Goal: Register for event/course: Sign up to attend an event or enroll in a course

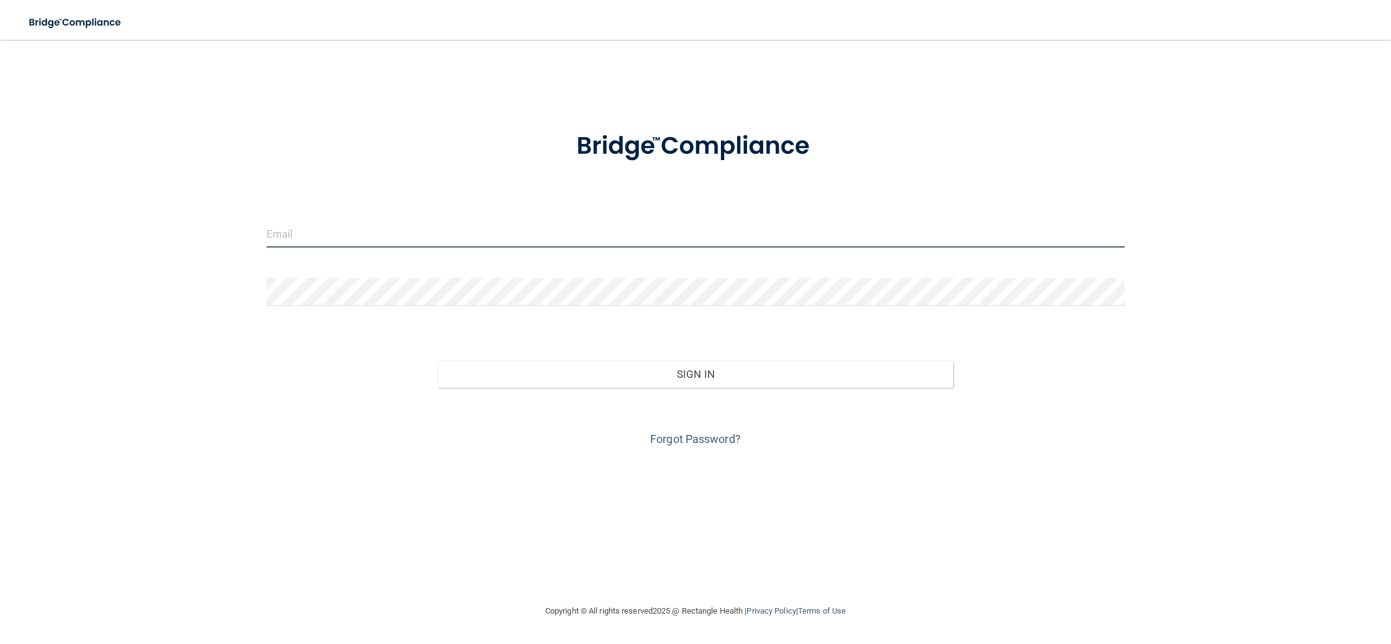
click at [386, 229] on input "email" at bounding box center [695, 234] width 858 height 28
type input "[EMAIL_ADDRESS][DOMAIN_NAME]"
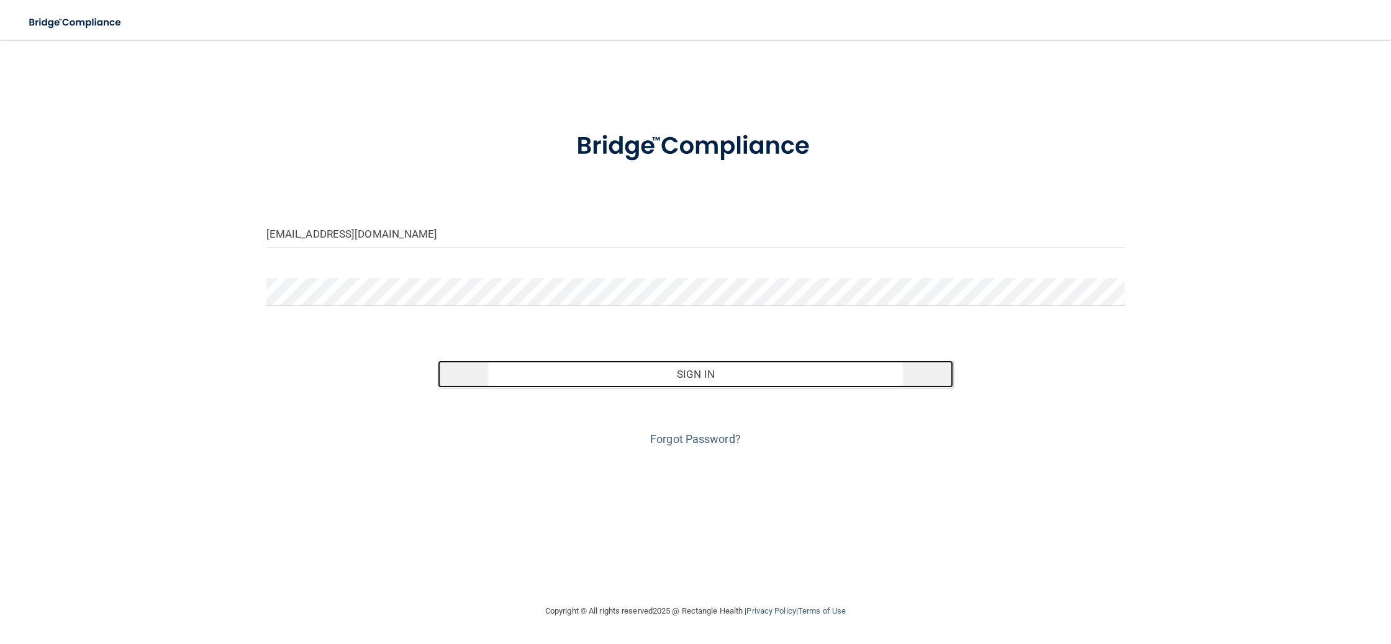
click at [740, 375] on button "Sign In" at bounding box center [695, 374] width 515 height 27
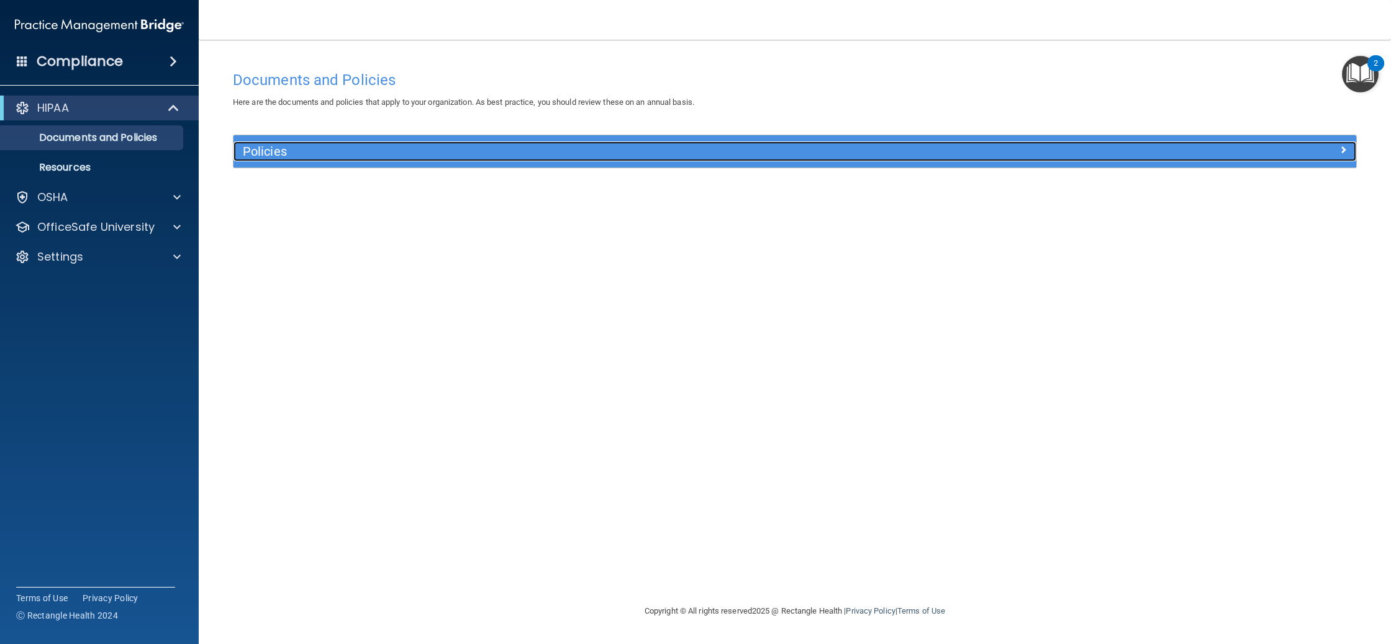
click at [410, 161] on div "Policies" at bounding box center [654, 152] width 842 height 20
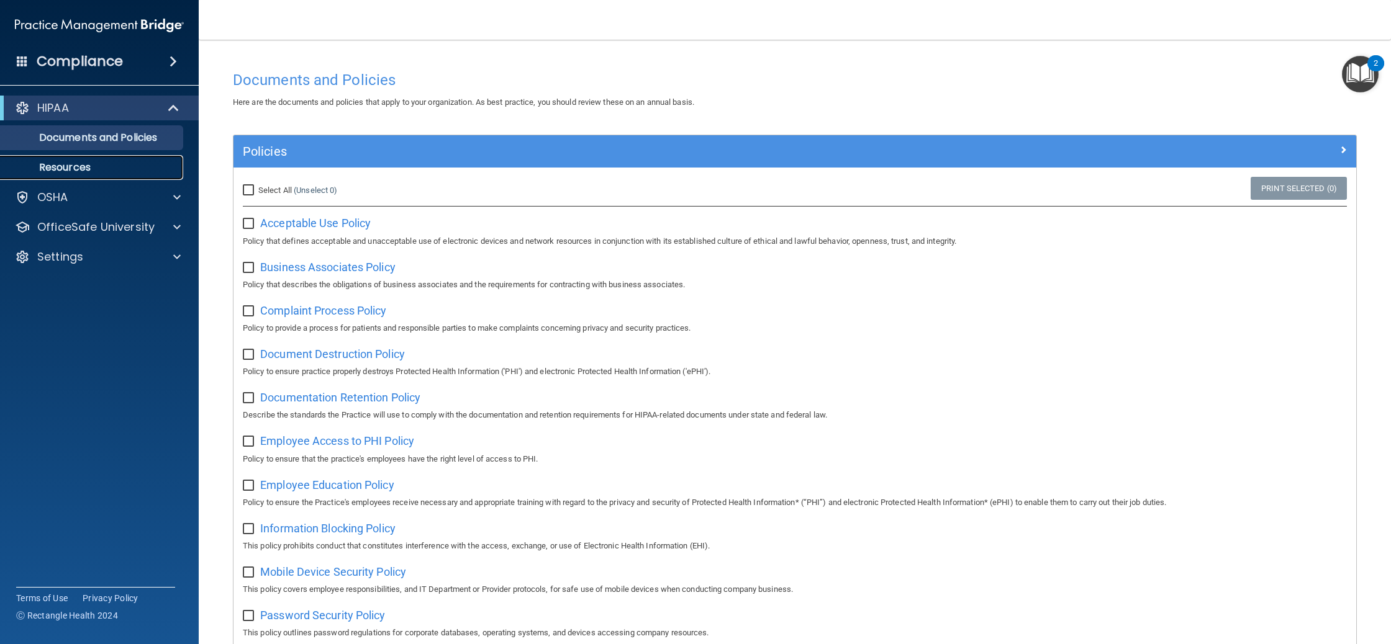
click at [64, 164] on p "Resources" at bounding box center [92, 167] width 169 height 12
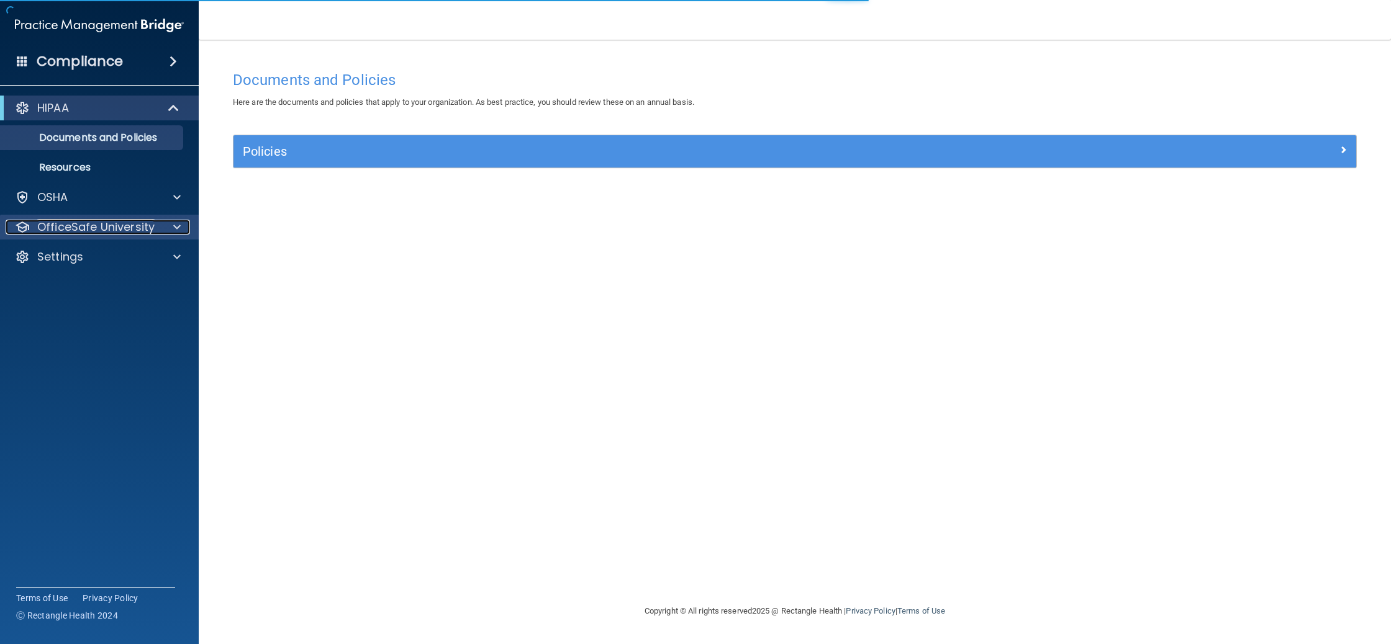
click at [160, 233] on div at bounding box center [175, 227] width 31 height 15
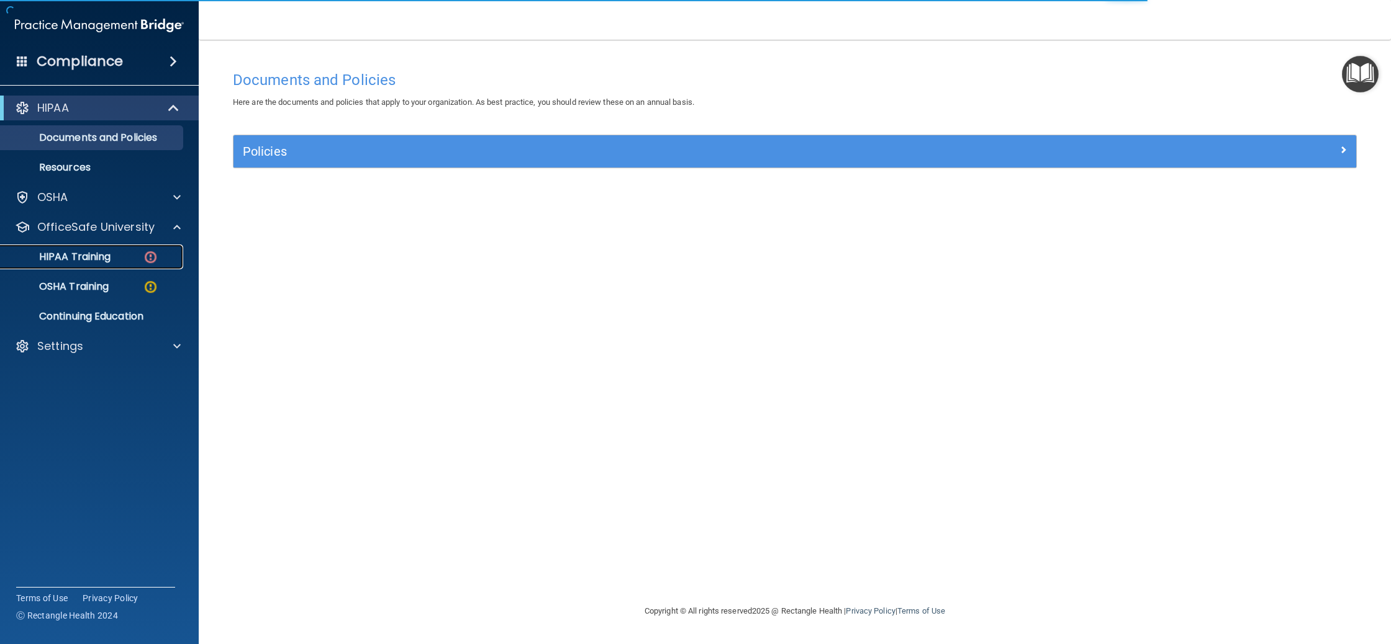
click at [113, 263] on div "HIPAA Training" at bounding box center [92, 257] width 169 height 12
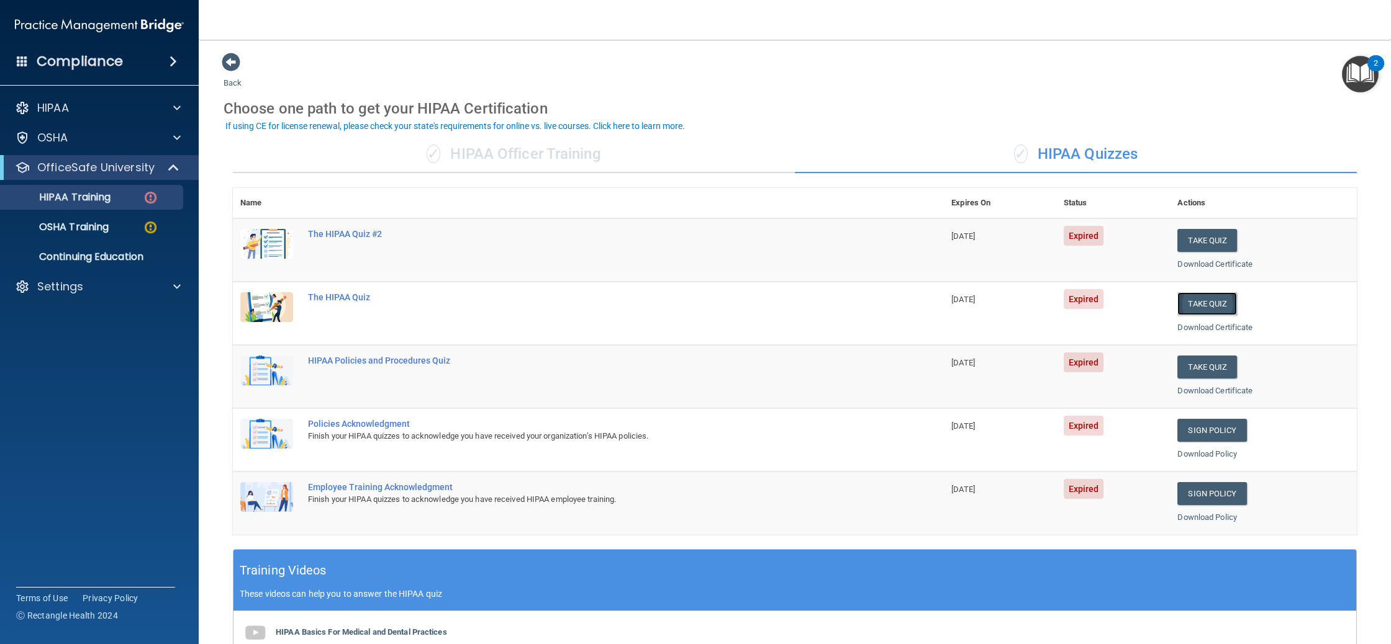
click at [1229, 303] on button "Take Quiz" at bounding box center [1207, 303] width 60 height 23
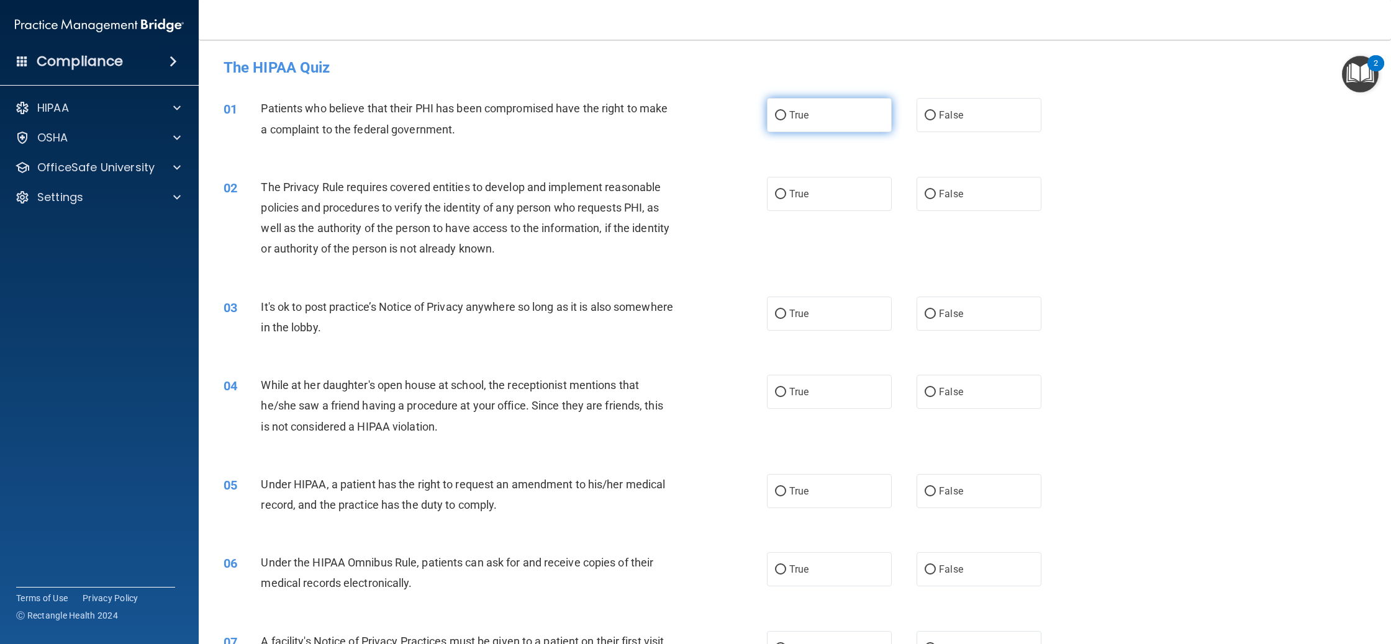
click at [820, 122] on label "True" at bounding box center [829, 115] width 125 height 34
click at [786, 120] on input "True" at bounding box center [780, 115] width 11 height 9
radio input "true"
click at [813, 182] on label "True" at bounding box center [829, 194] width 125 height 34
click at [786, 190] on input "True" at bounding box center [780, 194] width 11 height 9
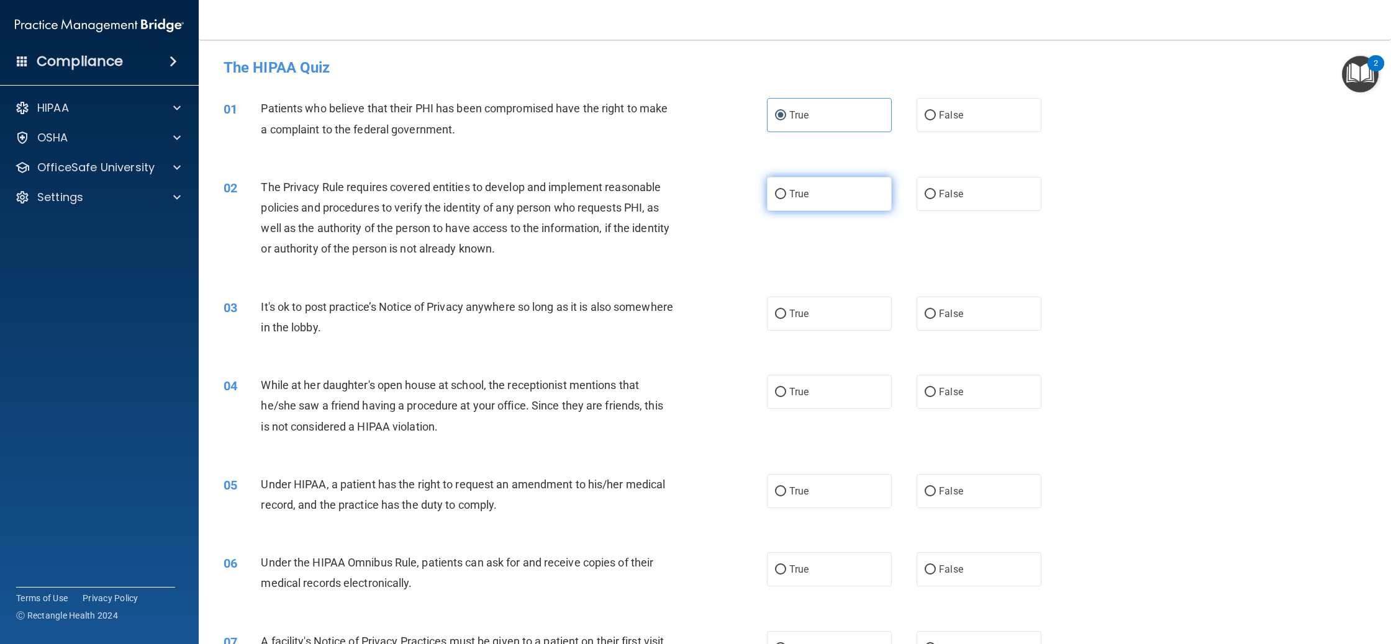
radio input "true"
click at [809, 300] on label "True" at bounding box center [829, 314] width 125 height 34
click at [786, 310] on input "True" at bounding box center [780, 314] width 11 height 9
radio input "true"
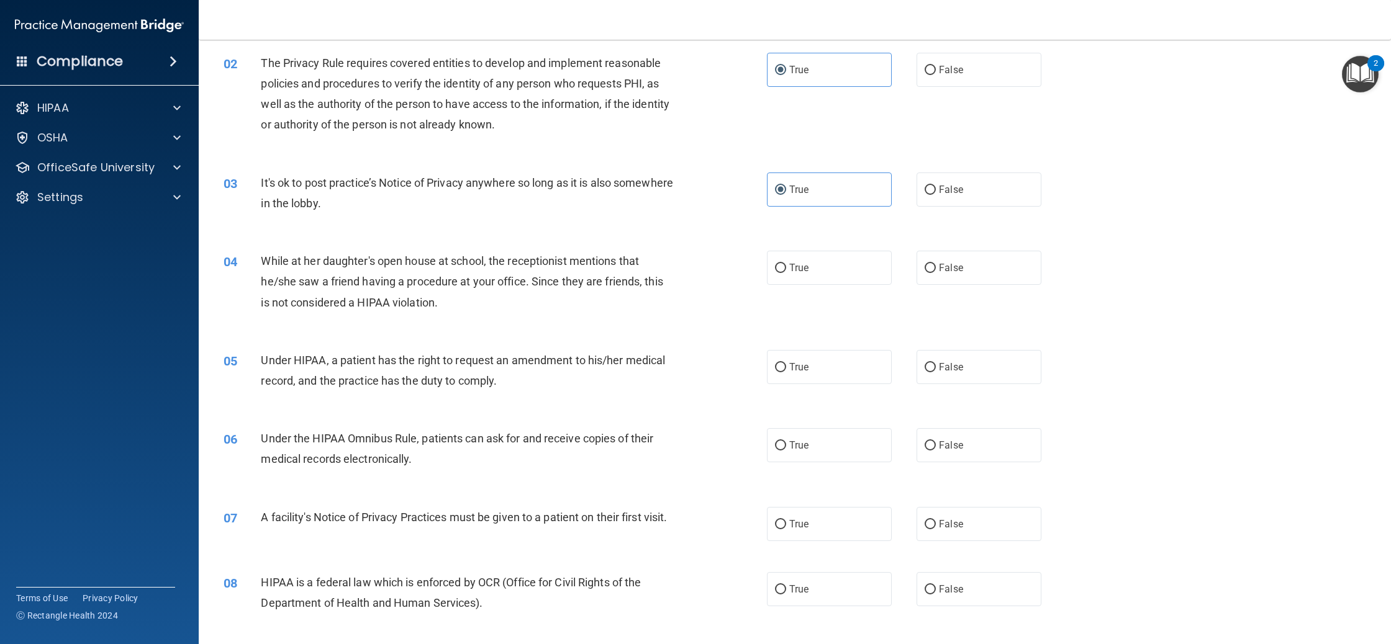
scroll to position [127, 0]
click at [967, 274] on label "False" at bounding box center [978, 265] width 125 height 34
click at [936, 271] on input "False" at bounding box center [929, 265] width 11 height 9
radio input "true"
drag, startPoint x: 973, startPoint y: 380, endPoint x: 961, endPoint y: 395, distance: 19.5
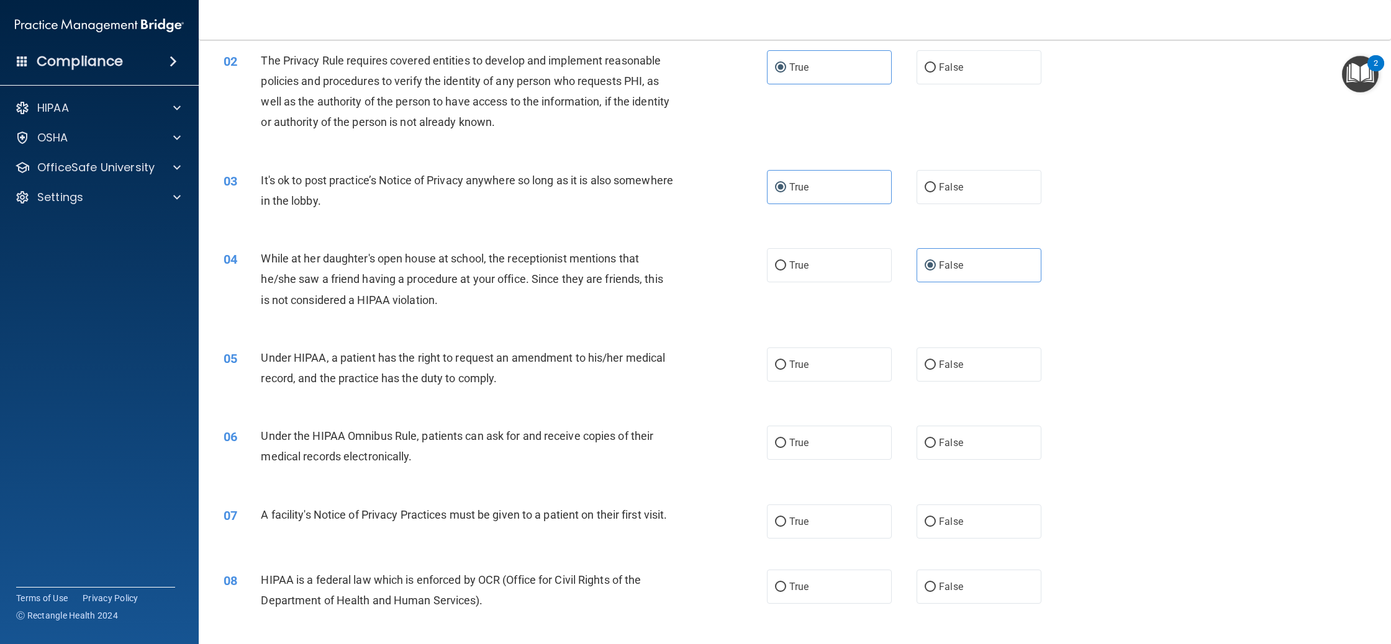
click at [973, 380] on label "False" at bounding box center [978, 365] width 125 height 34
click at [936, 370] on input "False" at bounding box center [929, 365] width 11 height 9
radio input "true"
click at [847, 429] on label "True" at bounding box center [829, 443] width 125 height 34
click at [786, 439] on input "True" at bounding box center [780, 443] width 11 height 9
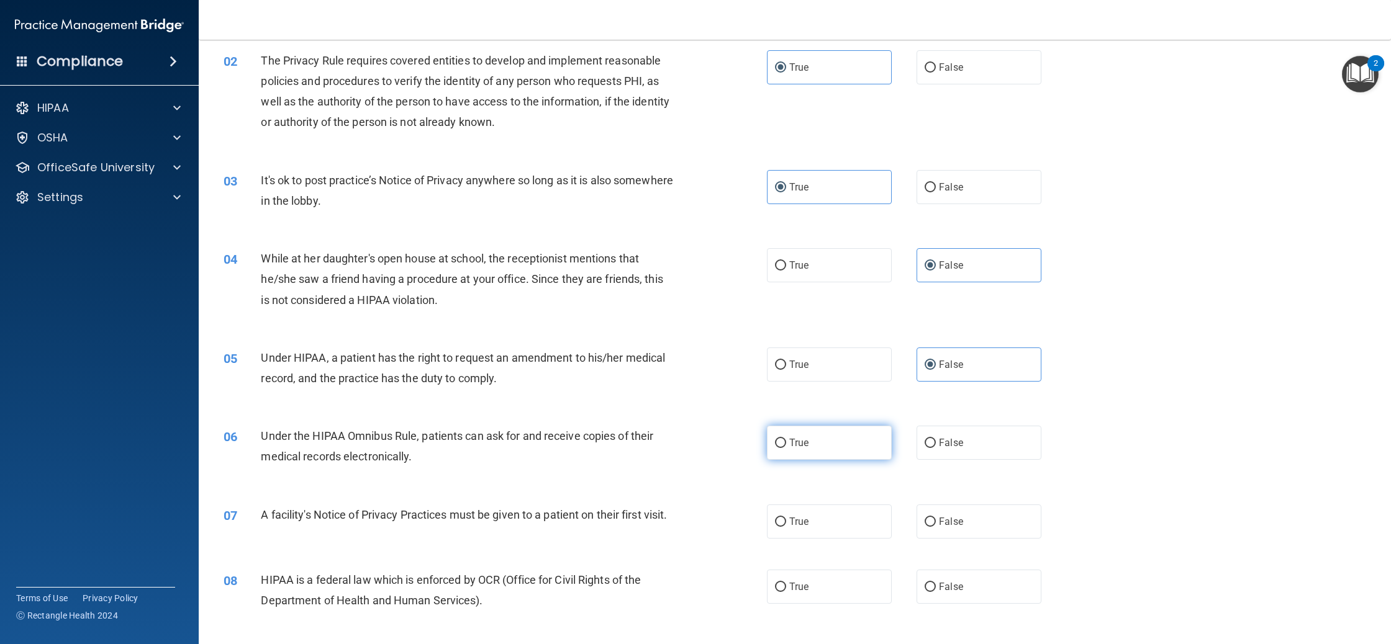
radio input "true"
click at [831, 528] on label "True" at bounding box center [829, 522] width 125 height 34
click at [786, 527] on input "True" at bounding box center [780, 522] width 11 height 9
radio input "true"
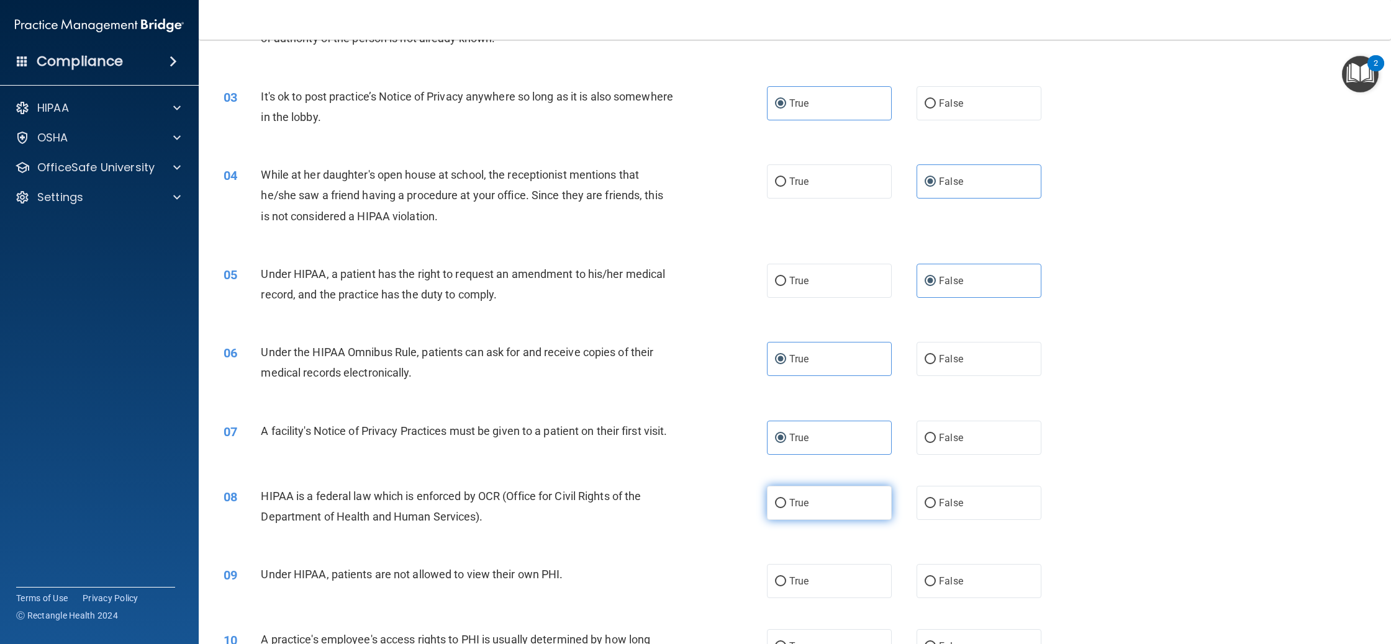
scroll to position [253, 0]
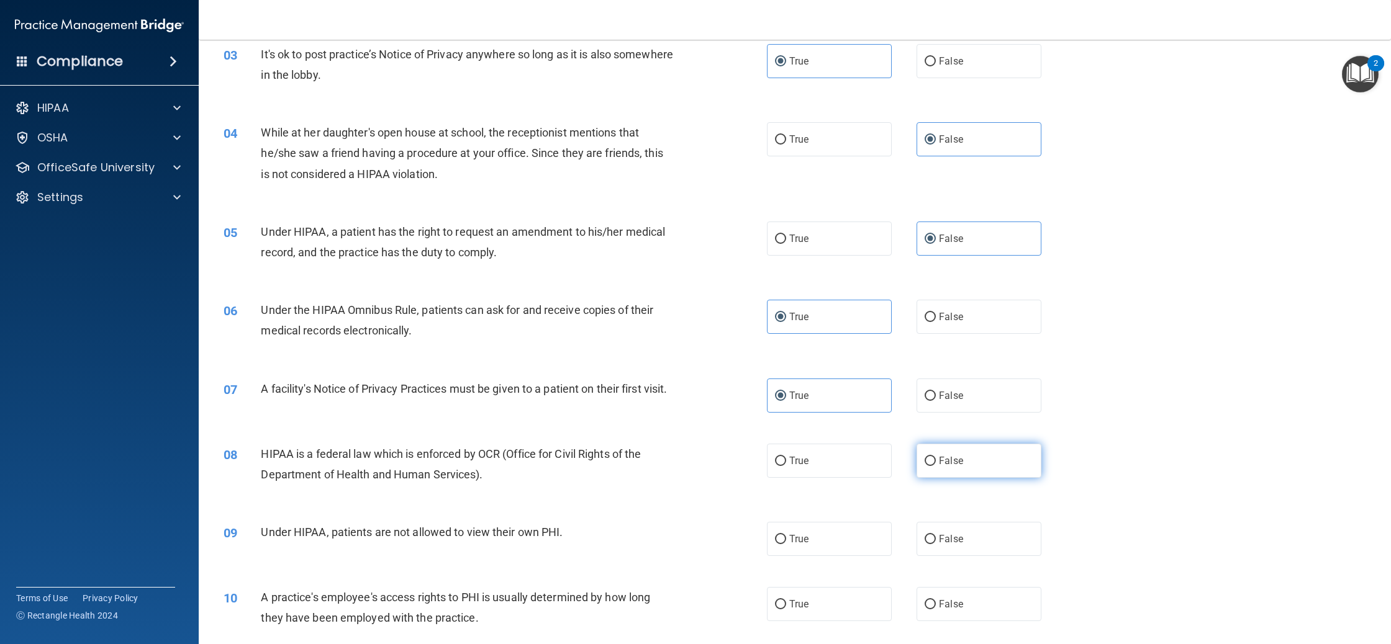
click at [946, 478] on label "False" at bounding box center [978, 461] width 125 height 34
click at [936, 466] on input "False" at bounding box center [929, 461] width 11 height 9
radio input "true"
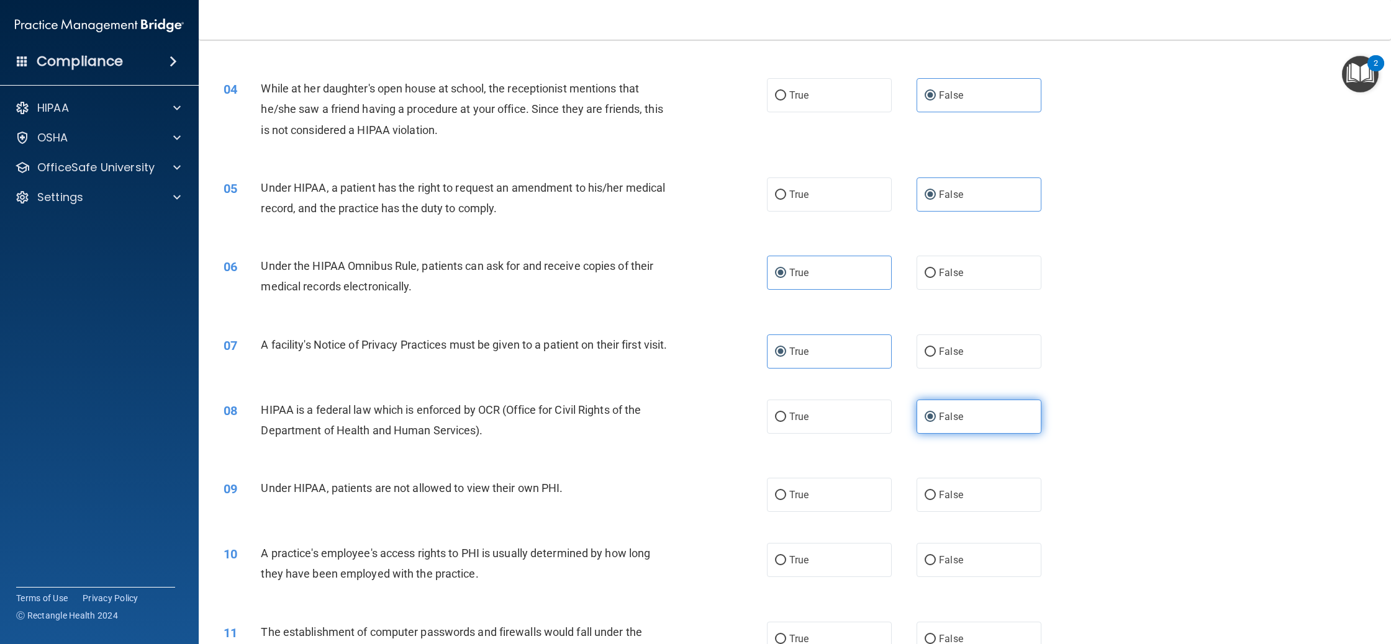
scroll to position [299, 0]
click at [949, 498] on span "False" at bounding box center [951, 493] width 24 height 12
click at [936, 498] on input "False" at bounding box center [929, 493] width 11 height 9
radio input "true"
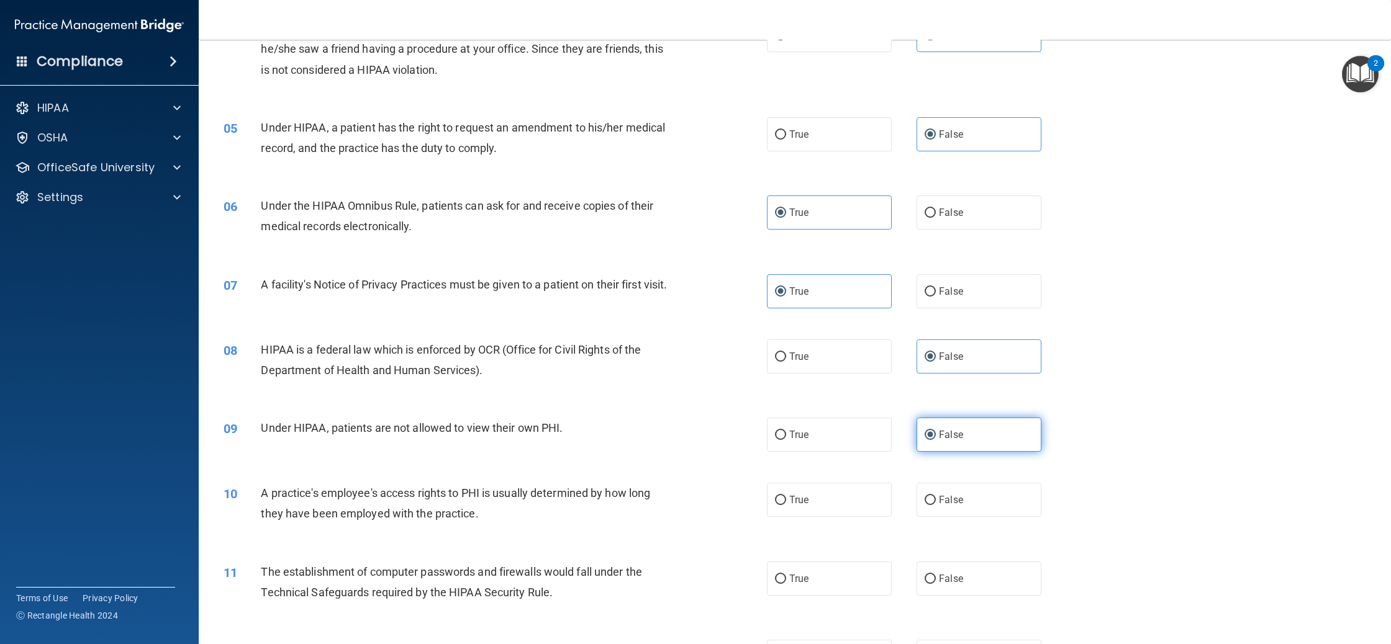
scroll to position [361, 0]
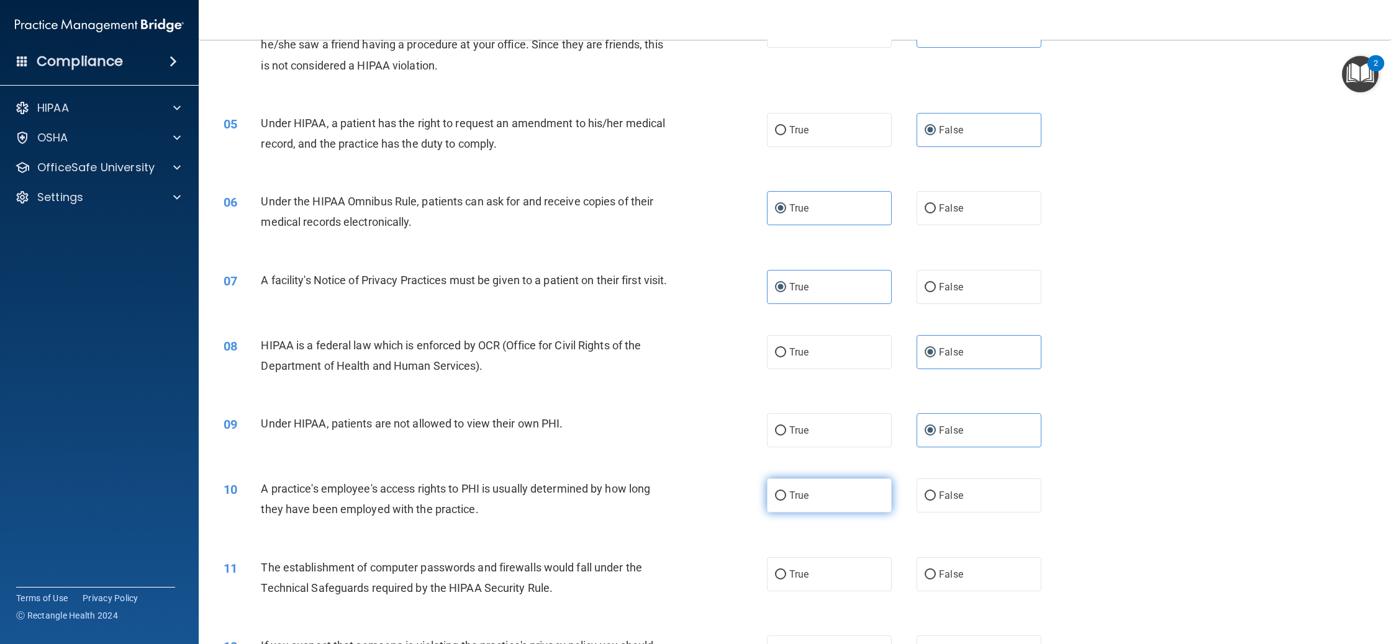
click at [837, 513] on label "True" at bounding box center [829, 496] width 125 height 34
click at [786, 501] on input "True" at bounding box center [780, 496] width 11 height 9
radio input "true"
click at [813, 577] on label "True" at bounding box center [829, 574] width 125 height 34
click at [786, 577] on input "True" at bounding box center [780, 575] width 11 height 9
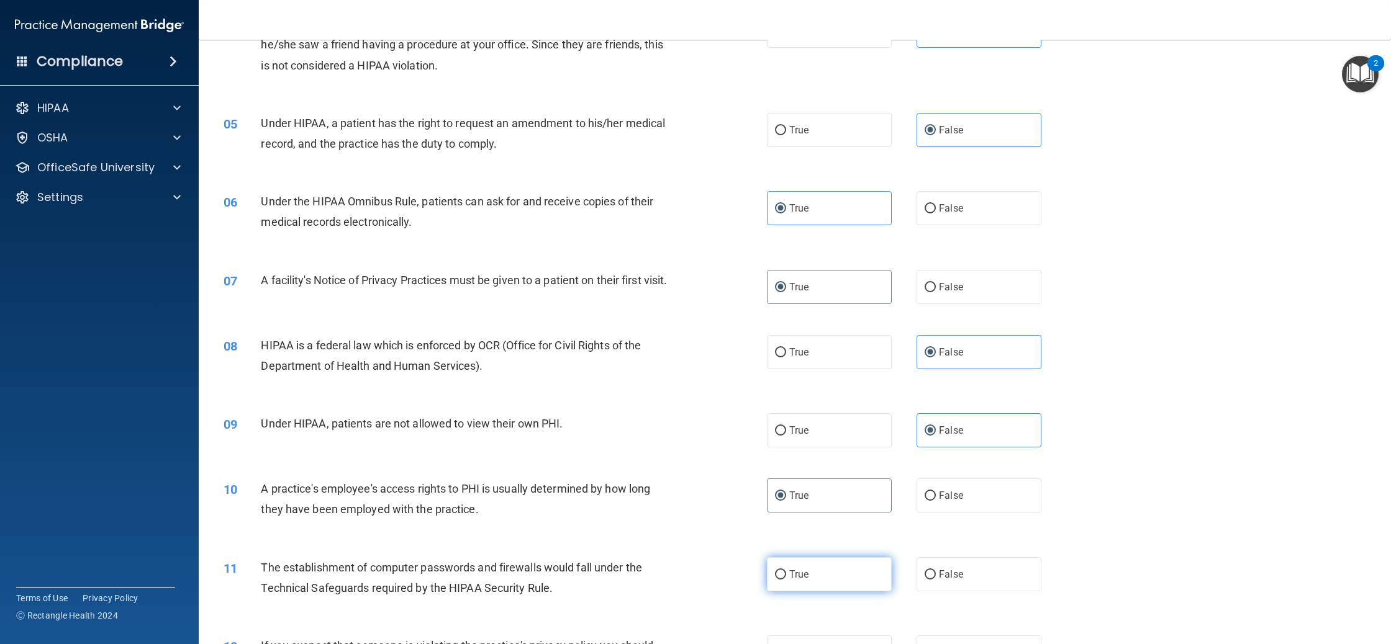
radio input "true"
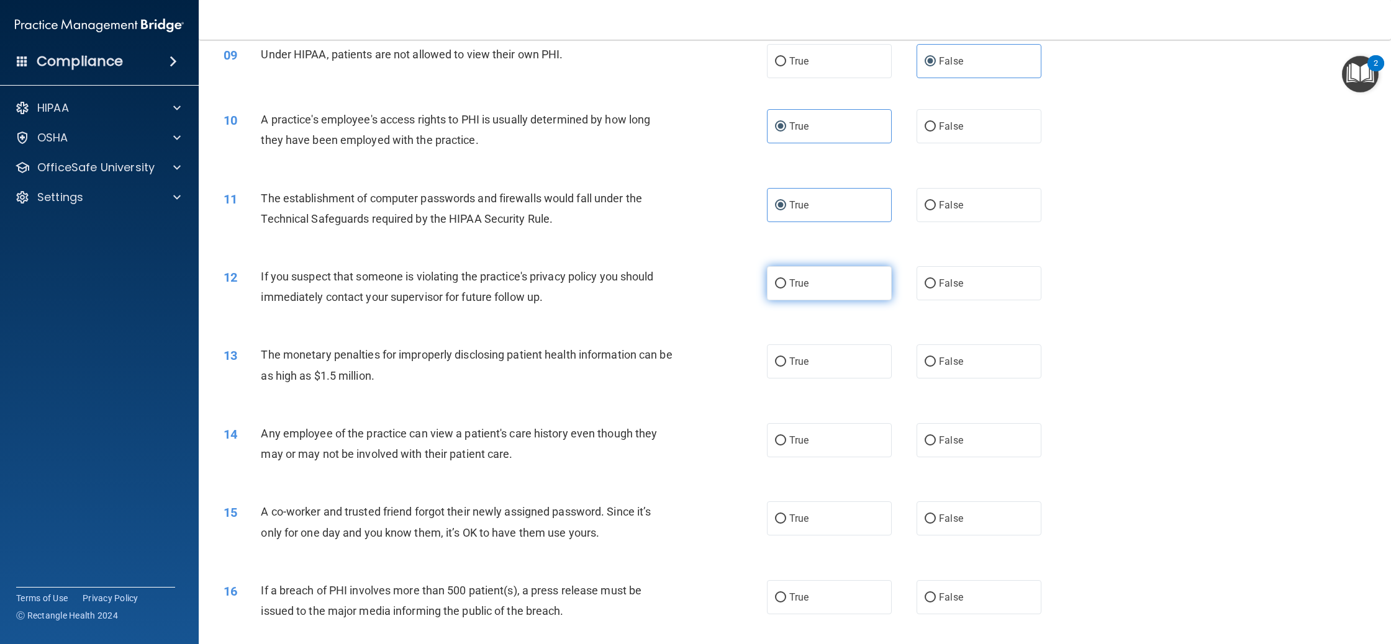
click at [803, 289] on span "True" at bounding box center [798, 283] width 19 height 12
click at [786, 289] on input "True" at bounding box center [780, 283] width 11 height 9
radio input "true"
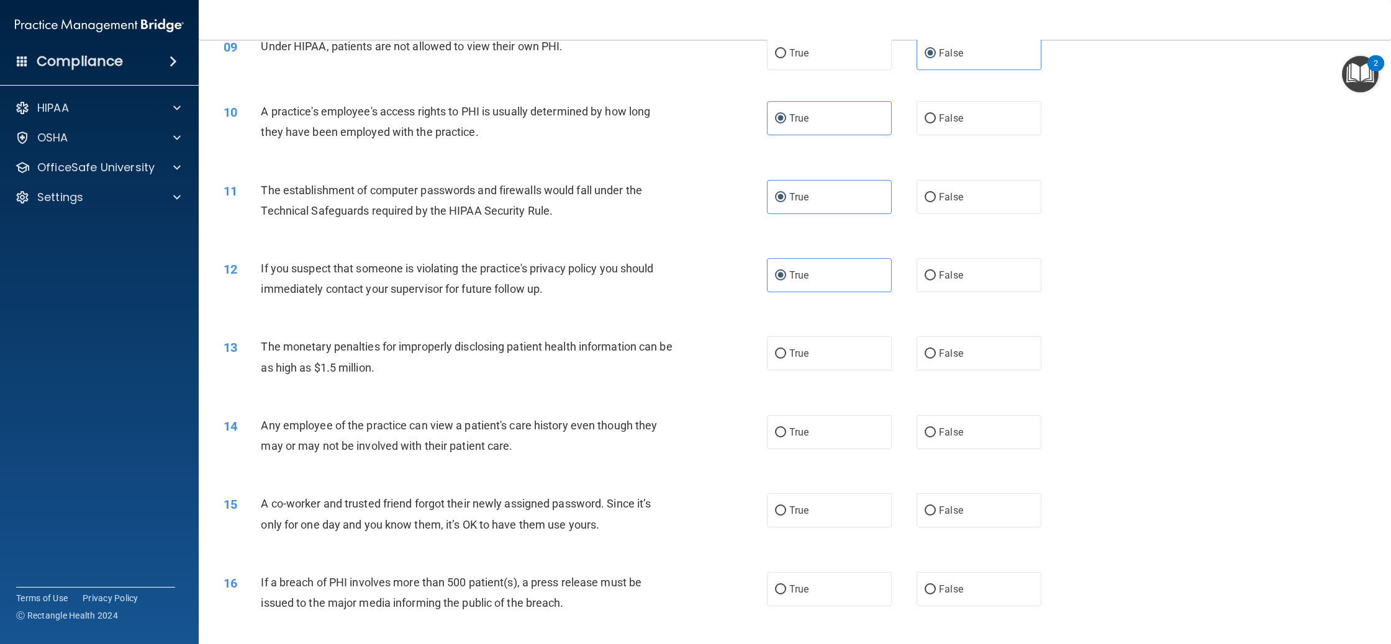
scroll to position [736, 0]
click at [818, 373] on label "True" at bounding box center [829, 356] width 125 height 34
click at [786, 361] on input "True" at bounding box center [780, 356] width 11 height 9
radio input "true"
click at [952, 452] on label "False" at bounding box center [978, 435] width 125 height 34
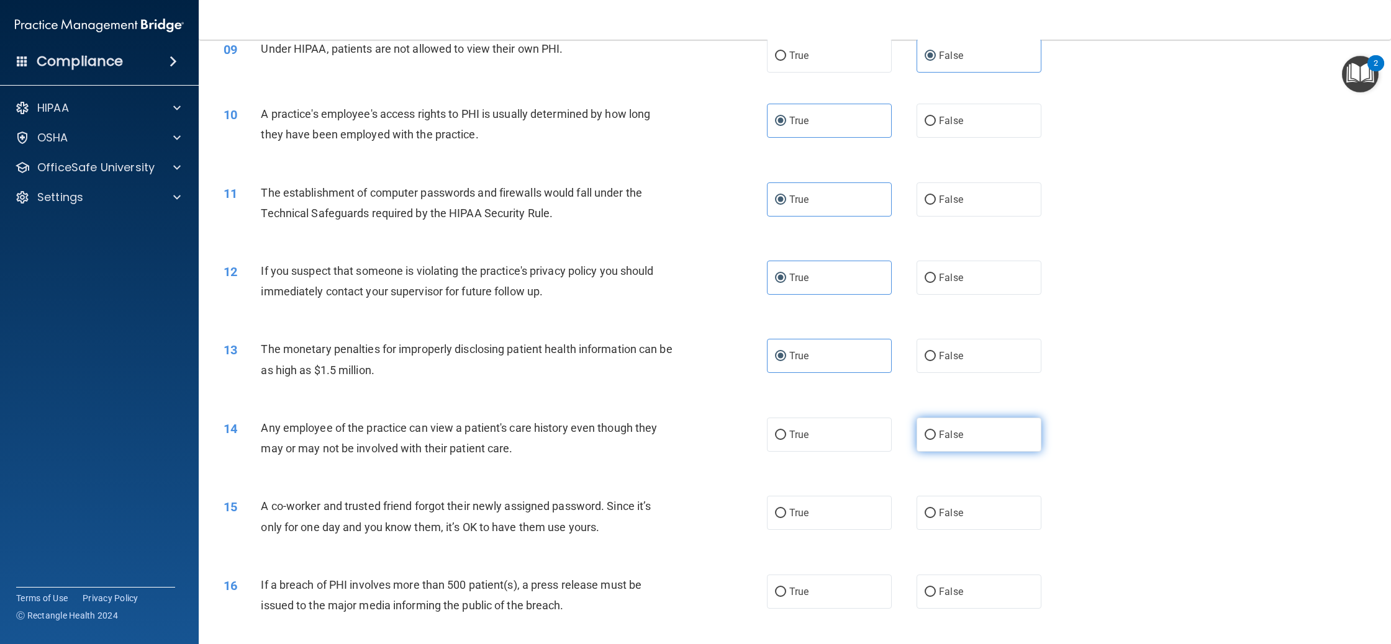
click at [936, 440] on input "False" at bounding box center [929, 435] width 11 height 9
radio input "true"
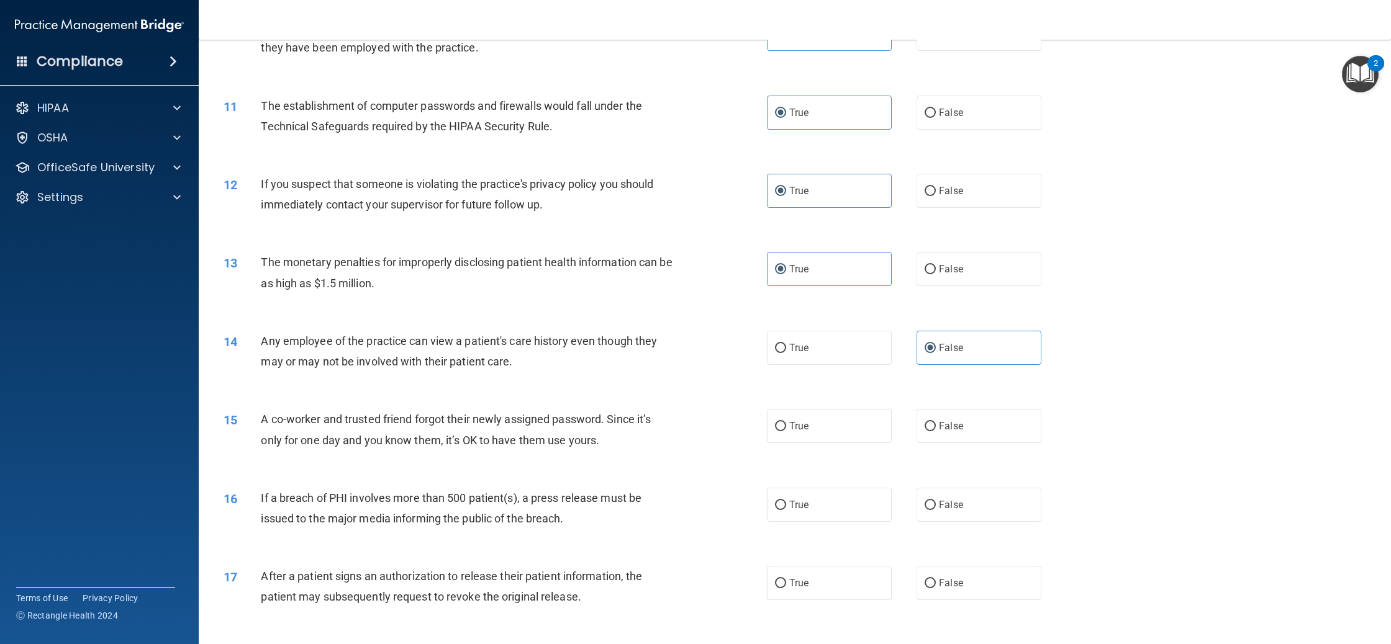
scroll to position [830, 0]
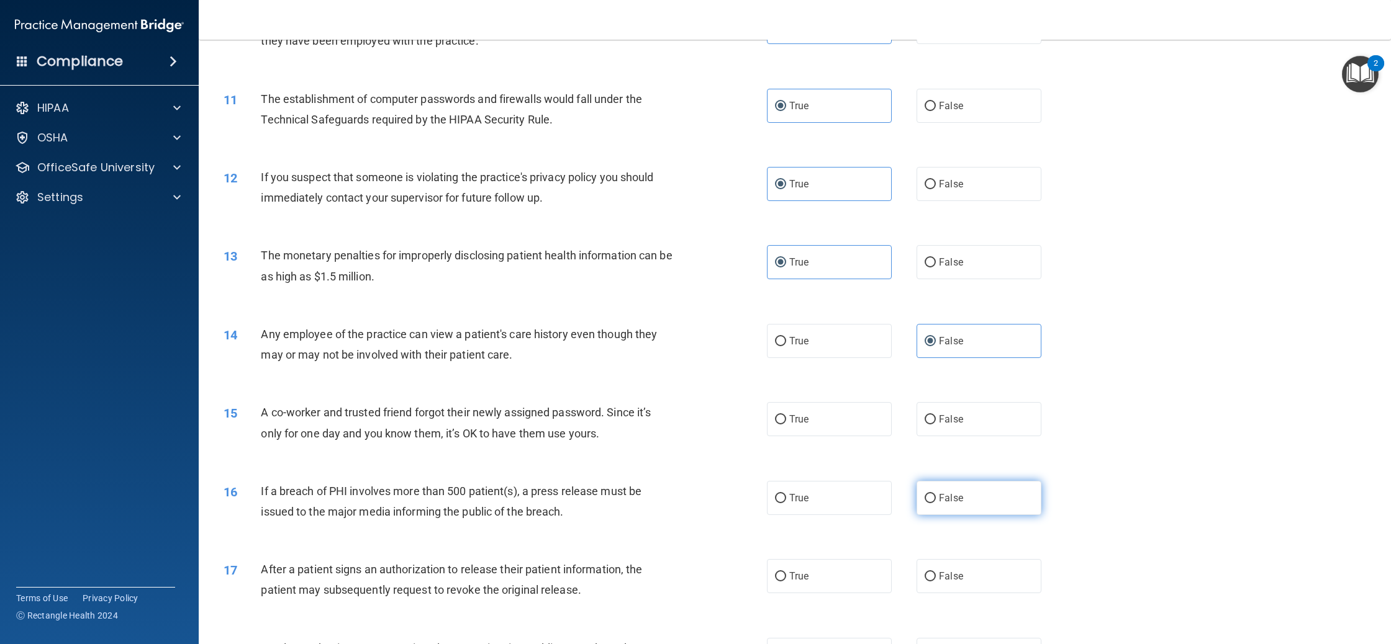
click at [966, 515] on label "False" at bounding box center [978, 498] width 125 height 34
click at [936, 503] on input "False" at bounding box center [929, 498] width 11 height 9
radio input "true"
click at [963, 436] on label "False" at bounding box center [978, 419] width 125 height 34
click at [936, 425] on input "False" at bounding box center [929, 419] width 11 height 9
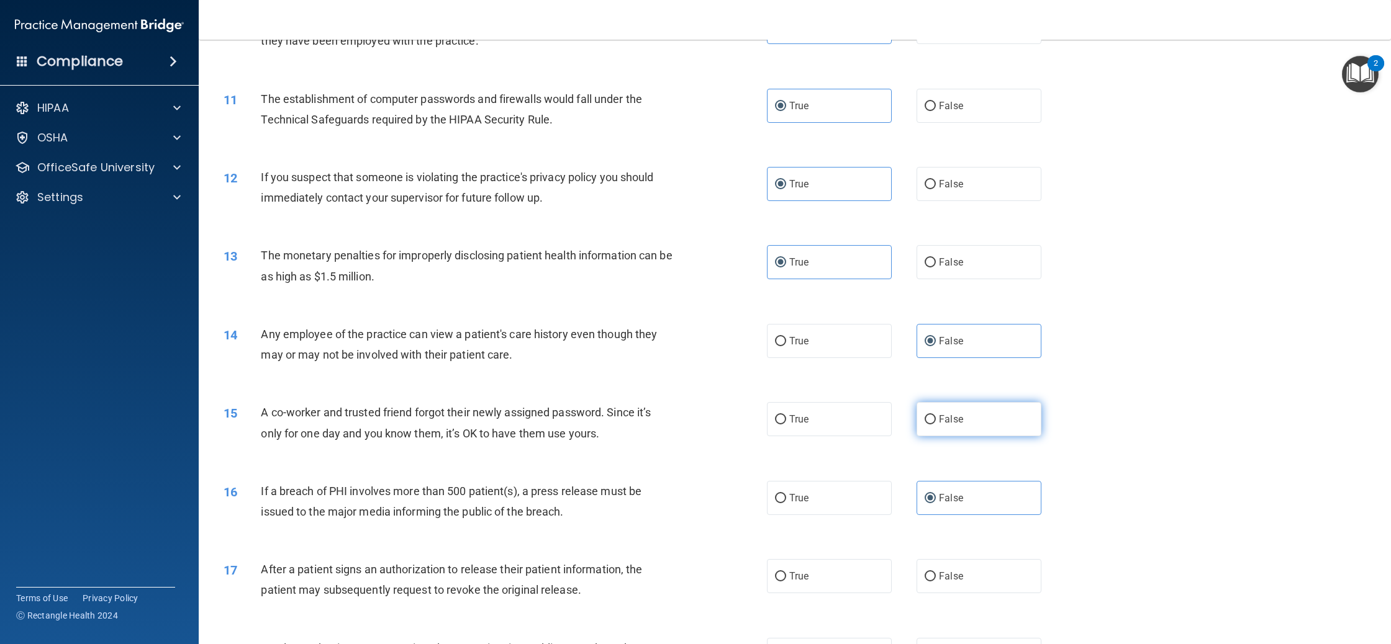
radio input "true"
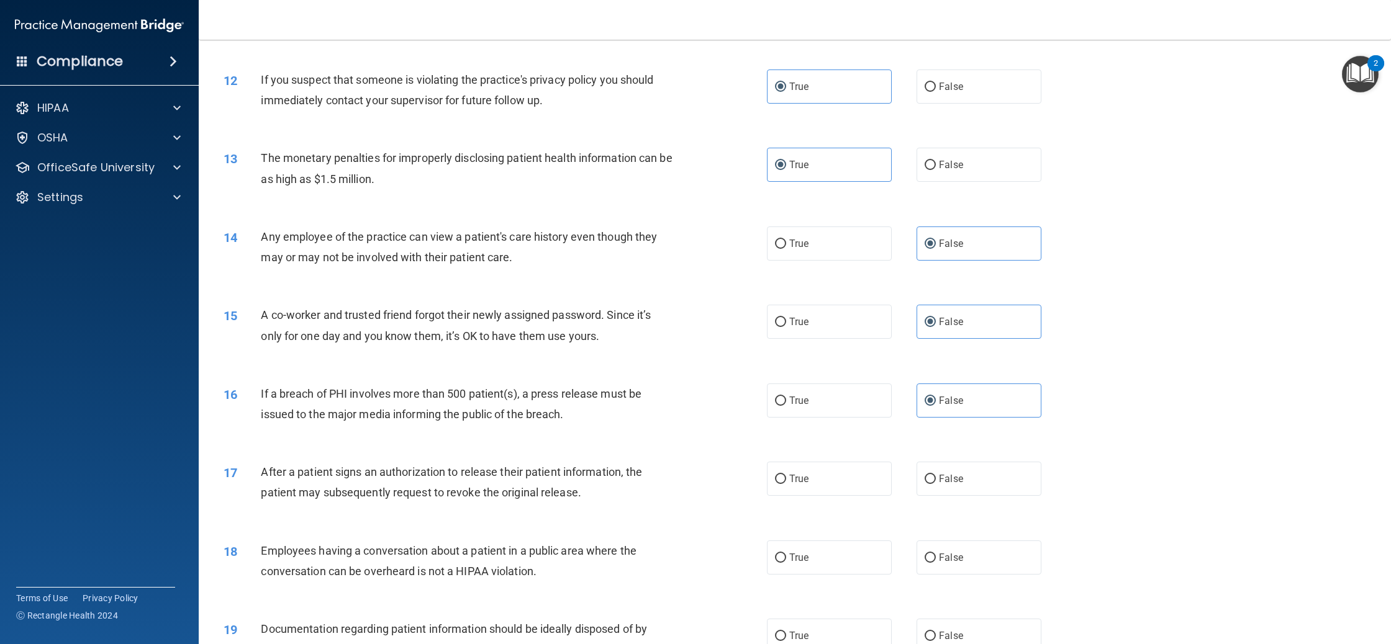
scroll to position [931, 0]
click at [772, 403] on label "True" at bounding box center [829, 397] width 125 height 34
click at [775, 402] on input "True" at bounding box center [780, 397] width 11 height 9
radio input "true"
radio input "false"
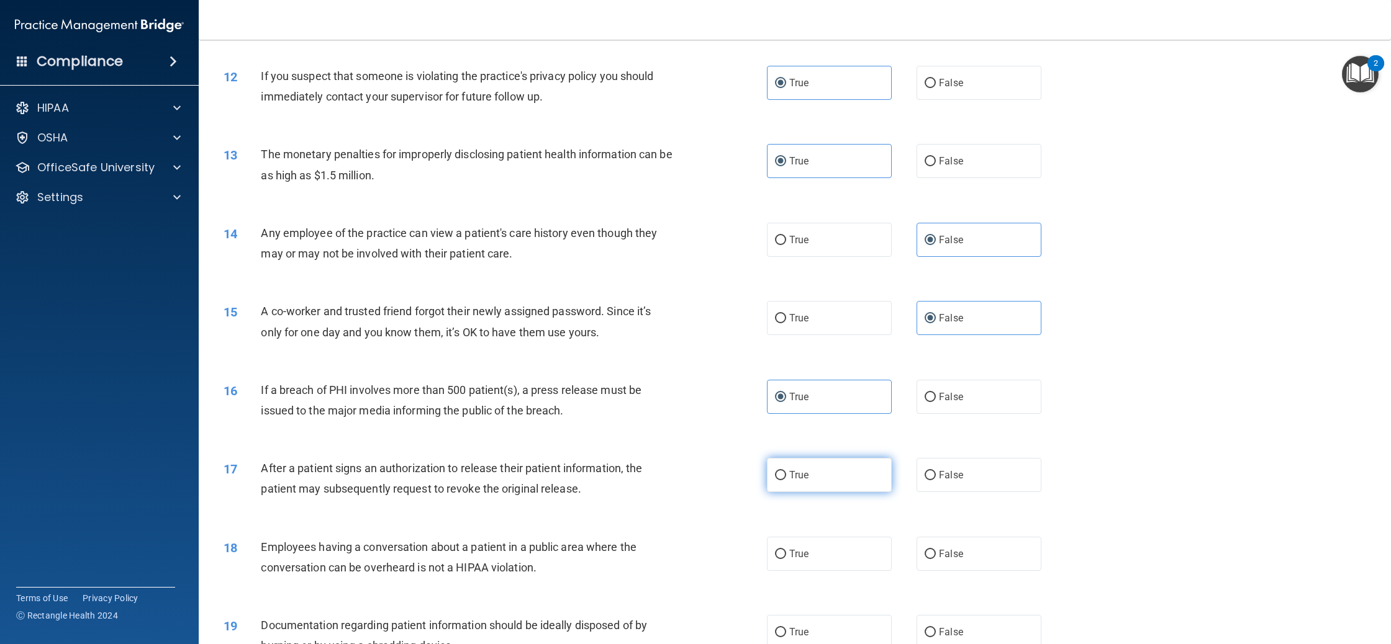
click at [796, 492] on label "True" at bounding box center [829, 475] width 125 height 34
click at [786, 480] on input "True" at bounding box center [780, 475] width 11 height 9
radio input "true"
click at [954, 561] on label "False" at bounding box center [978, 554] width 125 height 34
click at [936, 559] on input "False" at bounding box center [929, 554] width 11 height 9
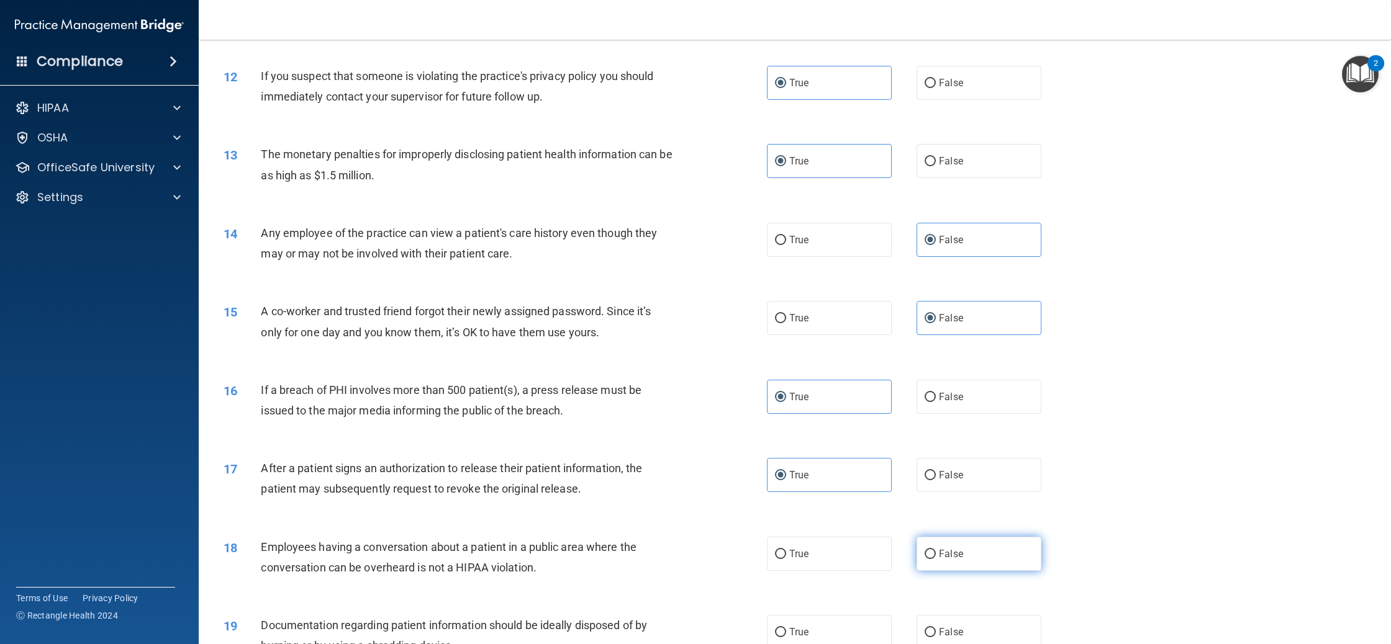
radio input "true"
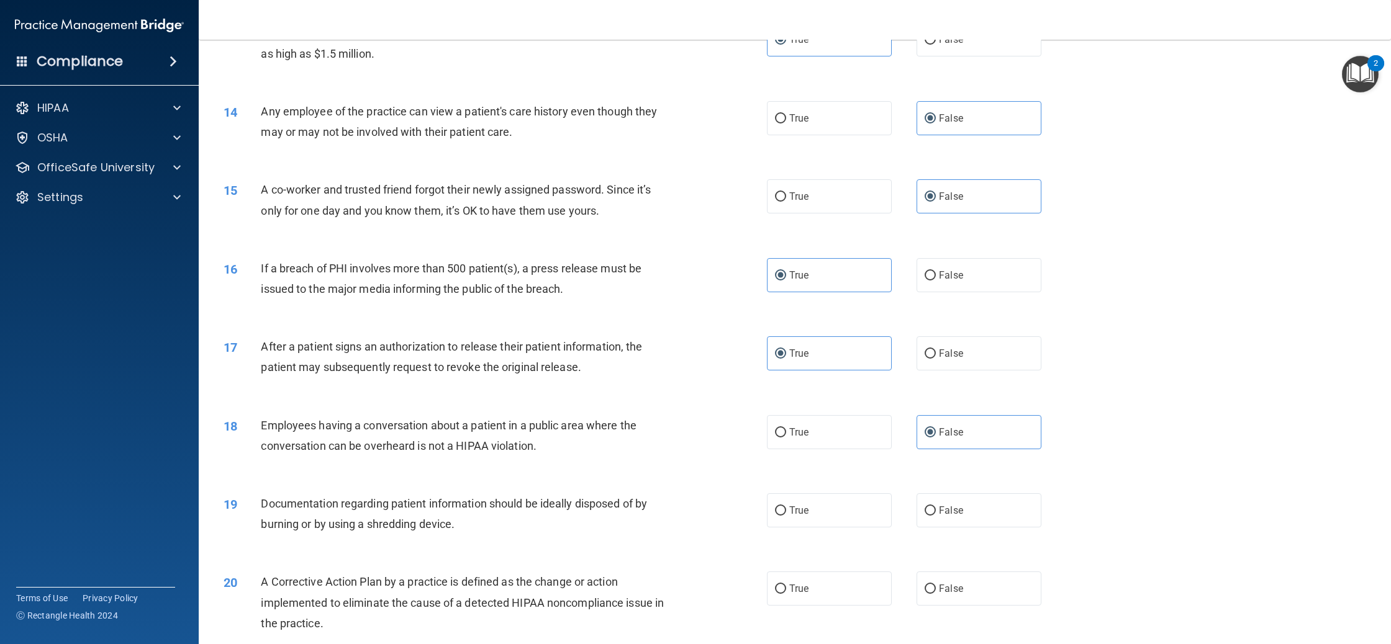
scroll to position [1050, 0]
click at [844, 518] on label "True" at bounding box center [829, 514] width 125 height 34
click at [786, 518] on input "True" at bounding box center [780, 514] width 11 height 9
radio input "true"
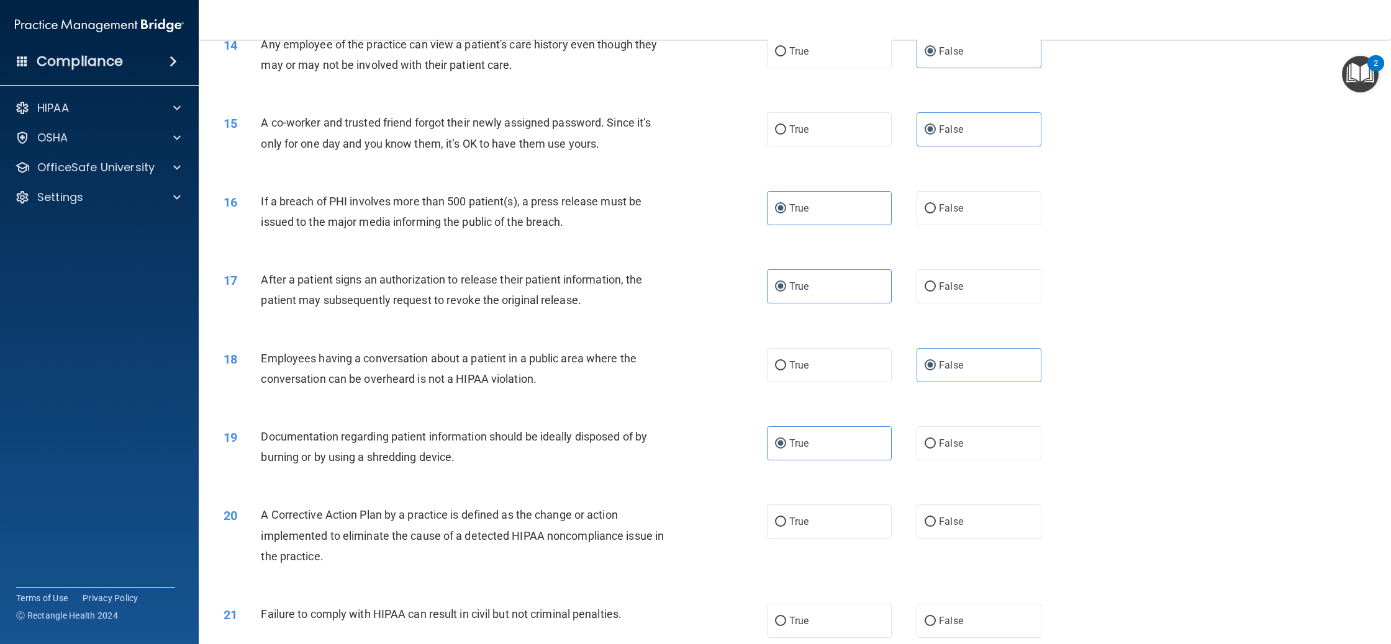
scroll to position [1123, 0]
click at [837, 530] on label "True" at bounding box center [829, 519] width 125 height 34
click at [786, 524] on input "True" at bounding box center [780, 519] width 11 height 9
radio input "true"
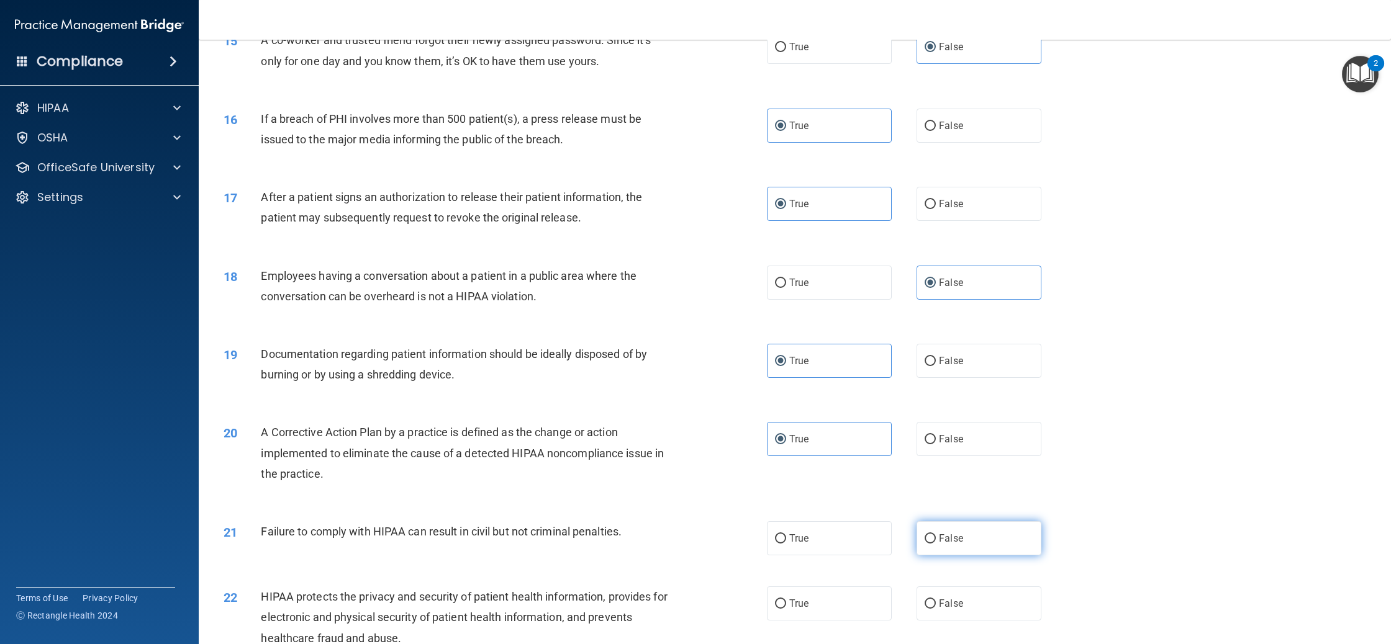
click at [945, 544] on span "False" at bounding box center [951, 539] width 24 height 12
click at [936, 544] on input "False" at bounding box center [929, 538] width 11 height 9
radio input "true"
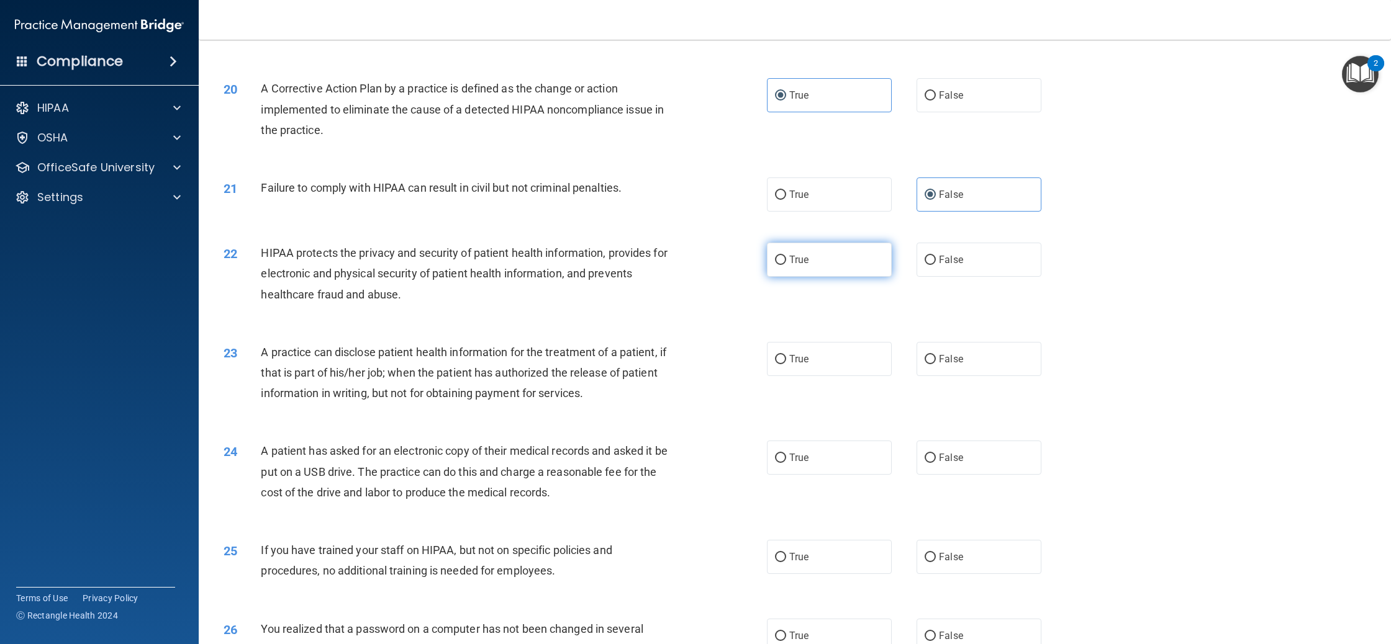
scroll to position [1548, 0]
click at [803, 264] on span "True" at bounding box center [798, 259] width 19 height 12
click at [786, 264] on input "True" at bounding box center [780, 259] width 11 height 9
radio input "true"
click at [939, 375] on label "False" at bounding box center [978, 358] width 125 height 34
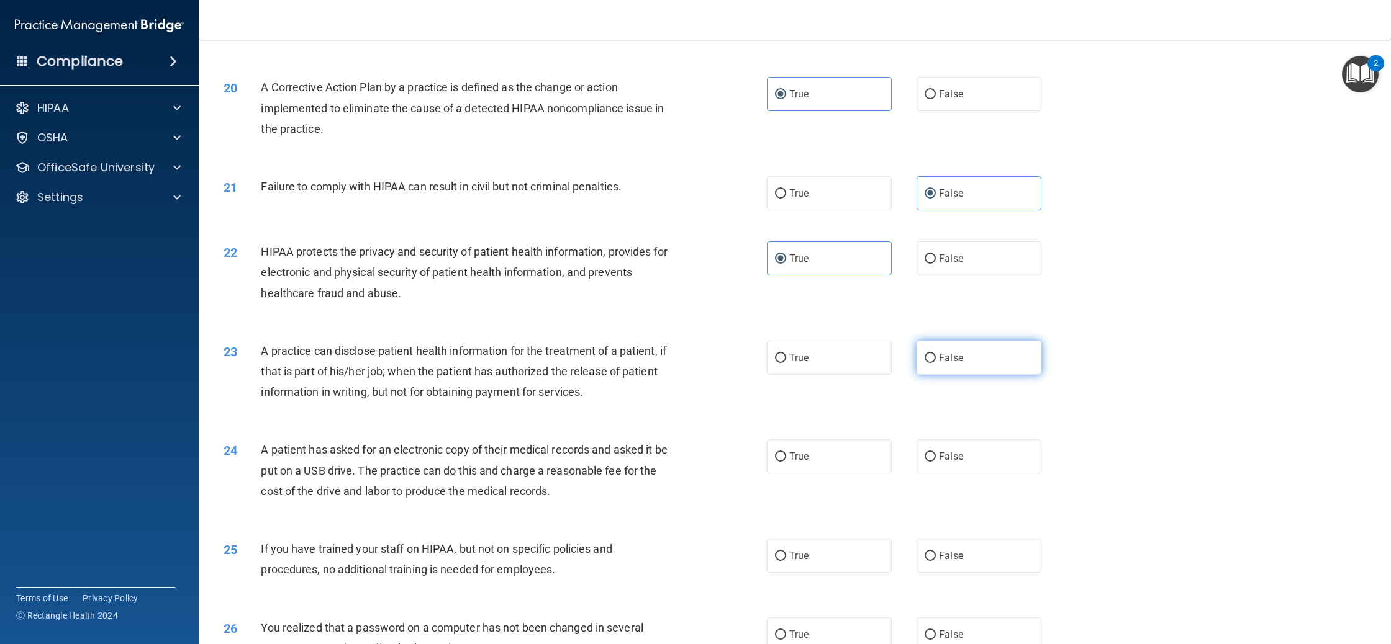
click at [936, 363] on input "False" at bounding box center [929, 358] width 11 height 9
radio input "true"
click at [839, 462] on label "True" at bounding box center [829, 457] width 125 height 34
click at [786, 462] on input "True" at bounding box center [780, 457] width 11 height 9
radio input "true"
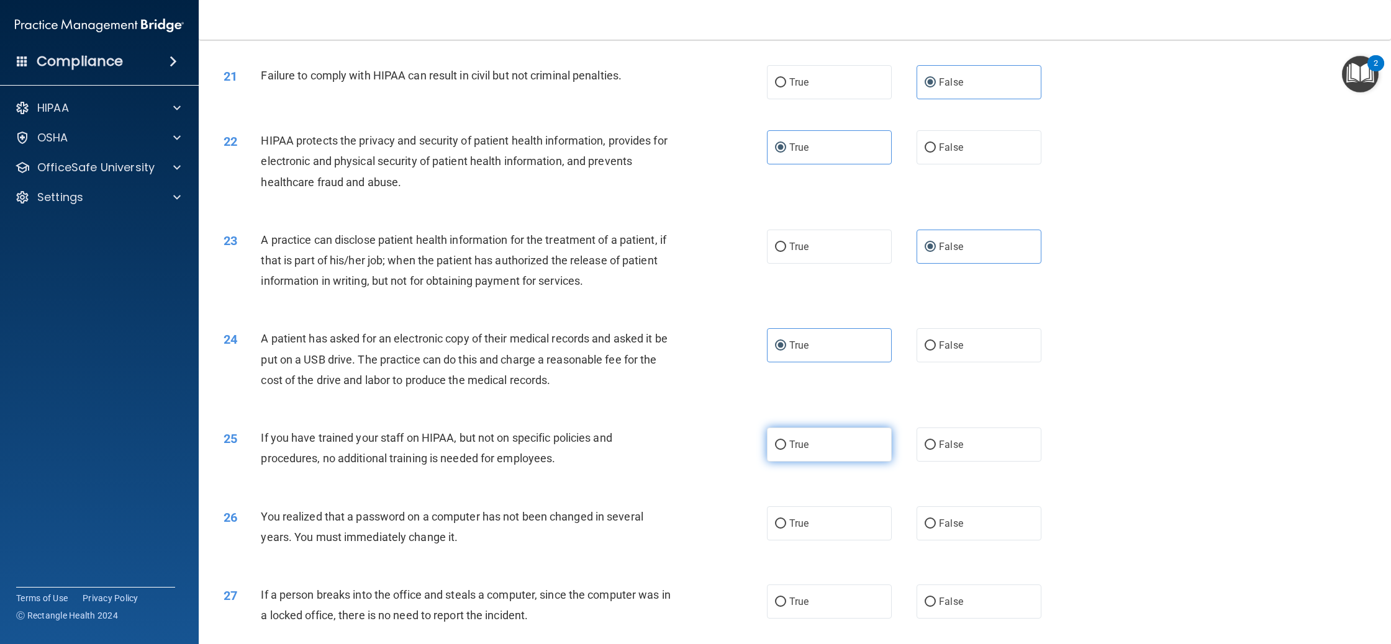
scroll to position [1664, 0]
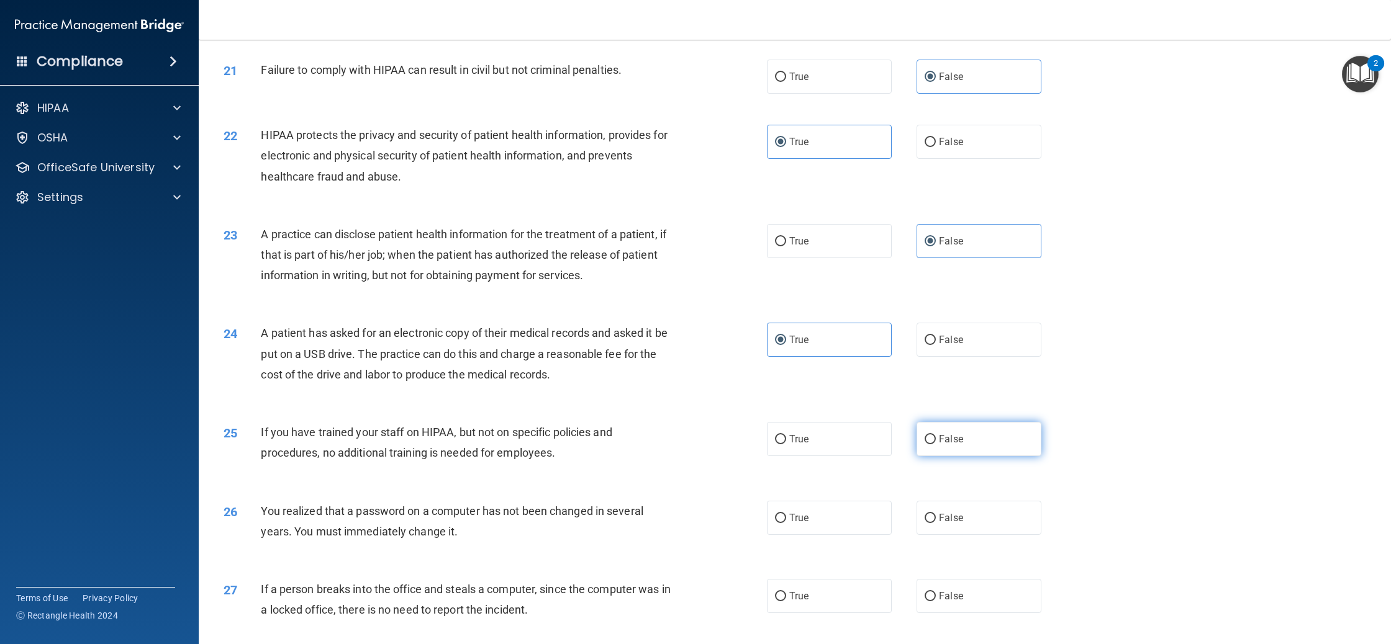
click at [958, 456] on label "False" at bounding box center [978, 439] width 125 height 34
click at [936, 444] on input "False" at bounding box center [929, 439] width 11 height 9
radio input "true"
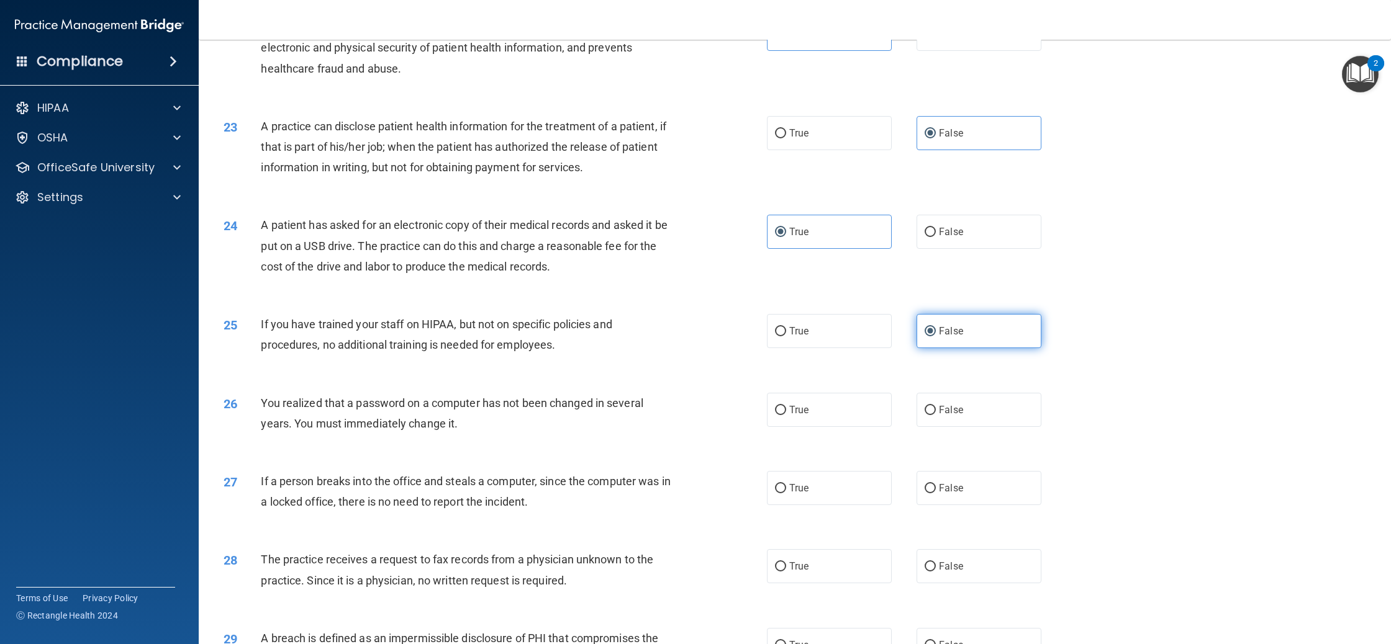
scroll to position [1777, 0]
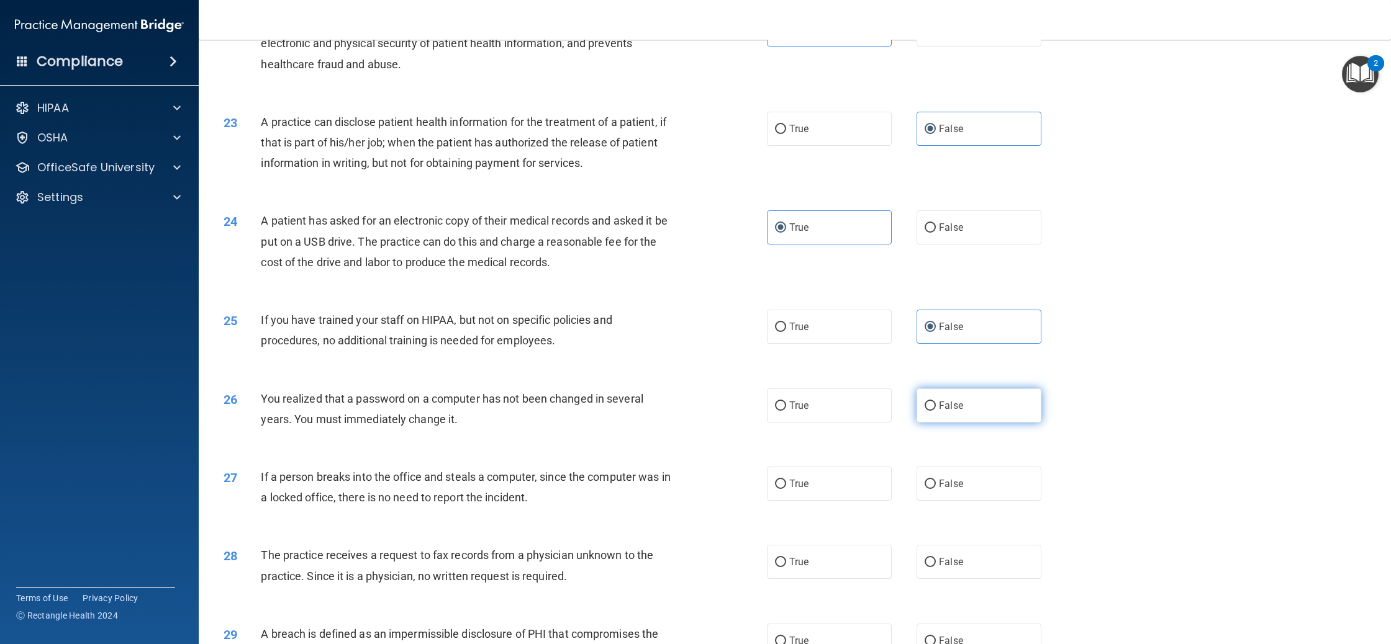
click at [933, 423] on label "False" at bounding box center [978, 406] width 125 height 34
click at [933, 411] on input "False" at bounding box center [929, 406] width 11 height 9
radio input "true"
drag, startPoint x: 945, startPoint y: 490, endPoint x: 945, endPoint y: 496, distance: 6.2
click at [945, 490] on label "False" at bounding box center [978, 484] width 125 height 34
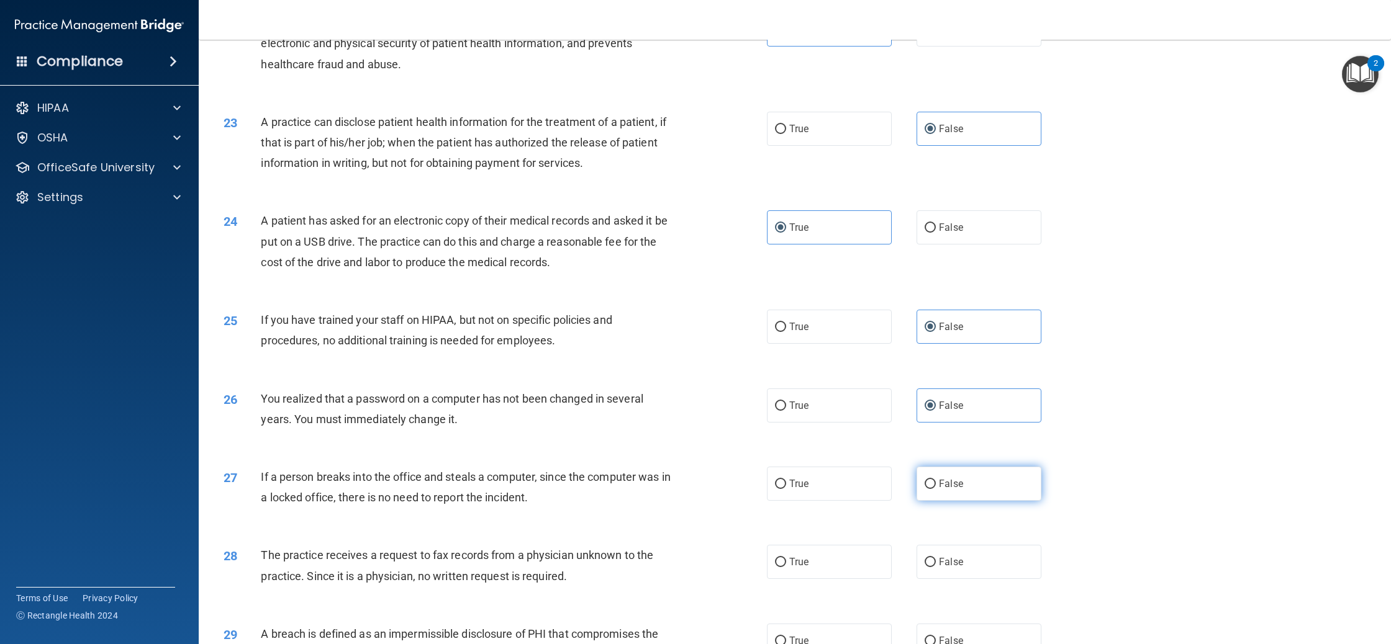
click at [936, 489] on input "False" at bounding box center [929, 484] width 11 height 9
radio input "true"
click at [954, 568] on span "False" at bounding box center [951, 562] width 24 height 12
click at [936, 567] on input "False" at bounding box center [929, 562] width 11 height 9
radio input "true"
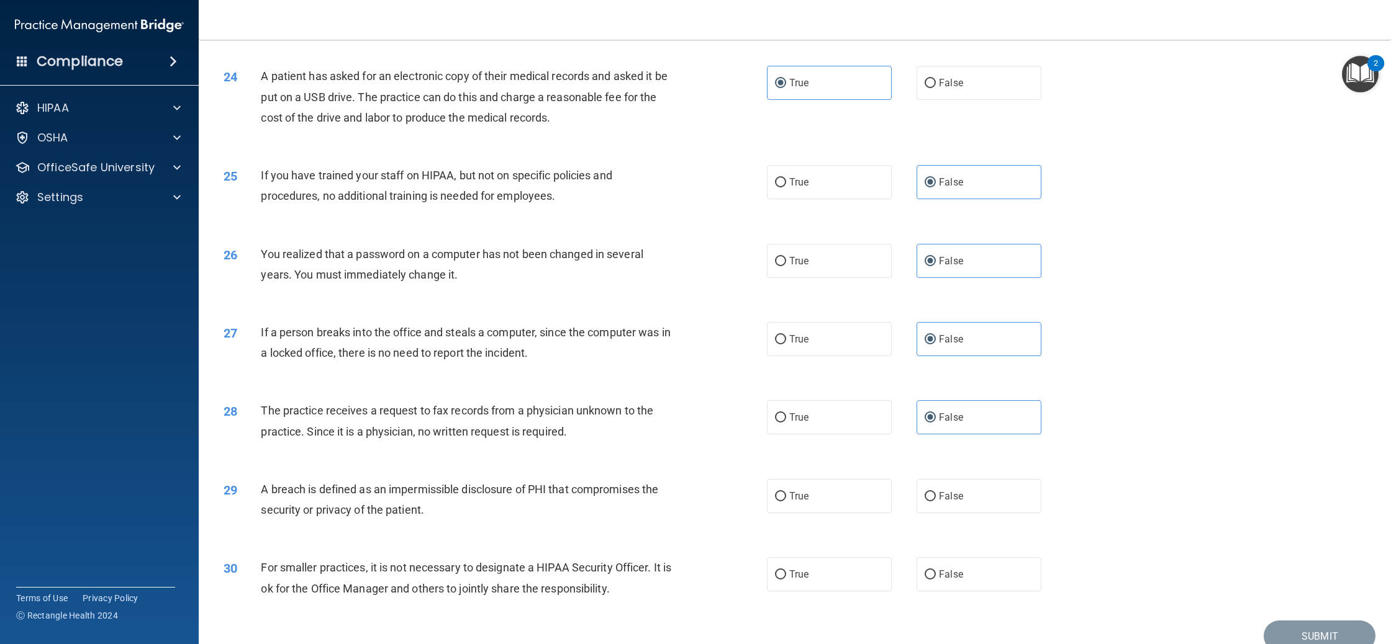
scroll to position [1927, 0]
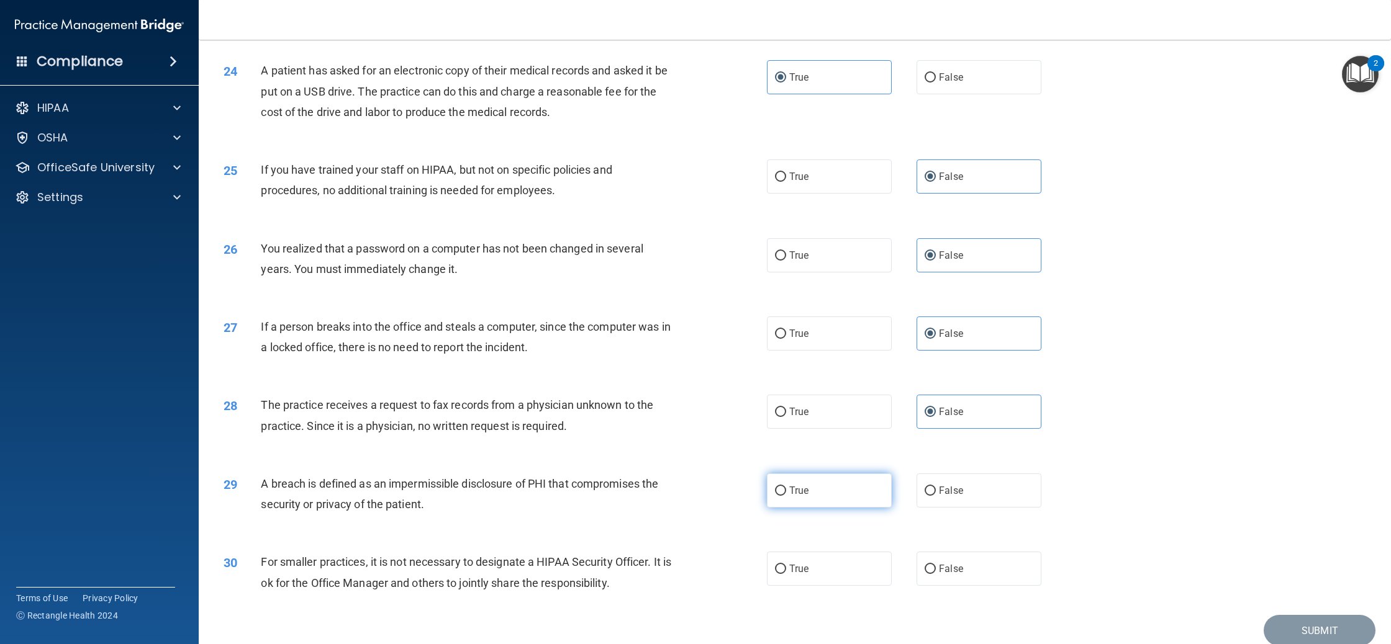
click at [833, 508] on label "True" at bounding box center [829, 491] width 125 height 34
click at [786, 496] on input "True" at bounding box center [780, 491] width 11 height 9
radio input "true"
drag, startPoint x: 1004, startPoint y: 593, endPoint x: 996, endPoint y: 588, distance: 9.3
click at [1004, 586] on label "False" at bounding box center [978, 569] width 125 height 34
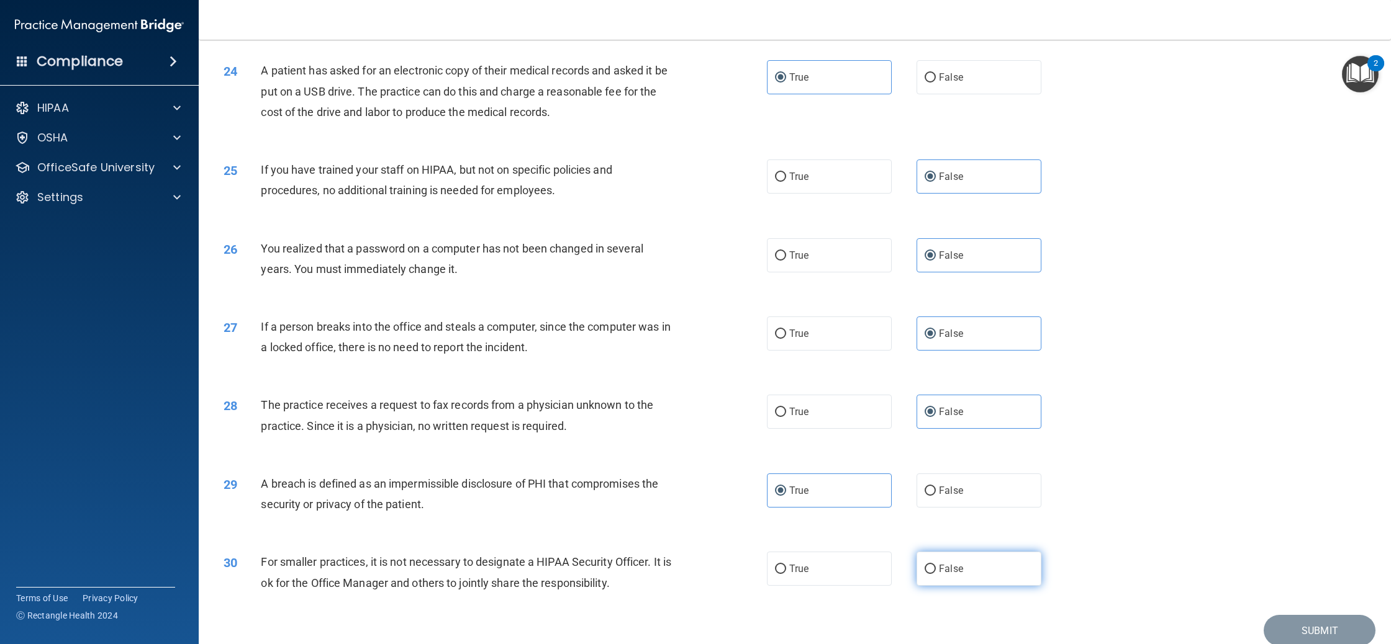
click at [936, 574] on input "False" at bounding box center [929, 569] width 11 height 9
radio input "true"
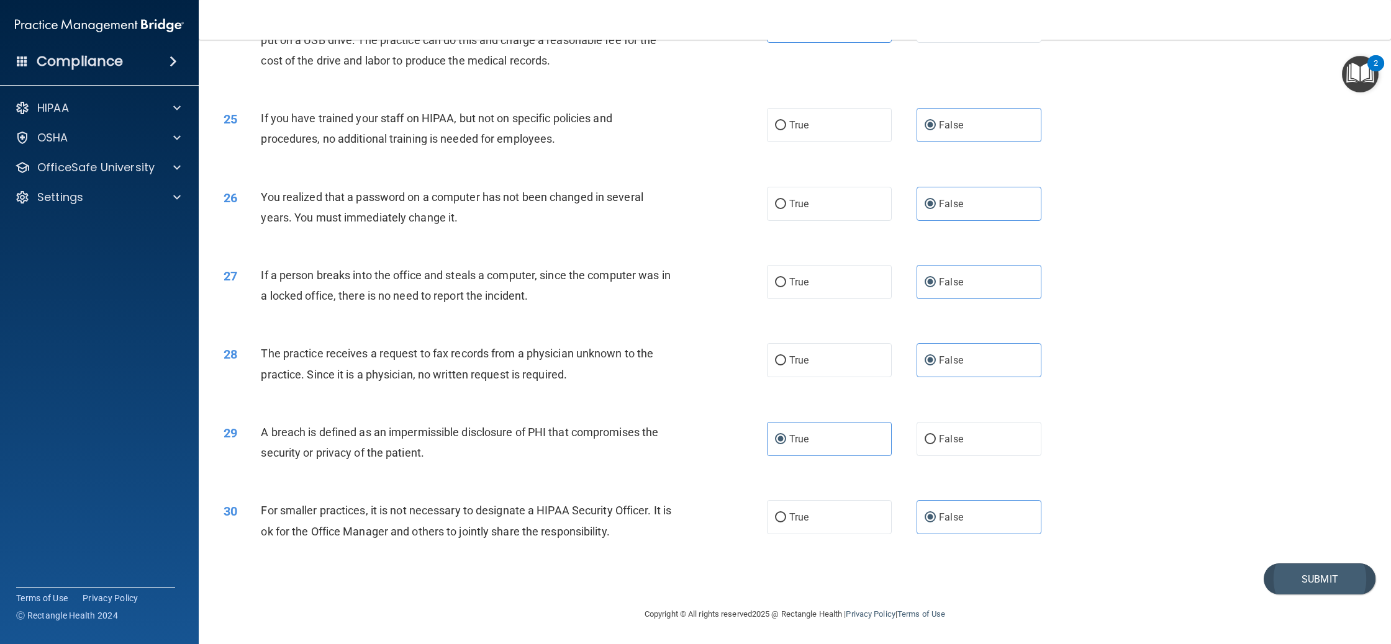
scroll to position [1979, 0]
click at [1319, 584] on button "Submit" at bounding box center [1319, 580] width 112 height 32
click at [1293, 585] on button "Submit" at bounding box center [1319, 580] width 112 height 32
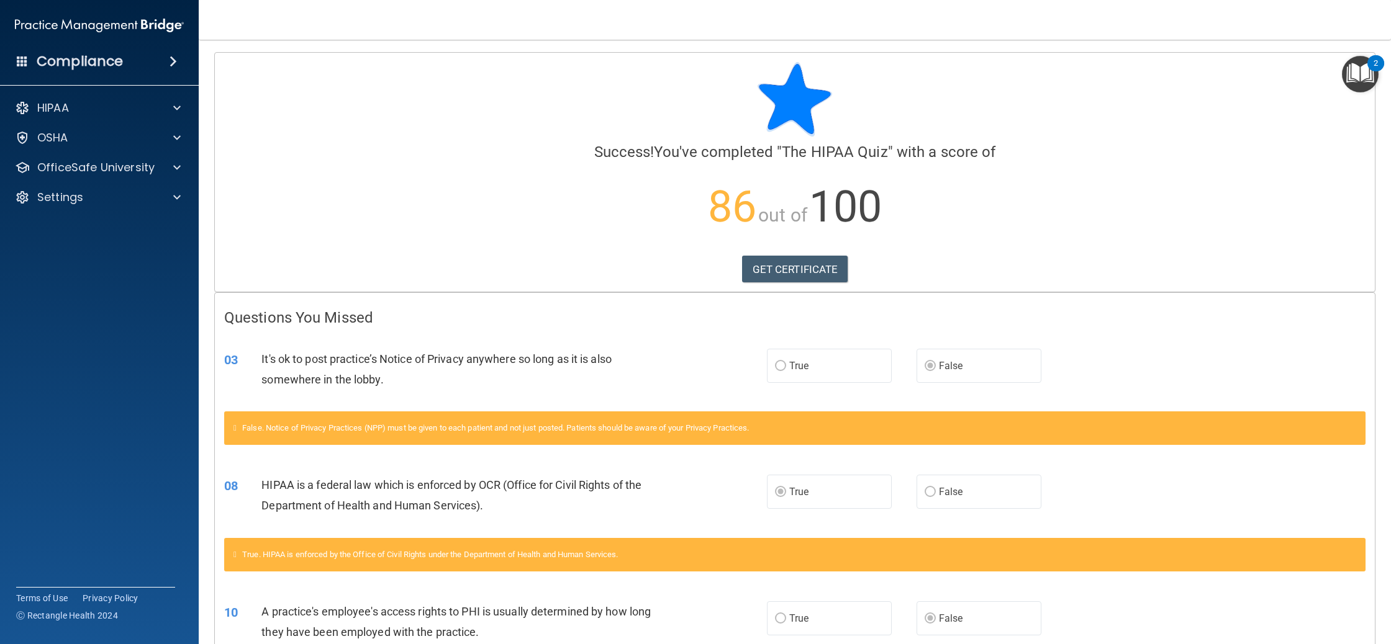
click at [837, 368] on label "True" at bounding box center [829, 366] width 125 height 34
click at [736, 211] on span "86" at bounding box center [732, 206] width 48 height 51
click at [828, 219] on span "100" at bounding box center [845, 206] width 73 height 51
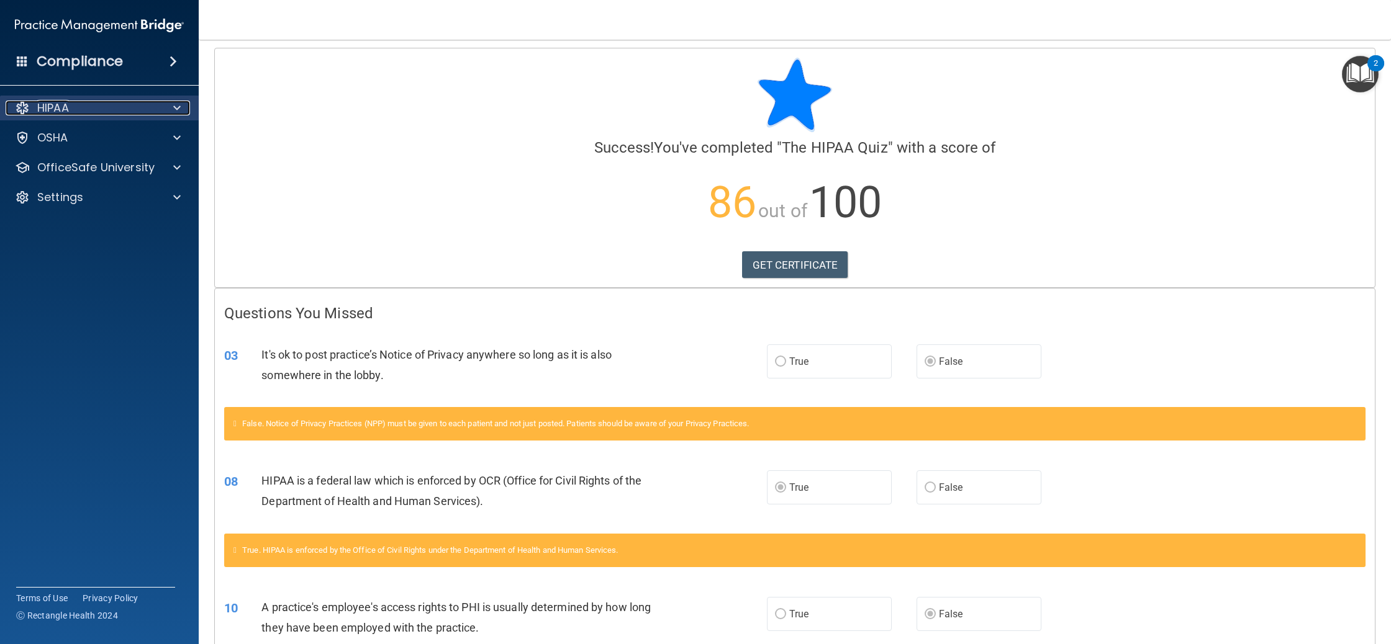
click at [85, 102] on div "HIPAA" at bounding box center [83, 108] width 154 height 15
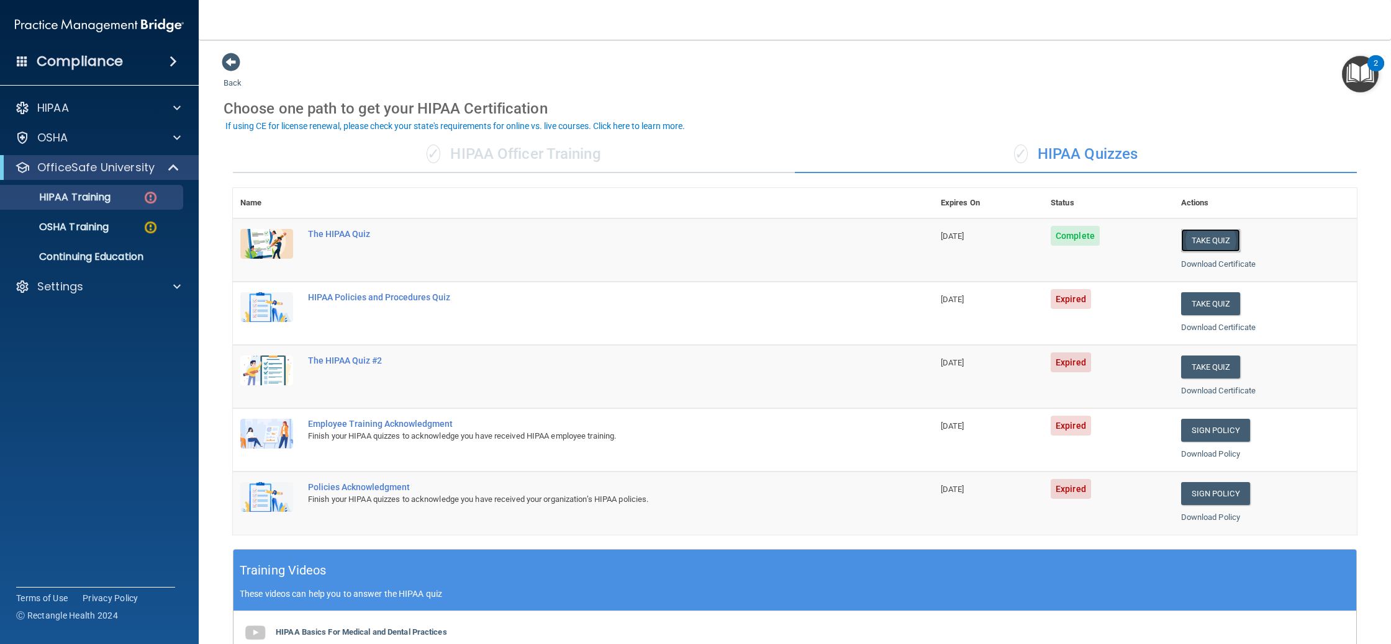
click at [1222, 242] on button "Take Quiz" at bounding box center [1211, 240] width 60 height 23
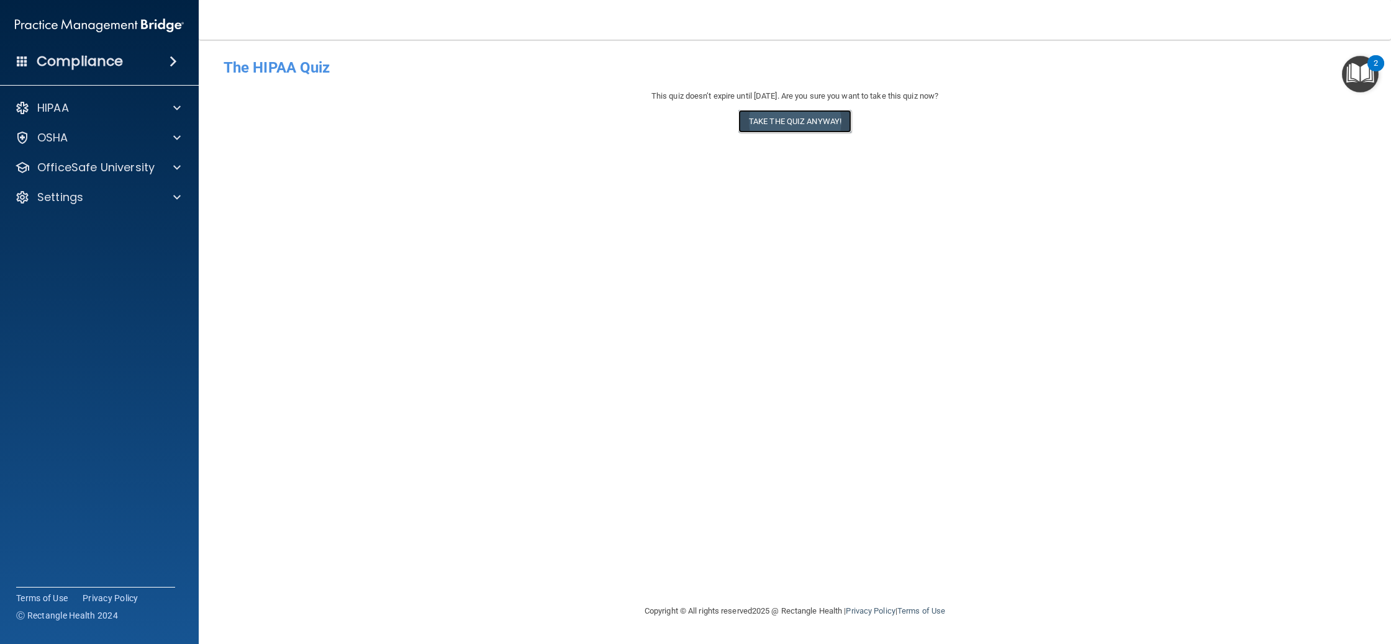
click at [778, 121] on button "Take the quiz anyway!" at bounding box center [794, 121] width 113 height 23
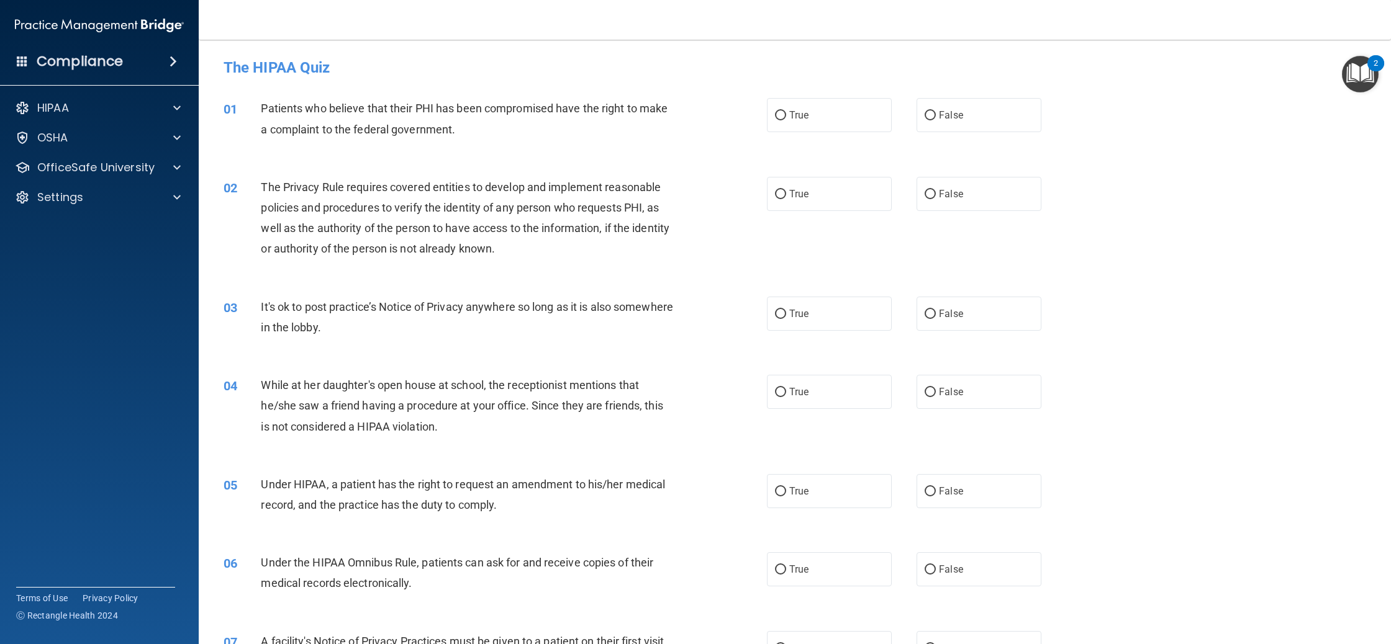
drag, startPoint x: 857, startPoint y: 127, endPoint x: 818, endPoint y: 151, distance: 45.7
click at [857, 127] on label "True" at bounding box center [829, 115] width 125 height 34
click at [786, 120] on input "True" at bounding box center [780, 115] width 11 height 9
radio input "true"
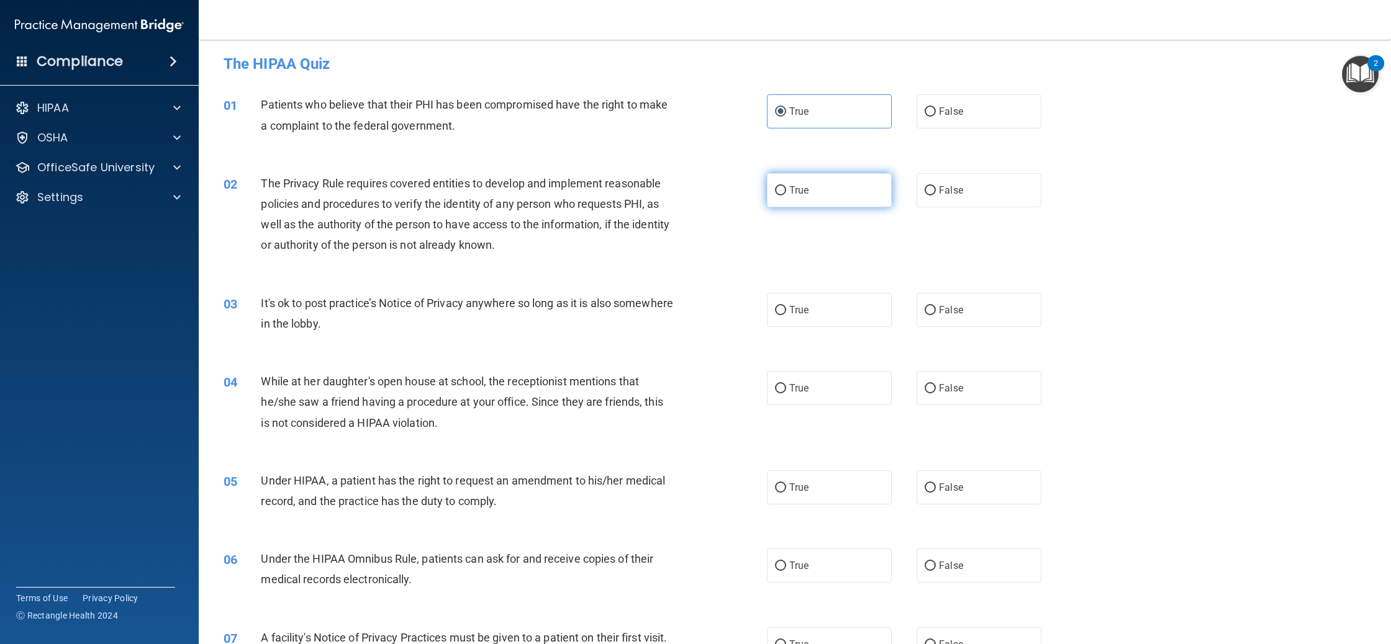
click at [803, 202] on label "True" at bounding box center [829, 190] width 125 height 34
click at [786, 196] on input "True" at bounding box center [780, 190] width 11 height 9
radio input "true"
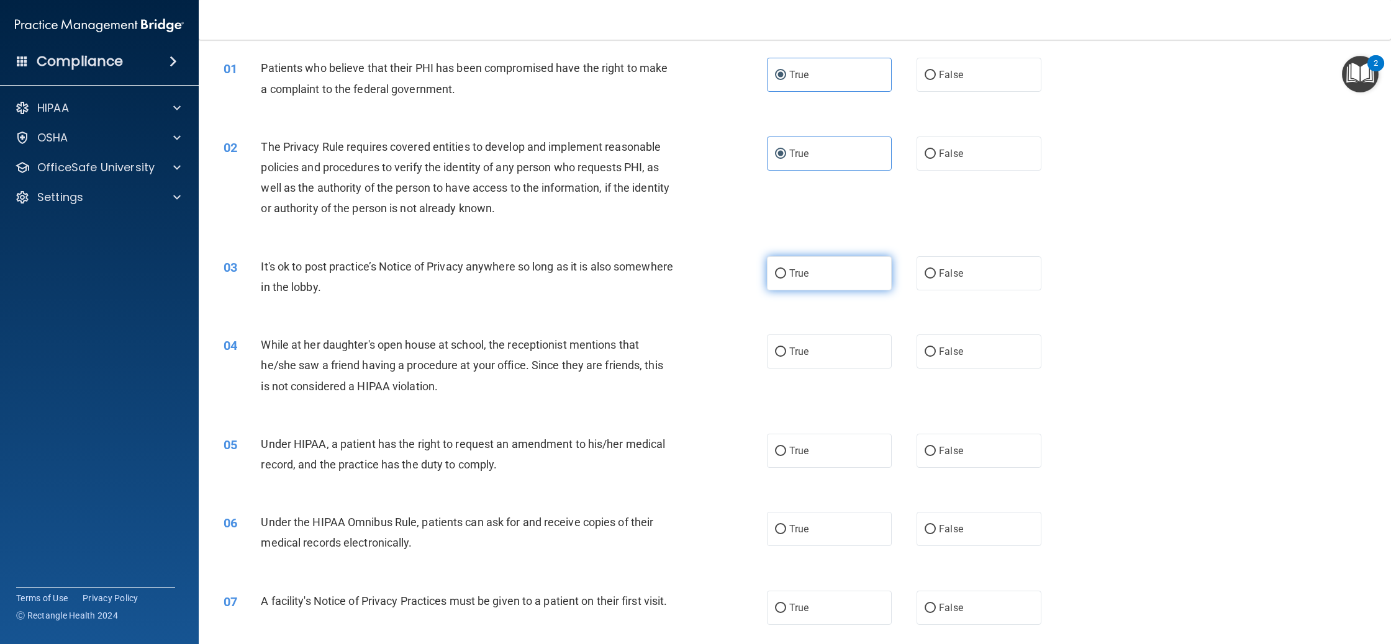
click at [801, 275] on span "True" at bounding box center [798, 274] width 19 height 12
click at [786, 275] on input "True" at bounding box center [780, 273] width 11 height 9
radio input "true"
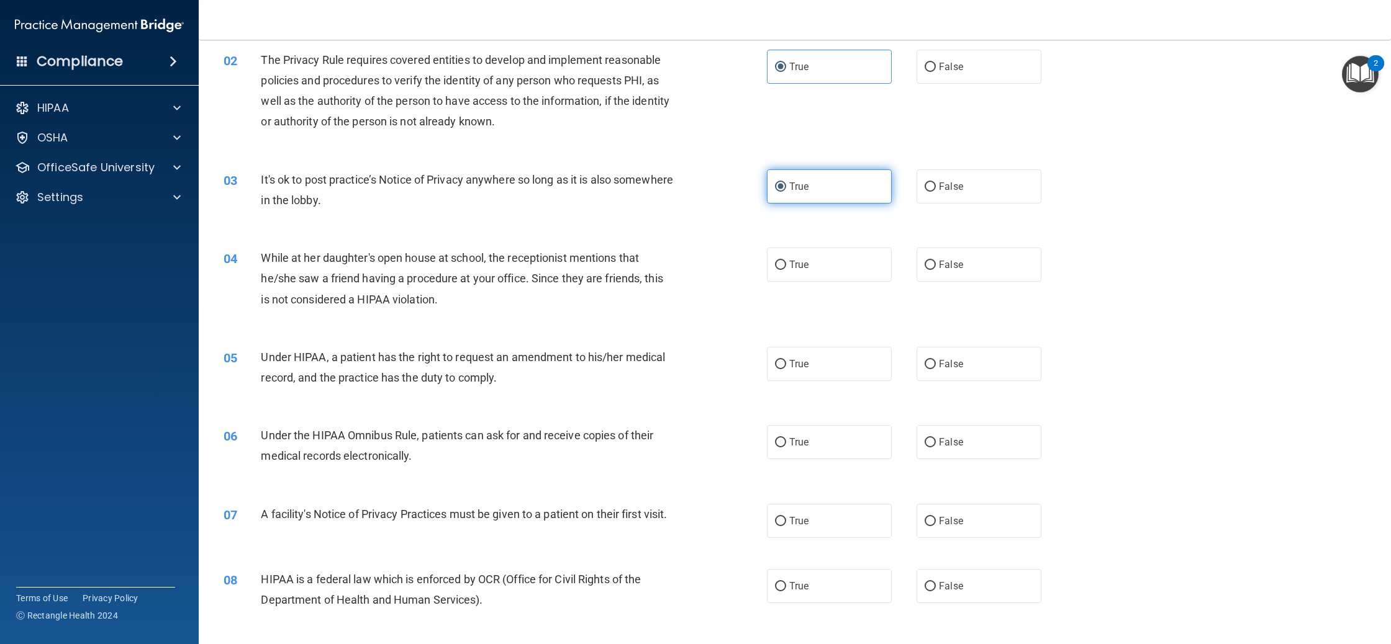
scroll to position [130, 0]
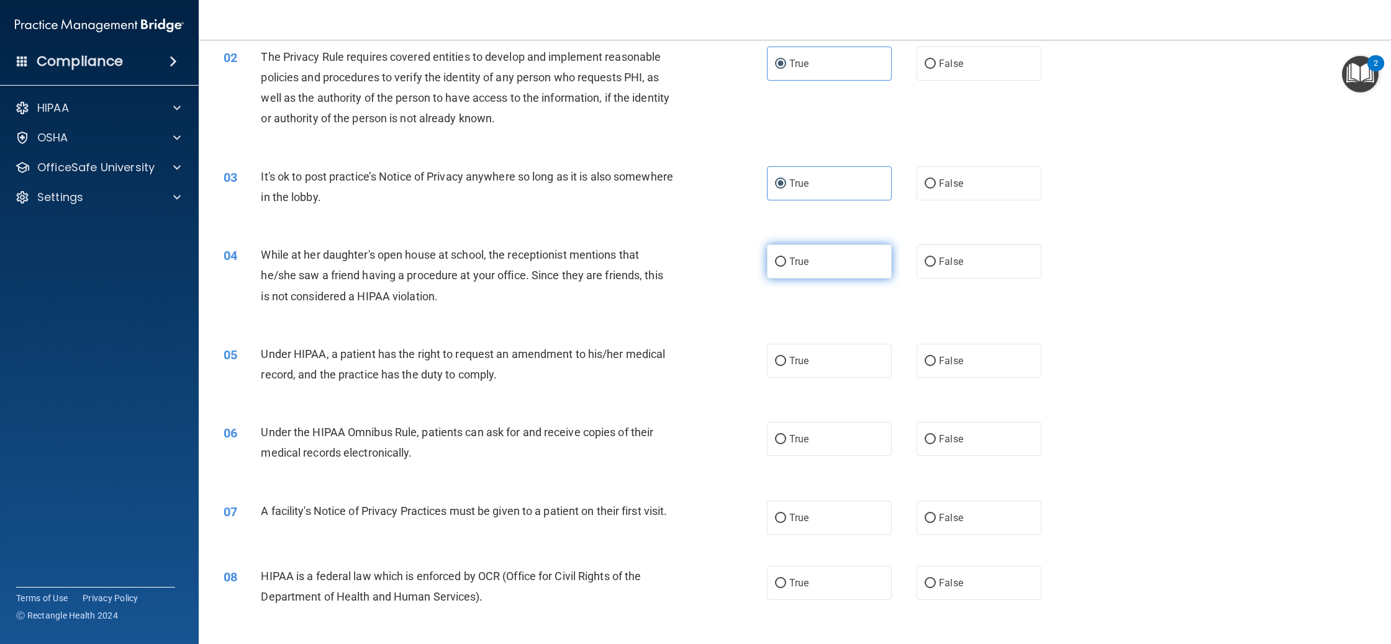
click at [823, 271] on label "True" at bounding box center [829, 262] width 125 height 34
click at [786, 267] on input "True" at bounding box center [780, 262] width 11 height 9
radio input "true"
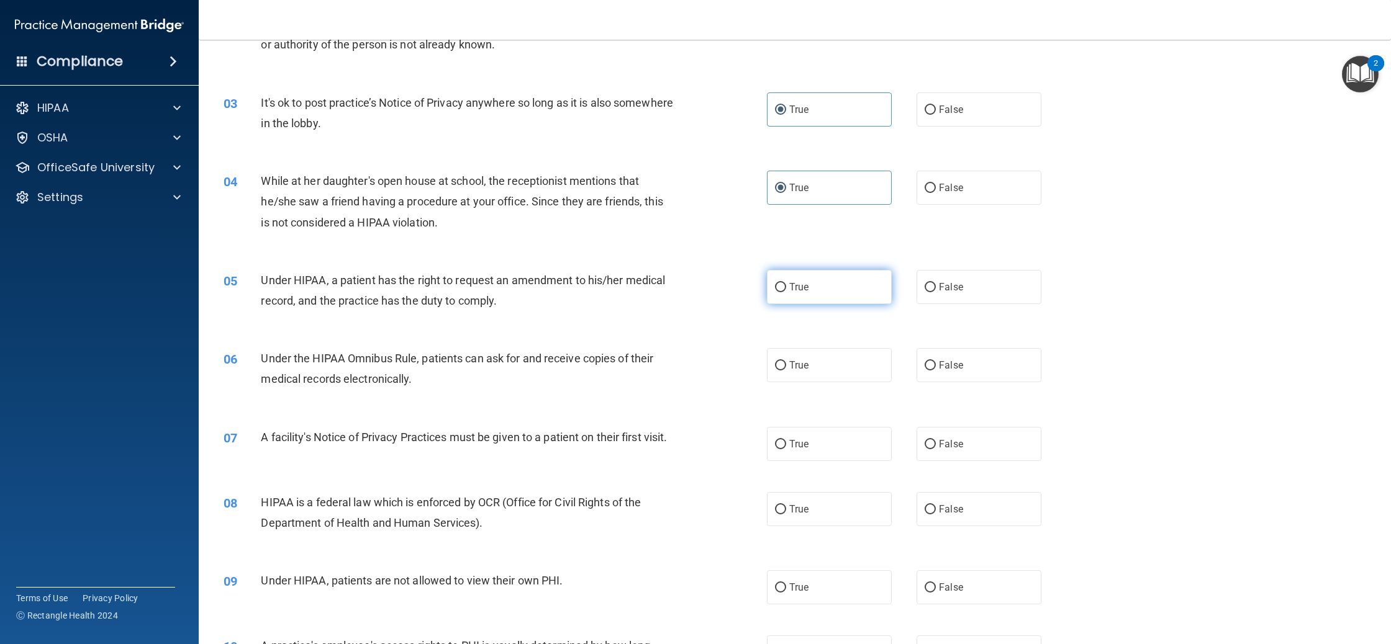
scroll to position [209, 0]
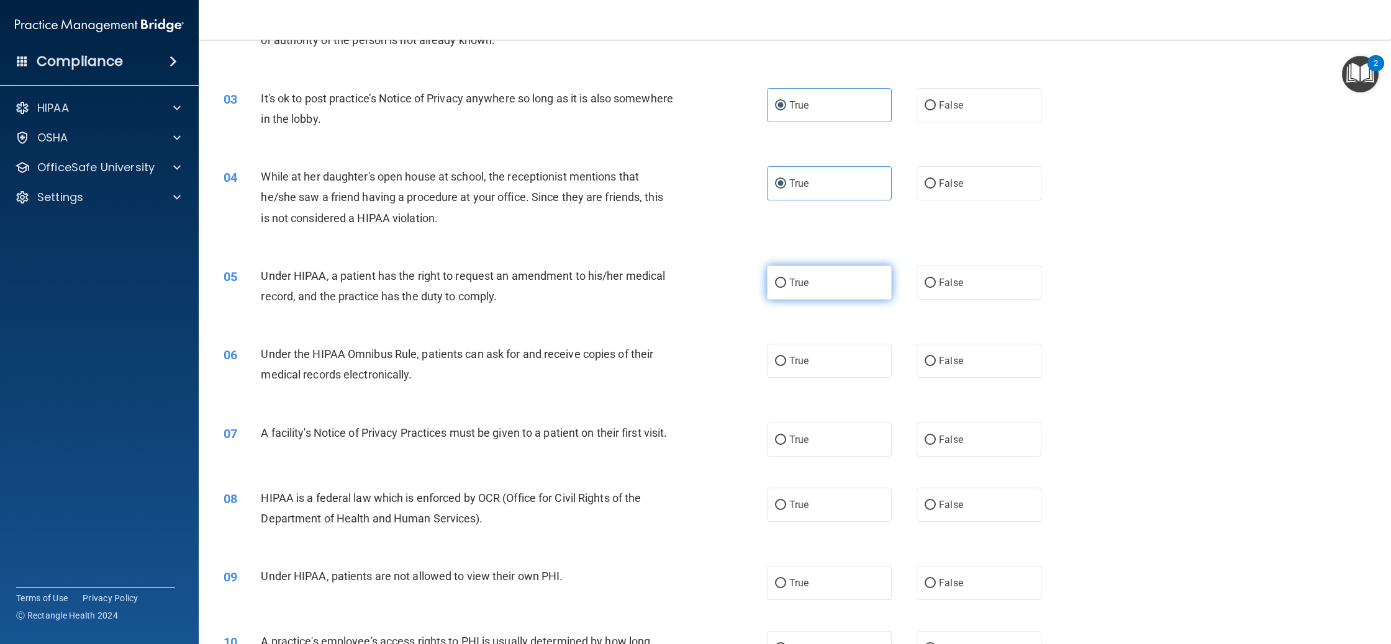
click at [820, 291] on label "True" at bounding box center [829, 283] width 125 height 34
click at [786, 288] on input "True" at bounding box center [780, 283] width 11 height 9
radio input "true"
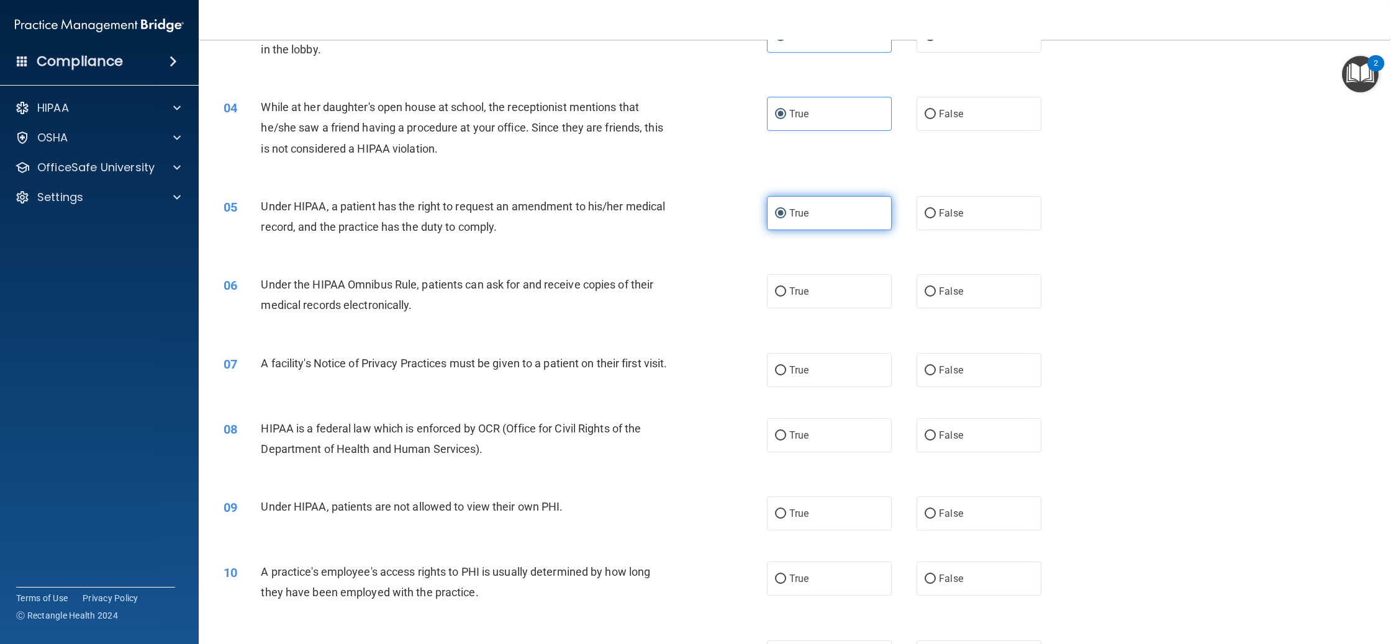
scroll to position [281, 0]
click at [832, 295] on label "True" at bounding box center [829, 289] width 125 height 34
click at [786, 294] on input "True" at bounding box center [780, 289] width 11 height 9
radio input "true"
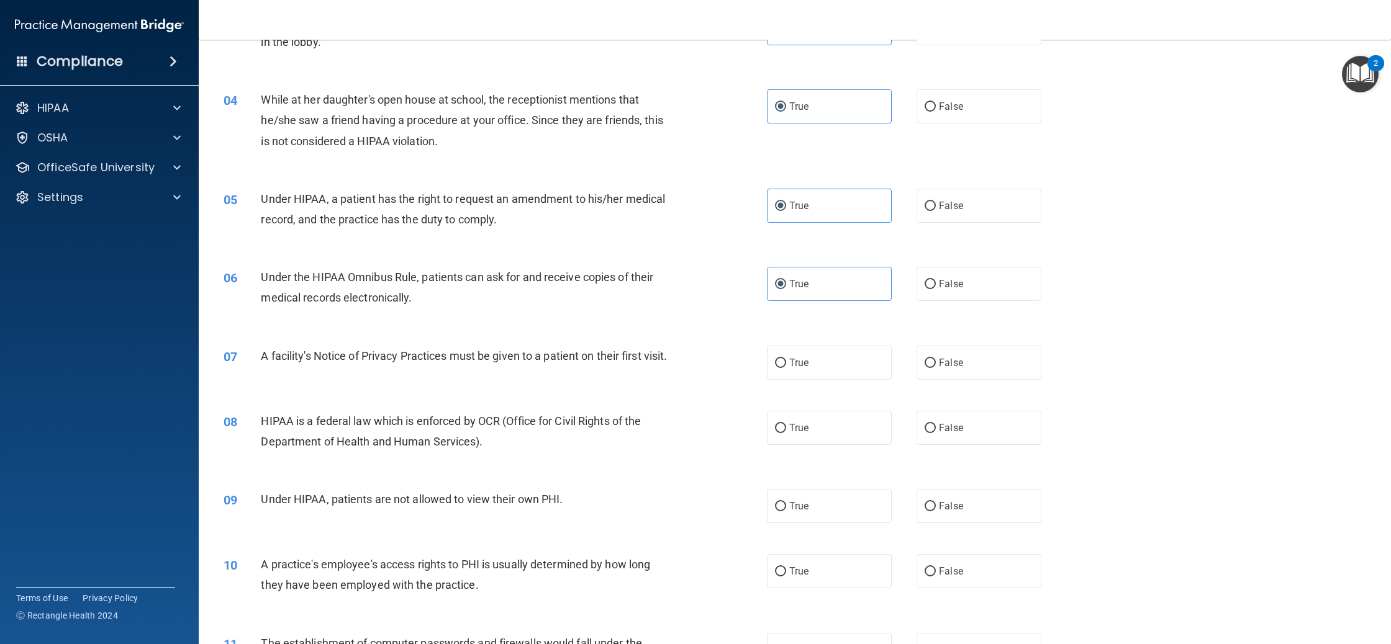
scroll to position [271, 0]
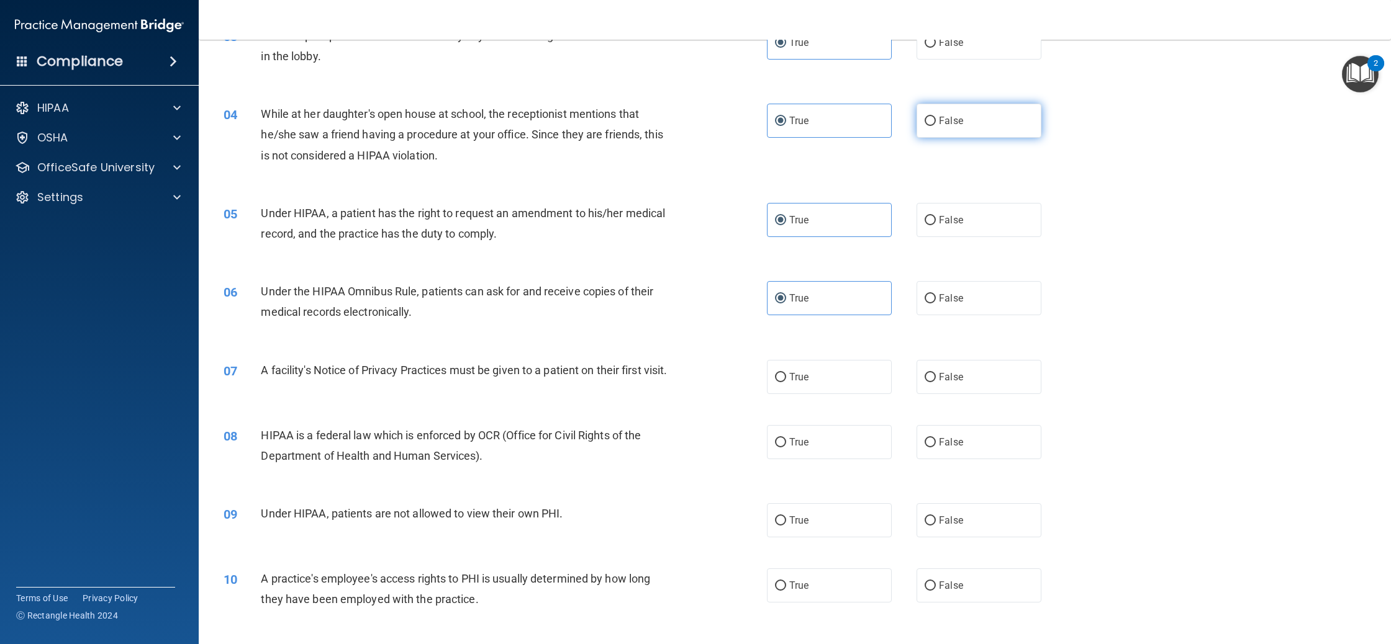
click at [972, 120] on label "False" at bounding box center [978, 121] width 125 height 34
click at [936, 120] on input "False" at bounding box center [929, 121] width 11 height 9
radio input "true"
radio input "false"
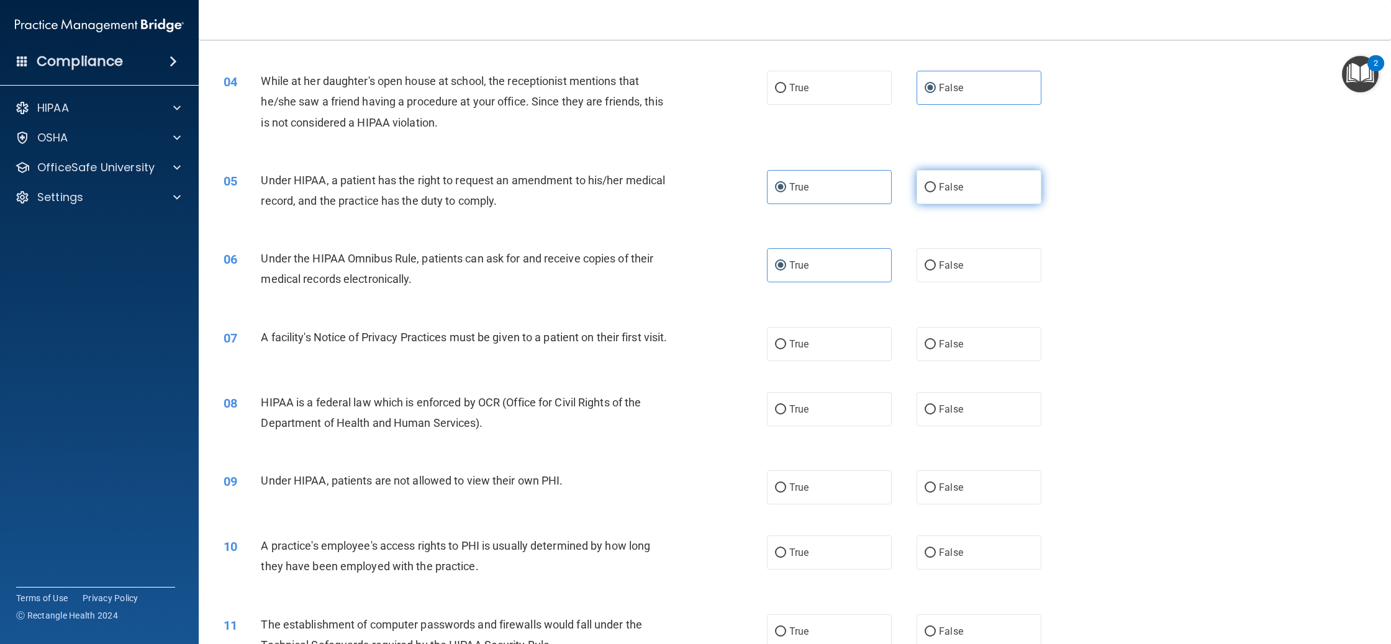
click at [936, 186] on label "False" at bounding box center [978, 187] width 125 height 34
click at [936, 186] on input "False" at bounding box center [929, 187] width 11 height 9
radio input "true"
radio input "false"
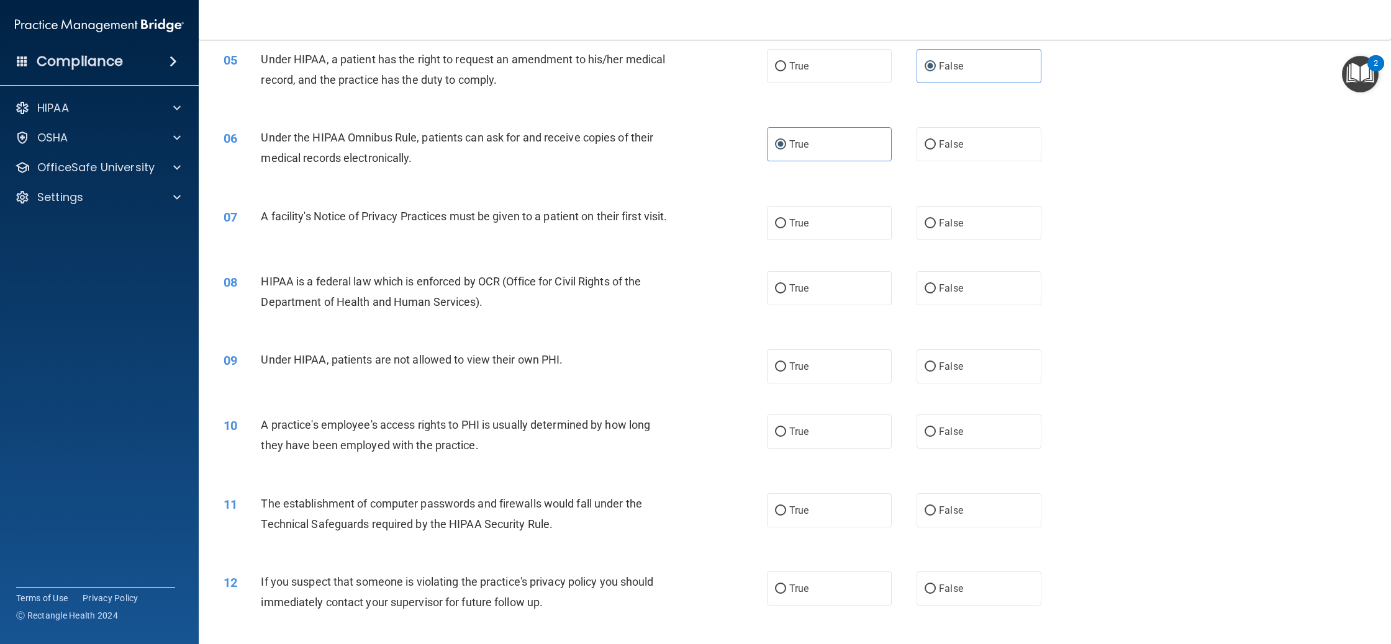
scroll to position [426, 0]
click at [810, 230] on label "True" at bounding box center [829, 222] width 125 height 34
click at [786, 227] on input "True" at bounding box center [780, 222] width 11 height 9
radio input "true"
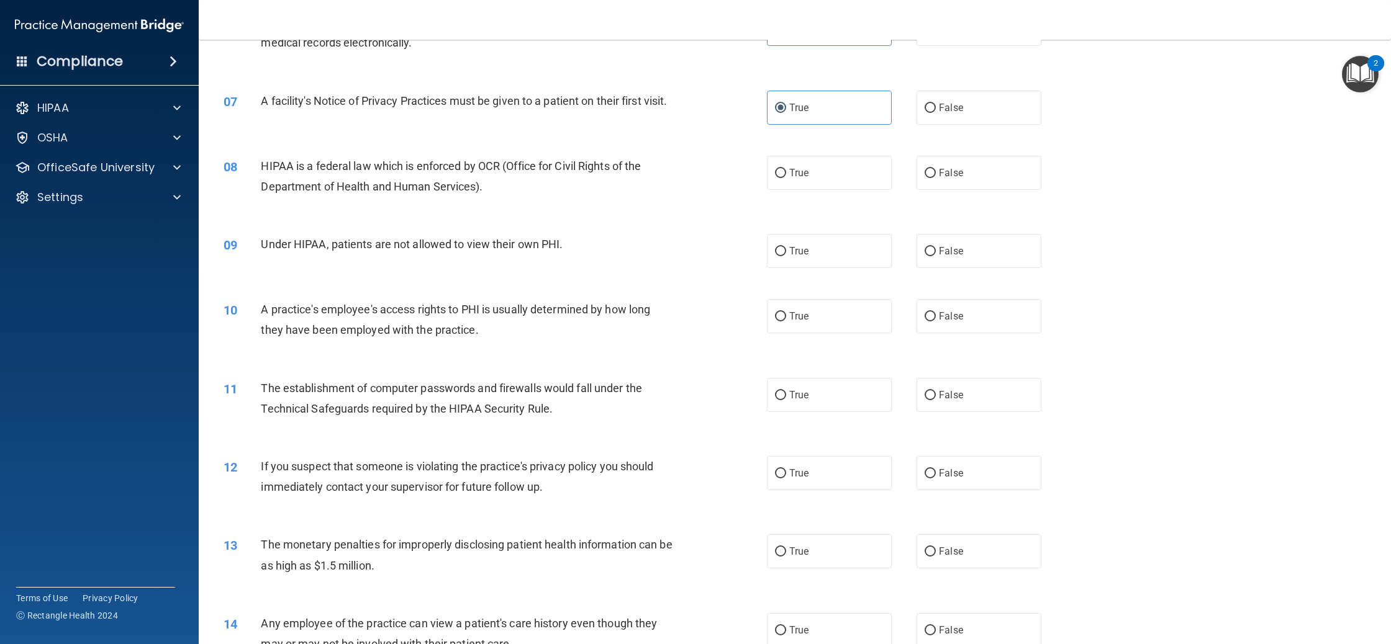
scroll to position [541, 0]
click at [858, 189] on label "True" at bounding box center [829, 172] width 125 height 34
click at [786, 178] on input "True" at bounding box center [780, 172] width 11 height 9
radio input "true"
click at [921, 264] on label "False" at bounding box center [978, 250] width 125 height 34
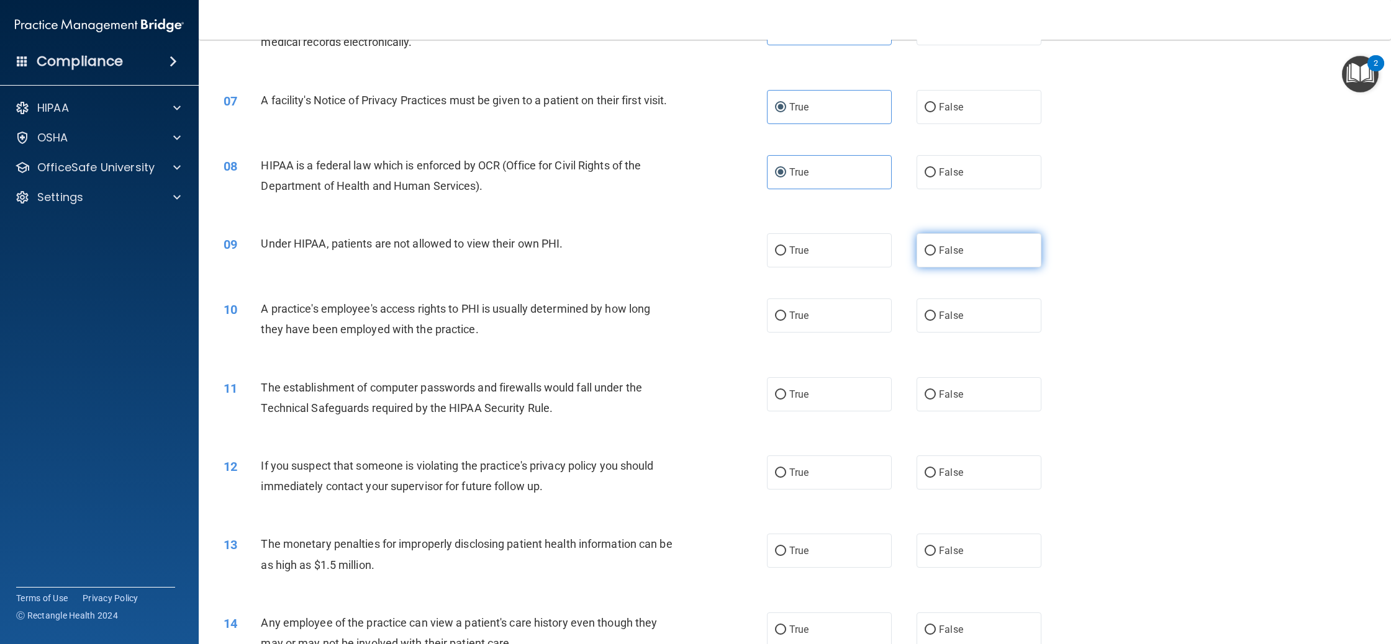
click at [924, 256] on input "False" at bounding box center [929, 250] width 11 height 9
radio input "true"
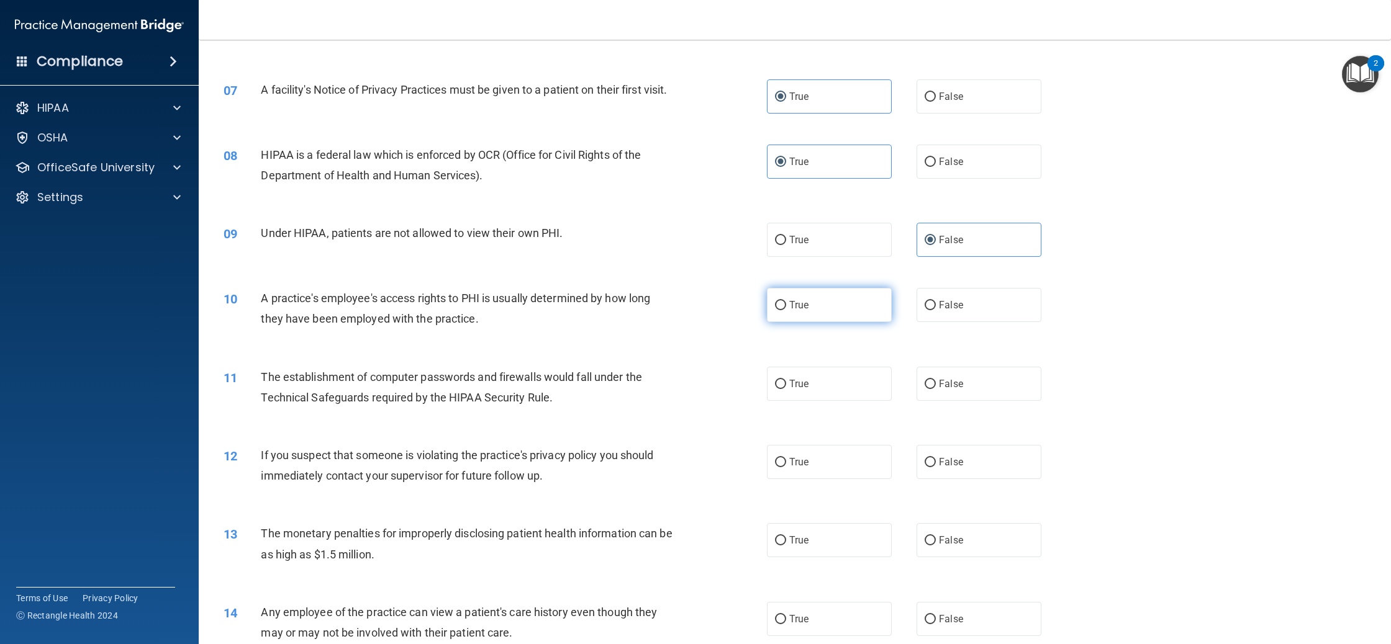
scroll to position [554, 0]
click at [994, 320] on label "False" at bounding box center [978, 303] width 125 height 34
click at [936, 308] on input "False" at bounding box center [929, 303] width 11 height 9
radio input "true"
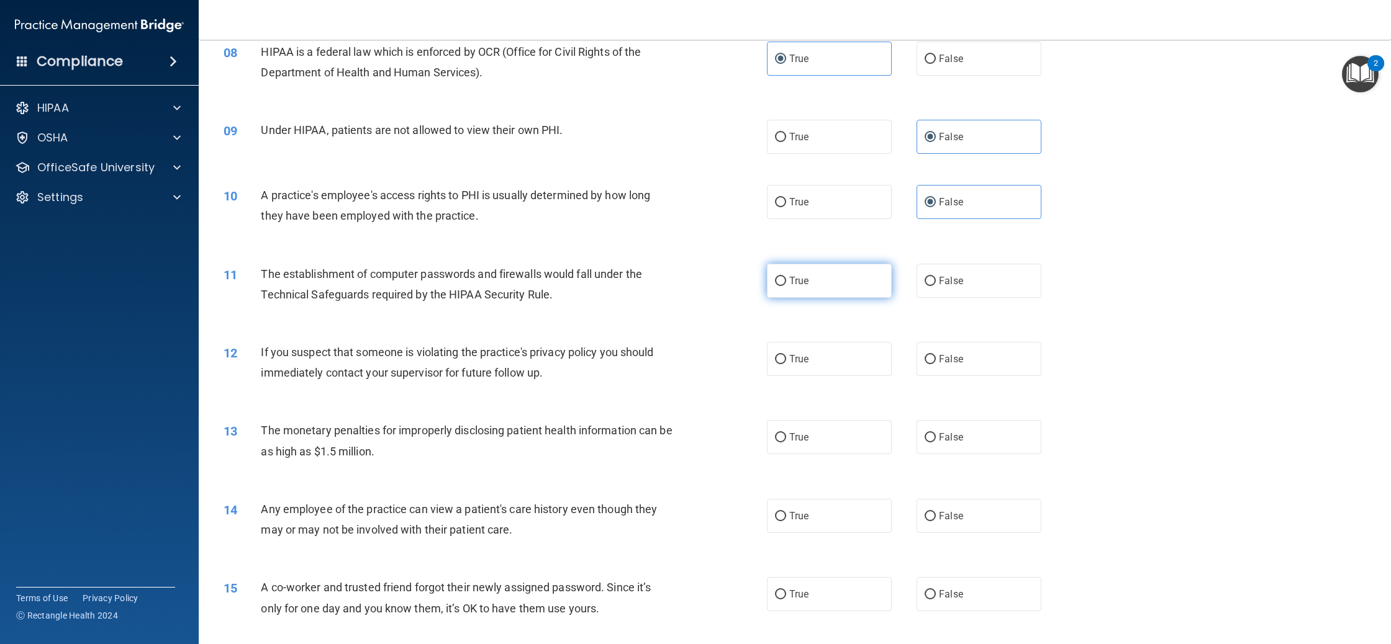
scroll to position [656, 0]
click at [826, 297] on label "True" at bounding box center [829, 280] width 125 height 34
click at [786, 285] on input "True" at bounding box center [780, 280] width 11 height 9
radio input "true"
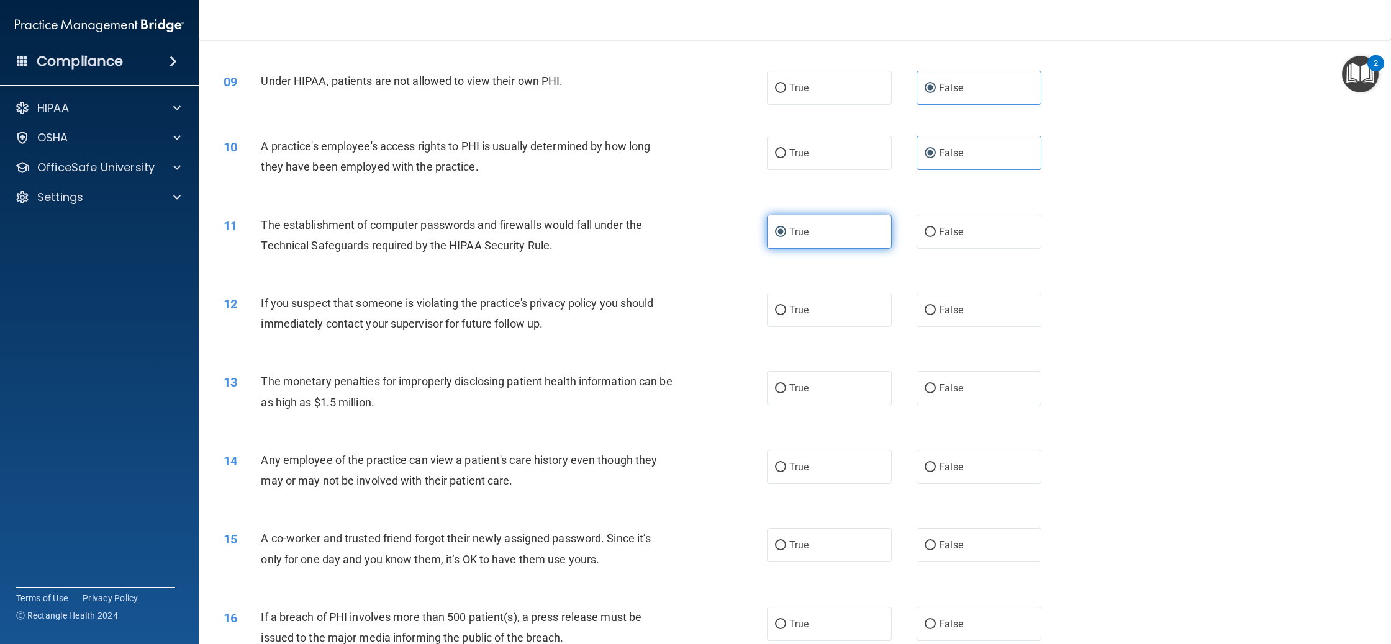
scroll to position [728, 0]
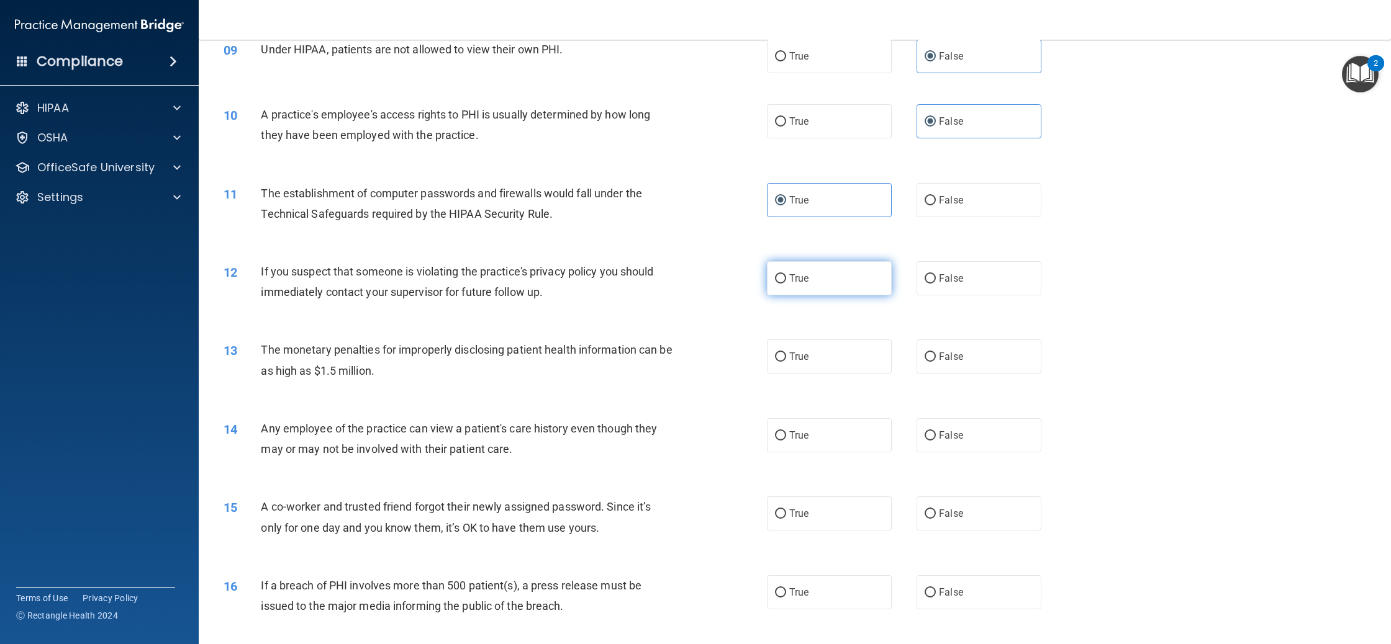
click at [828, 295] on label "True" at bounding box center [829, 278] width 125 height 34
click at [786, 284] on input "True" at bounding box center [780, 278] width 11 height 9
radio input "true"
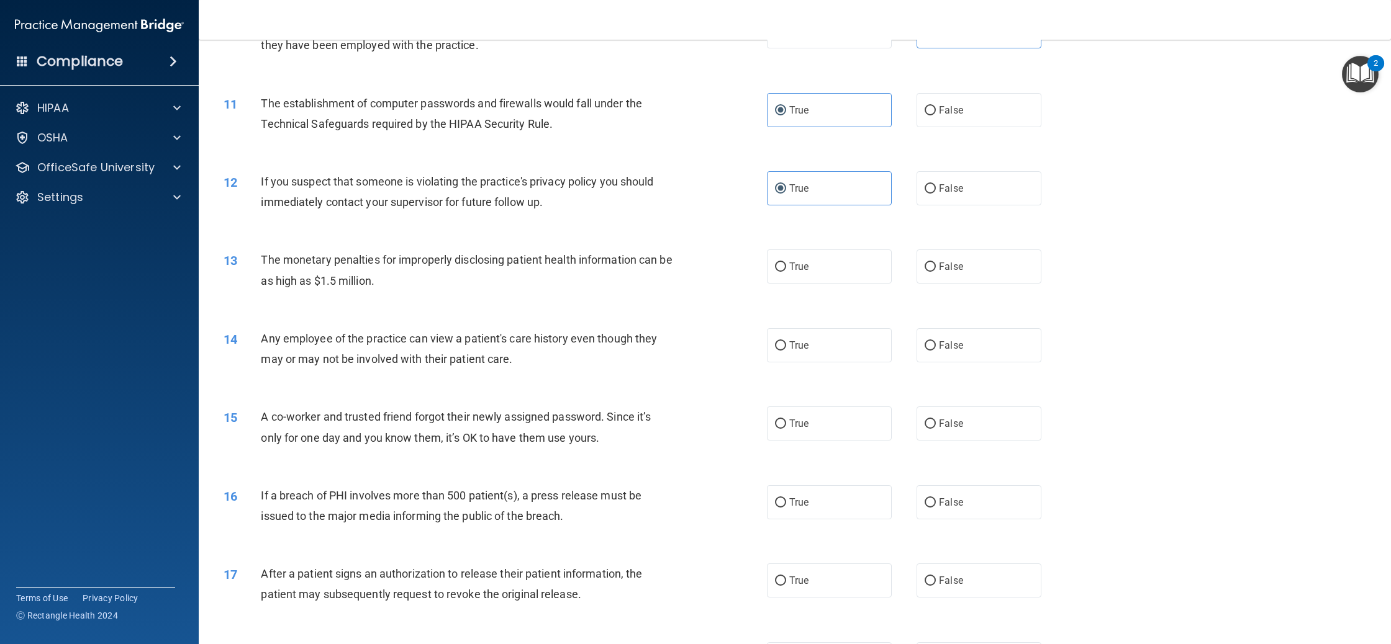
scroll to position [829, 0]
click at [936, 281] on label "False" at bounding box center [978, 263] width 125 height 34
click at [936, 269] on input "False" at bounding box center [929, 263] width 11 height 9
radio input "true"
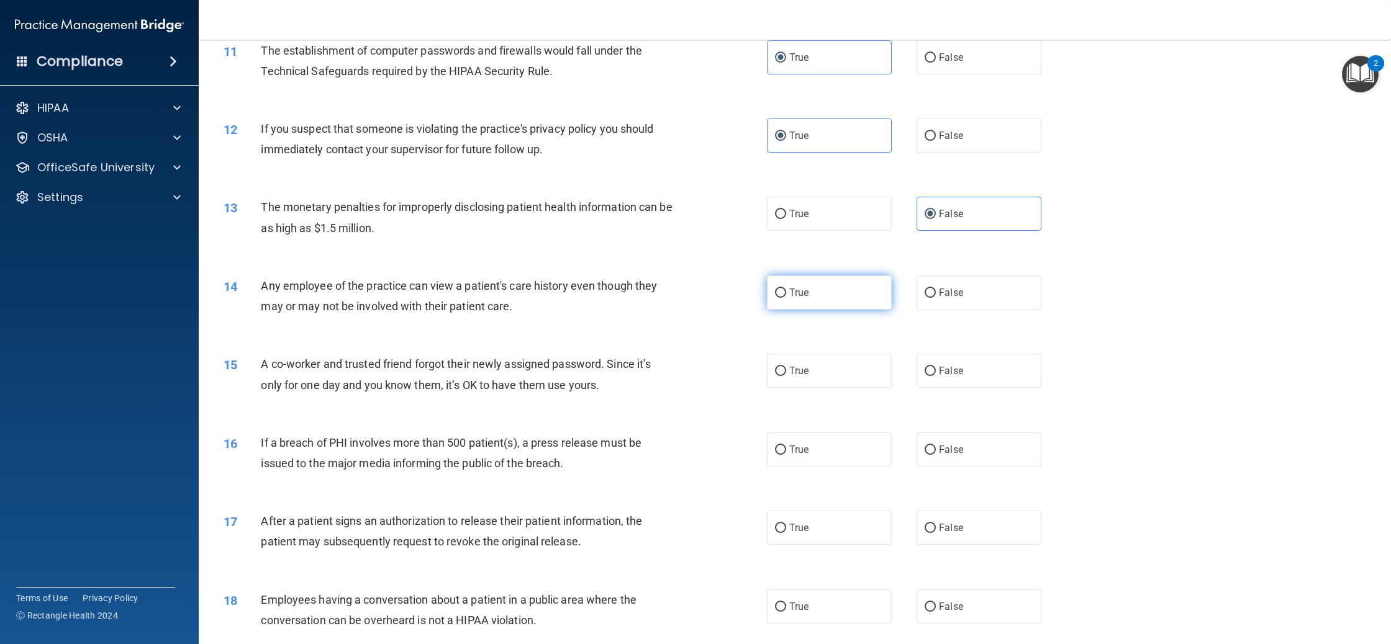
scroll to position [880, 0]
click at [954, 308] on label "False" at bounding box center [978, 291] width 125 height 34
click at [936, 296] on input "False" at bounding box center [929, 291] width 11 height 9
radio input "true"
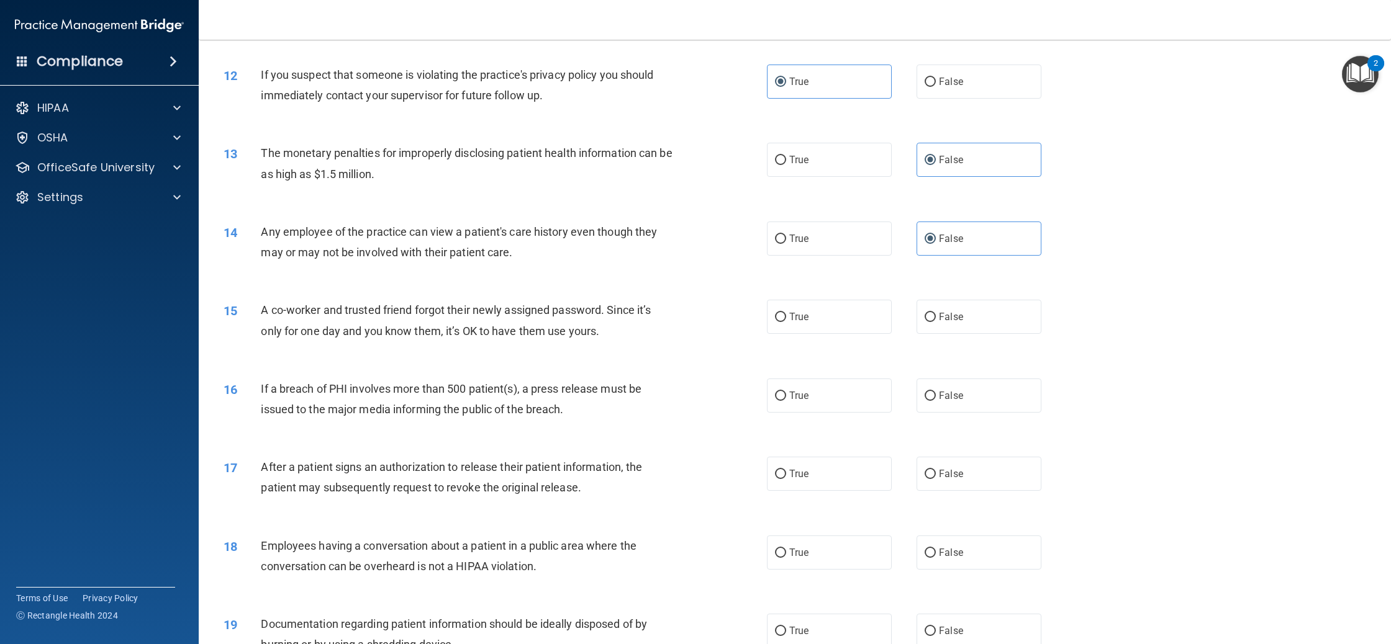
scroll to position [936, 0]
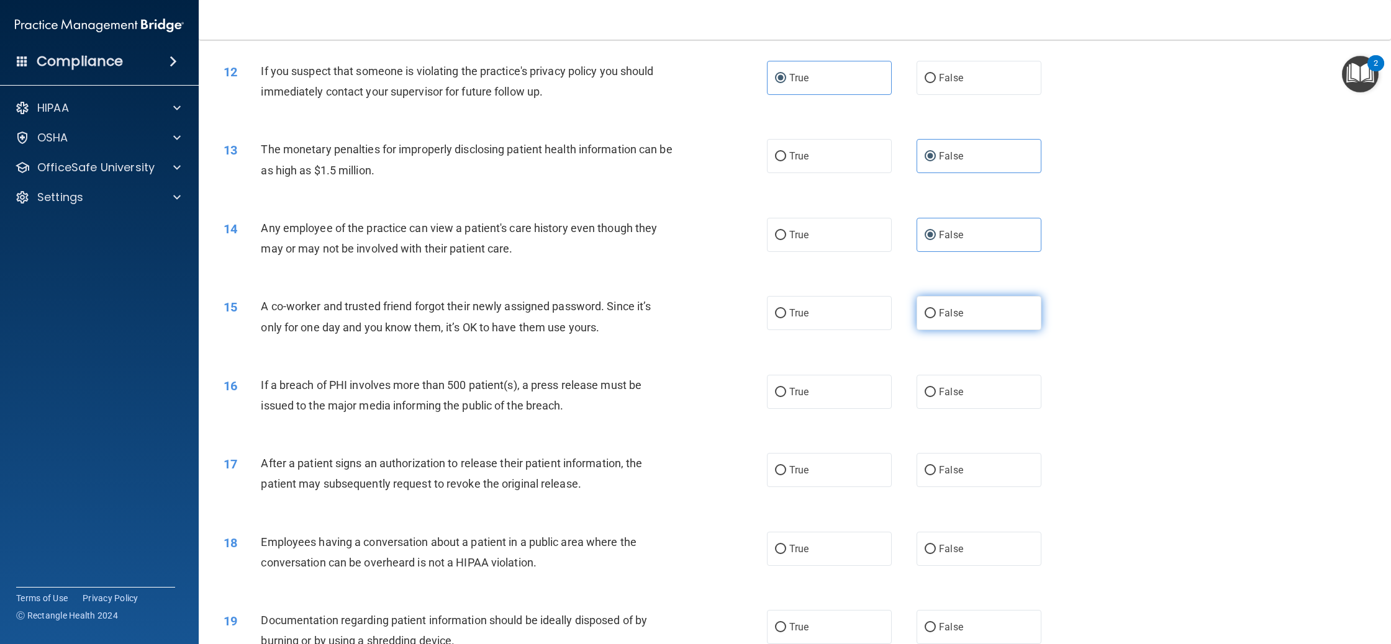
click at [931, 330] on label "False" at bounding box center [978, 313] width 125 height 34
click at [931, 318] on input "False" at bounding box center [929, 313] width 11 height 9
radio input "true"
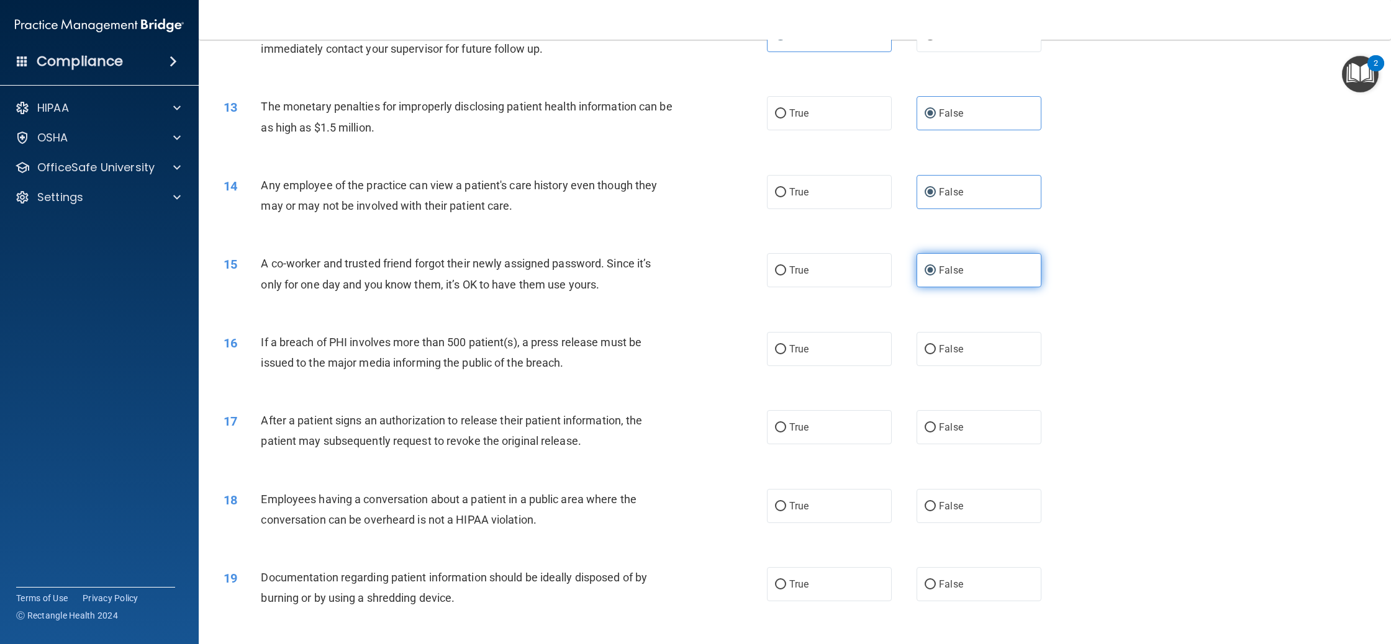
scroll to position [999, 0]
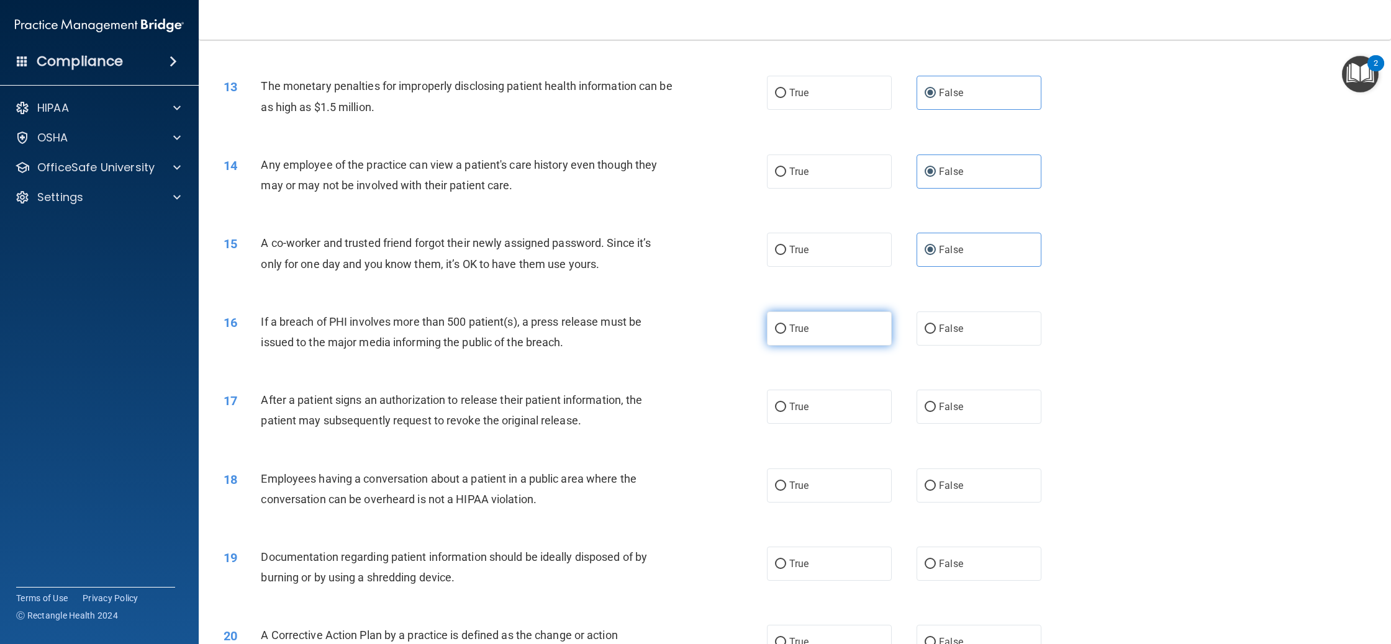
click at [842, 346] on label "True" at bounding box center [829, 329] width 125 height 34
click at [786, 334] on input "True" at bounding box center [780, 329] width 11 height 9
radio input "true"
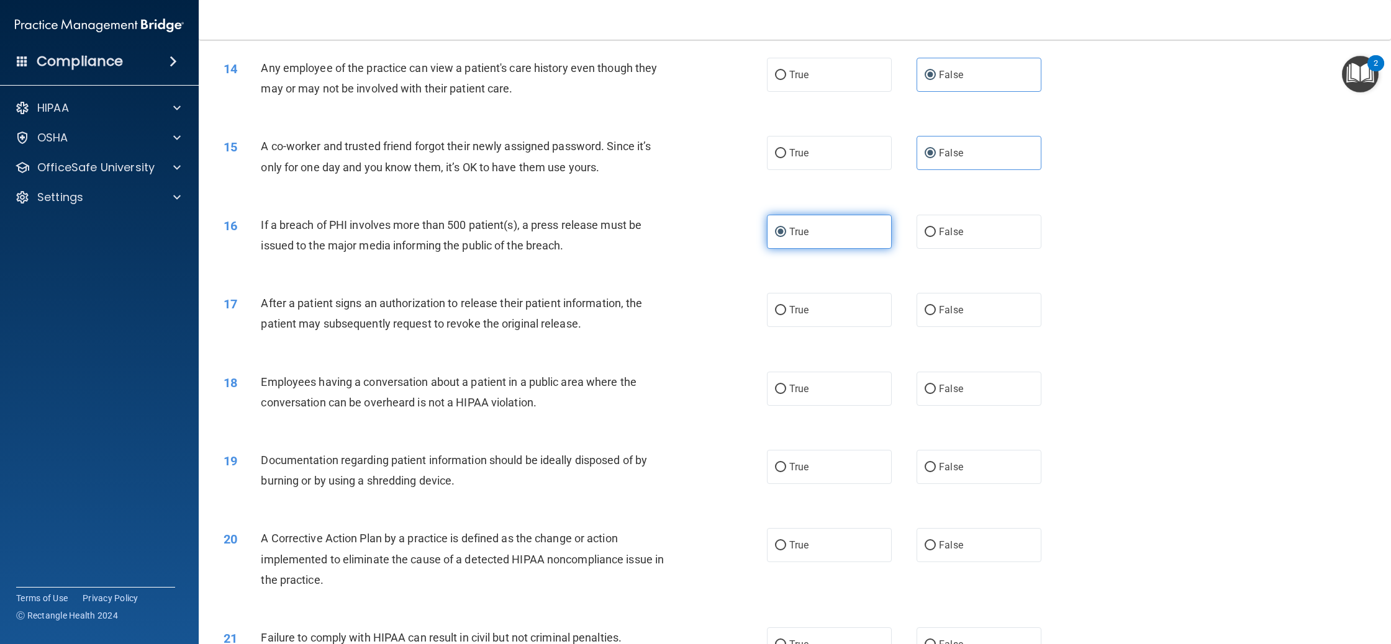
scroll to position [1109, 0]
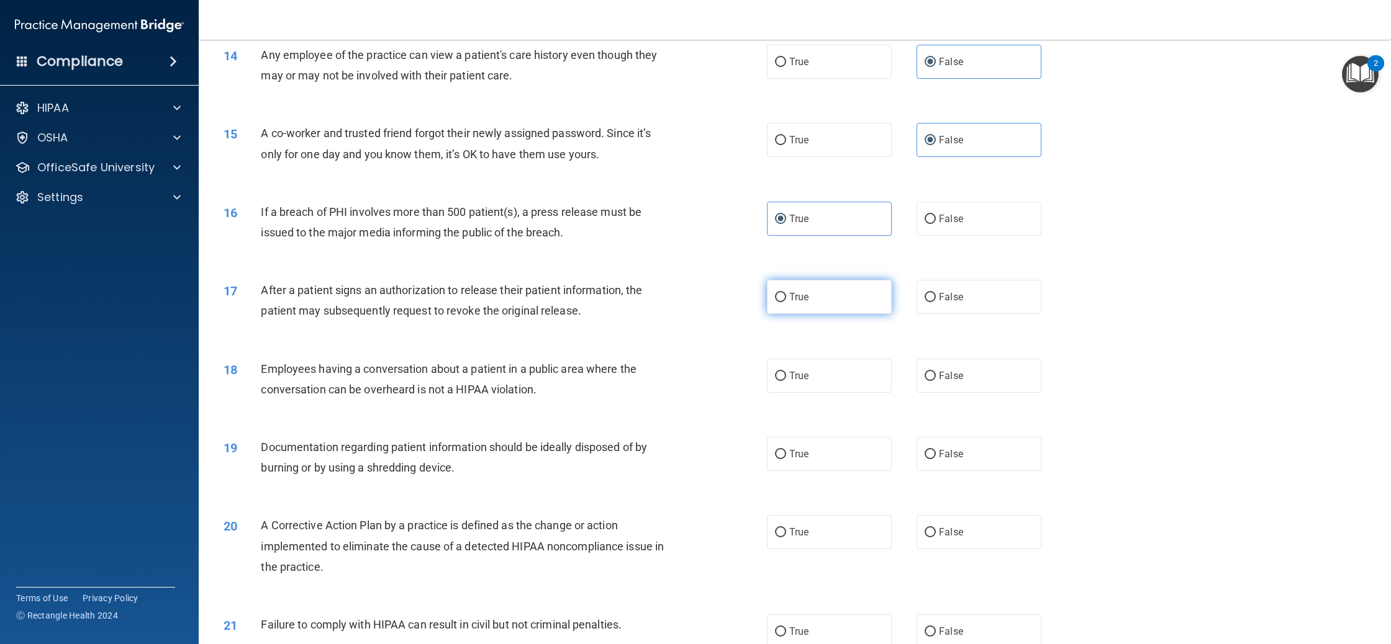
click at [848, 309] on label "True" at bounding box center [829, 297] width 125 height 34
click at [786, 302] on input "True" at bounding box center [780, 297] width 11 height 9
radio input "true"
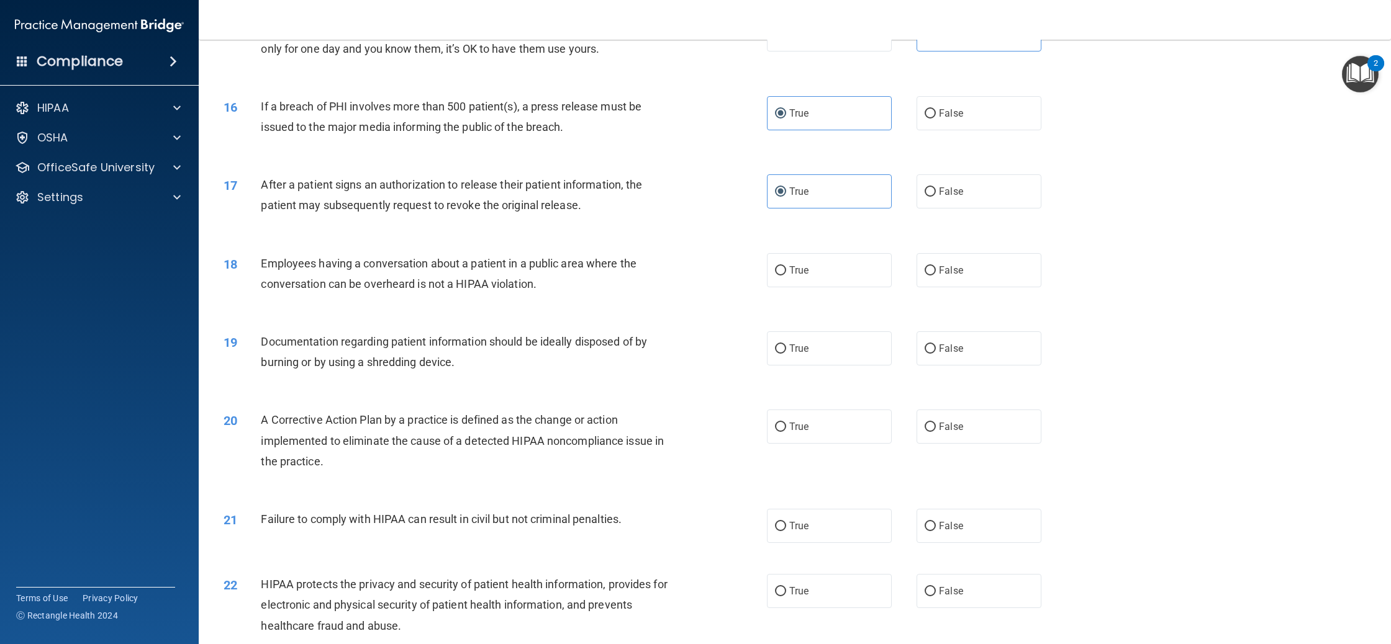
scroll to position [1218, 0]
click at [980, 281] on label "False" at bounding box center [978, 267] width 125 height 34
click at [936, 273] on input "False" at bounding box center [929, 267] width 11 height 9
radio input "true"
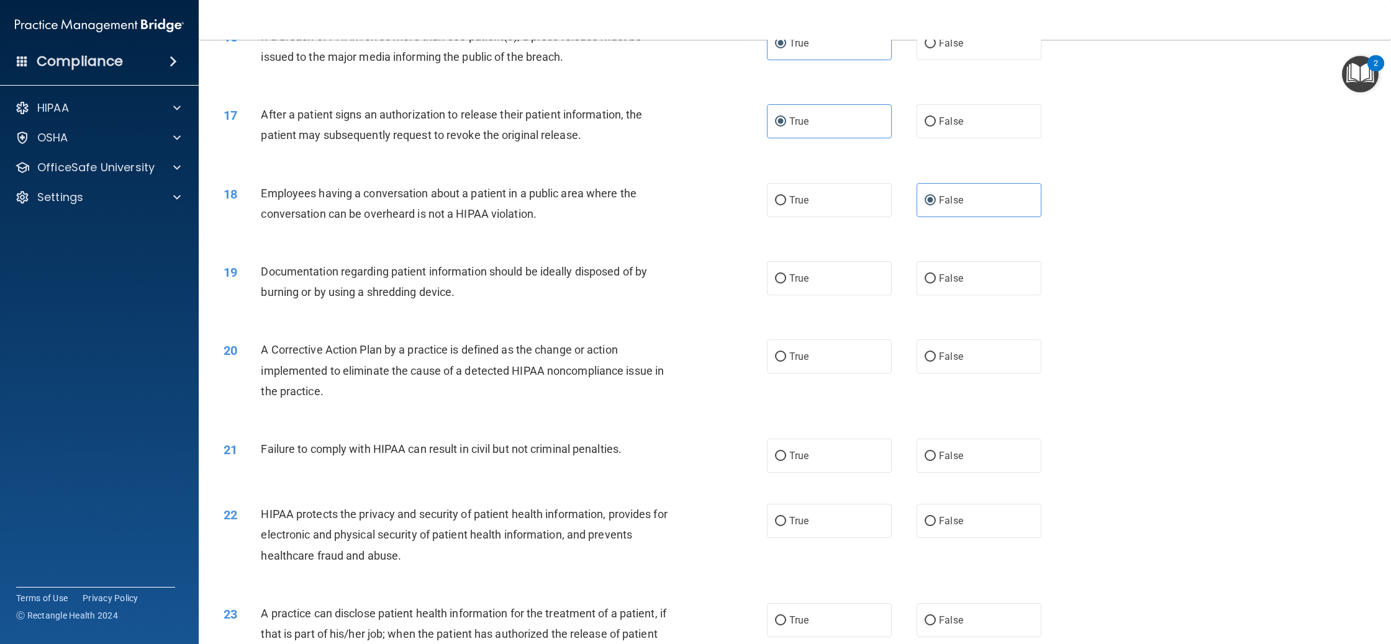
scroll to position [1286, 0]
click at [815, 291] on label "True" at bounding box center [829, 277] width 125 height 34
click at [786, 282] on input "True" at bounding box center [780, 277] width 11 height 9
radio input "true"
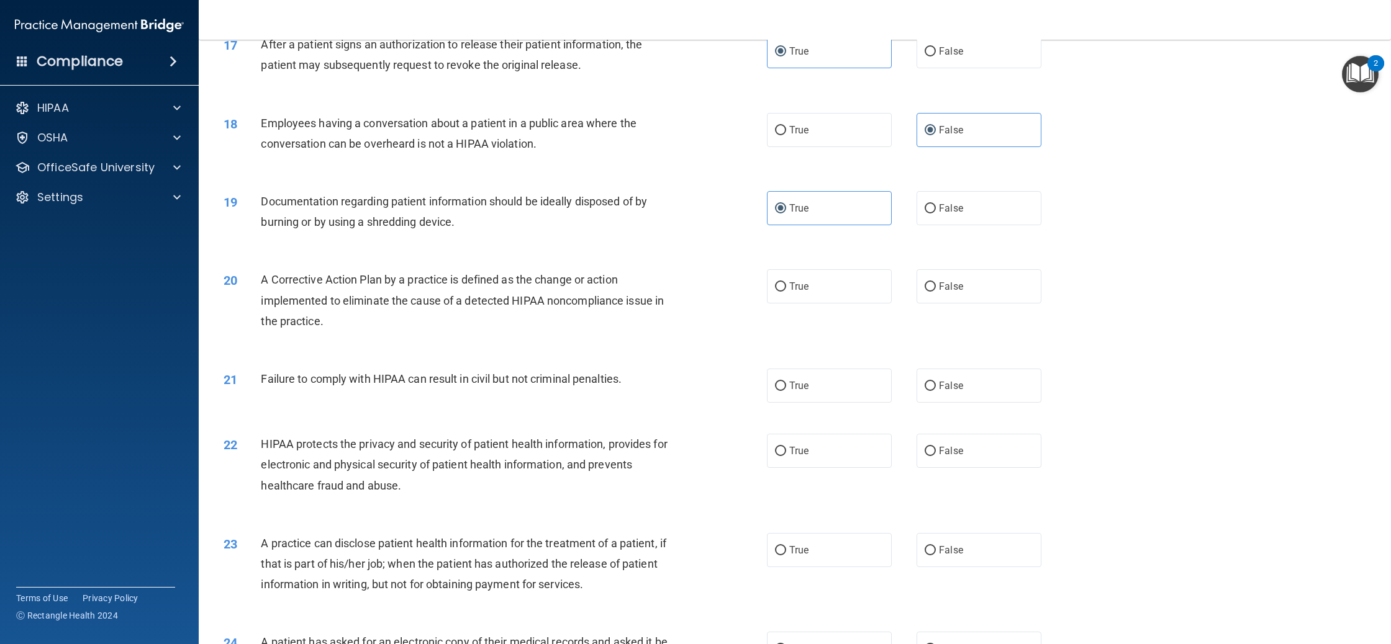
scroll to position [1379, 0]
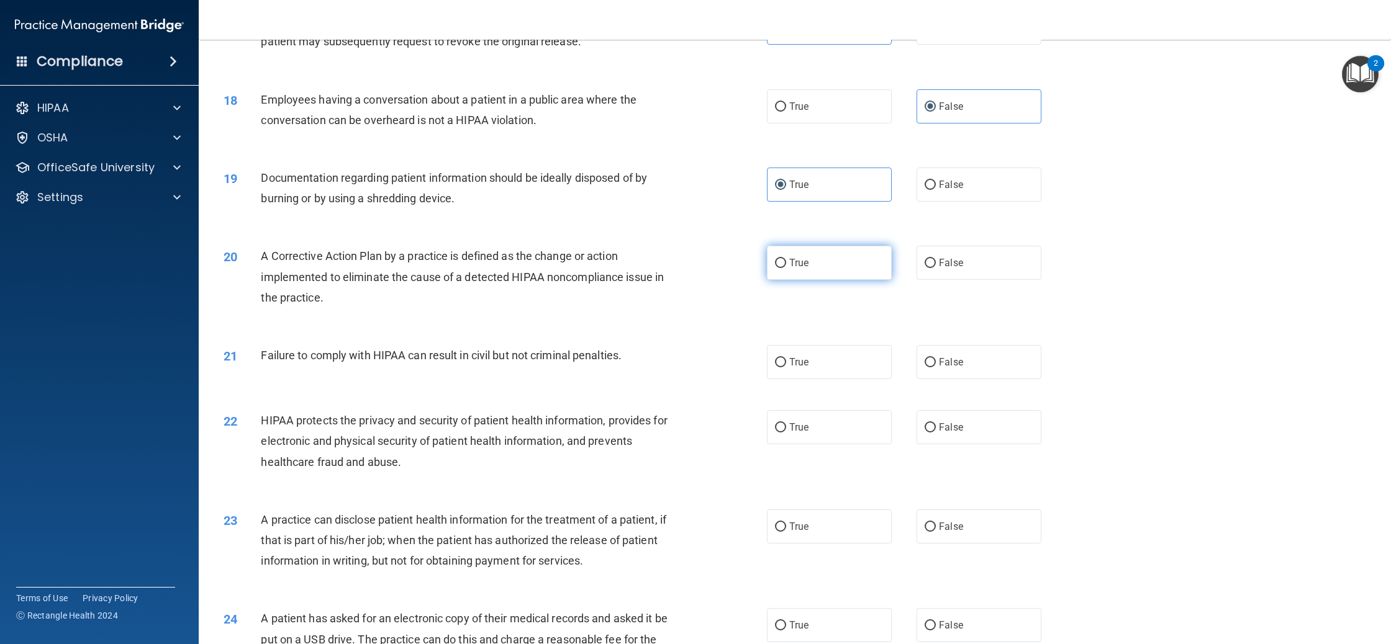
click at [846, 280] on label "True" at bounding box center [829, 263] width 125 height 34
click at [786, 268] on input "True" at bounding box center [780, 263] width 11 height 9
radio input "true"
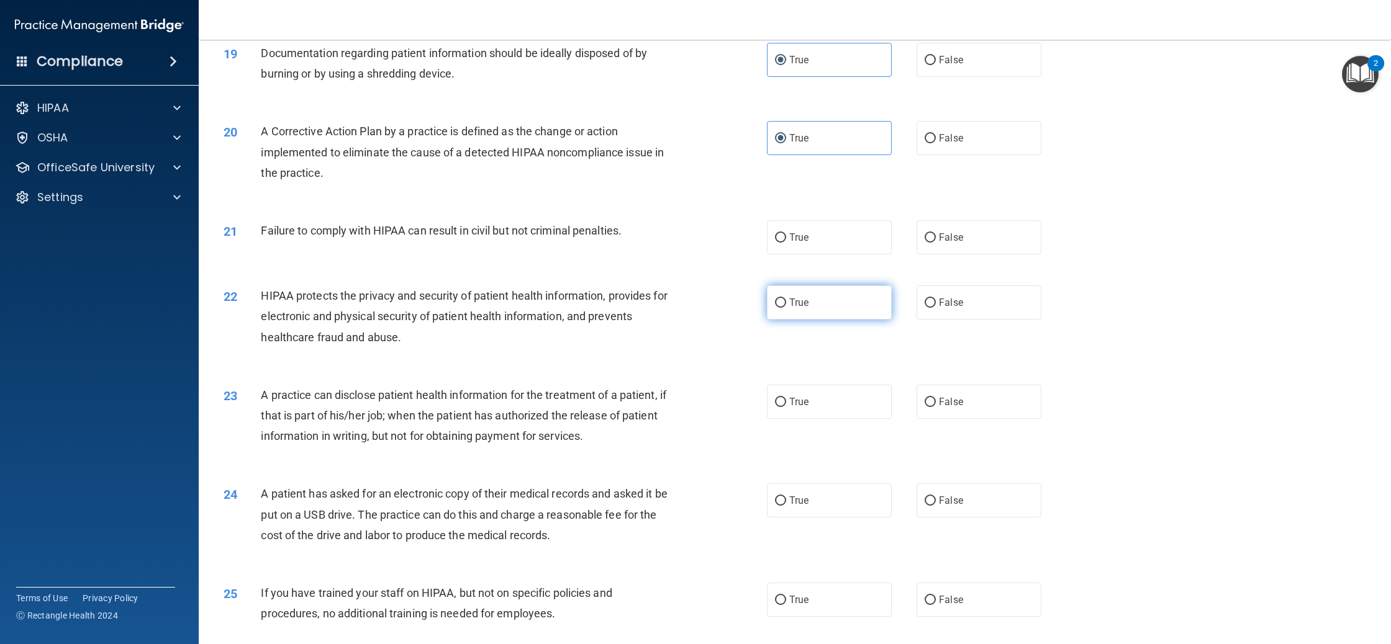
scroll to position [1504, 0]
click at [795, 243] on span "True" at bounding box center [798, 237] width 19 height 12
click at [786, 242] on input "True" at bounding box center [780, 237] width 11 height 9
radio input "true"
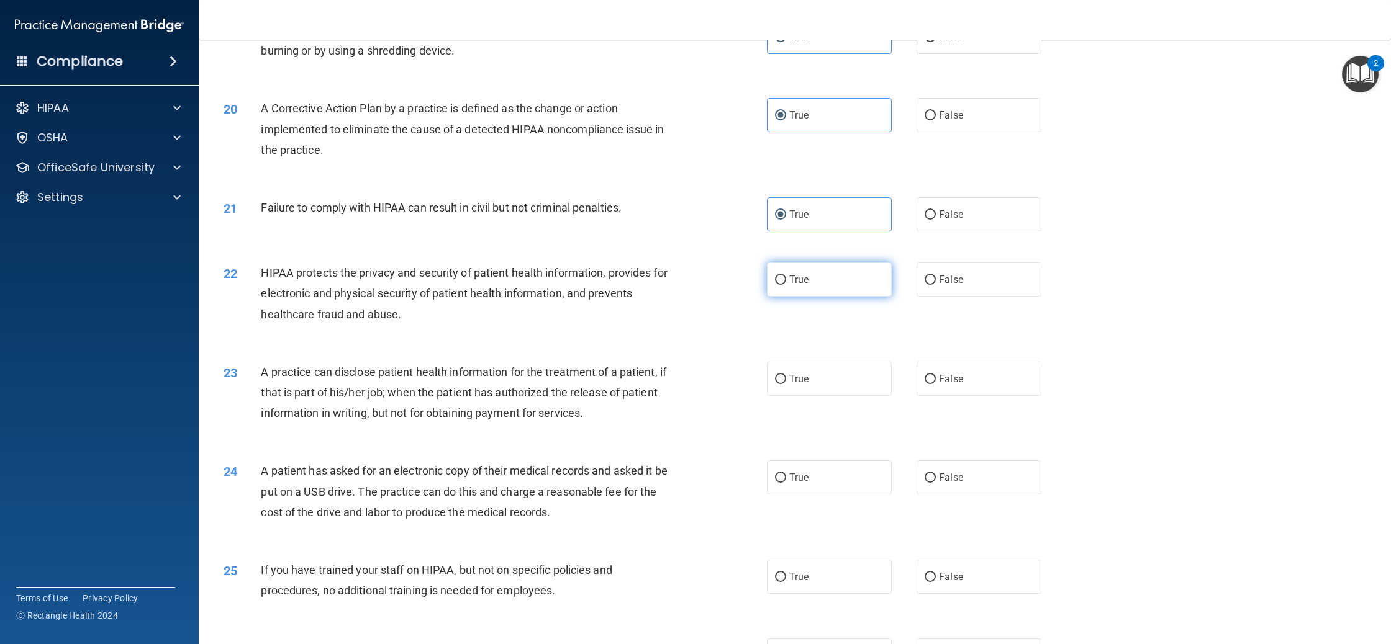
scroll to position [1530, 0]
click at [808, 294] on label "True" at bounding box center [829, 276] width 125 height 34
click at [786, 282] on input "True" at bounding box center [780, 277] width 11 height 9
radio input "true"
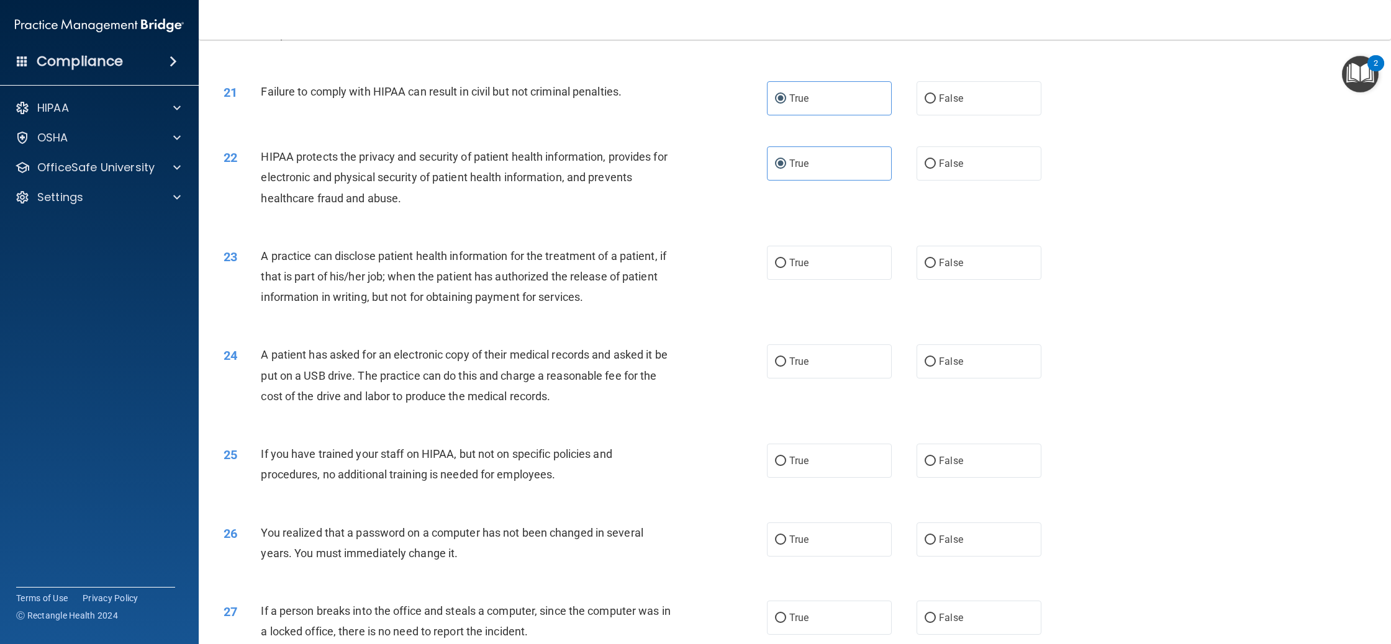
scroll to position [1644, 0]
click at [805, 268] on span "True" at bounding box center [798, 262] width 19 height 12
click at [786, 267] on input "True" at bounding box center [780, 262] width 11 height 9
radio input "true"
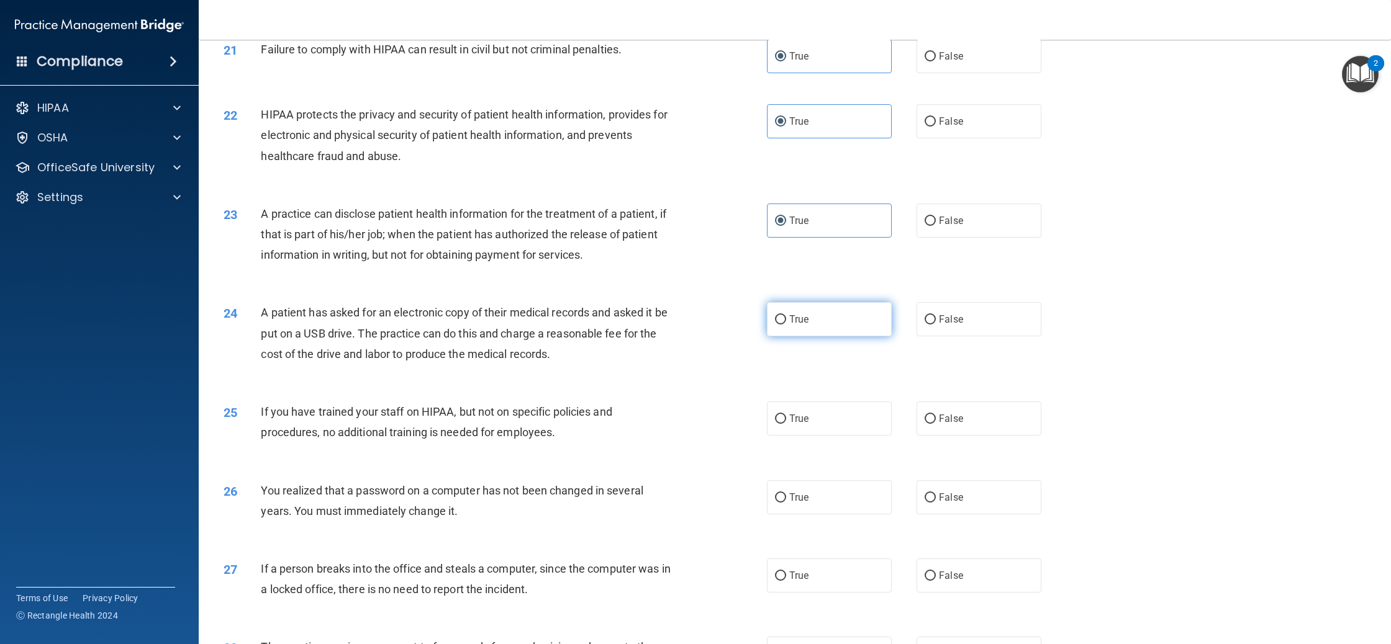
scroll to position [1682, 0]
click at [937, 241] on label "False" at bounding box center [978, 224] width 125 height 34
click at [936, 229] on input "False" at bounding box center [929, 224] width 11 height 9
radio input "true"
radio input "false"
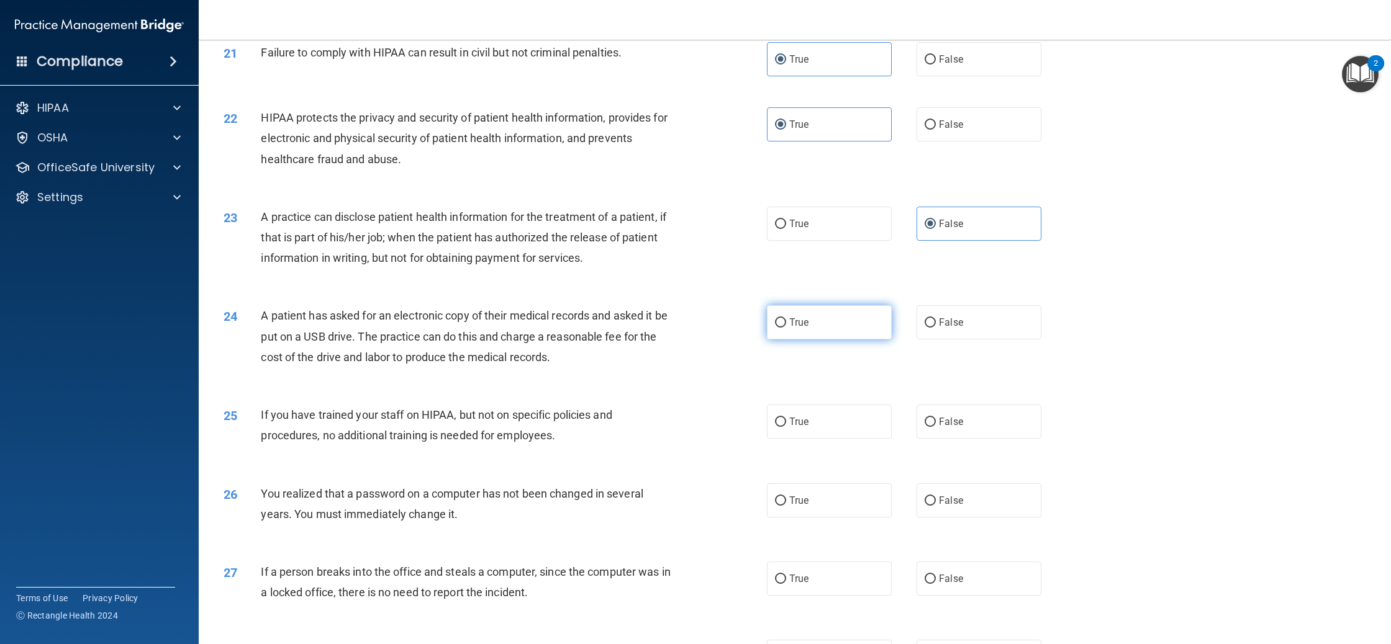
click at [855, 336] on label "True" at bounding box center [829, 322] width 125 height 34
click at [786, 328] on input "True" at bounding box center [780, 322] width 11 height 9
radio input "true"
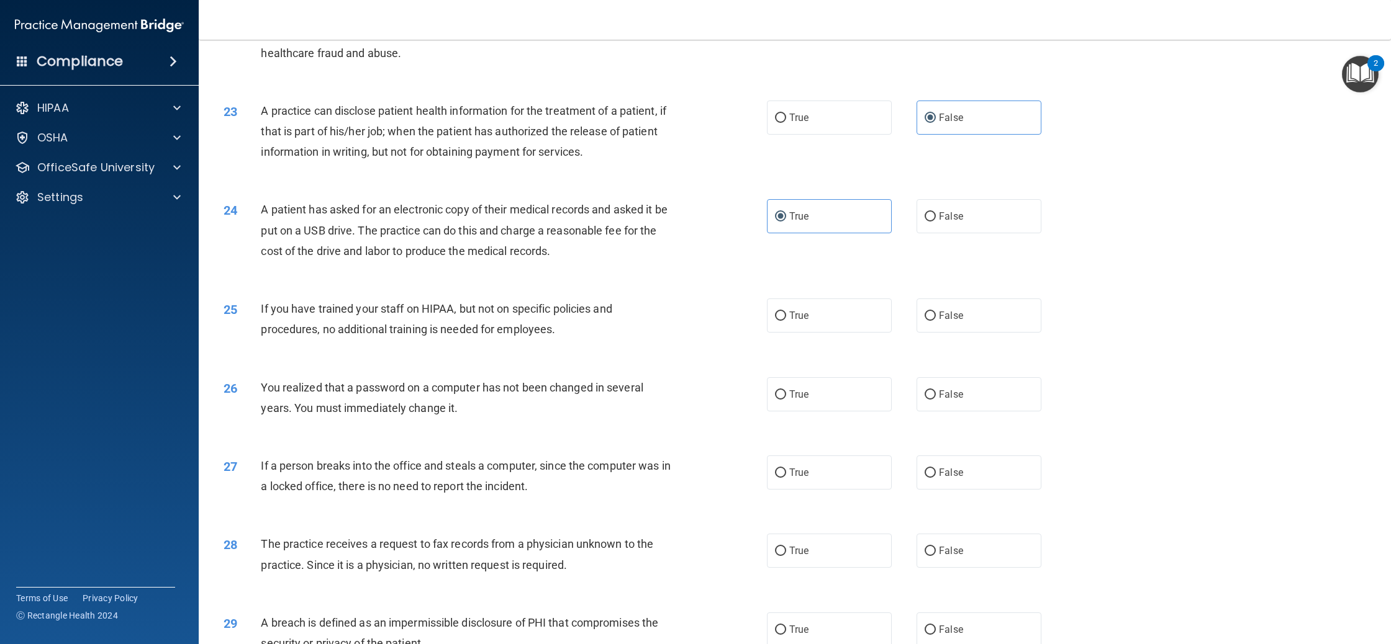
scroll to position [1789, 0]
click at [967, 228] on label "False" at bounding box center [978, 215] width 125 height 34
click at [936, 220] on input "False" at bounding box center [929, 215] width 11 height 9
radio input "true"
radio input "false"
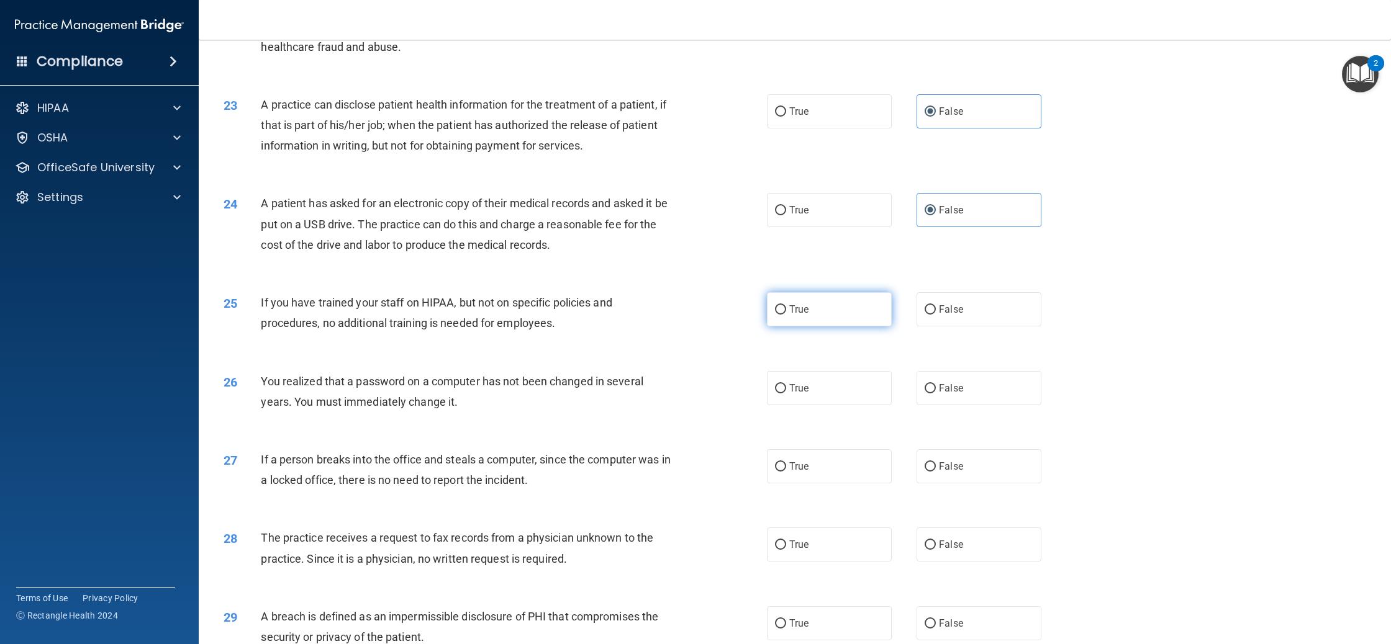
scroll to position [1795, 0]
click at [928, 314] on input "False" at bounding box center [929, 309] width 11 height 9
radio input "true"
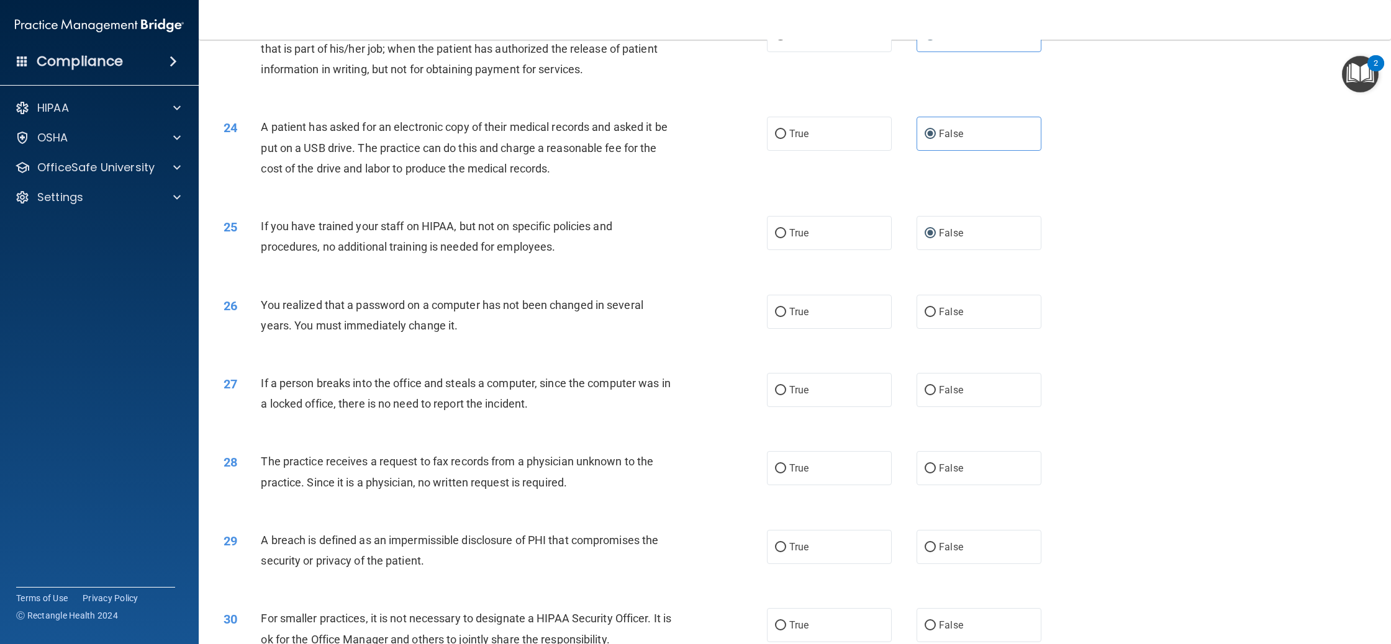
scroll to position [1878, 0]
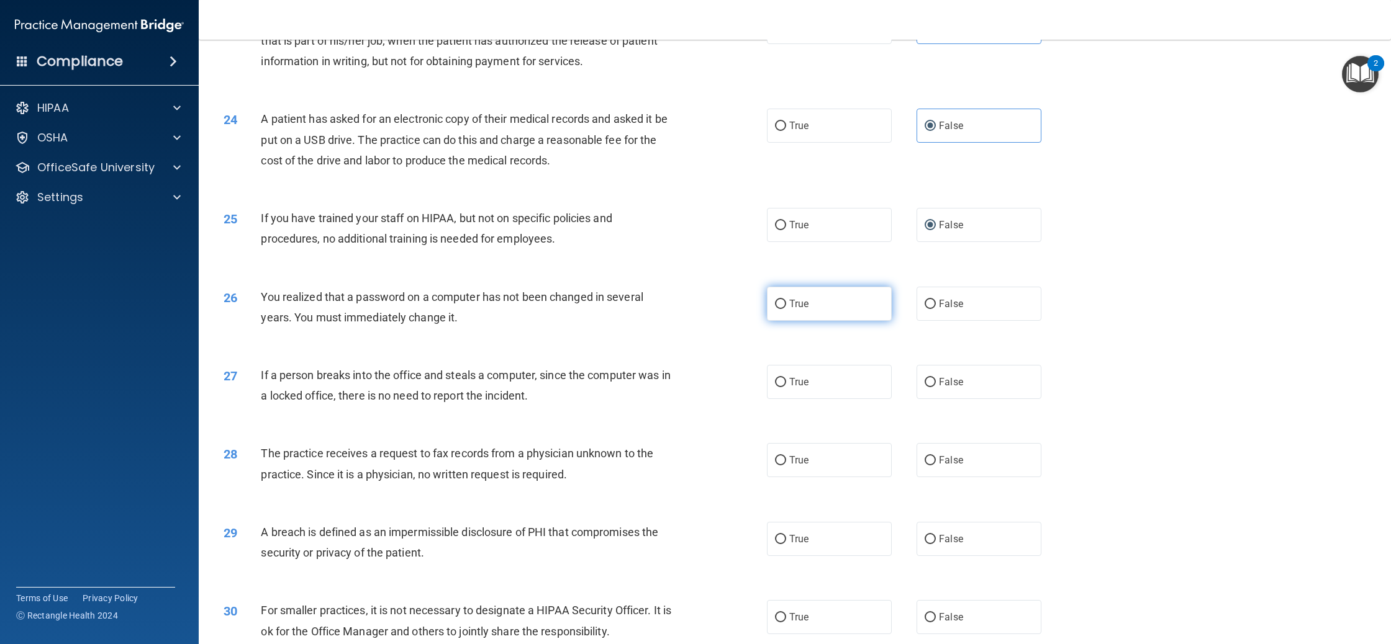
click at [801, 310] on span "True" at bounding box center [798, 304] width 19 height 12
click at [786, 309] on input "True" at bounding box center [780, 304] width 11 height 9
radio input "true"
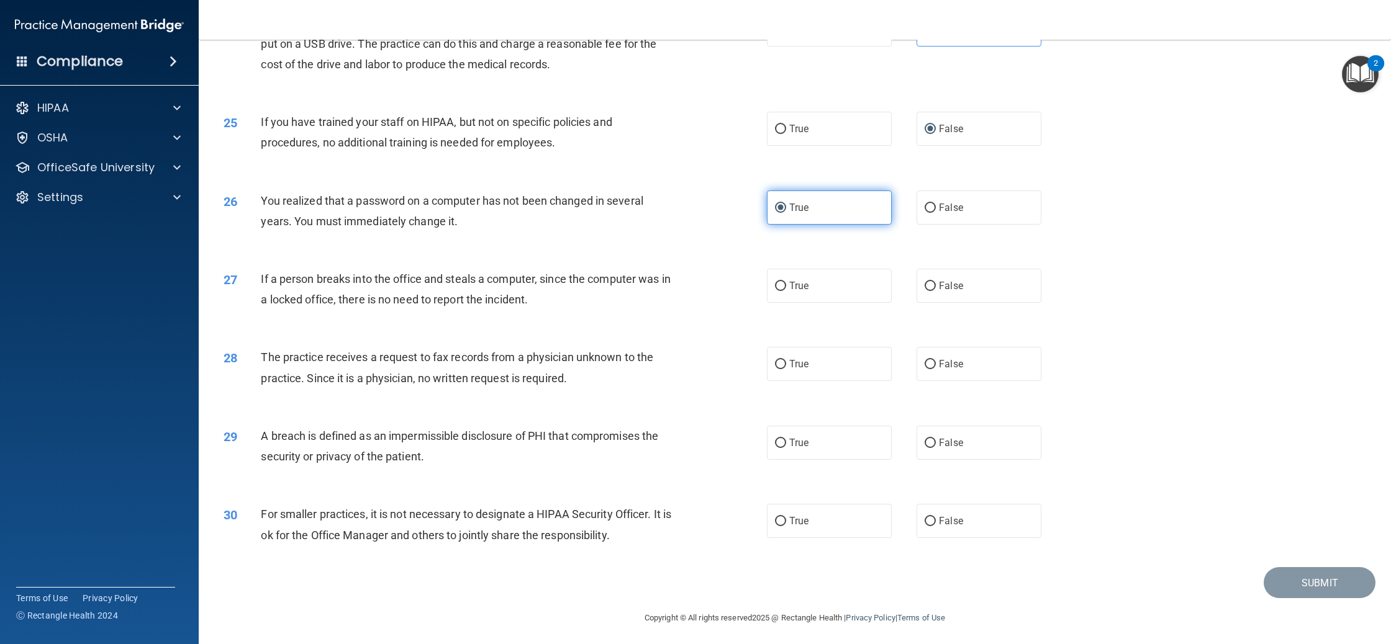
scroll to position [1992, 0]
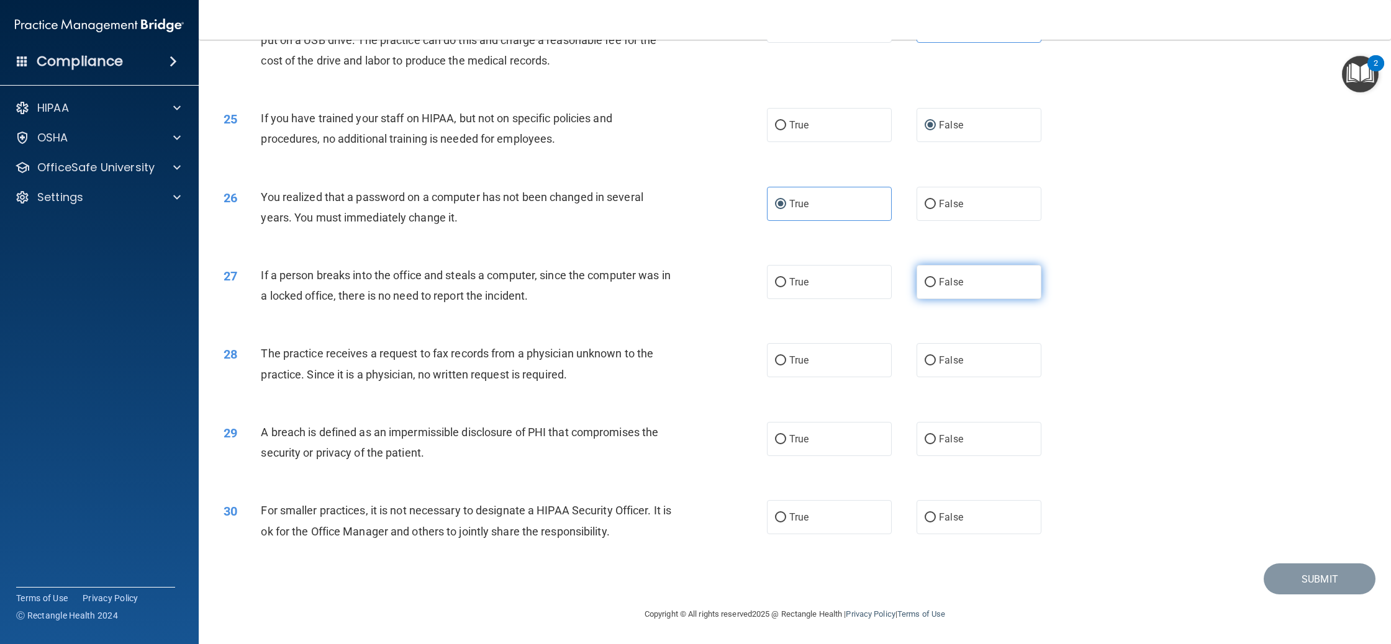
click at [962, 295] on label "False" at bounding box center [978, 282] width 125 height 34
click at [936, 287] on input "False" at bounding box center [929, 282] width 11 height 9
radio input "true"
click at [978, 372] on label "False" at bounding box center [978, 360] width 125 height 34
click at [936, 366] on input "False" at bounding box center [929, 360] width 11 height 9
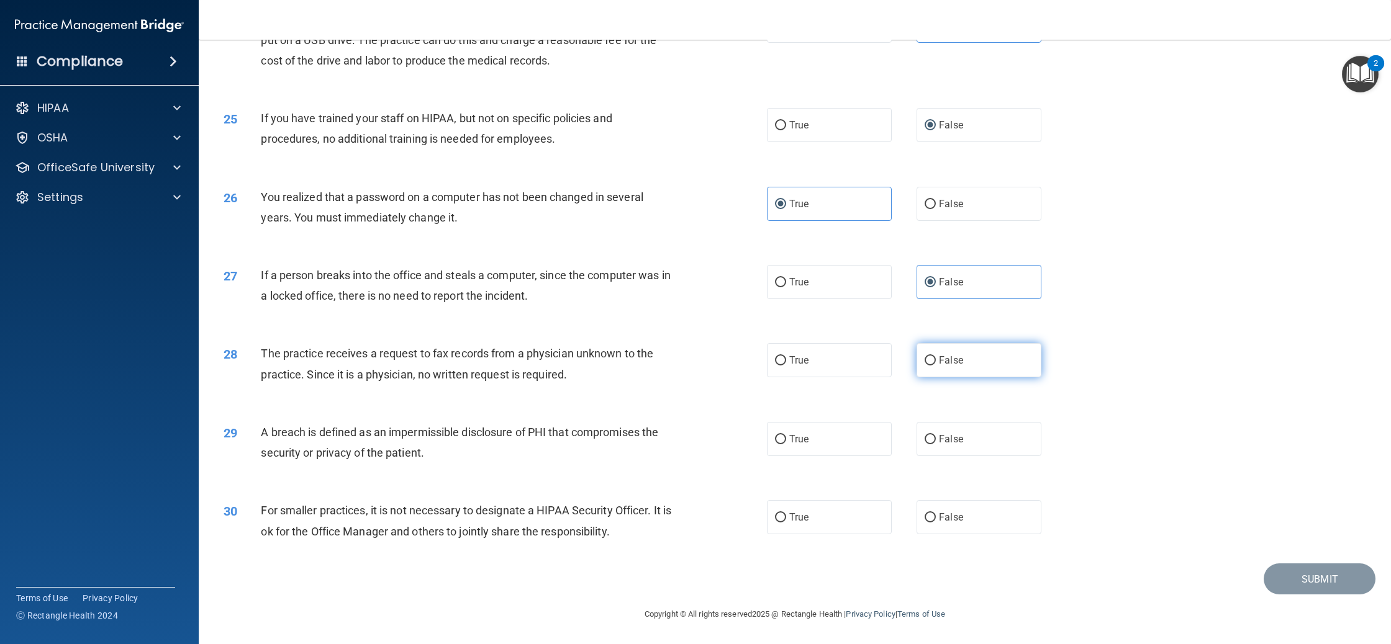
radio input "true"
drag, startPoint x: 830, startPoint y: 434, endPoint x: 935, endPoint y: 510, distance: 129.4
click at [830, 434] on label "True" at bounding box center [829, 439] width 125 height 34
click at [786, 435] on input "True" at bounding box center [780, 439] width 11 height 9
radio input "true"
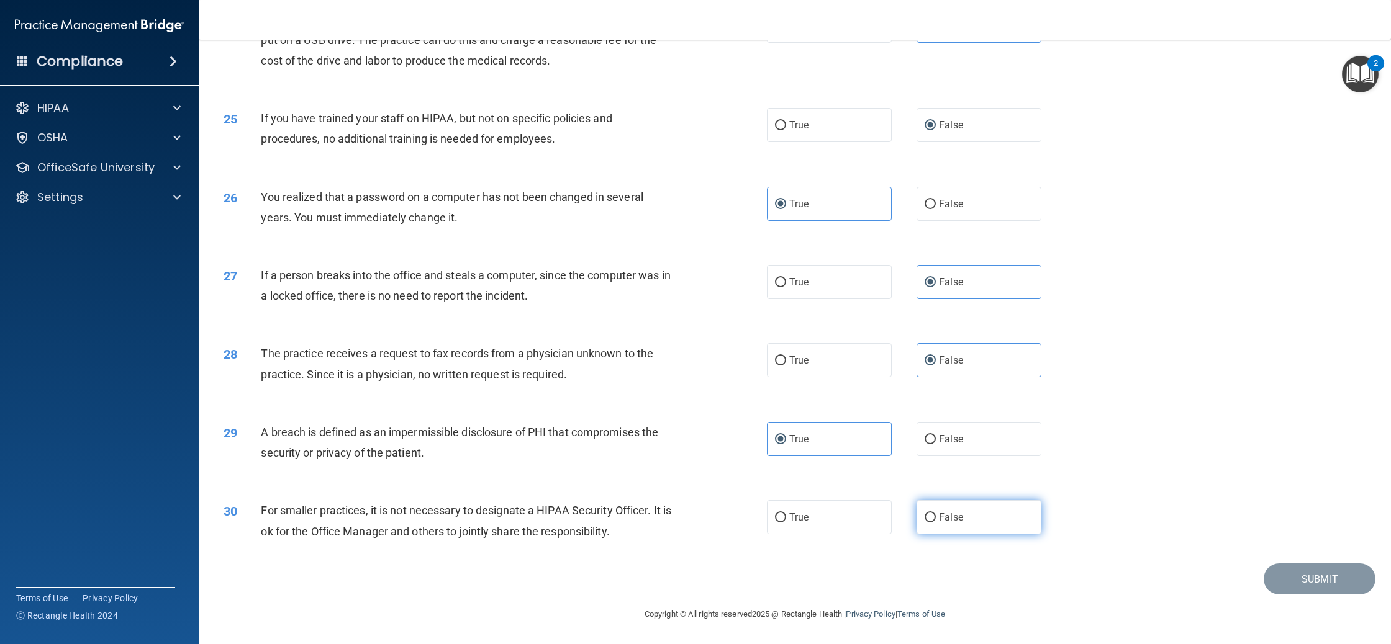
click at [961, 525] on label "False" at bounding box center [978, 517] width 125 height 34
click at [936, 523] on input "False" at bounding box center [929, 517] width 11 height 9
radio input "true"
click at [1321, 574] on button "Submit" at bounding box center [1319, 580] width 112 height 32
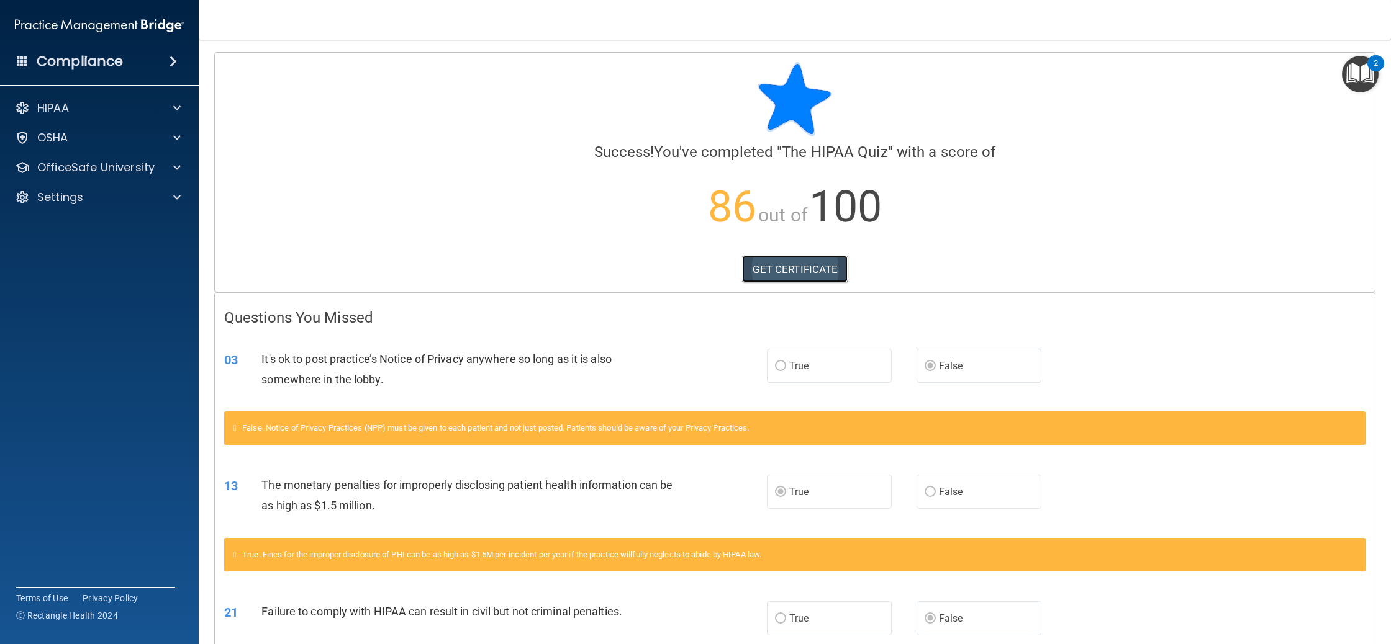
click at [831, 273] on link "GET CERTIFICATE" at bounding box center [795, 269] width 106 height 27
drag, startPoint x: 114, startPoint y: 174, endPoint x: 117, endPoint y: 189, distance: 15.8
click at [114, 174] on p "OfficeSafe University" at bounding box center [95, 167] width 117 height 15
click at [119, 201] on div "HIPAA Training" at bounding box center [92, 197] width 169 height 12
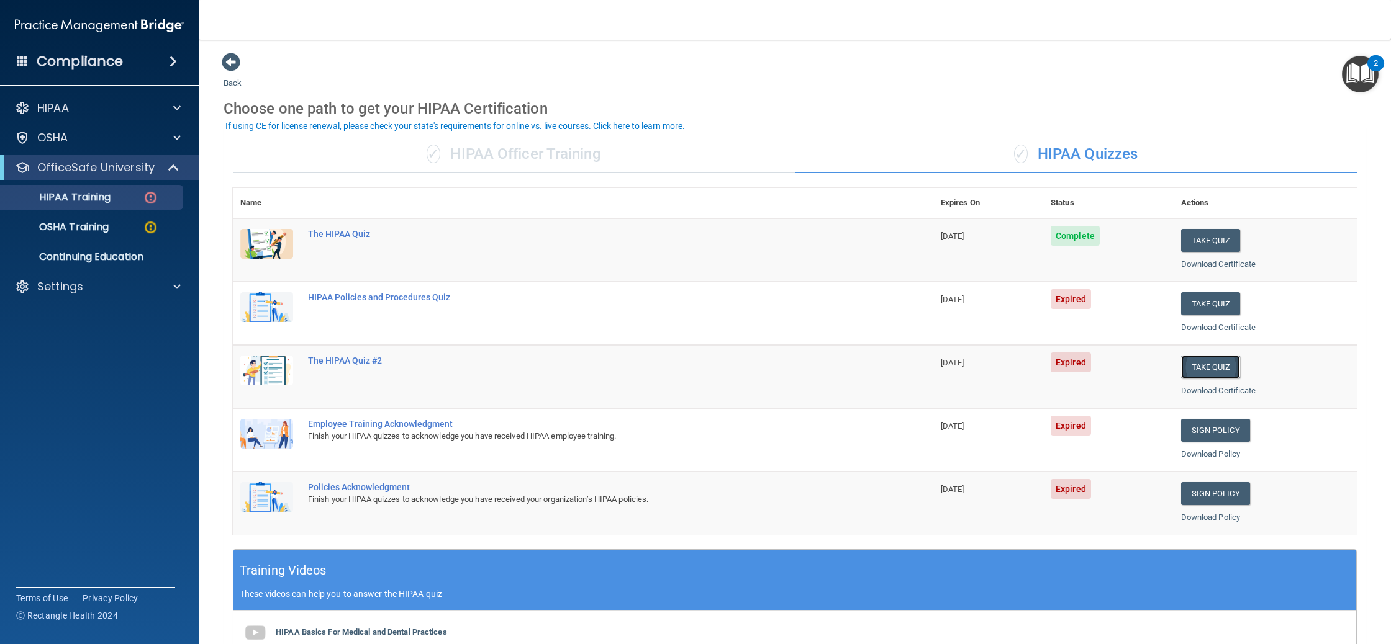
click at [1216, 361] on button "Take Quiz" at bounding box center [1211, 367] width 60 height 23
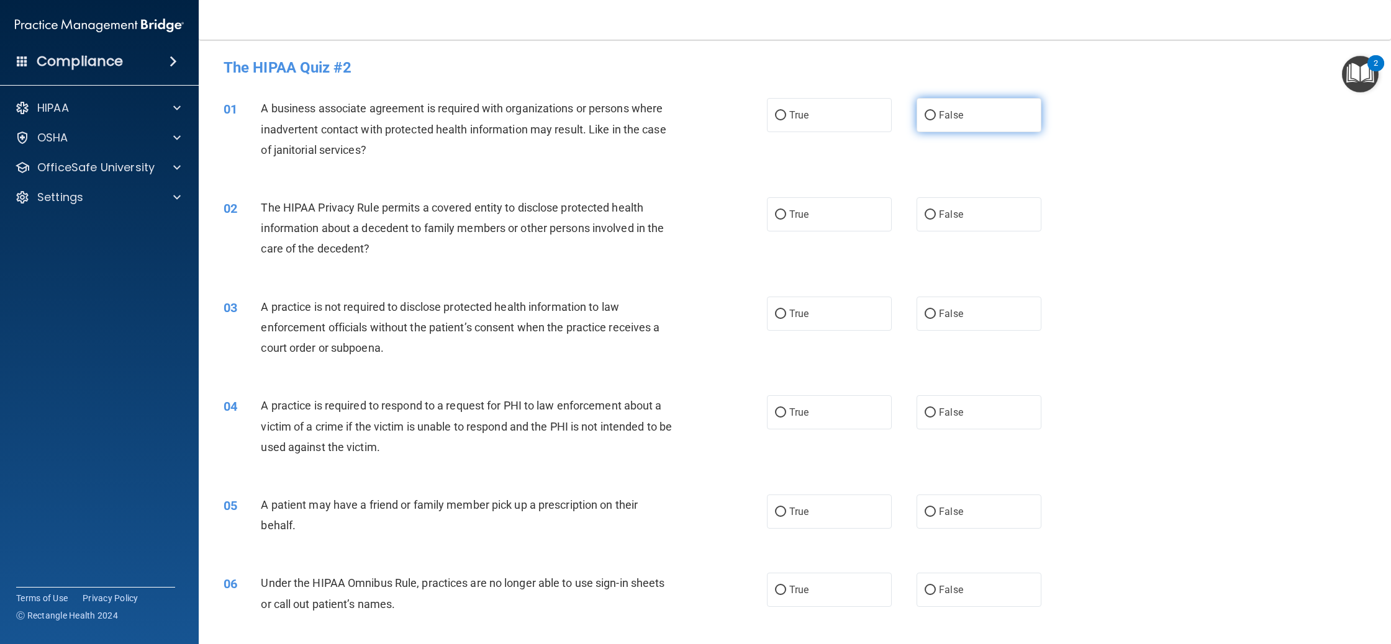
click at [935, 123] on label "False" at bounding box center [978, 115] width 125 height 34
click at [935, 120] on input "False" at bounding box center [929, 115] width 11 height 9
radio input "true"
click at [811, 217] on label "True" at bounding box center [829, 214] width 125 height 34
click at [786, 217] on input "True" at bounding box center [780, 214] width 11 height 9
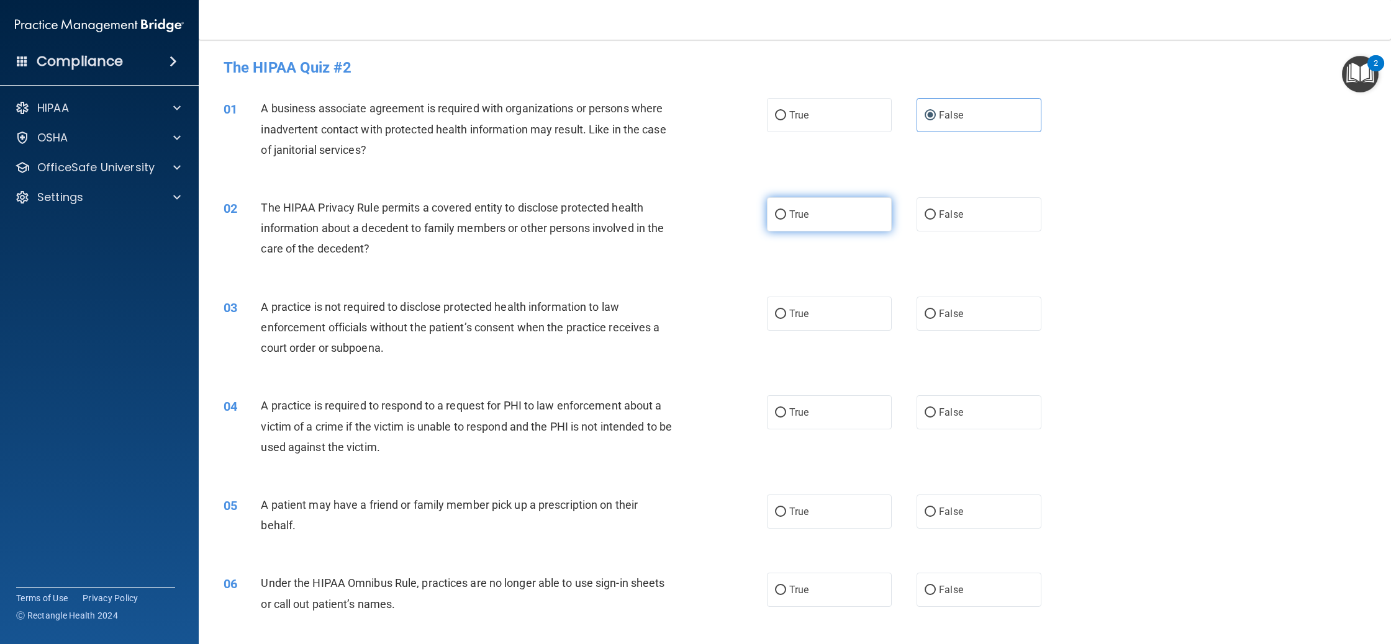
radio input "true"
click at [816, 314] on label "True" at bounding box center [829, 314] width 125 height 34
click at [786, 314] on input "True" at bounding box center [780, 314] width 11 height 9
radio input "true"
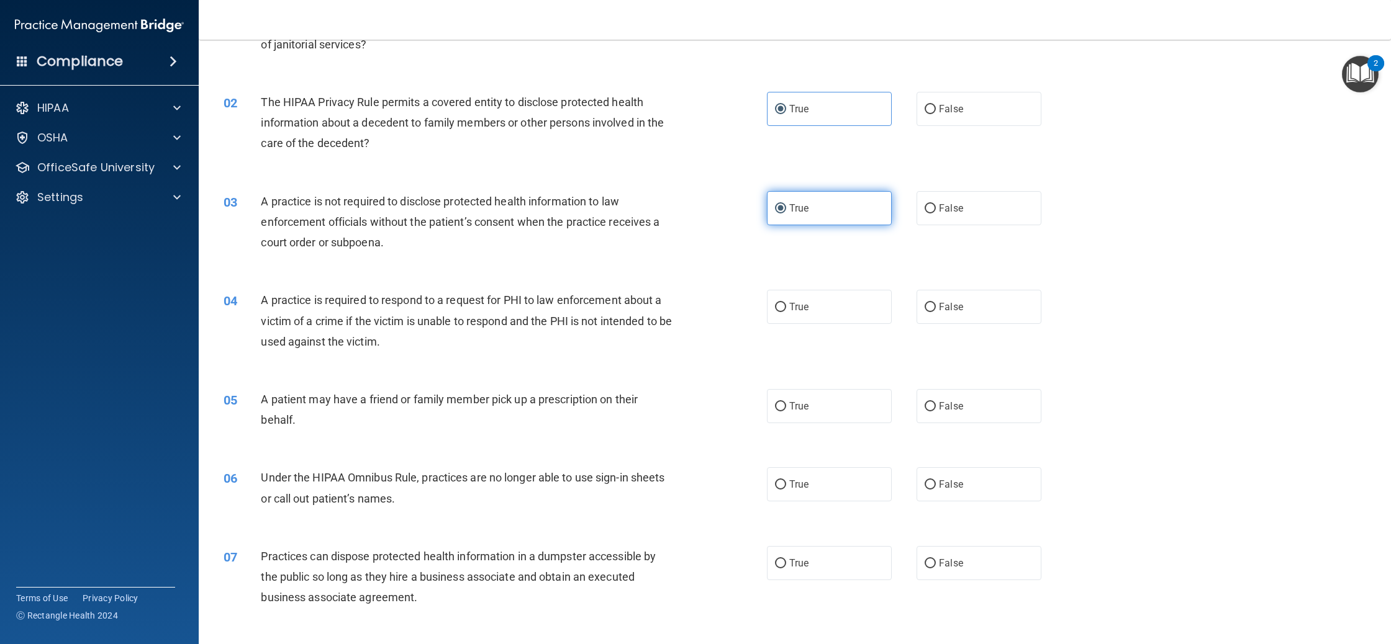
scroll to position [108, 0]
click at [816, 313] on label "True" at bounding box center [829, 304] width 125 height 34
click at [786, 310] on input "True" at bounding box center [780, 304] width 11 height 9
radio input "true"
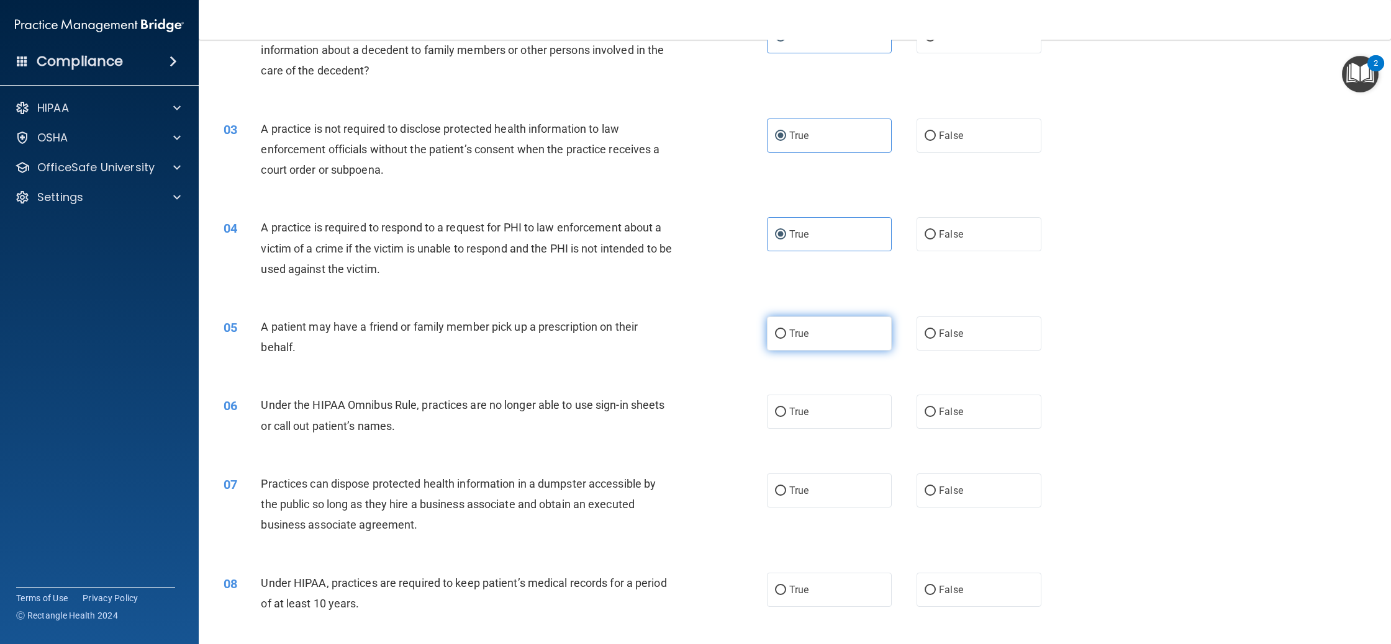
scroll to position [194, 0]
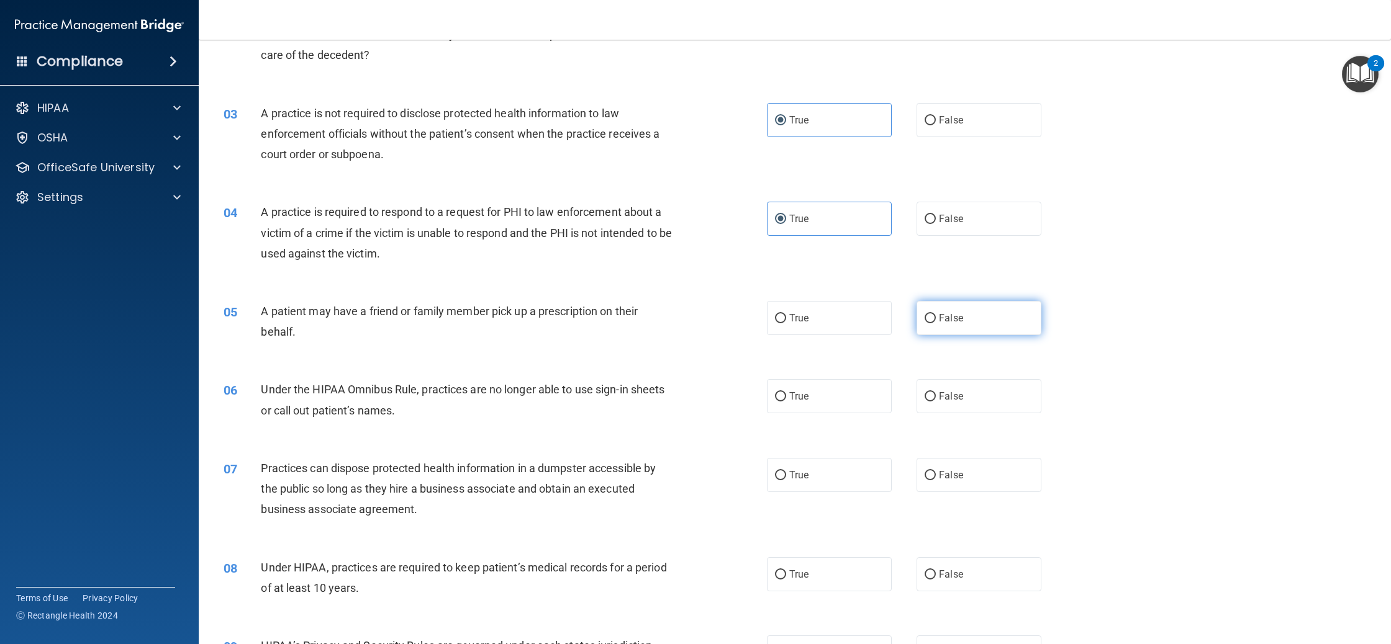
click at [1024, 330] on label "False" at bounding box center [978, 318] width 125 height 34
click at [936, 323] on input "False" at bounding box center [929, 318] width 11 height 9
radio input "true"
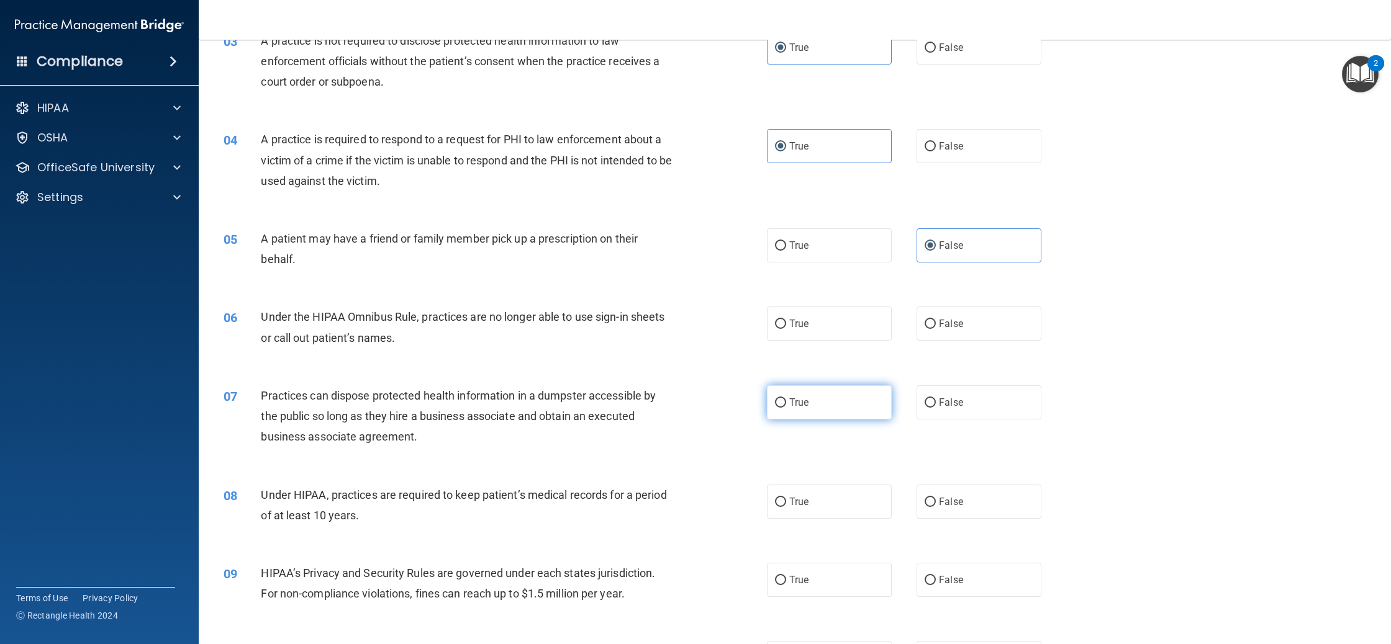
scroll to position [266, 0]
click at [814, 256] on label "True" at bounding box center [829, 246] width 125 height 34
click at [786, 251] on input "True" at bounding box center [780, 246] width 11 height 9
radio input "true"
radio input "false"
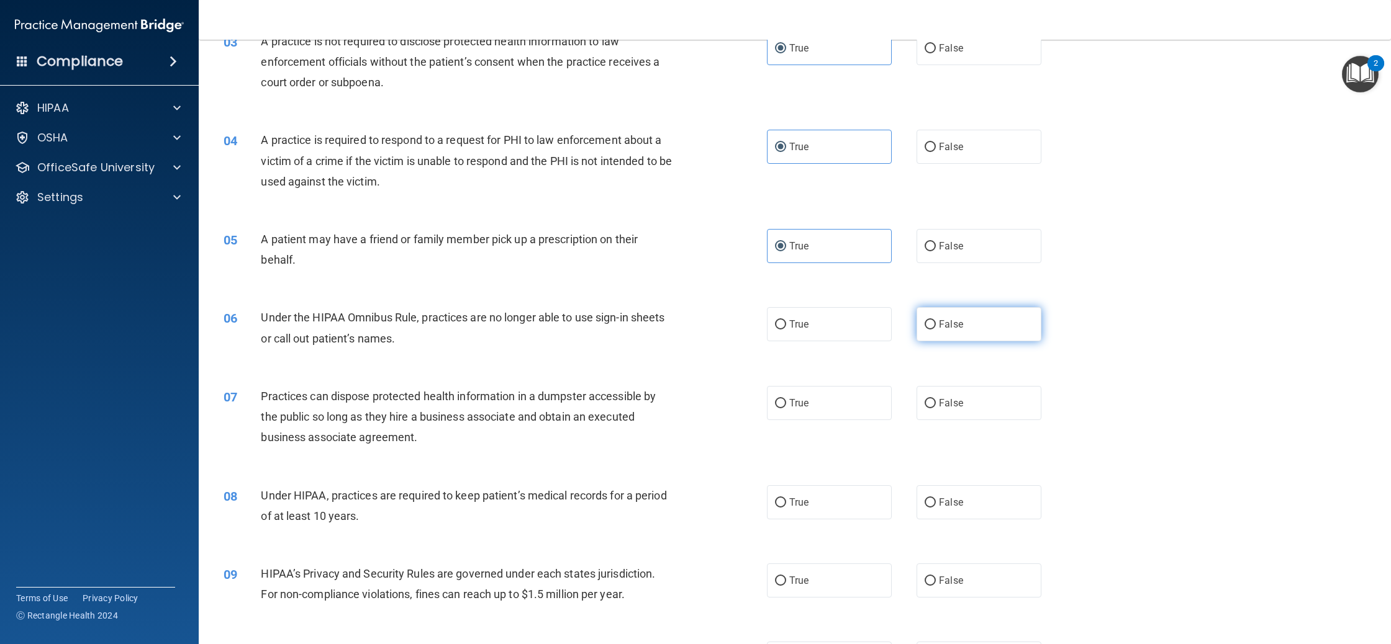
click at [940, 331] on label "False" at bounding box center [978, 324] width 125 height 34
click at [936, 330] on input "False" at bounding box center [929, 324] width 11 height 9
radio input "true"
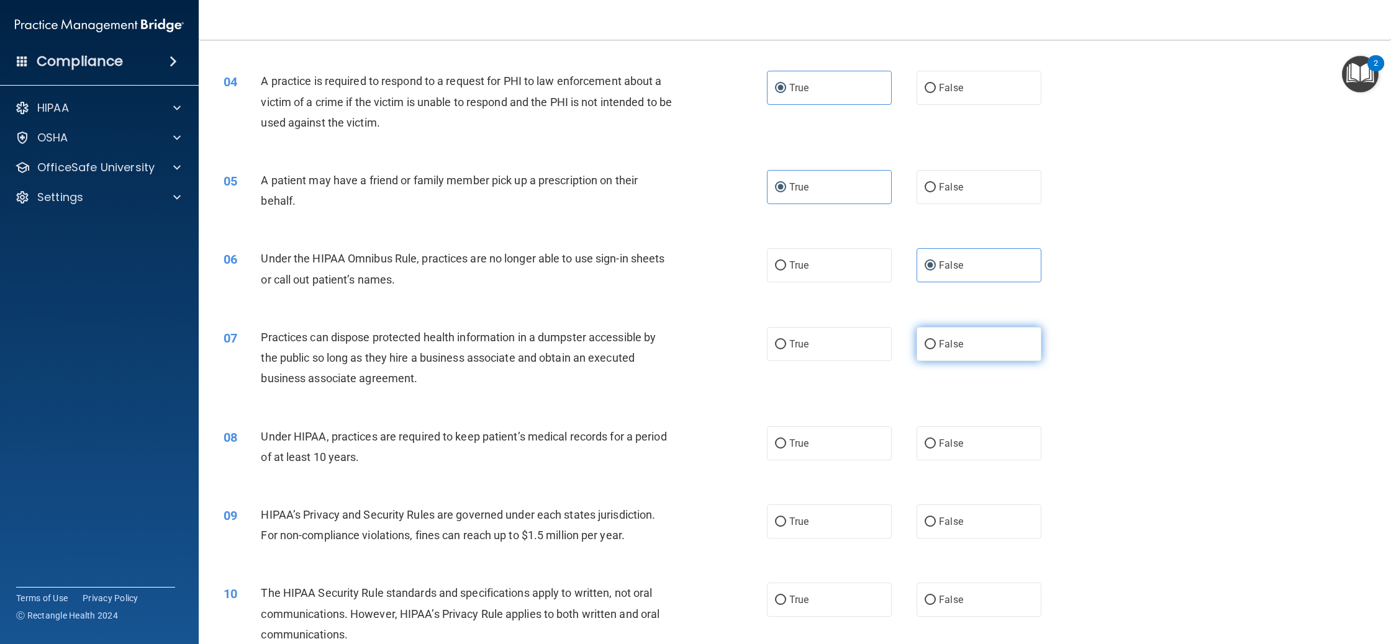
click at [939, 345] on span "False" at bounding box center [951, 344] width 24 height 12
click at [936, 345] on input "False" at bounding box center [929, 344] width 11 height 9
radio input "true"
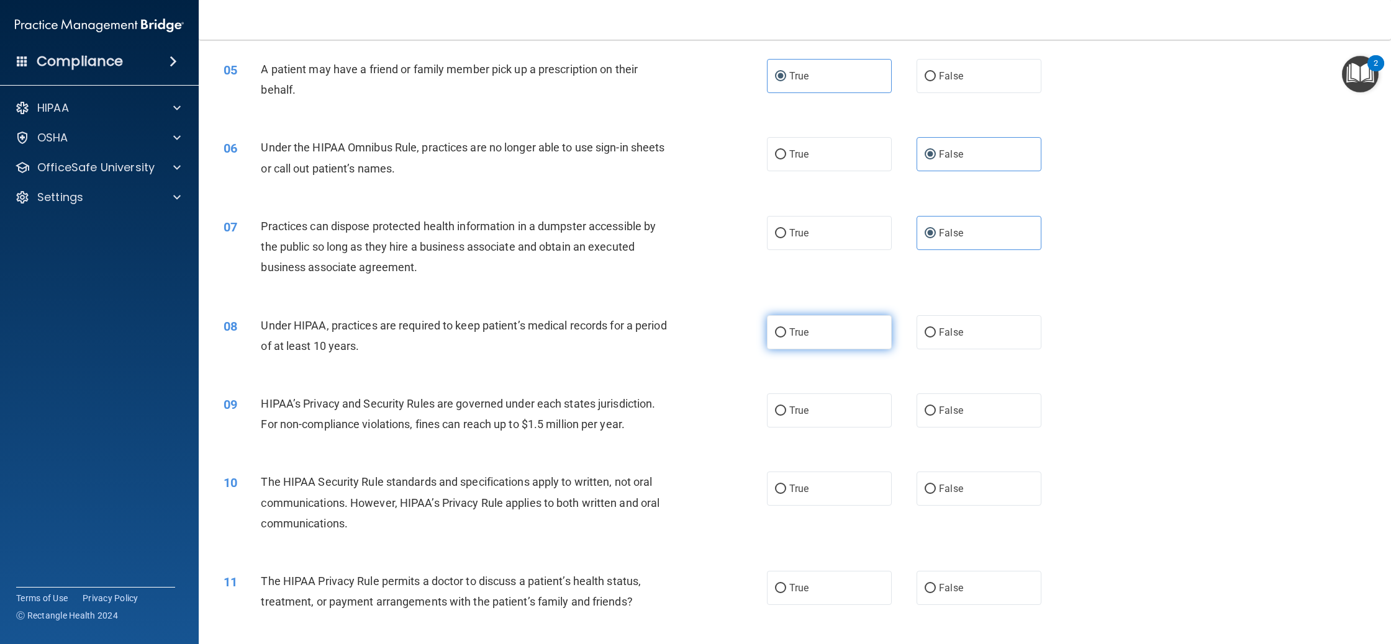
scroll to position [435, 0]
click at [818, 333] on label "True" at bounding box center [829, 333] width 125 height 34
click at [786, 333] on input "True" at bounding box center [780, 333] width 11 height 9
radio input "true"
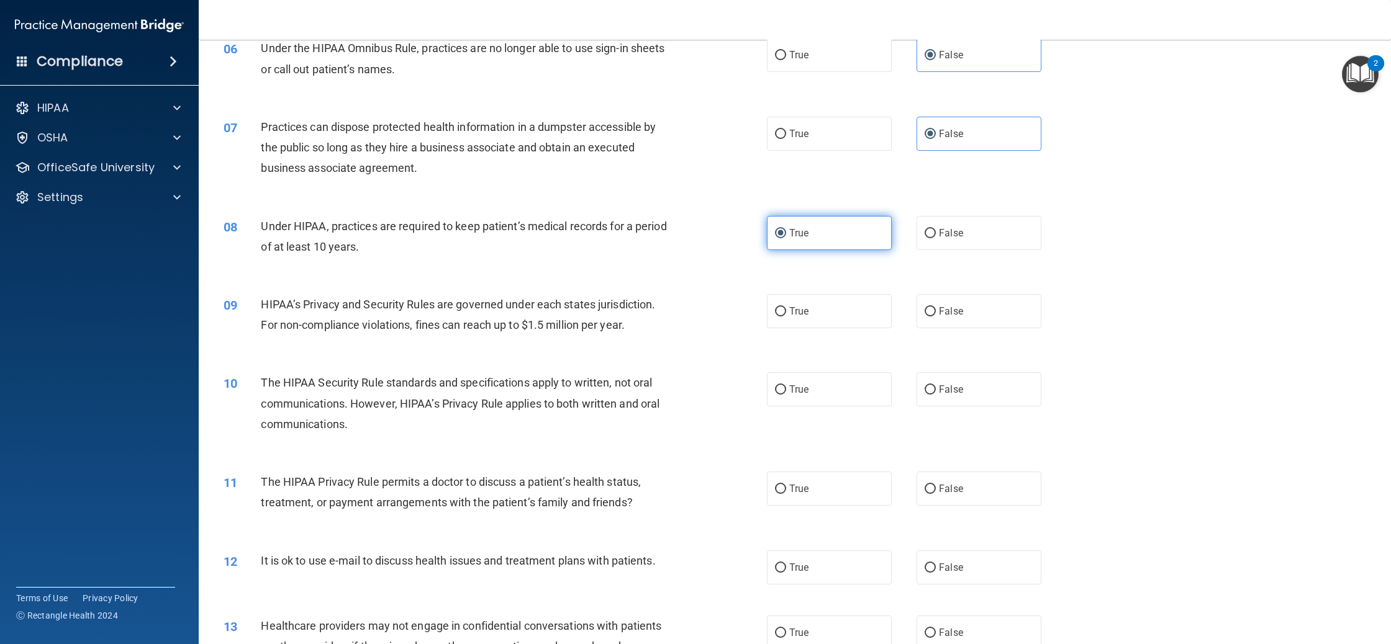
scroll to position [537, 0]
click at [828, 312] on label "True" at bounding box center [829, 309] width 125 height 34
click at [786, 312] on input "True" at bounding box center [780, 309] width 11 height 9
radio input "true"
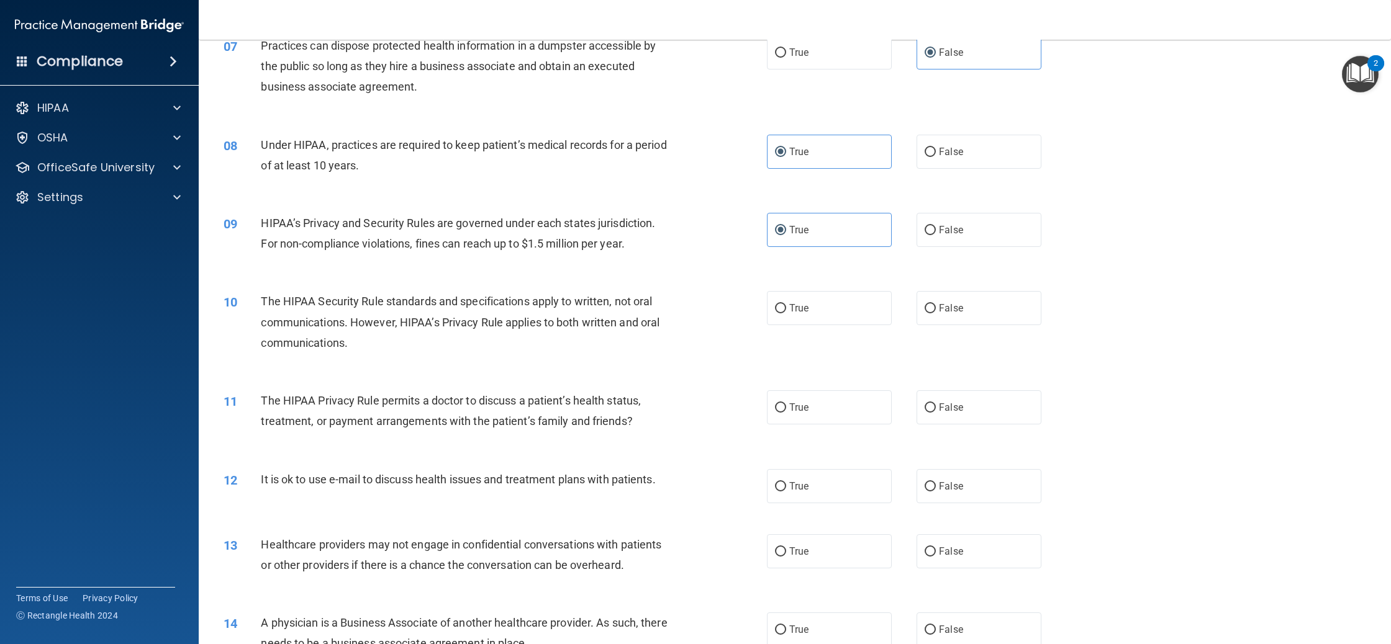
scroll to position [618, 0]
click at [828, 314] on label "True" at bounding box center [829, 307] width 125 height 34
click at [786, 312] on input "True" at bounding box center [780, 307] width 11 height 9
radio input "true"
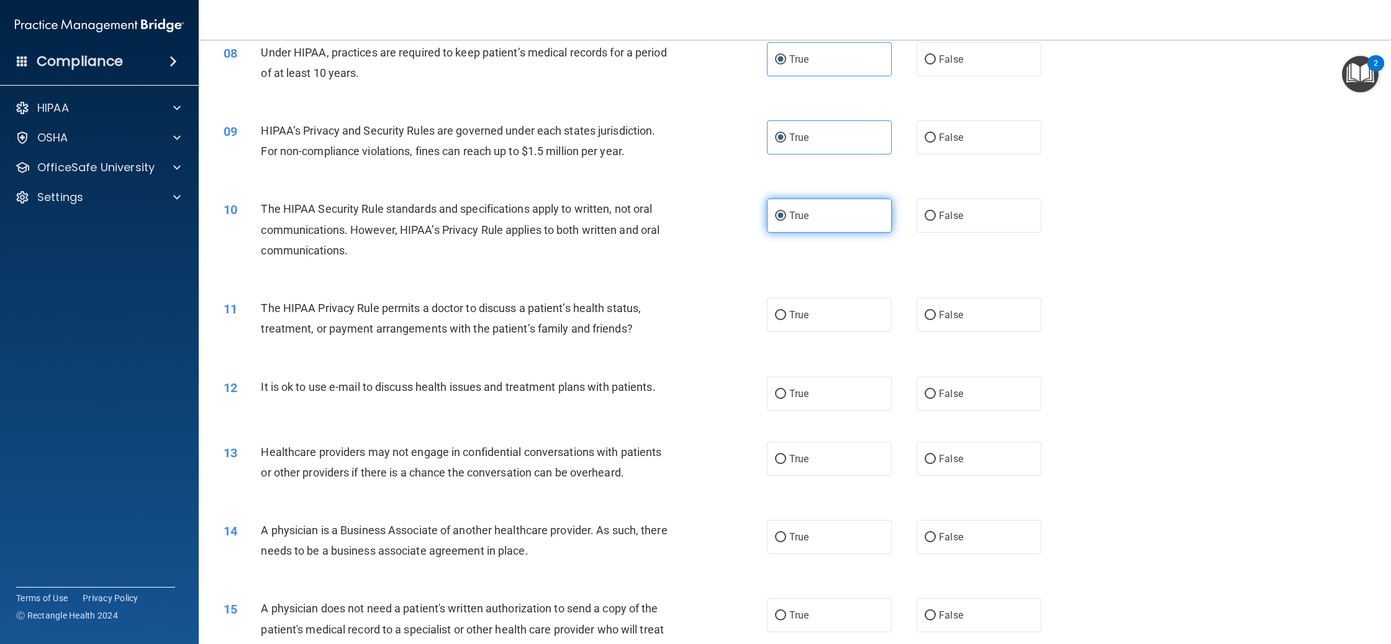
scroll to position [711, 0]
click at [828, 313] on label "True" at bounding box center [829, 313] width 125 height 34
click at [786, 313] on input "True" at bounding box center [780, 313] width 11 height 9
radio input "true"
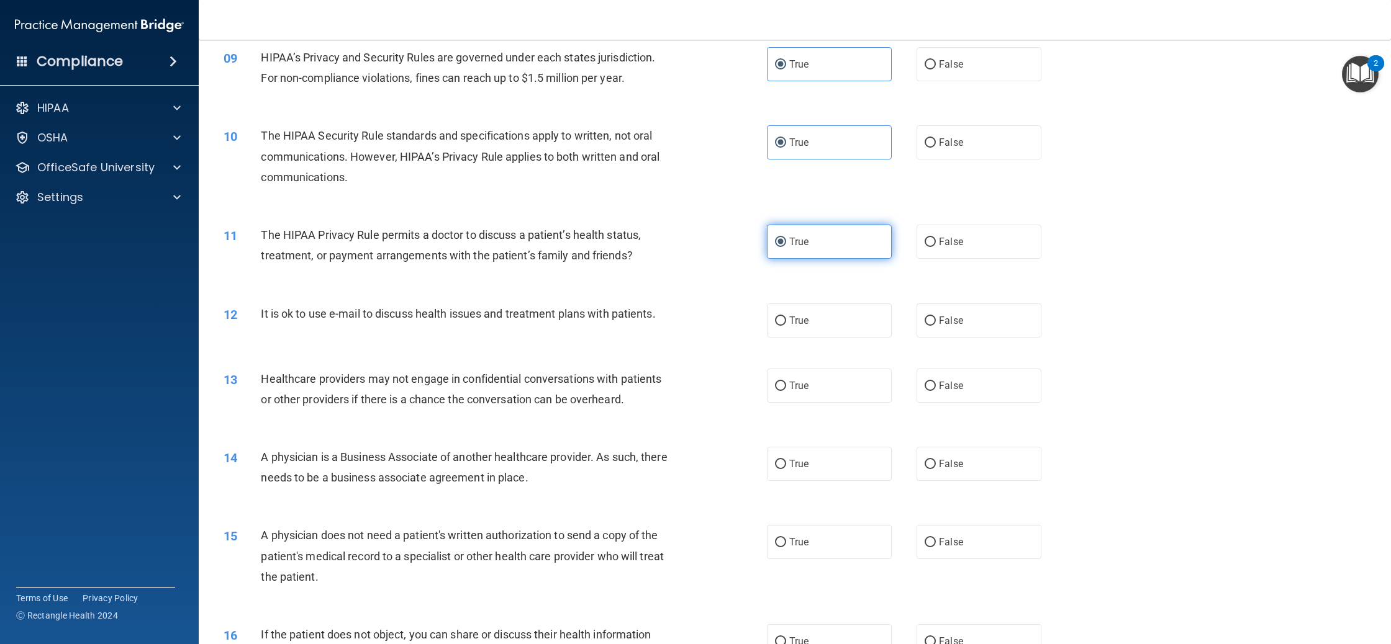
scroll to position [783, 0]
click at [824, 327] on label "True" at bounding box center [829, 319] width 125 height 34
click at [786, 325] on input "True" at bounding box center [780, 319] width 11 height 9
radio input "true"
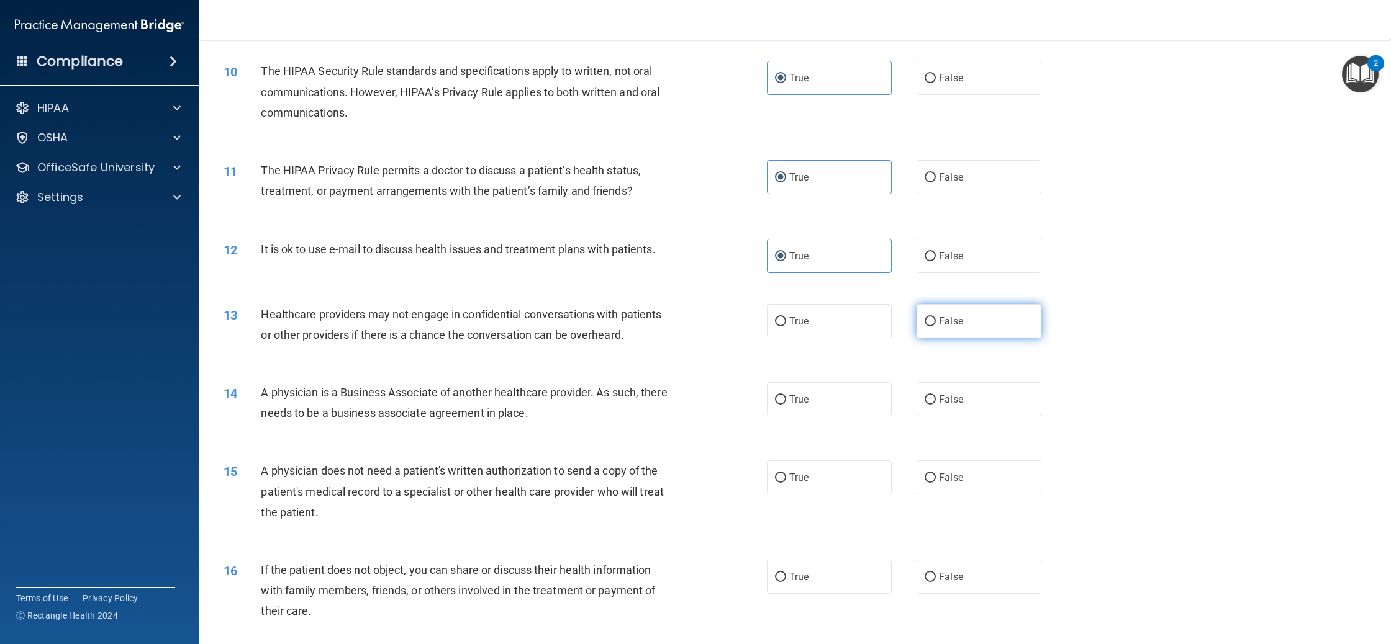
drag, startPoint x: 913, startPoint y: 323, endPoint x: 929, endPoint y: 324, distance: 16.2
click at [914, 323] on div "True False" at bounding box center [917, 321] width 300 height 34
click at [931, 325] on input "False" at bounding box center [929, 321] width 11 height 9
radio input "true"
click at [978, 413] on label "False" at bounding box center [978, 399] width 125 height 34
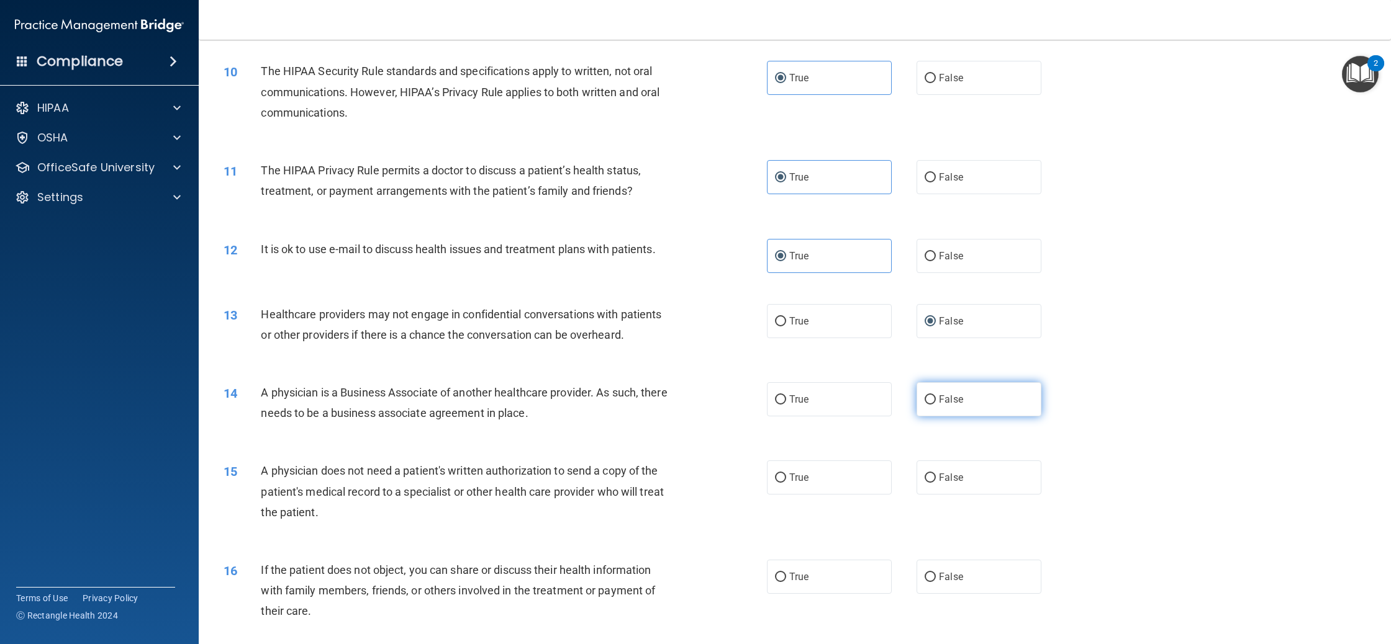
click at [936, 405] on input "False" at bounding box center [929, 399] width 11 height 9
radio input "true"
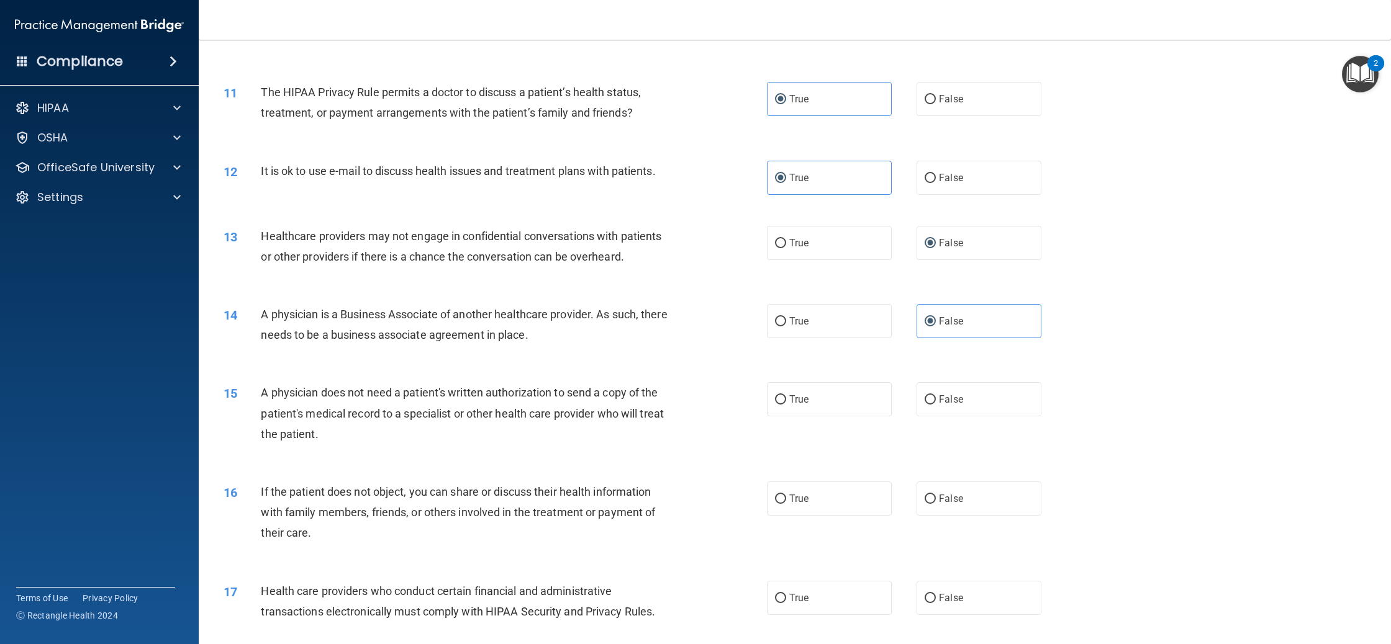
scroll to position [945, 0]
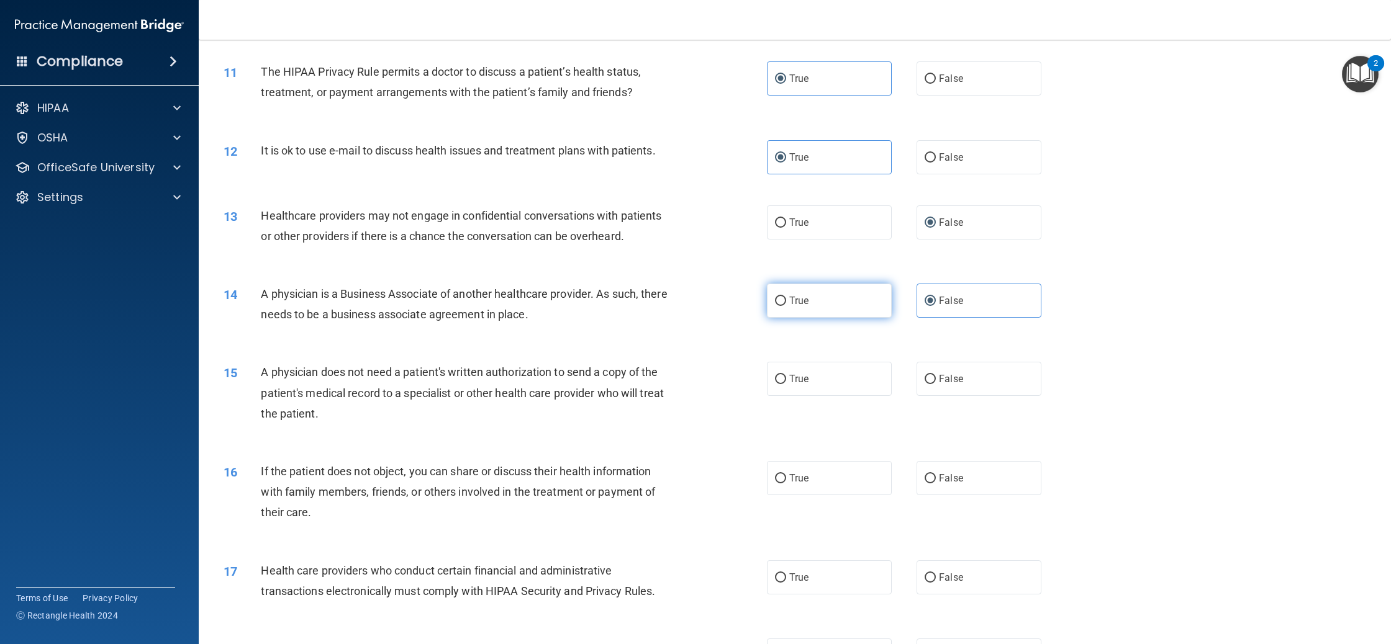
click at [844, 295] on label "True" at bounding box center [829, 301] width 125 height 34
click at [786, 297] on input "True" at bounding box center [780, 301] width 11 height 9
radio input "true"
radio input "false"
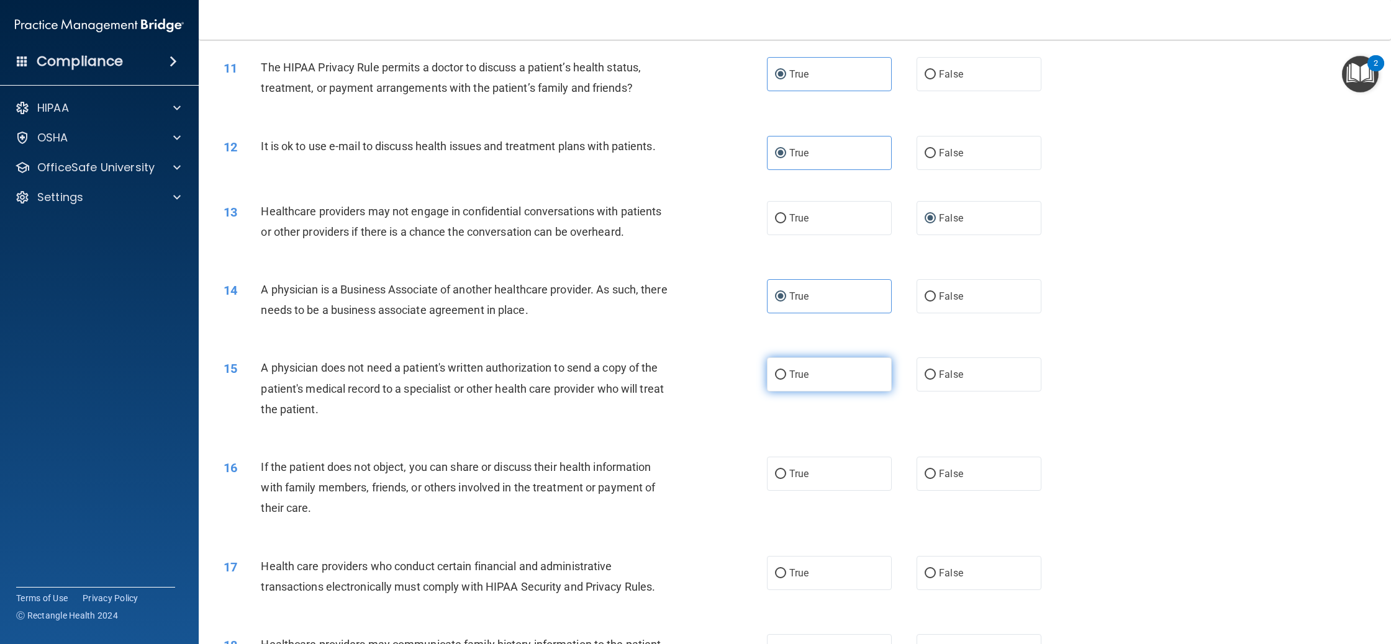
click at [832, 385] on label "True" at bounding box center [829, 375] width 125 height 34
click at [786, 380] on input "True" at bounding box center [780, 375] width 11 height 9
radio input "true"
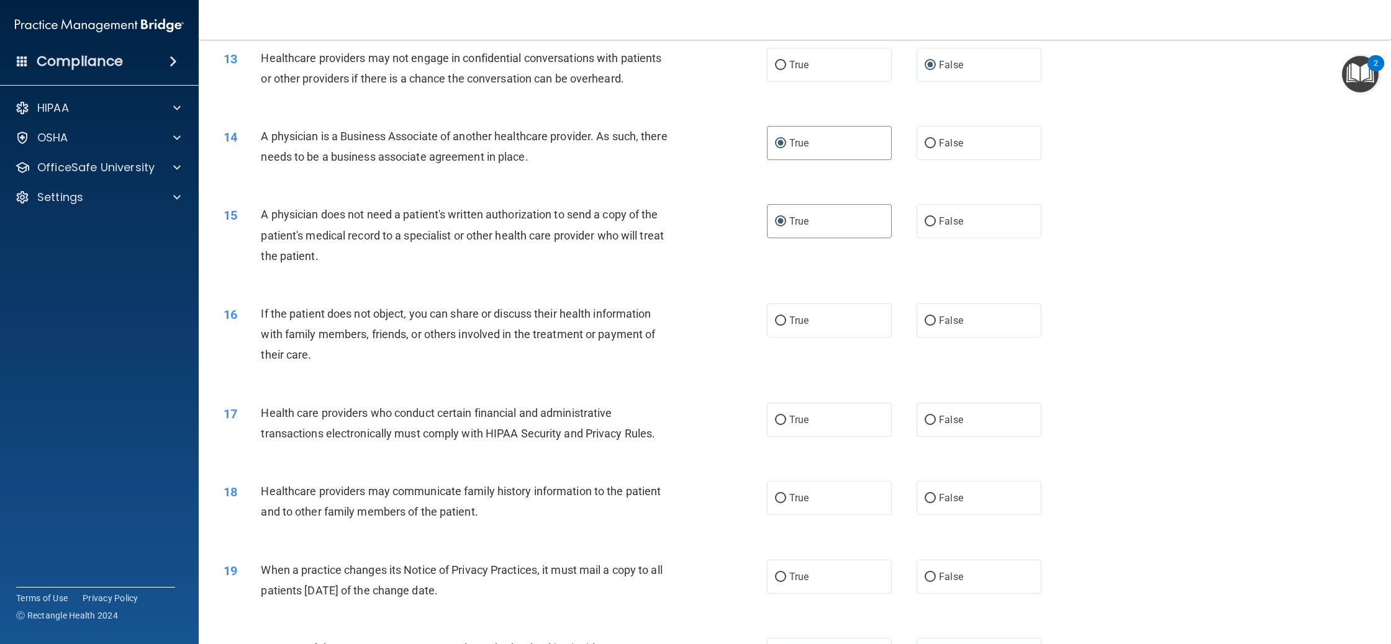
scroll to position [1104, 0]
click at [798, 327] on label "True" at bounding box center [829, 319] width 125 height 34
click at [786, 325] on input "True" at bounding box center [780, 319] width 11 height 9
radio input "true"
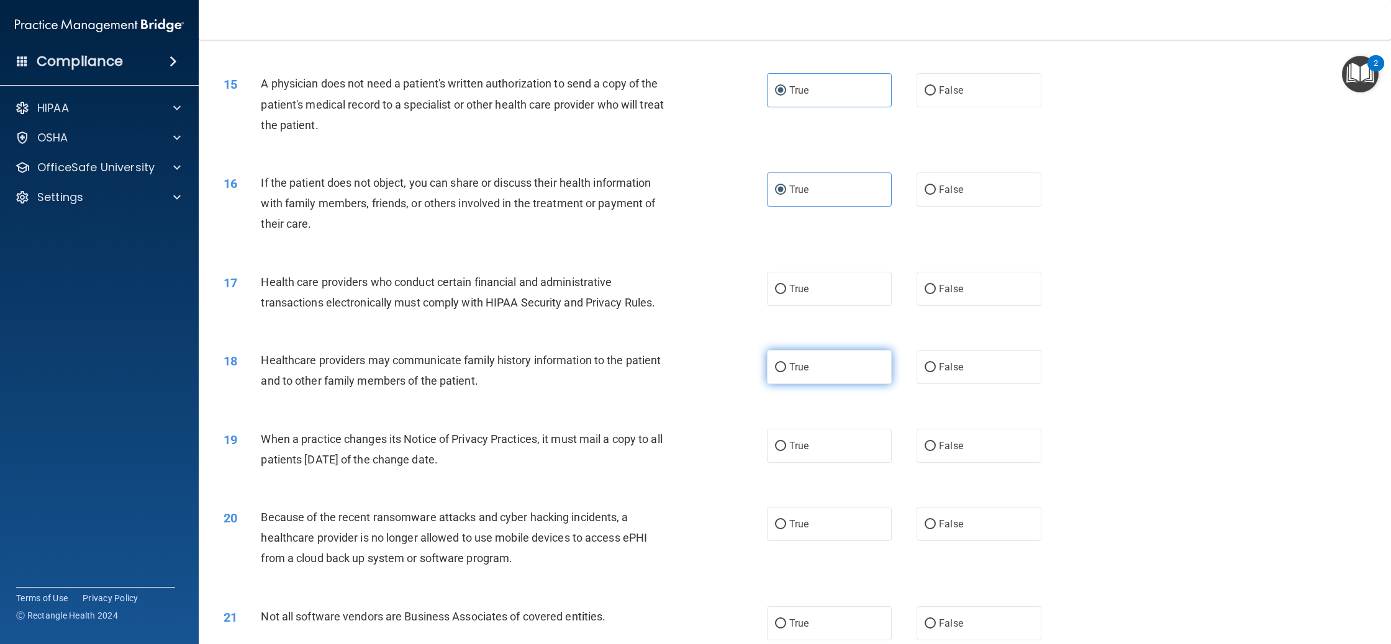
scroll to position [1235, 0]
click at [821, 284] on label "True" at bounding box center [829, 288] width 125 height 34
click at [786, 284] on input "True" at bounding box center [780, 288] width 11 height 9
radio input "true"
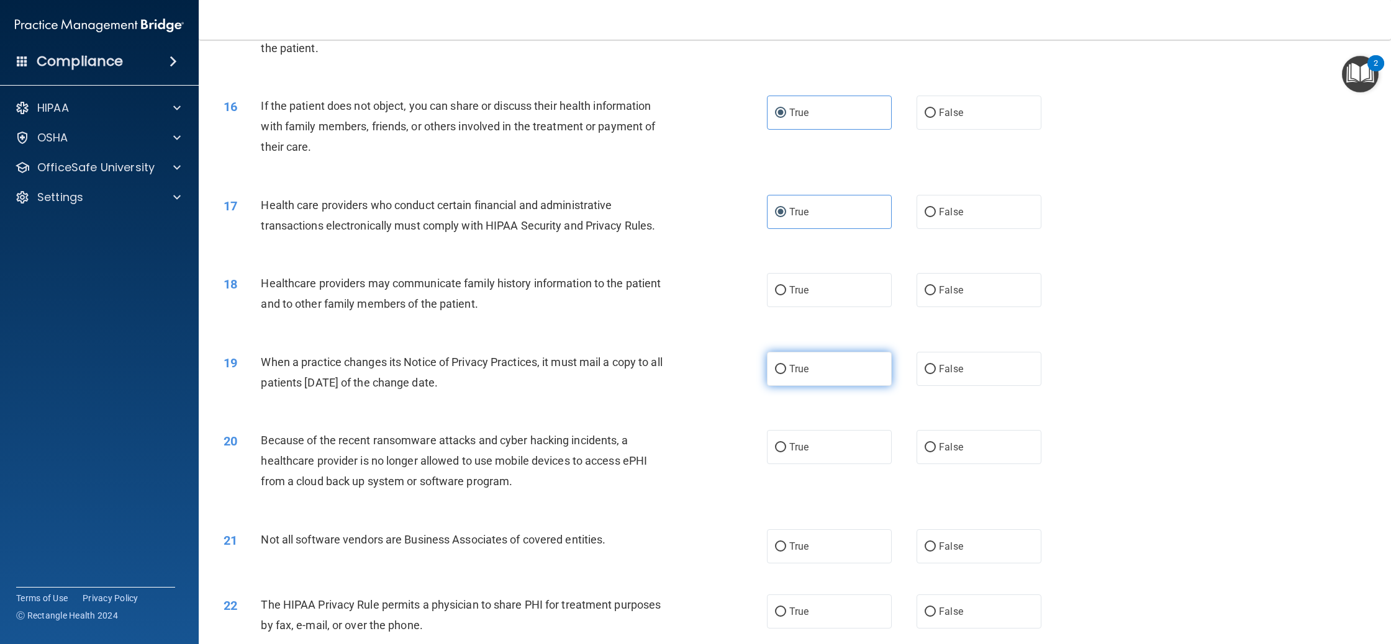
scroll to position [1323, 0]
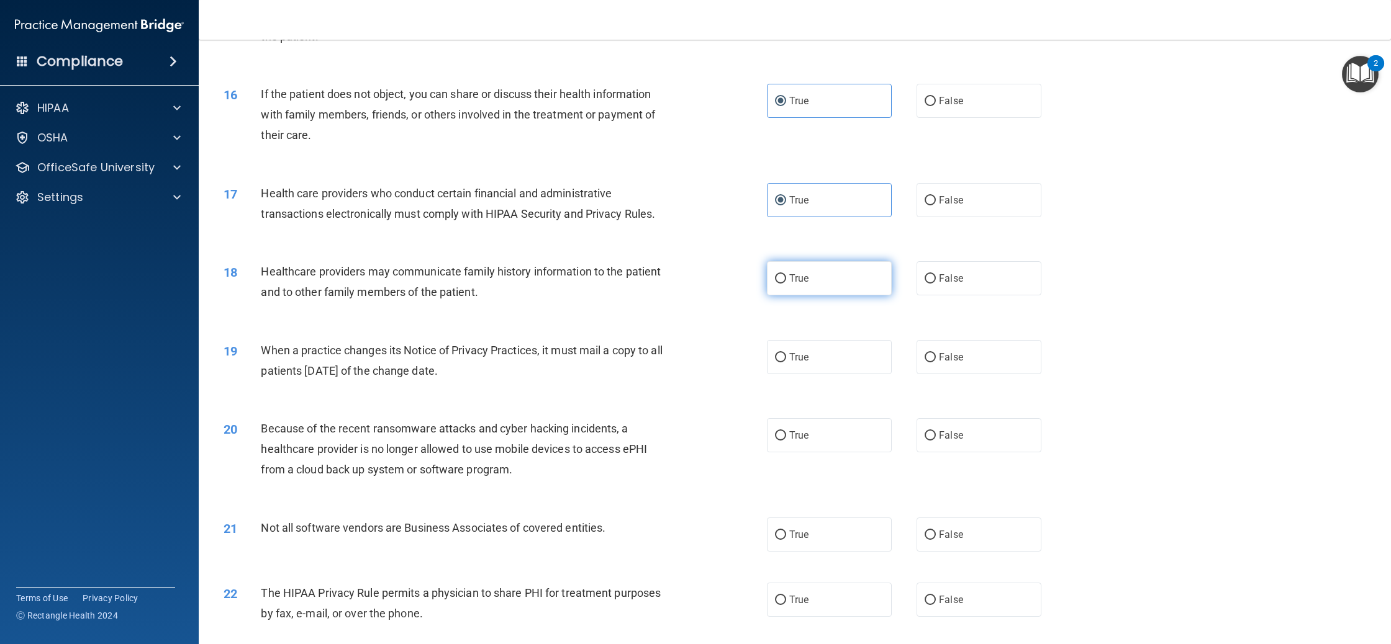
click at [808, 289] on label "True" at bounding box center [829, 278] width 125 height 34
click at [786, 284] on input "True" at bounding box center [780, 278] width 11 height 9
radio input "true"
click at [973, 276] on label "False" at bounding box center [978, 278] width 125 height 34
click at [936, 276] on input "False" at bounding box center [929, 278] width 11 height 9
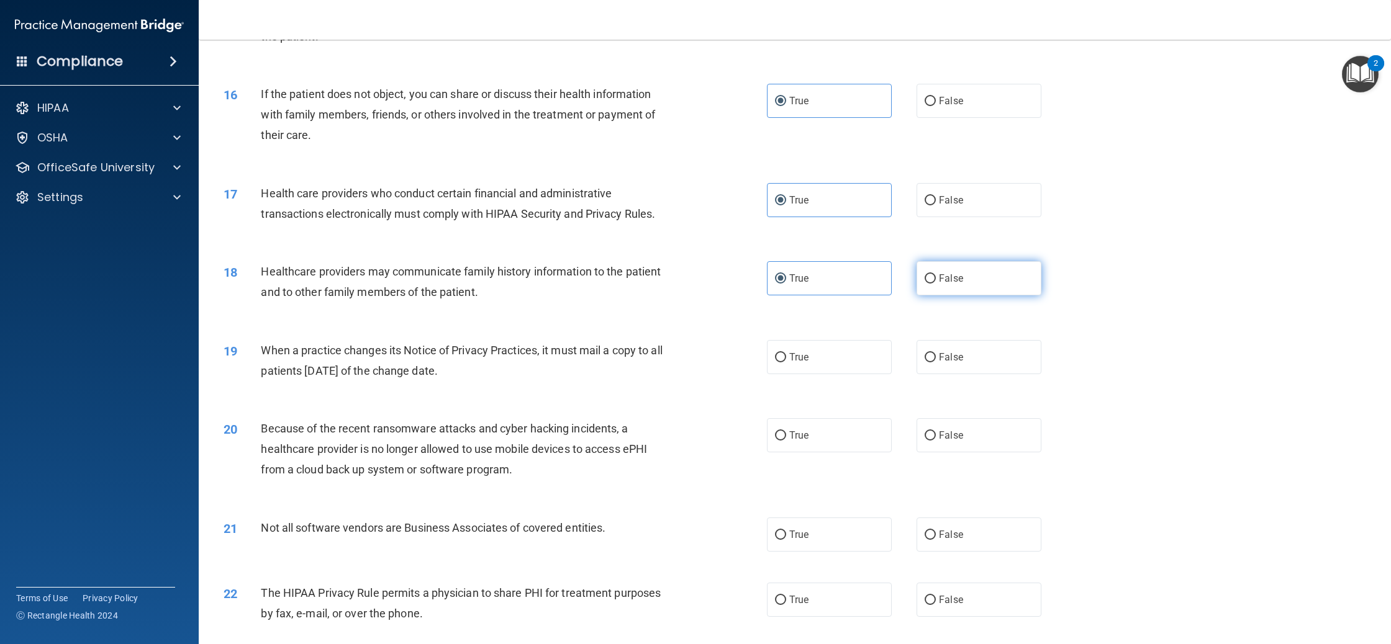
radio input "true"
radio input "false"
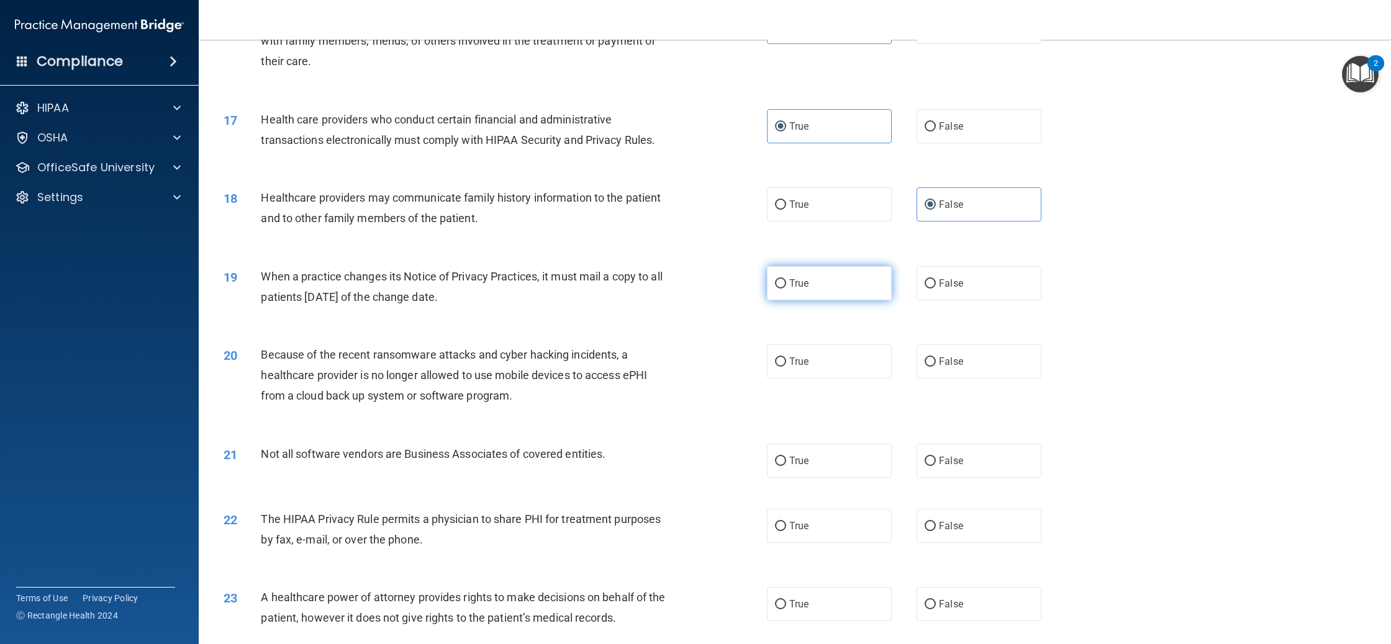
click at [844, 287] on label "True" at bounding box center [829, 283] width 125 height 34
click at [786, 287] on input "True" at bounding box center [780, 283] width 11 height 9
radio input "true"
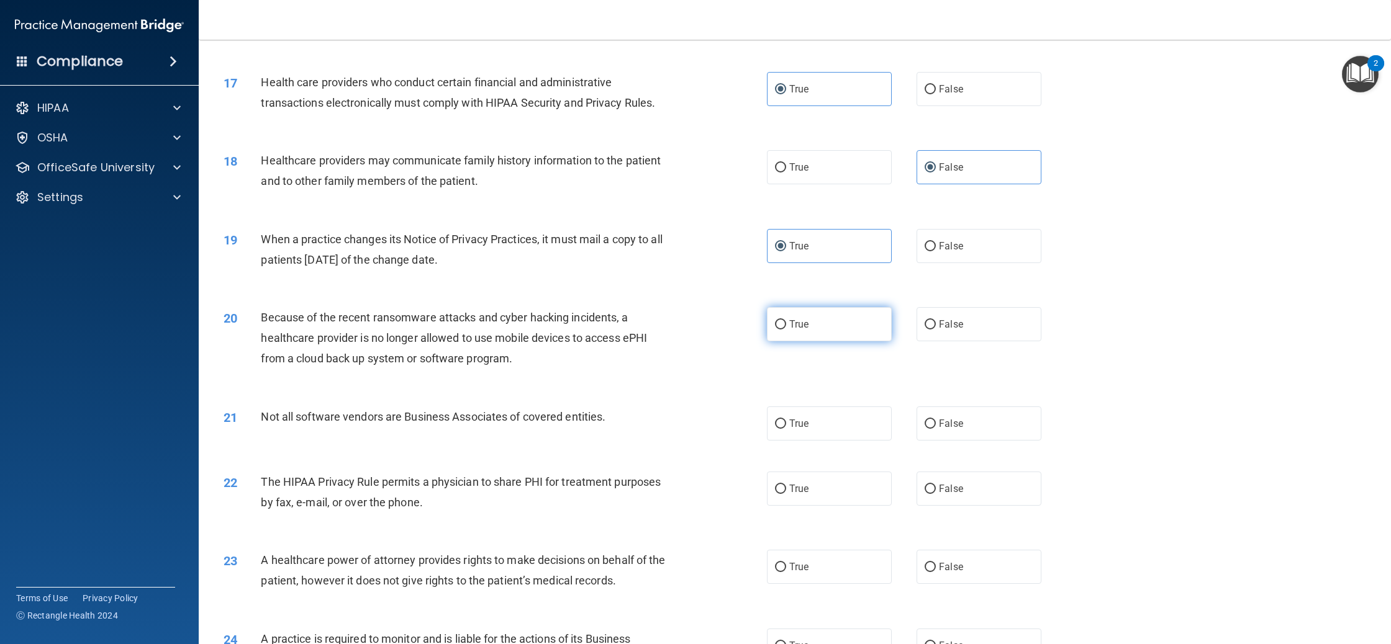
scroll to position [1438, 0]
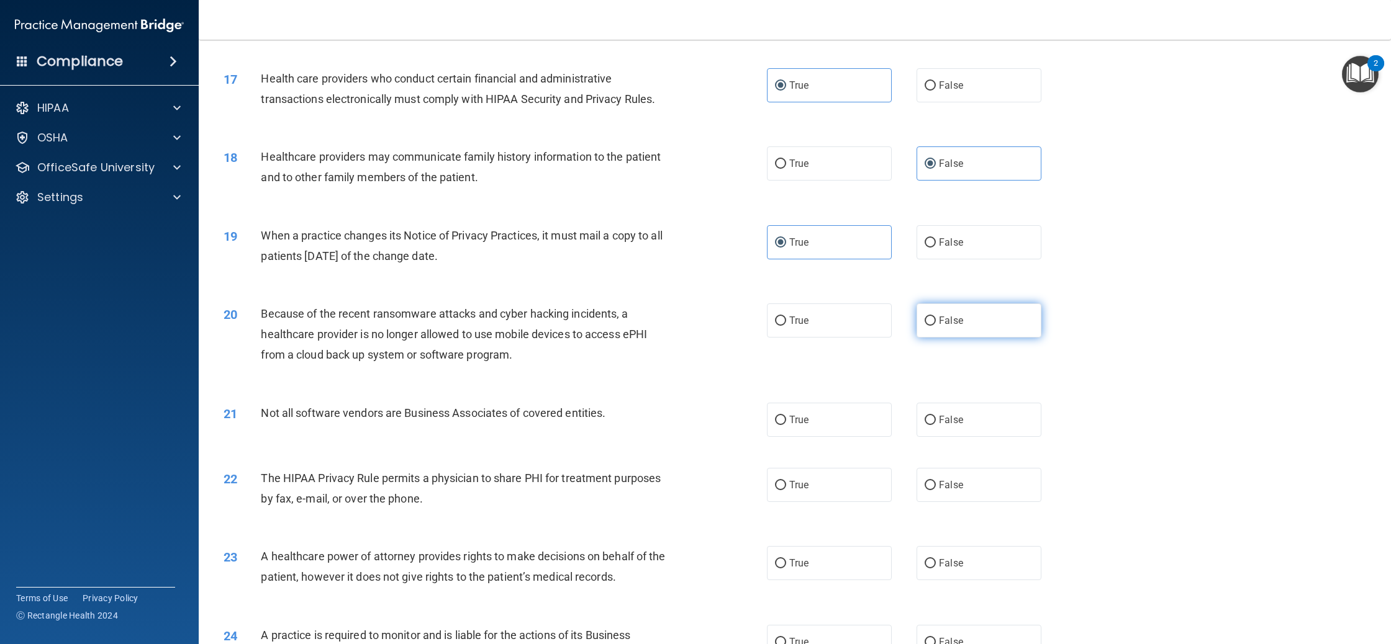
click at [950, 330] on label "False" at bounding box center [978, 321] width 125 height 34
click at [936, 326] on input "False" at bounding box center [929, 321] width 11 height 9
radio input "true"
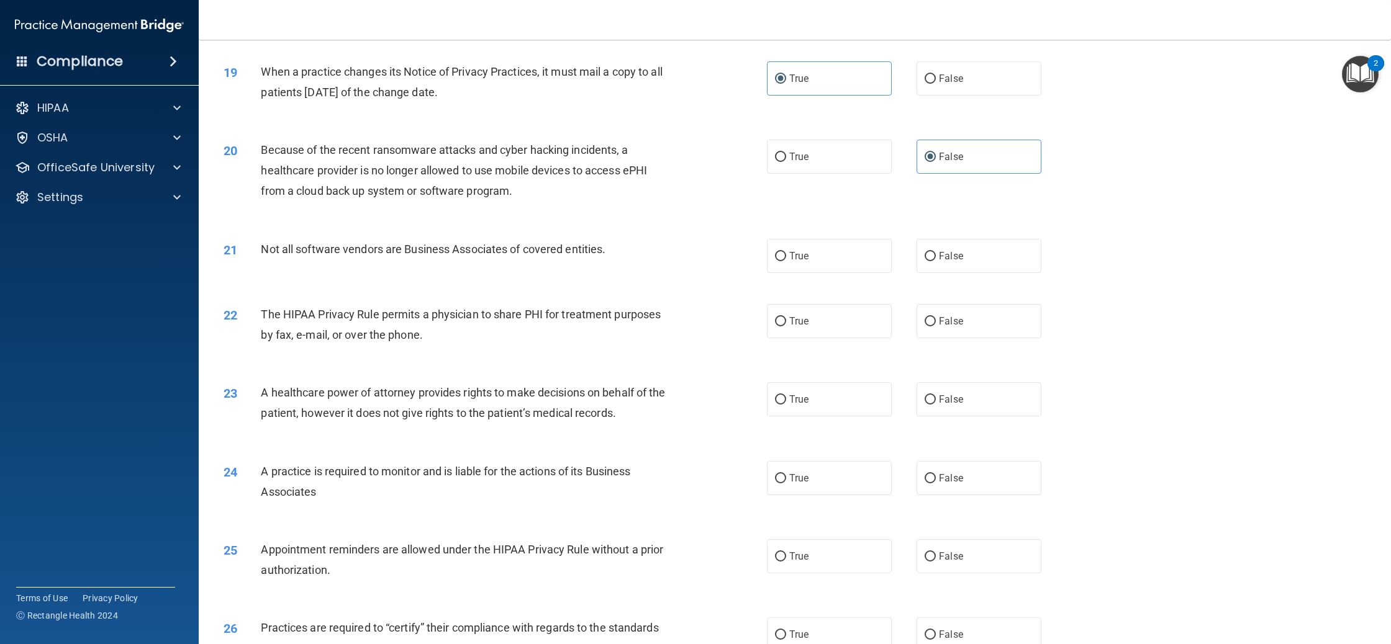
scroll to position [1620, 0]
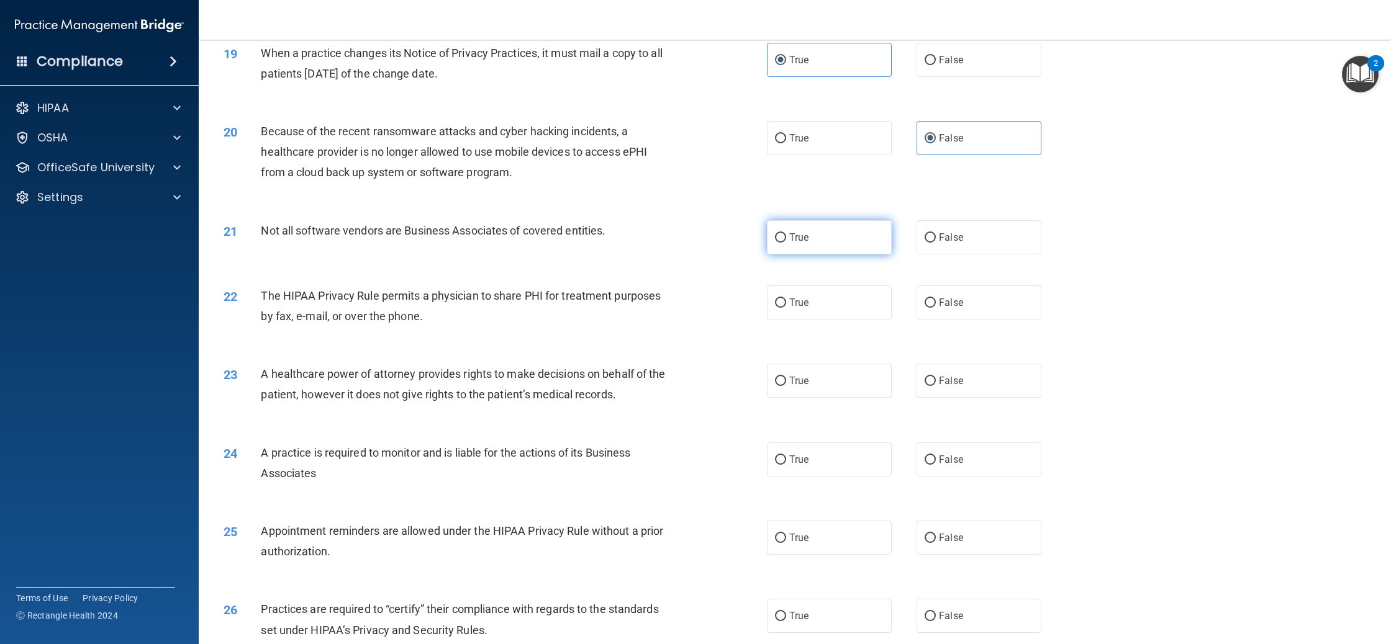
click at [791, 226] on label "True" at bounding box center [829, 237] width 125 height 34
click at [786, 233] on input "True" at bounding box center [780, 237] width 11 height 9
radio input "true"
click at [937, 310] on label "False" at bounding box center [978, 303] width 125 height 34
click at [936, 308] on input "False" at bounding box center [929, 303] width 11 height 9
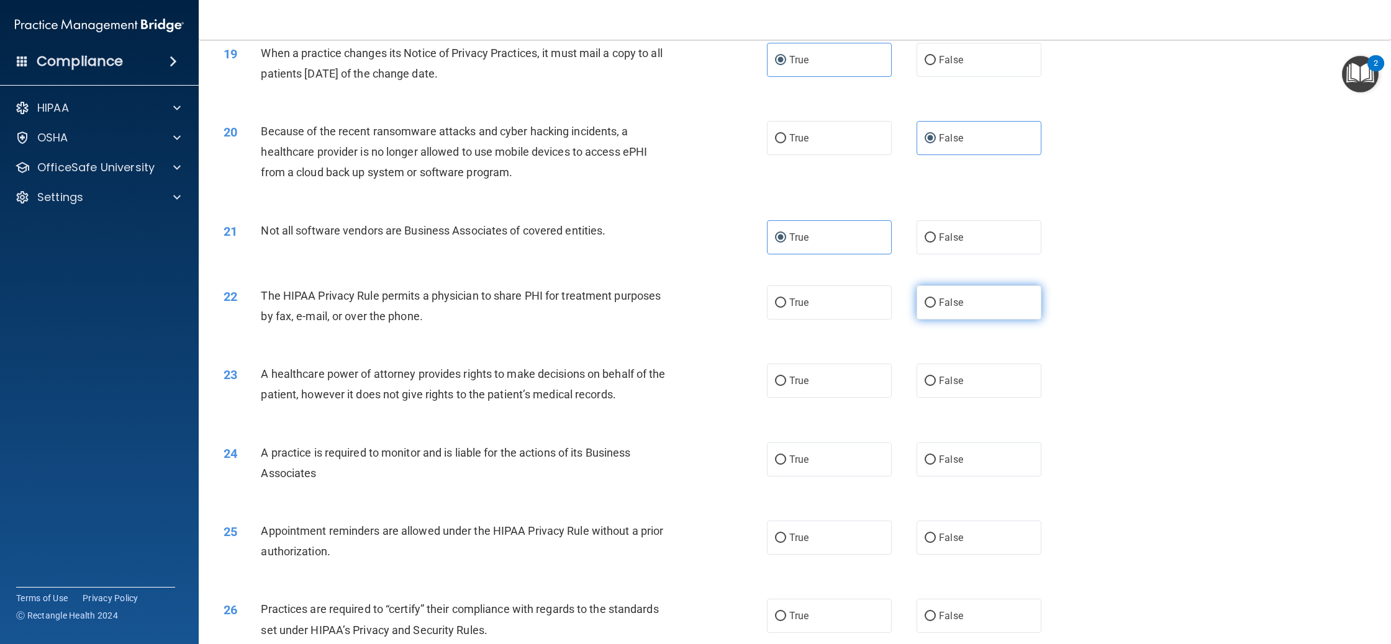
radio input "true"
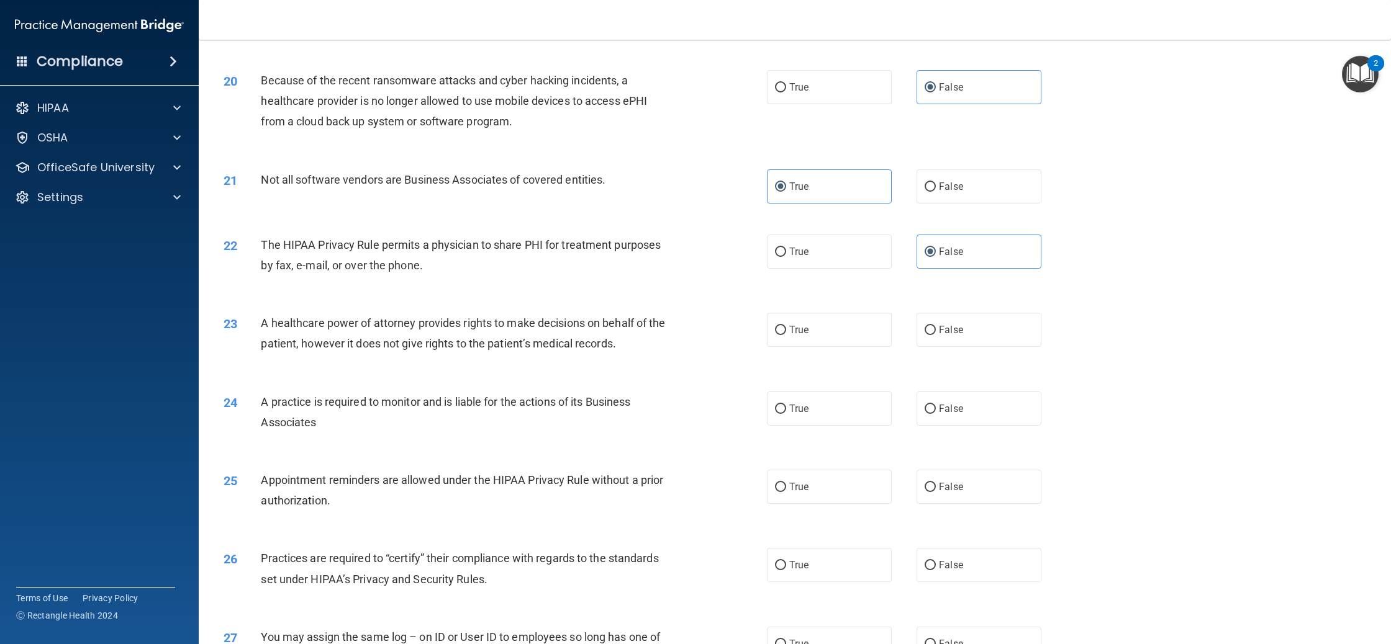
scroll to position [1680, 0]
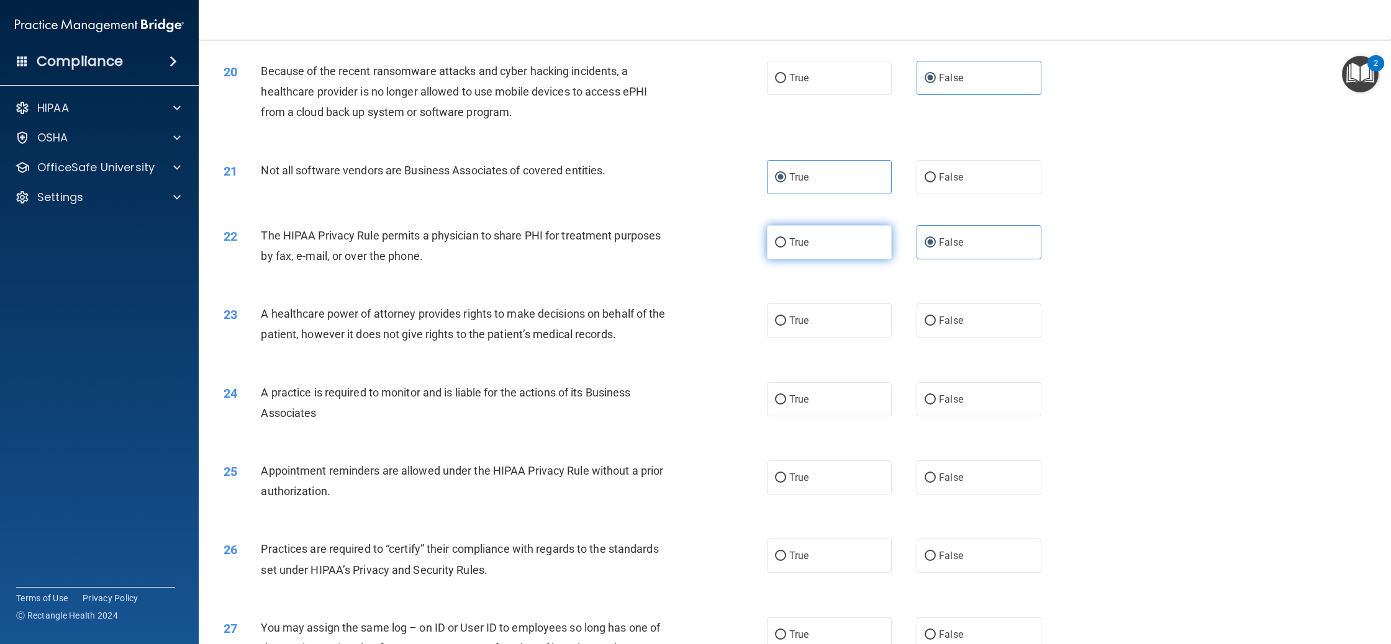
click at [814, 240] on label "True" at bounding box center [829, 242] width 125 height 34
click at [786, 240] on input "True" at bounding box center [780, 242] width 11 height 9
radio input "true"
radio input "false"
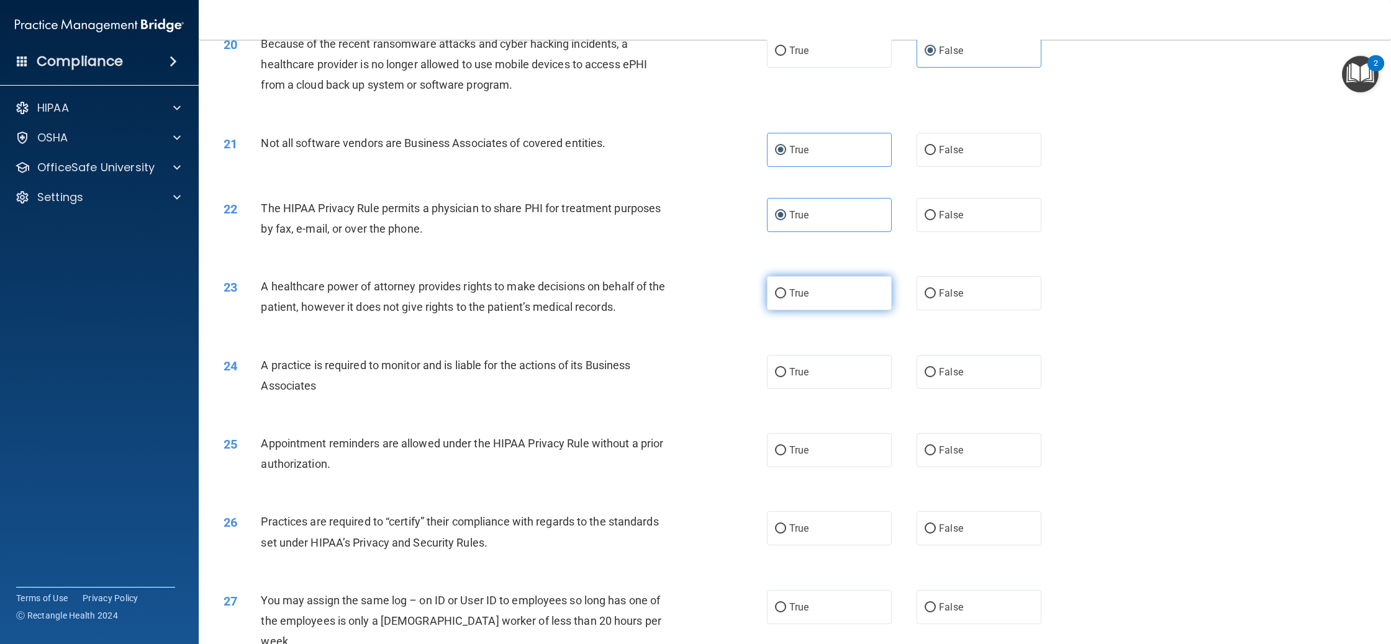
scroll to position [1712, 0]
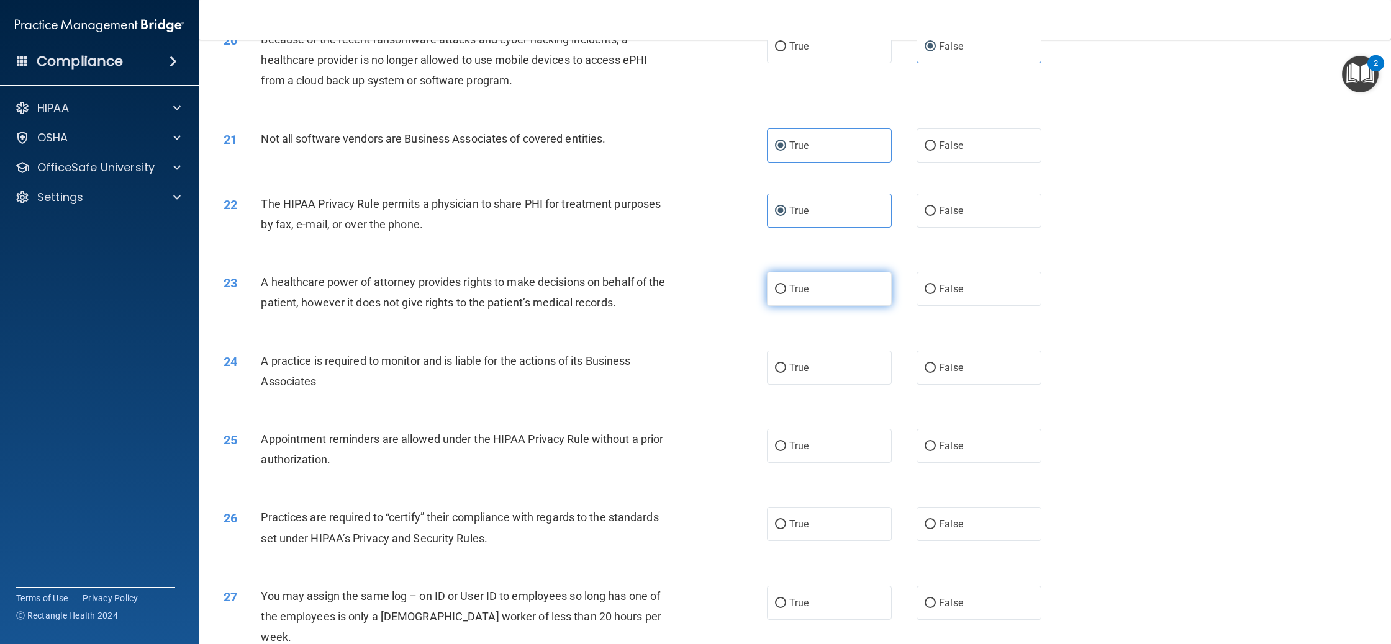
click at [822, 293] on label "True" at bounding box center [829, 289] width 125 height 34
click at [786, 293] on input "True" at bounding box center [780, 289] width 11 height 9
radio input "true"
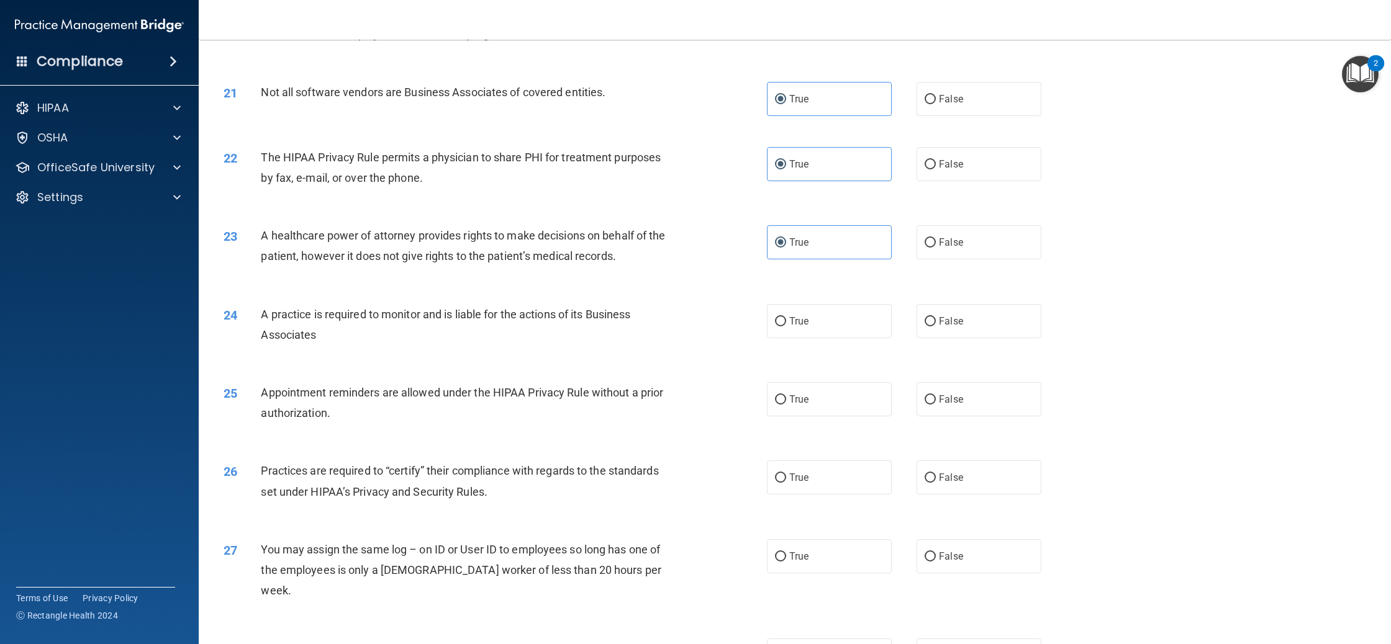
scroll to position [1766, 0]
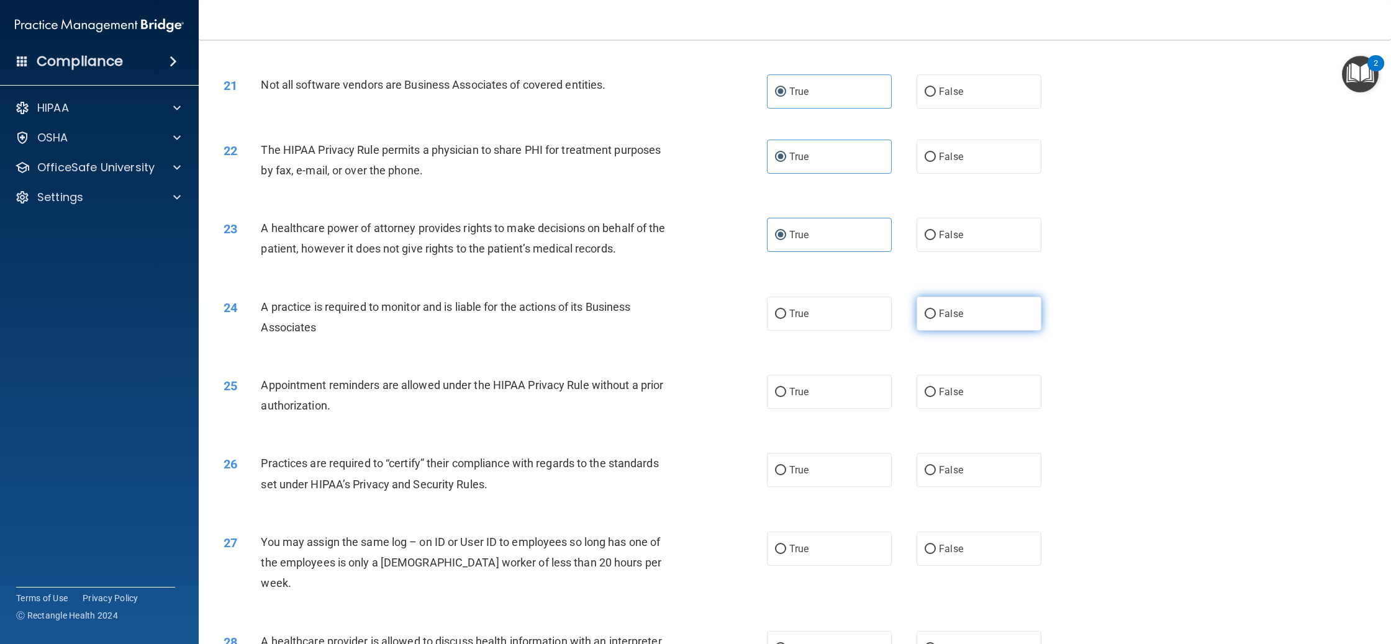
click at [998, 327] on label "False" at bounding box center [978, 314] width 125 height 34
click at [936, 319] on input "False" at bounding box center [929, 314] width 11 height 9
radio input "true"
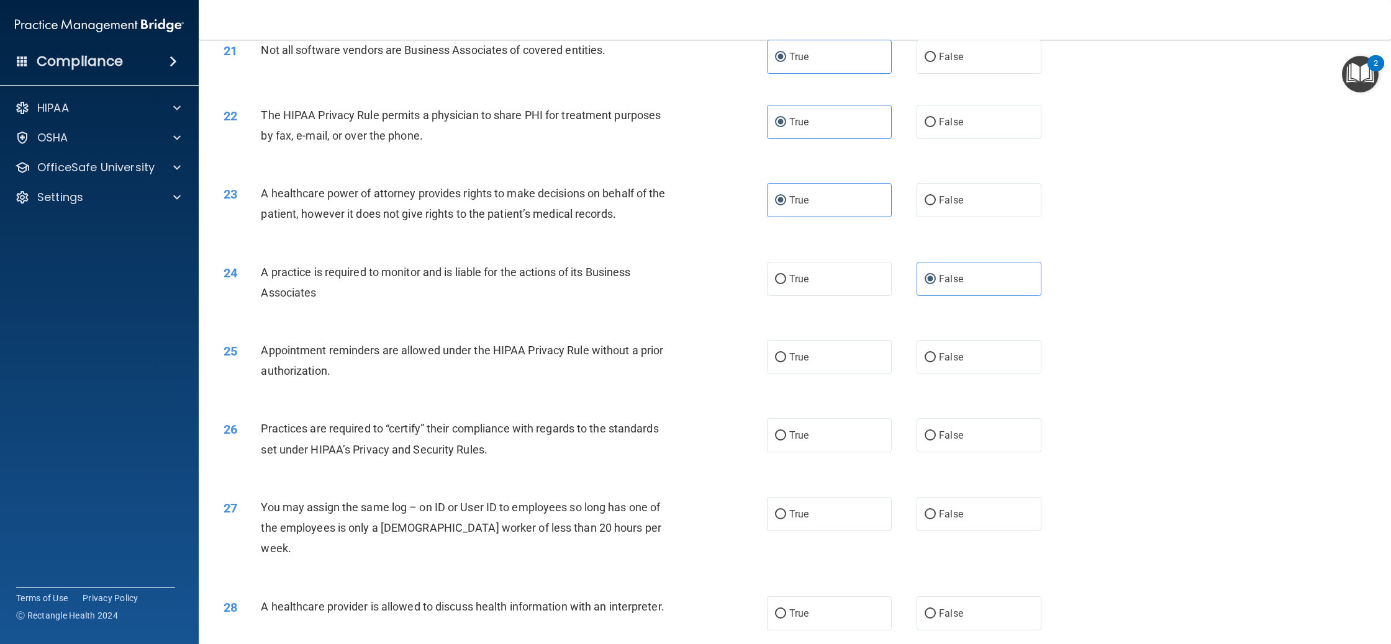
scroll to position [1815, 0]
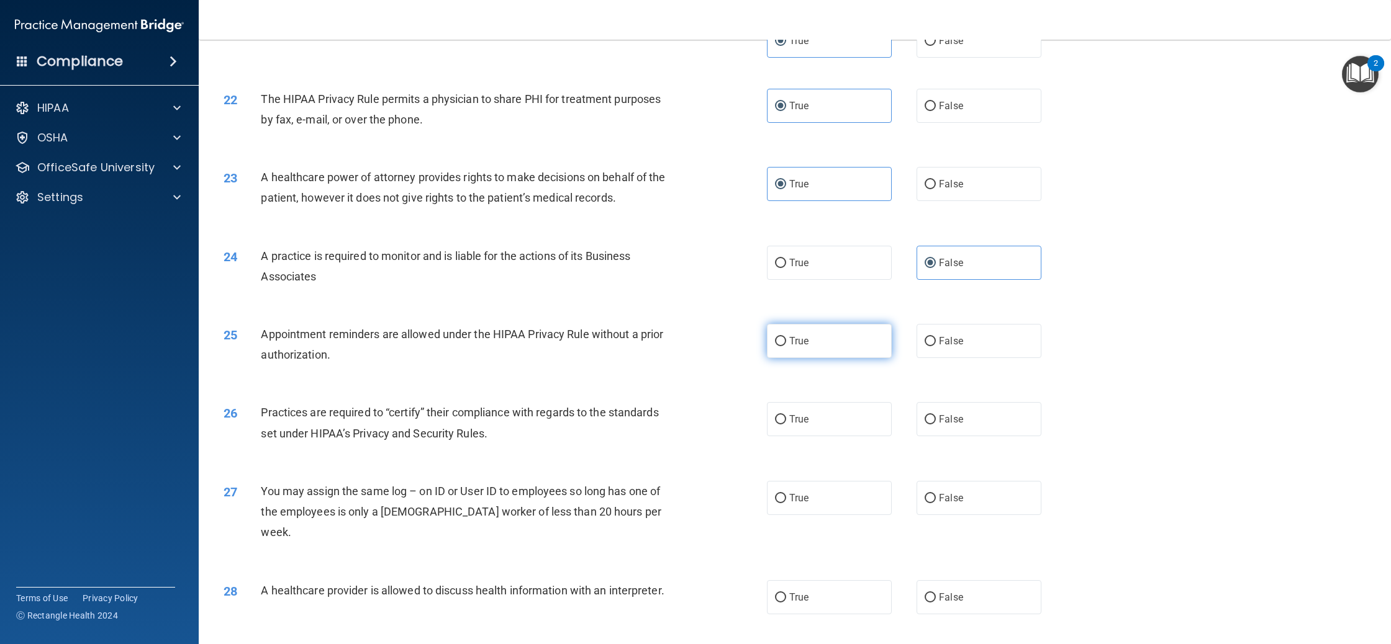
click at [797, 346] on span "True" at bounding box center [798, 341] width 19 height 12
click at [786, 346] on input "True" at bounding box center [780, 341] width 11 height 9
radio input "true"
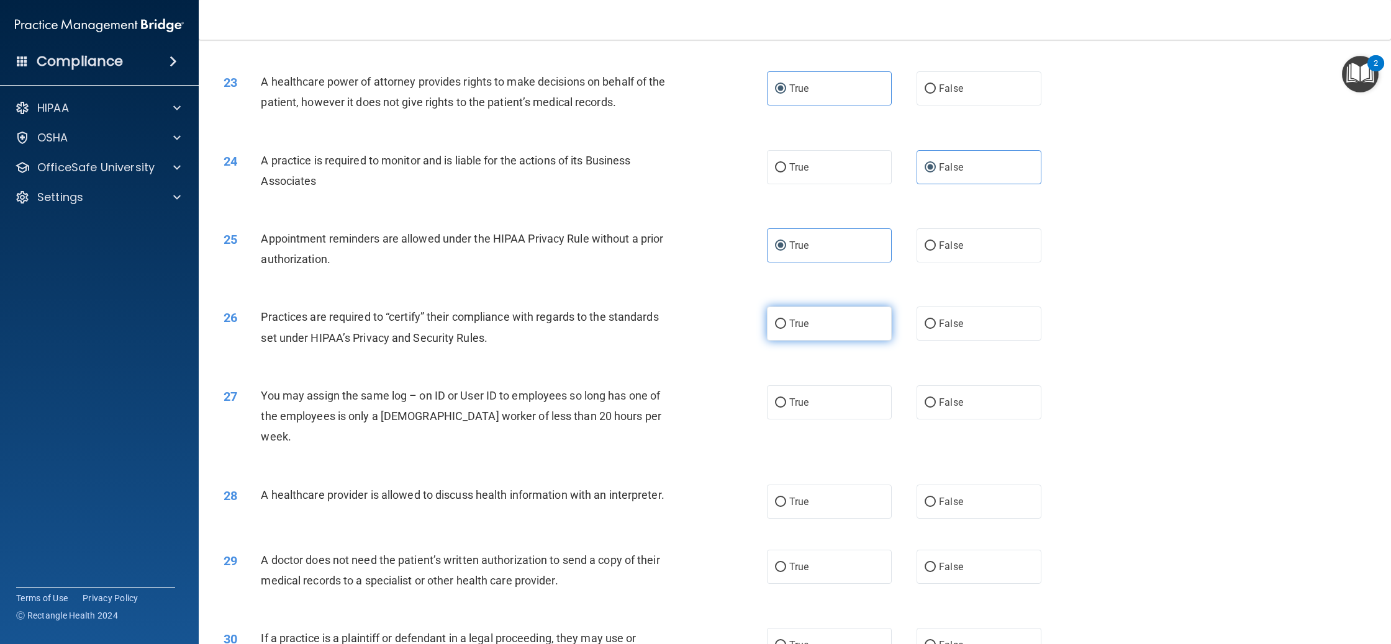
scroll to position [1915, 0]
click at [807, 335] on label "True" at bounding box center [829, 320] width 125 height 34
click at [786, 326] on input "True" at bounding box center [780, 321] width 11 height 9
radio input "true"
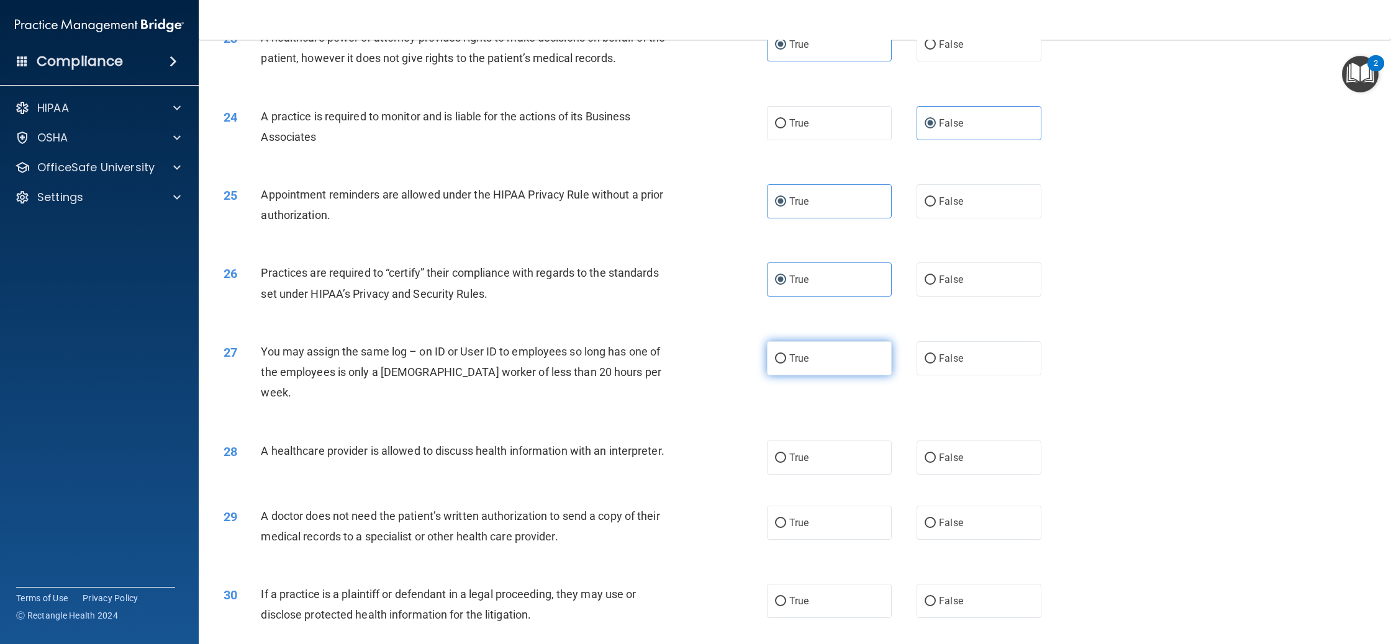
scroll to position [1960, 0]
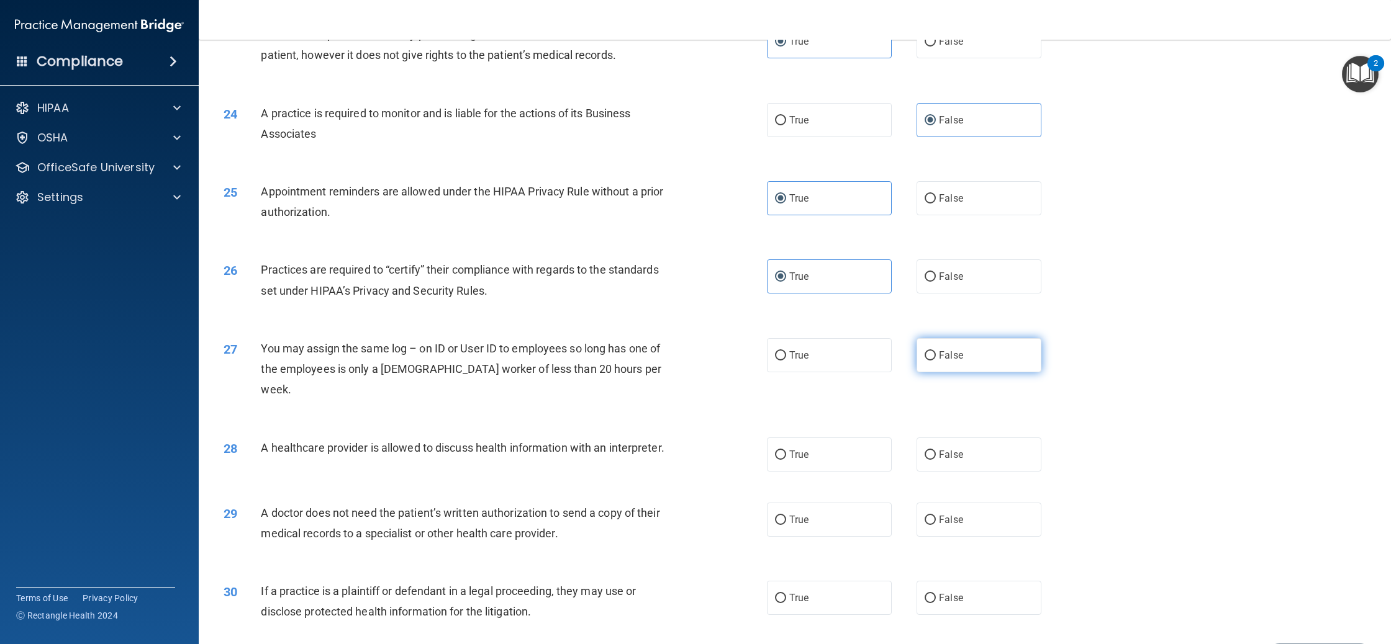
click at [934, 369] on label "False" at bounding box center [978, 355] width 125 height 34
click at [934, 361] on input "False" at bounding box center [929, 355] width 11 height 9
radio input "true"
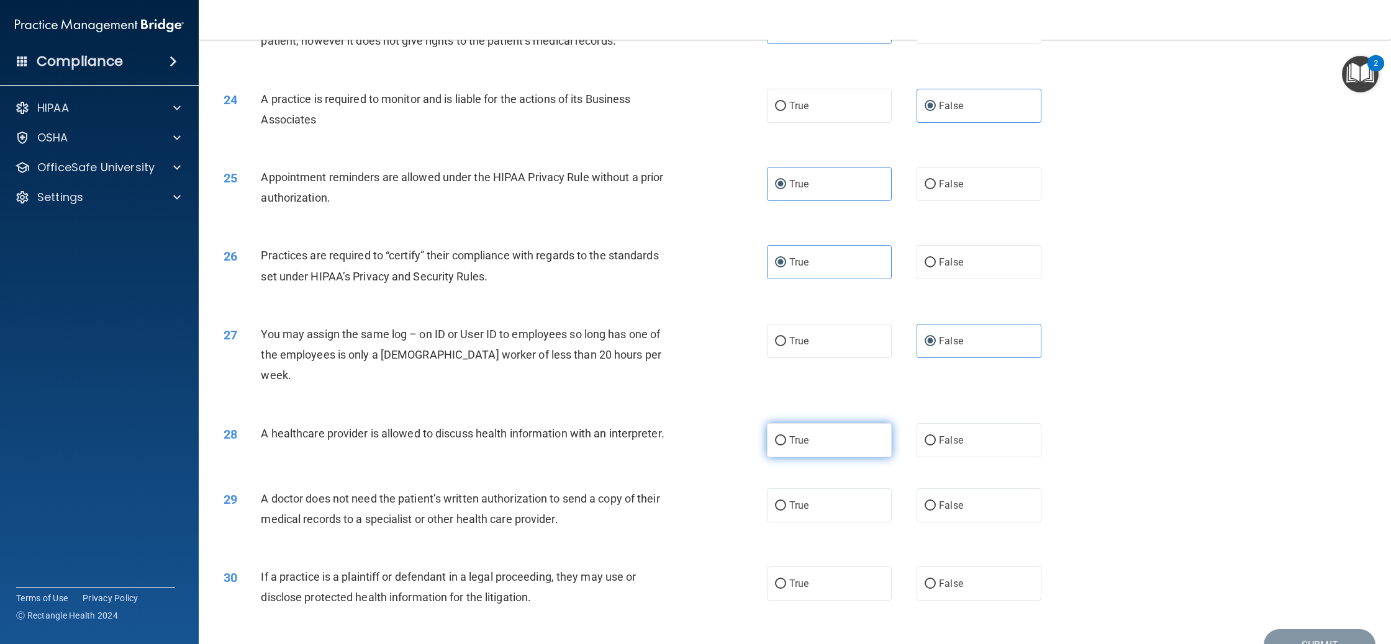
scroll to position [2008, 0]
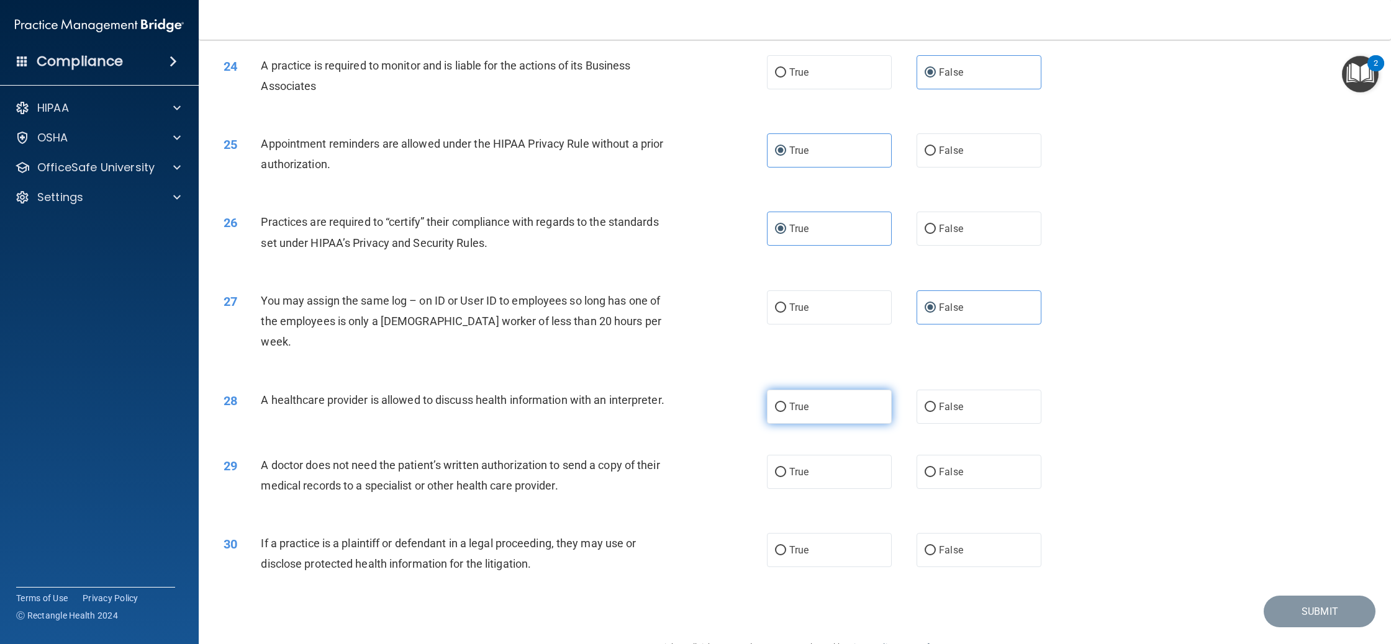
click at [830, 402] on label "True" at bounding box center [829, 407] width 125 height 34
click at [786, 403] on input "True" at bounding box center [780, 407] width 11 height 9
radio input "true"
click at [815, 458] on label "True" at bounding box center [829, 472] width 125 height 34
click at [786, 468] on input "True" at bounding box center [780, 472] width 11 height 9
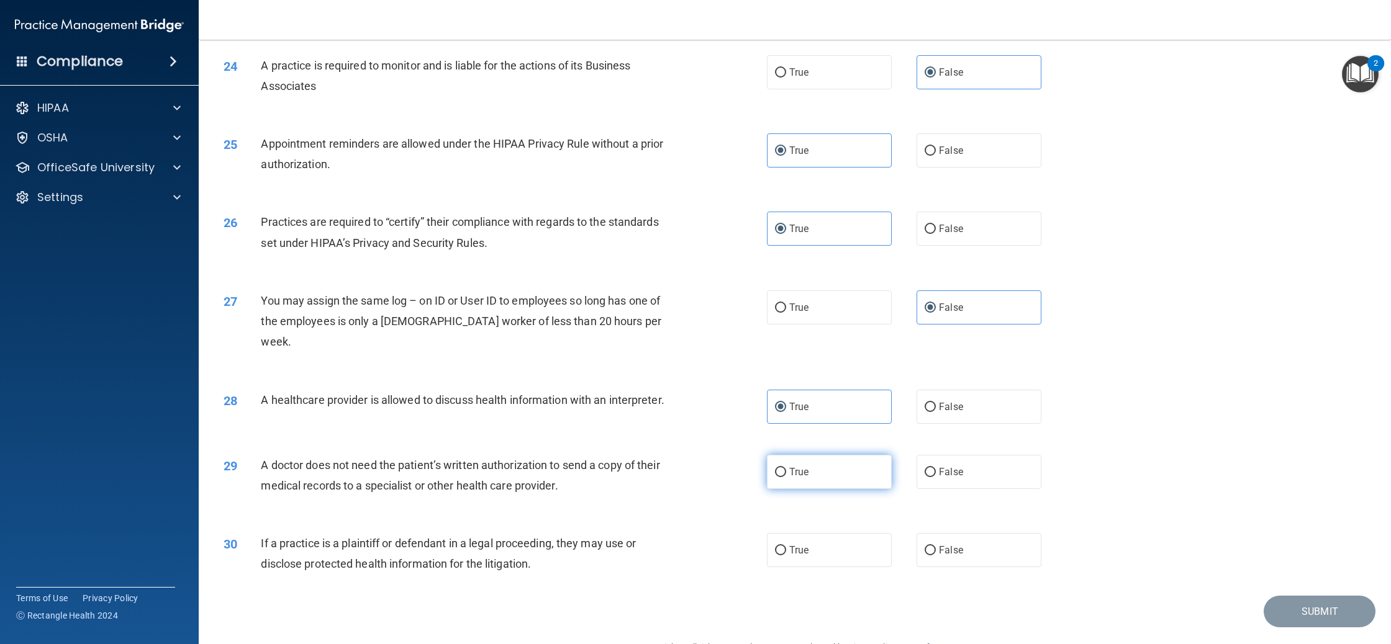
radio input "true"
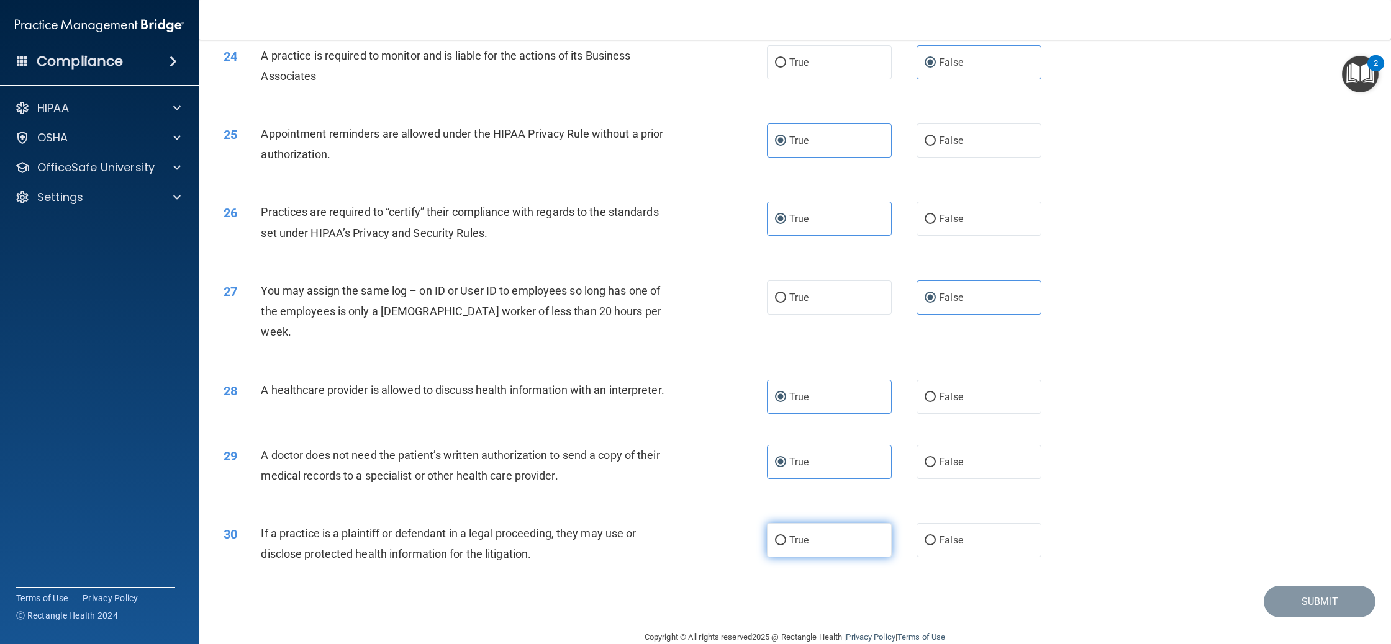
scroll to position [2020, 0]
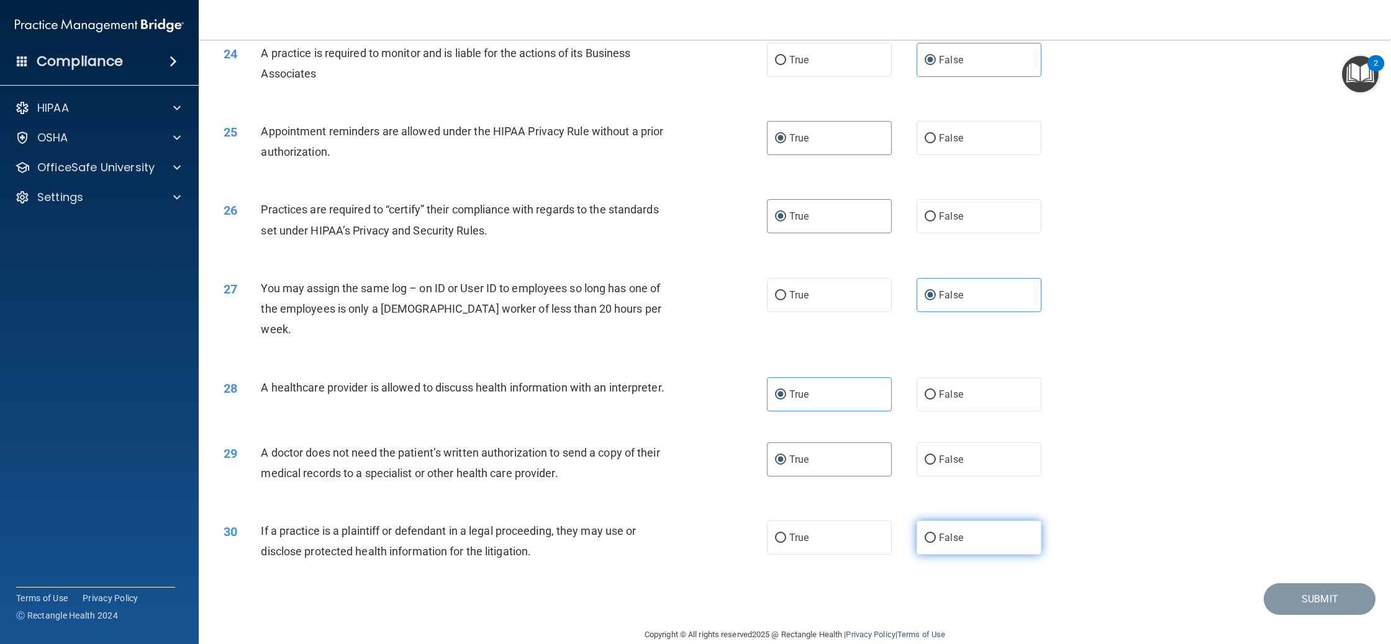
click at [972, 526] on label "False" at bounding box center [978, 538] width 125 height 34
click at [936, 534] on input "False" at bounding box center [929, 538] width 11 height 9
radio input "true"
click at [1303, 584] on button "Submit" at bounding box center [1319, 600] width 112 height 32
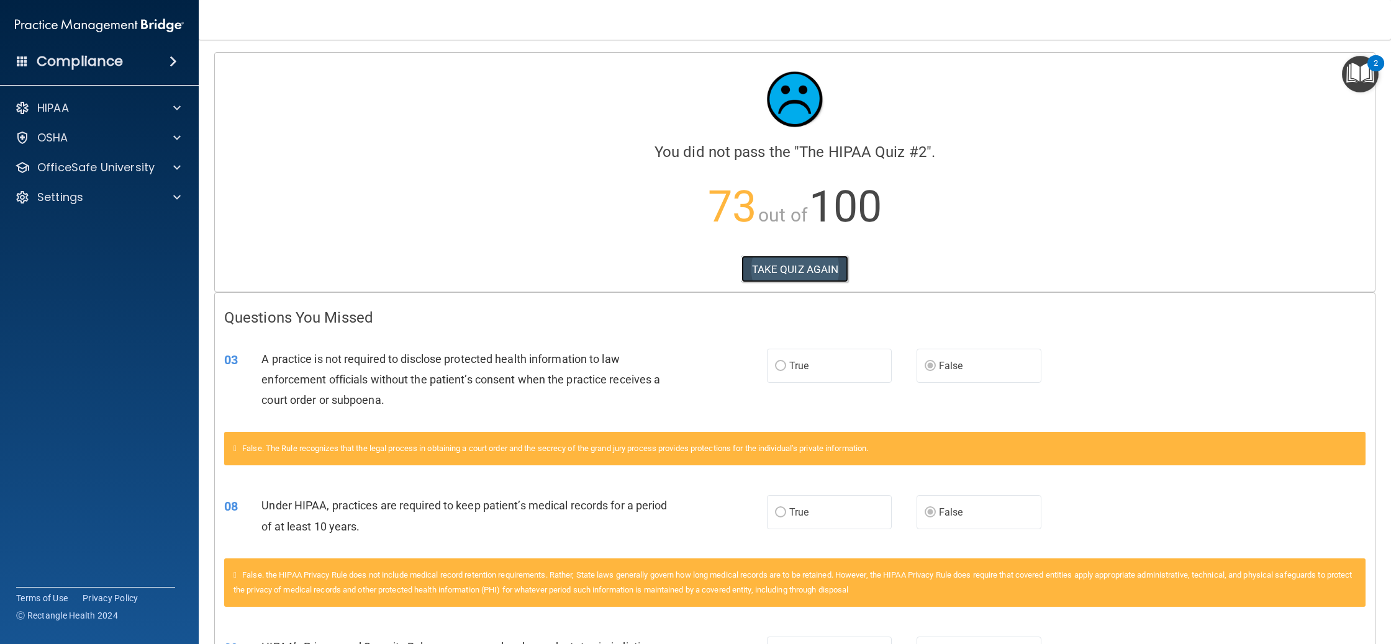
click at [765, 270] on button "TAKE QUIZ AGAIN" at bounding box center [794, 269] width 107 height 27
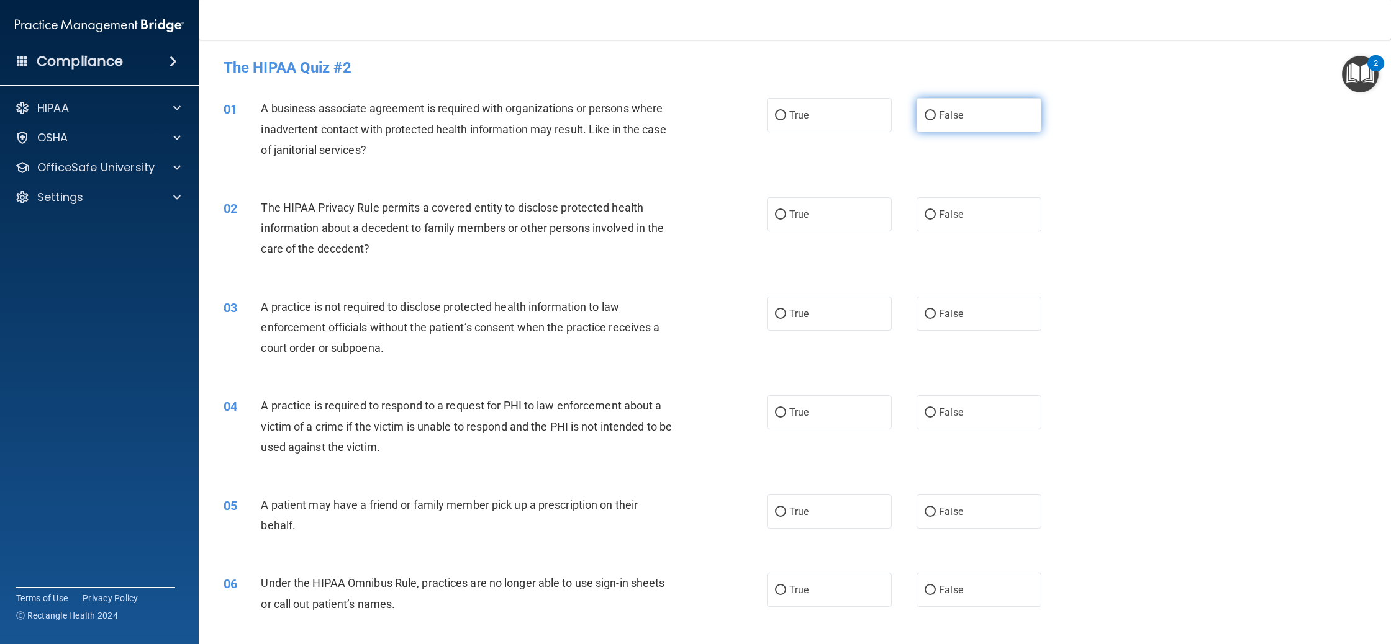
click at [954, 115] on span "False" at bounding box center [951, 115] width 24 height 12
click at [936, 115] on input "False" at bounding box center [929, 115] width 11 height 9
radio input "true"
drag, startPoint x: 826, startPoint y: 210, endPoint x: 817, endPoint y: 260, distance: 50.4
click at [826, 210] on label "True" at bounding box center [829, 214] width 125 height 34
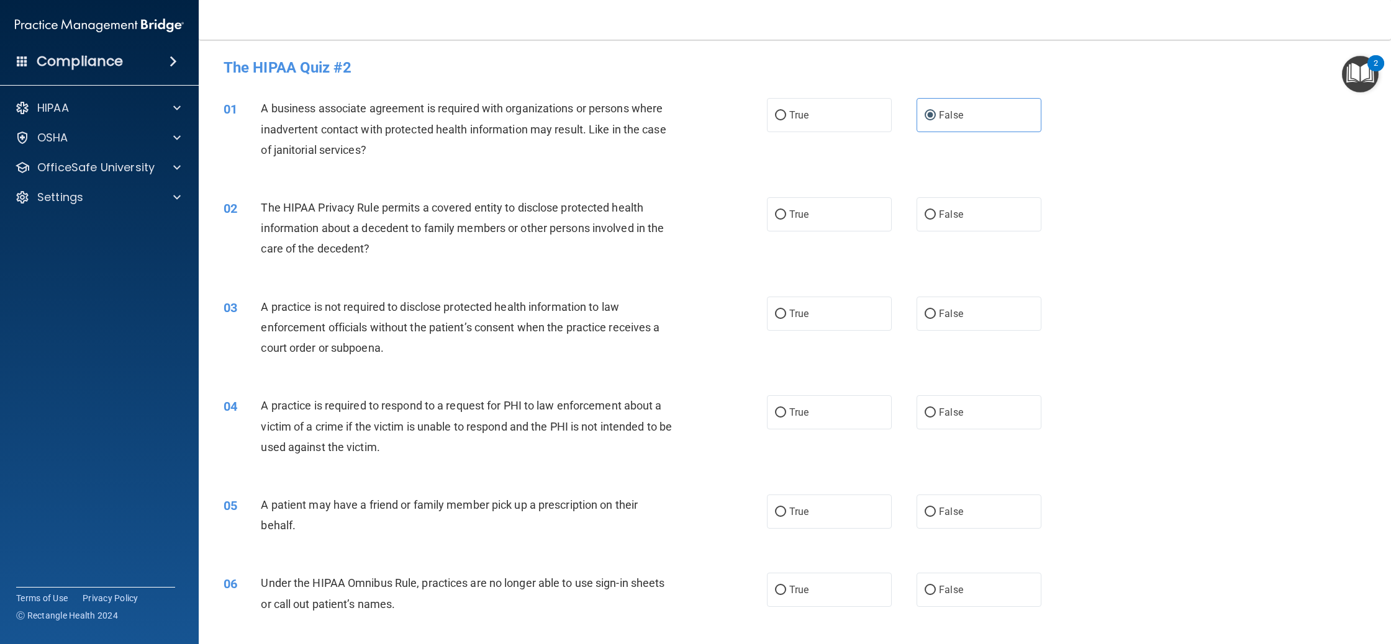
click at [786, 210] on input "True" at bounding box center [780, 214] width 11 height 9
radio input "true"
click at [818, 319] on label "True" at bounding box center [829, 314] width 125 height 34
click at [786, 319] on input "True" at bounding box center [780, 314] width 11 height 9
radio input "true"
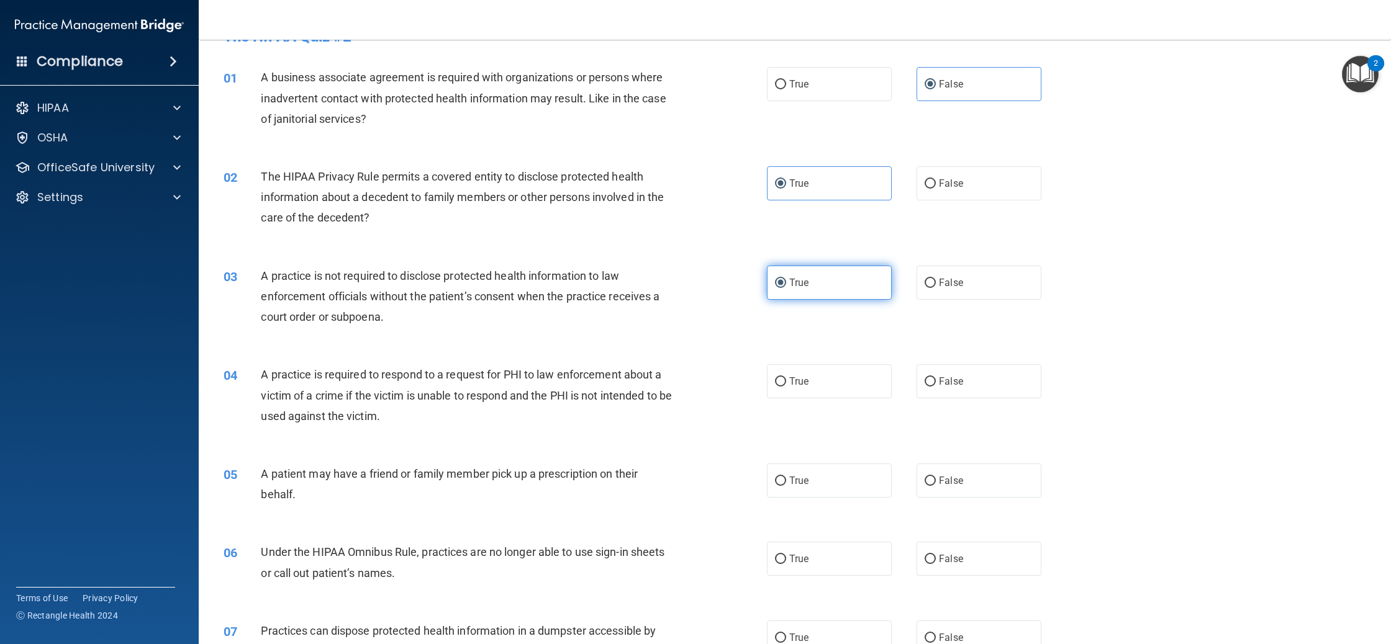
scroll to position [45, 0]
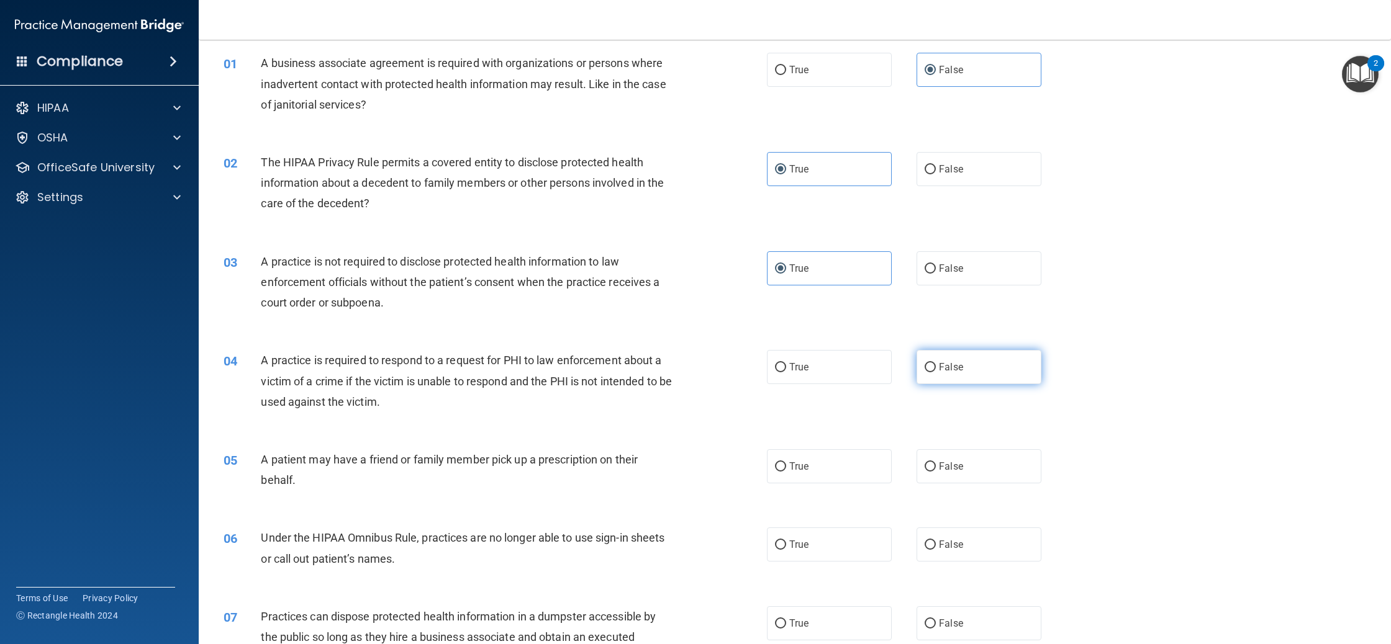
click at [970, 361] on label "False" at bounding box center [978, 367] width 125 height 34
click at [936, 363] on input "False" at bounding box center [929, 367] width 11 height 9
radio input "true"
click at [834, 464] on label "True" at bounding box center [829, 466] width 125 height 34
click at [786, 464] on input "True" at bounding box center [780, 466] width 11 height 9
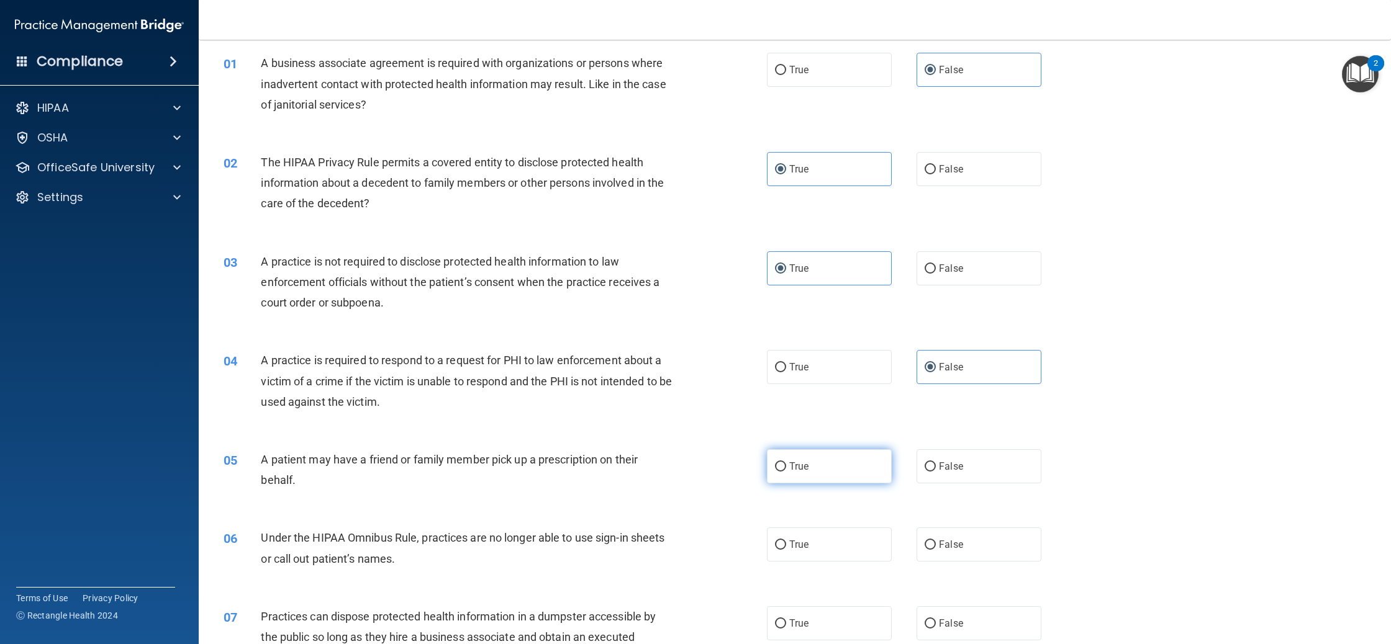
radio input "true"
click at [823, 549] on label "True" at bounding box center [829, 545] width 125 height 34
click at [786, 549] on input "True" at bounding box center [780, 545] width 11 height 9
radio input "true"
drag, startPoint x: 1036, startPoint y: 557, endPoint x: 986, endPoint y: 548, distance: 51.1
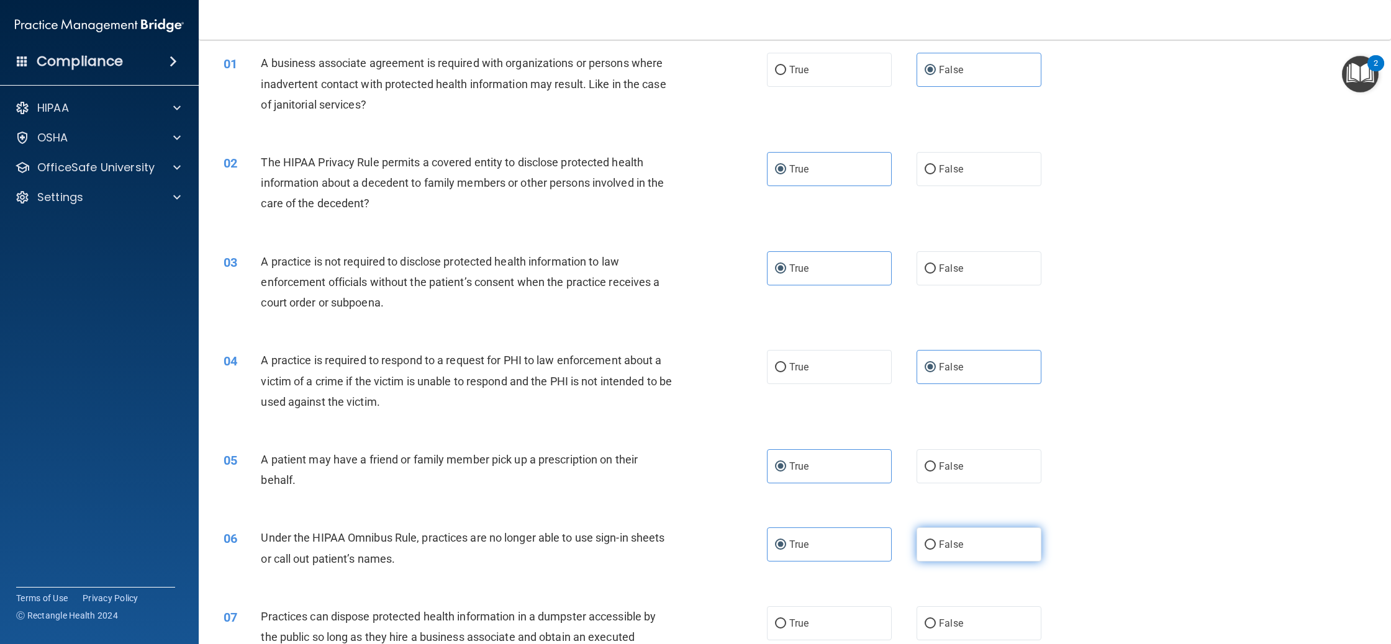
click at [1035, 557] on label "False" at bounding box center [978, 545] width 125 height 34
click at [936, 550] on input "False" at bounding box center [929, 545] width 11 height 9
radio input "true"
radio input "false"
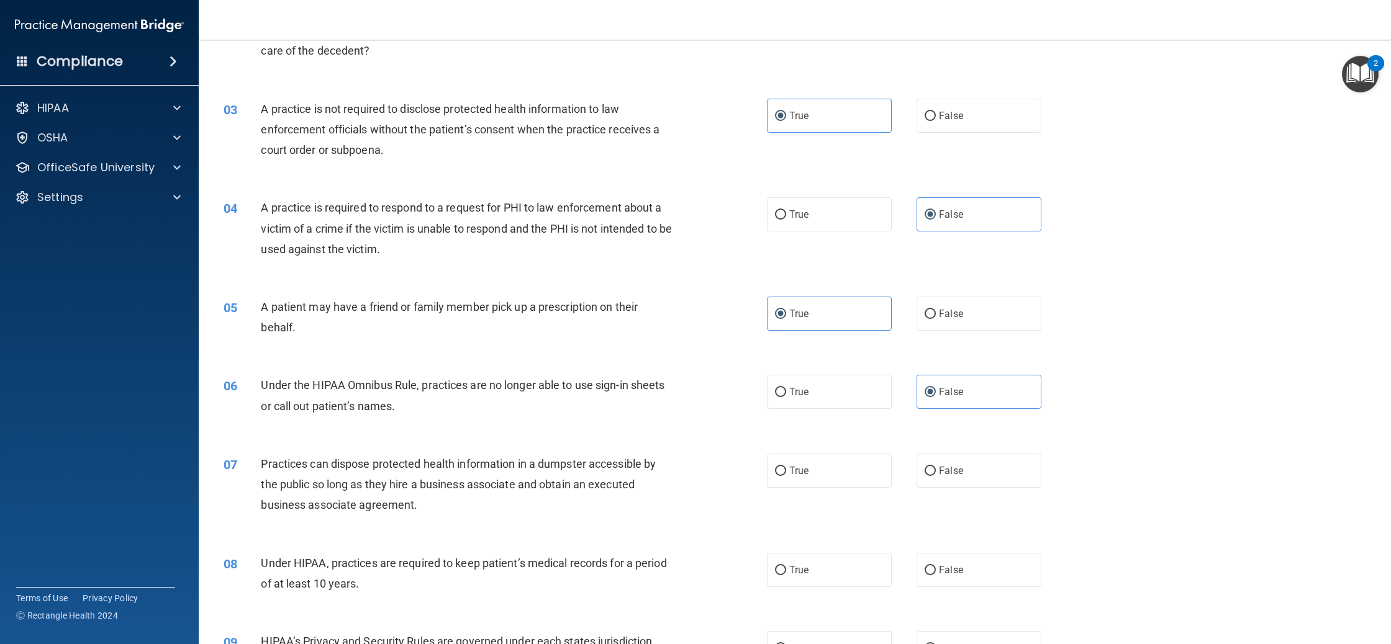
scroll to position [259, 0]
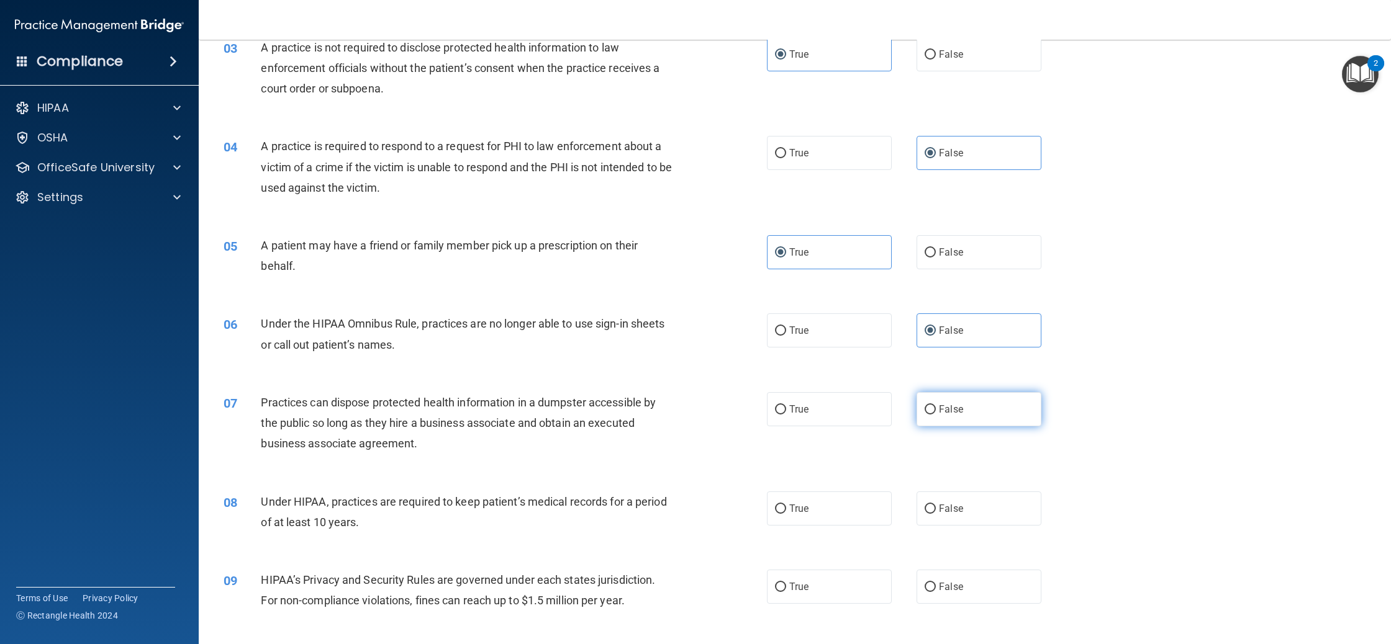
click at [967, 410] on label "False" at bounding box center [978, 409] width 125 height 34
click at [936, 410] on input "False" at bounding box center [929, 409] width 11 height 9
radio input "true"
click at [985, 521] on label "False" at bounding box center [978, 509] width 125 height 34
click at [936, 514] on input "False" at bounding box center [929, 509] width 11 height 9
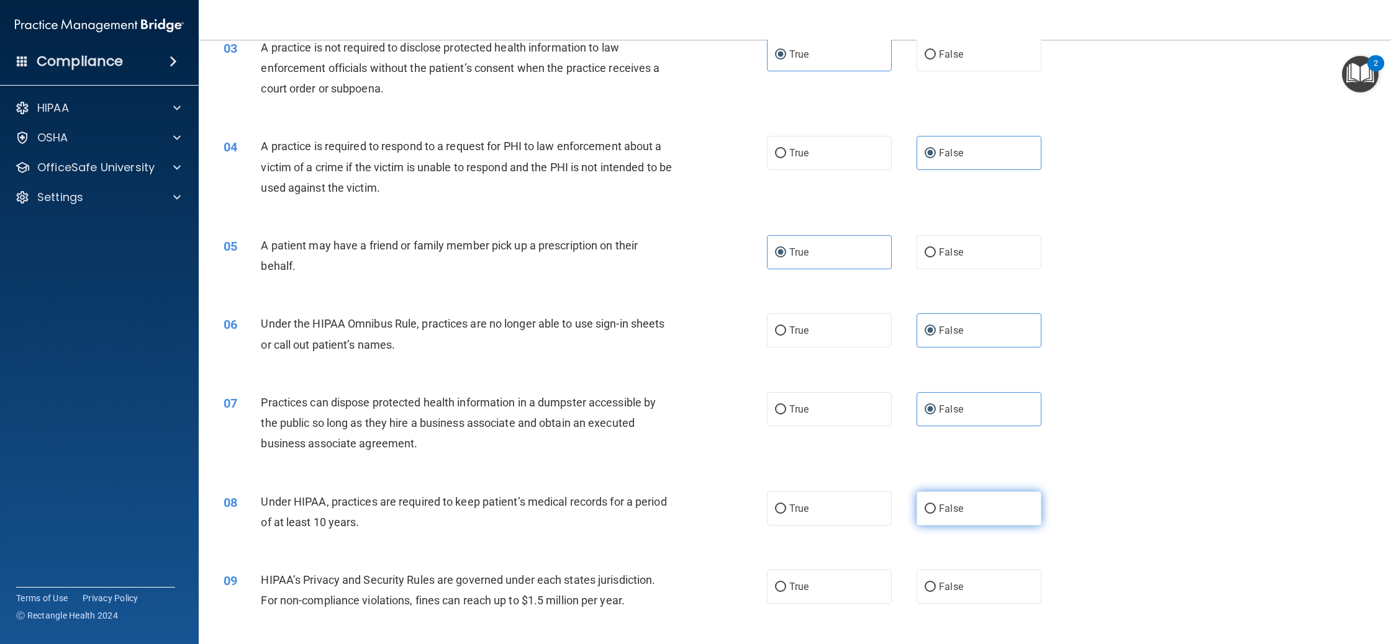
radio input "true"
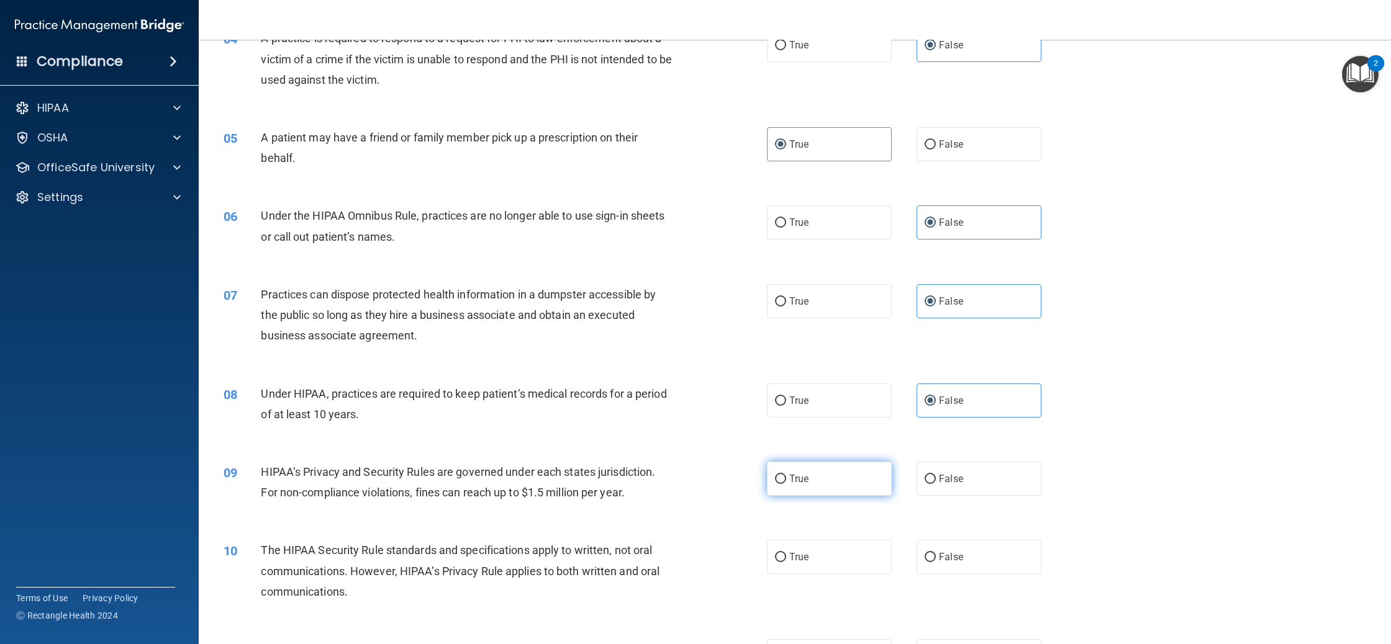
scroll to position [376, 0]
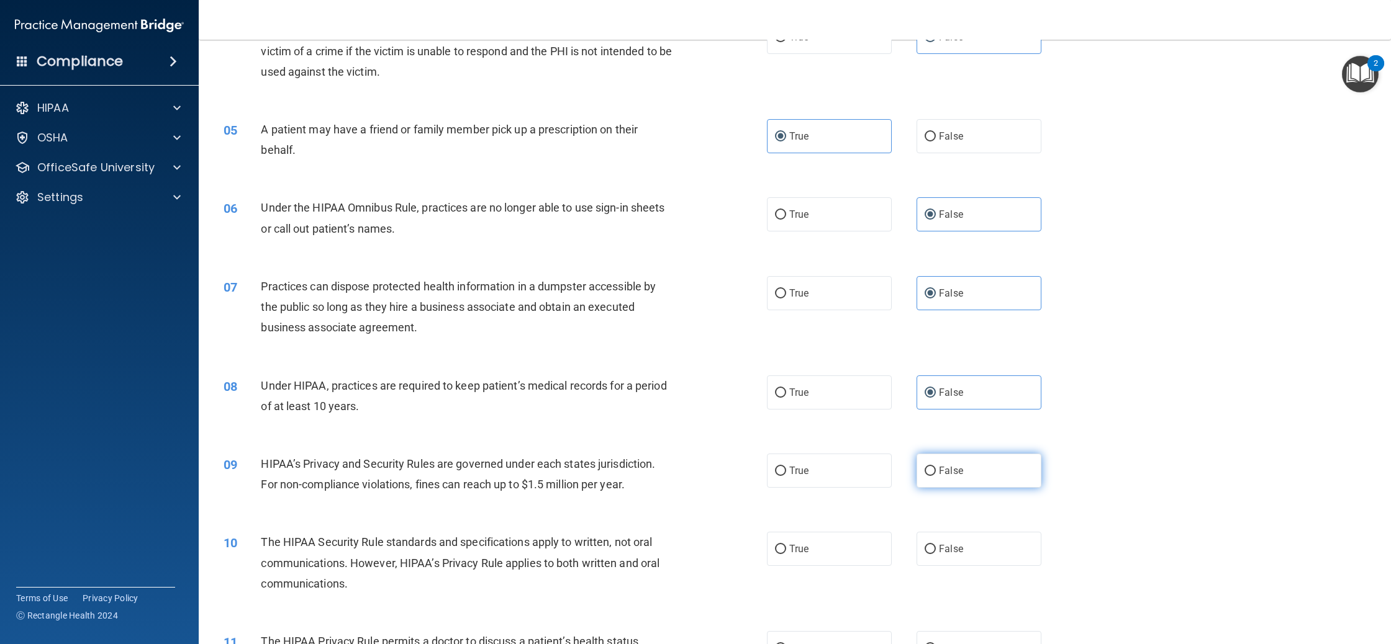
click at [979, 479] on label "False" at bounding box center [978, 471] width 125 height 34
click at [936, 476] on input "False" at bounding box center [929, 471] width 11 height 9
radio input "true"
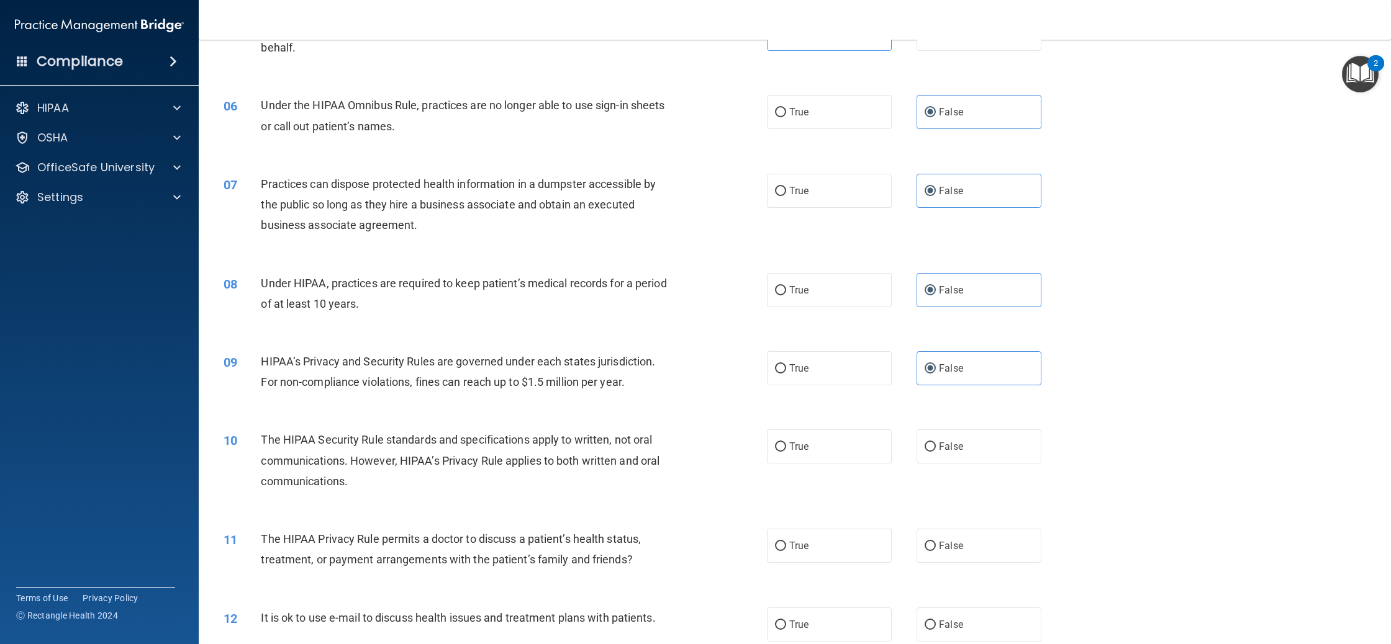
scroll to position [479, 0]
click at [819, 443] on label "True" at bounding box center [829, 445] width 125 height 34
click at [786, 443] on input "True" at bounding box center [780, 445] width 11 height 9
radio input "true"
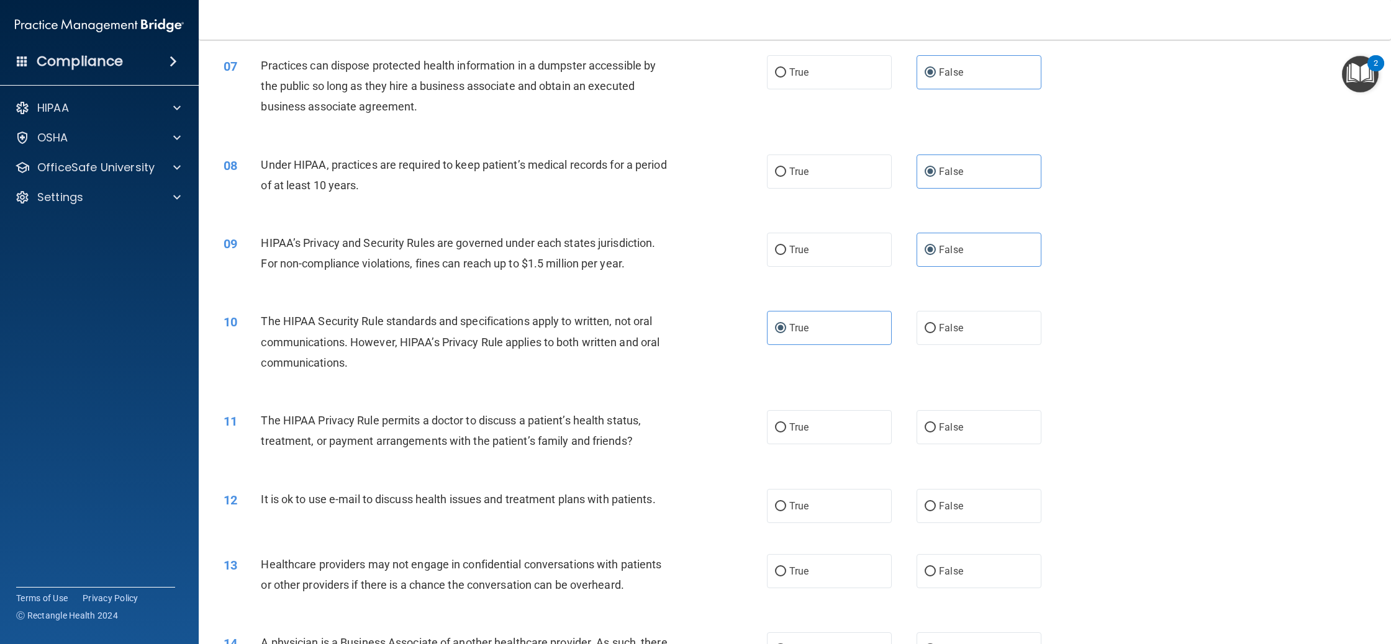
scroll to position [619, 0]
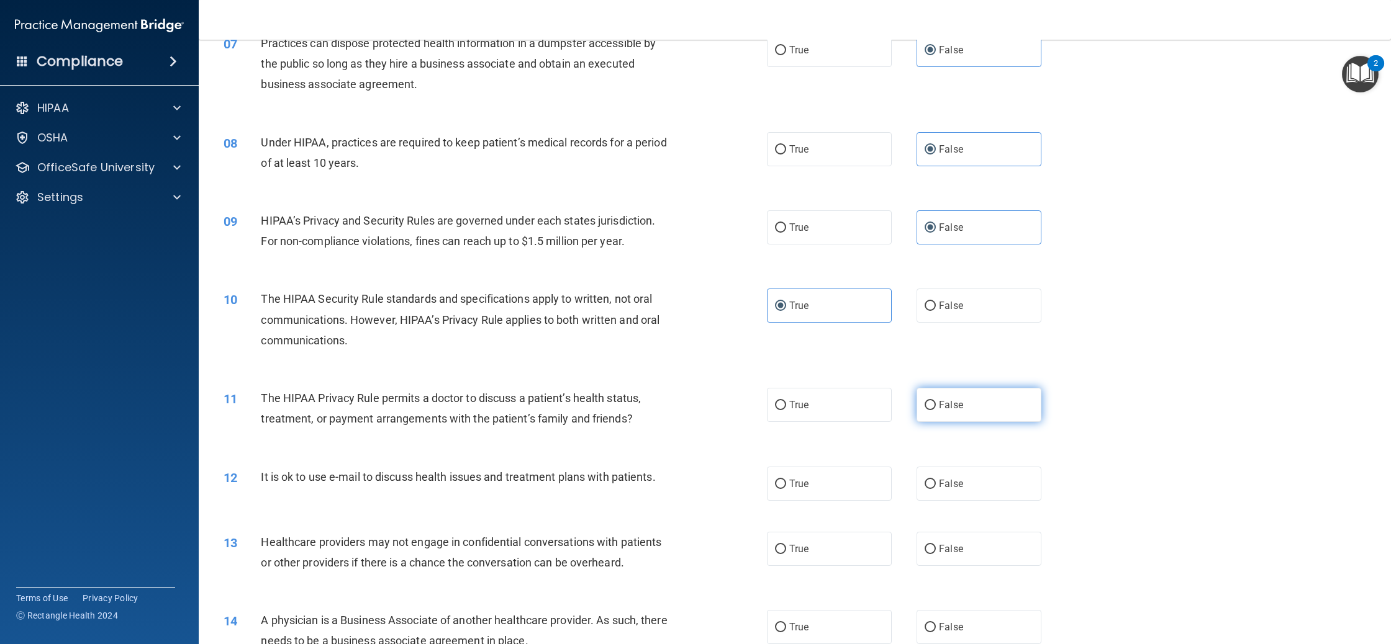
click at [1026, 412] on label "False" at bounding box center [978, 405] width 125 height 34
click at [936, 410] on input "False" at bounding box center [929, 405] width 11 height 9
radio input "true"
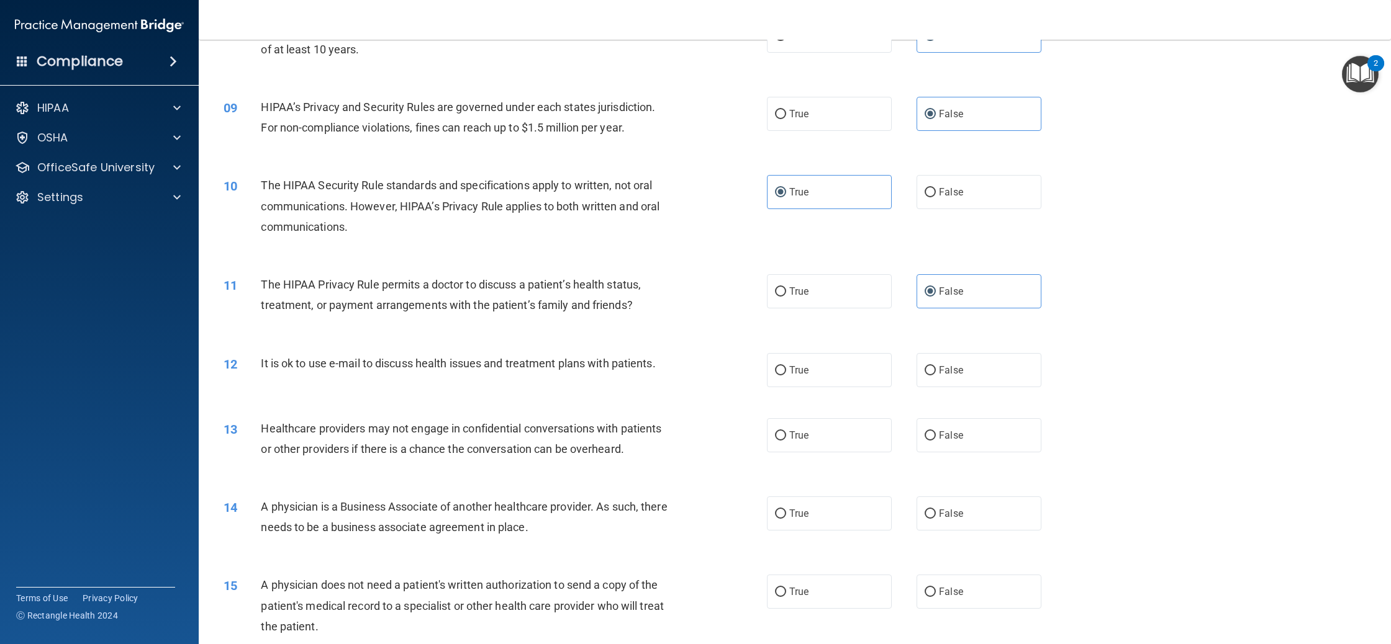
scroll to position [733, 0]
click at [867, 375] on label "True" at bounding box center [829, 370] width 125 height 34
click at [786, 375] on input "True" at bounding box center [780, 370] width 11 height 9
radio input "true"
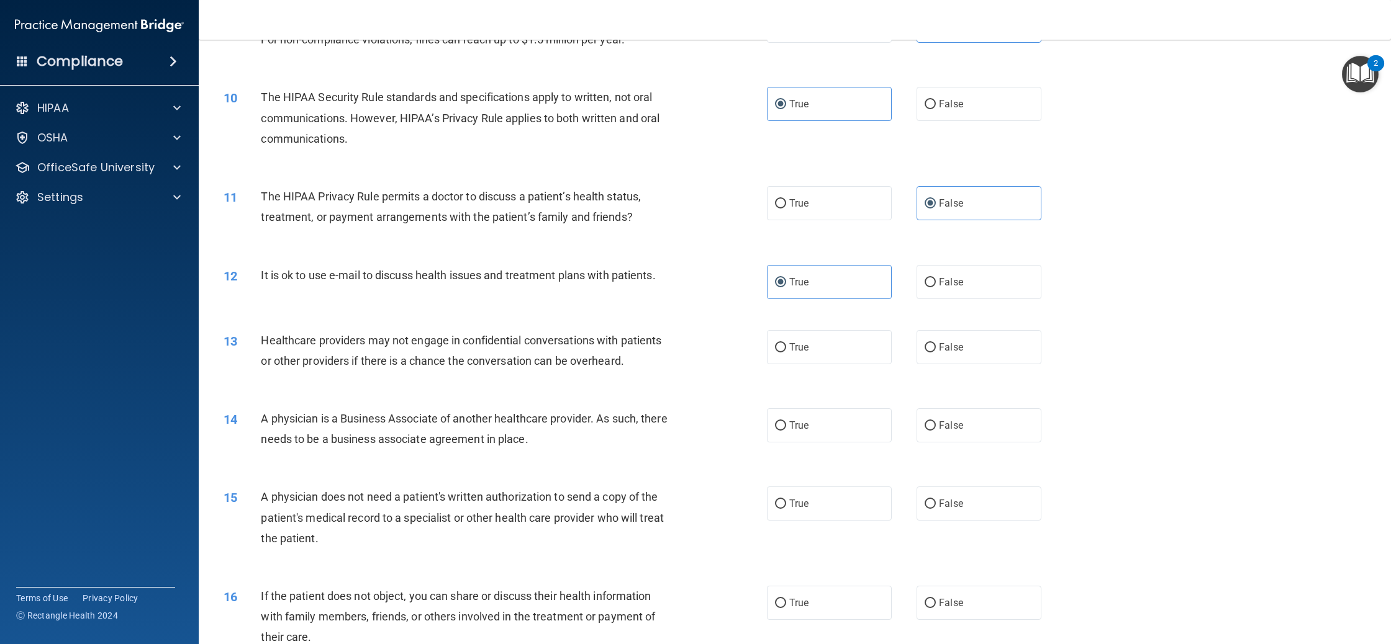
scroll to position [832, 0]
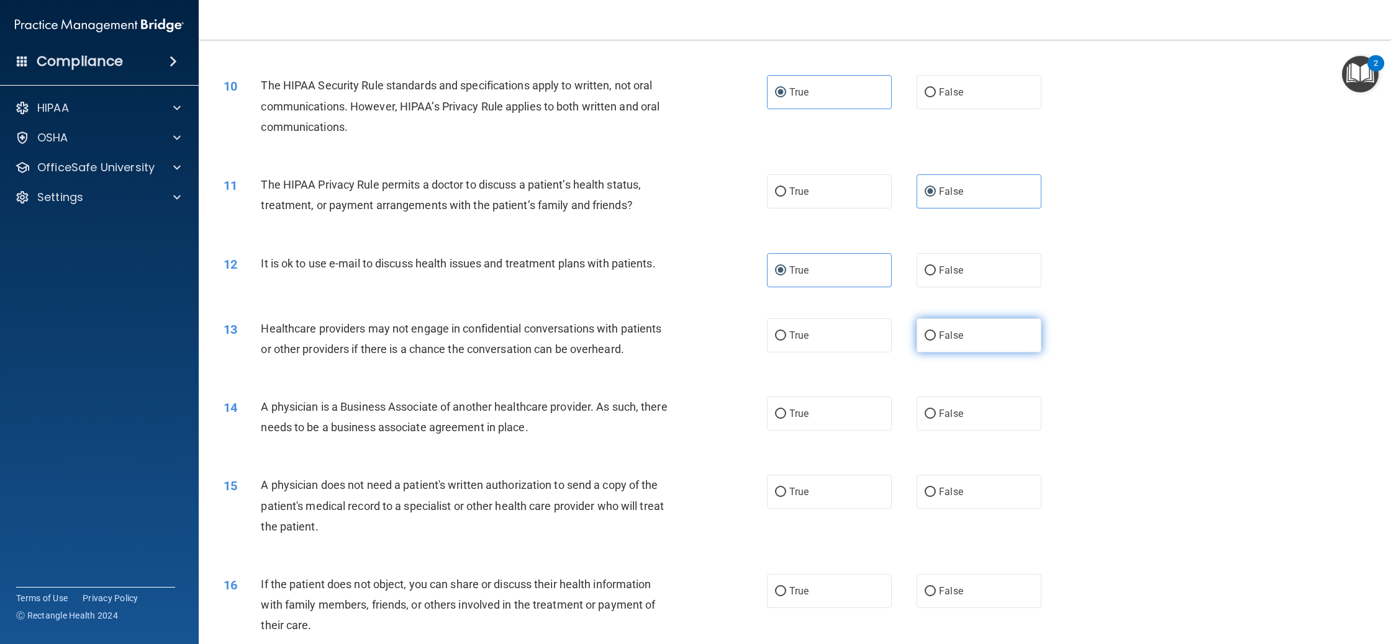
click at [943, 338] on span "False" at bounding box center [951, 336] width 24 height 12
click at [936, 338] on input "False" at bounding box center [929, 335] width 11 height 9
radio input "true"
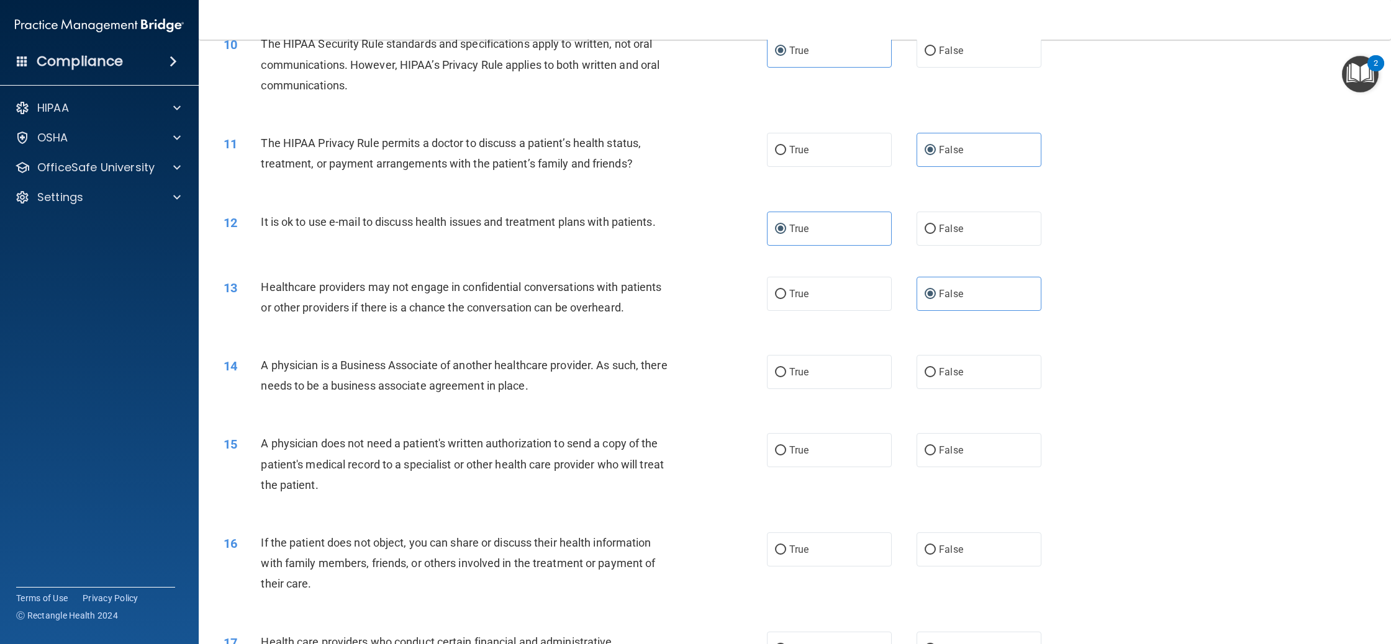
scroll to position [894, 0]
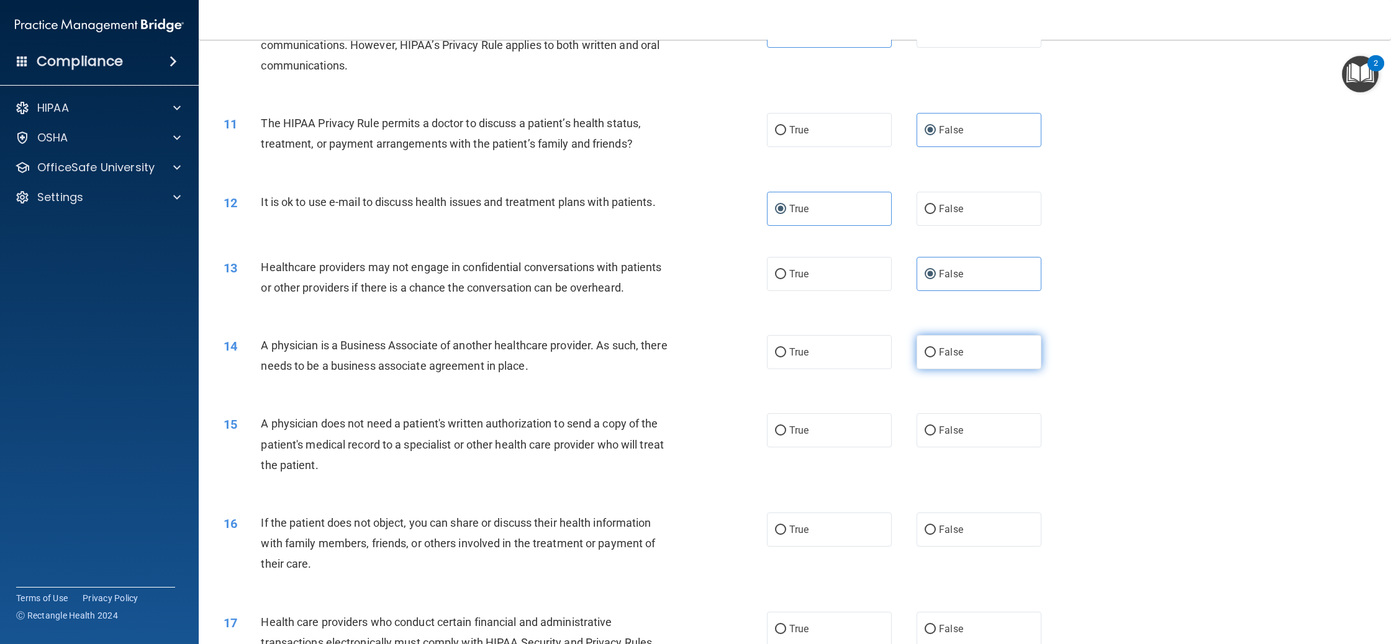
click at [962, 364] on label "False" at bounding box center [978, 352] width 125 height 34
click at [936, 358] on input "False" at bounding box center [929, 352] width 11 height 9
radio input "true"
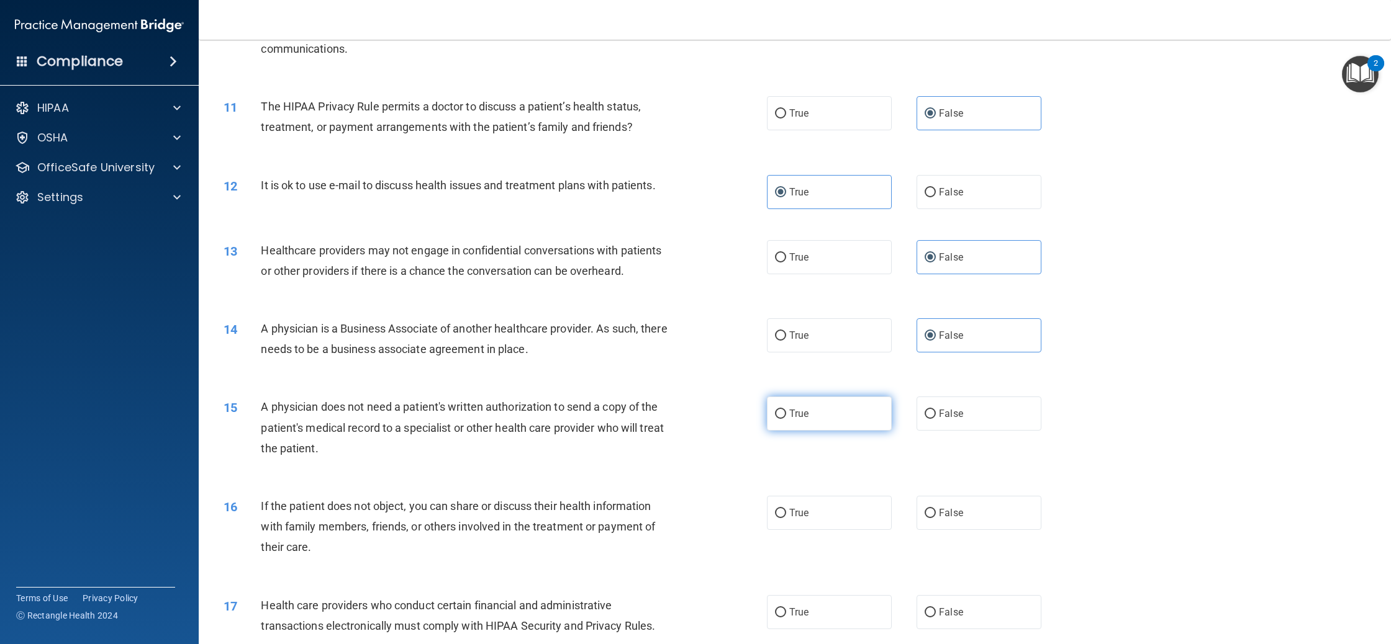
click at [821, 429] on label "True" at bounding box center [829, 414] width 125 height 34
click at [786, 419] on input "True" at bounding box center [780, 414] width 11 height 9
radio input "true"
click at [826, 505] on label "True" at bounding box center [829, 513] width 125 height 34
click at [786, 509] on input "True" at bounding box center [780, 513] width 11 height 9
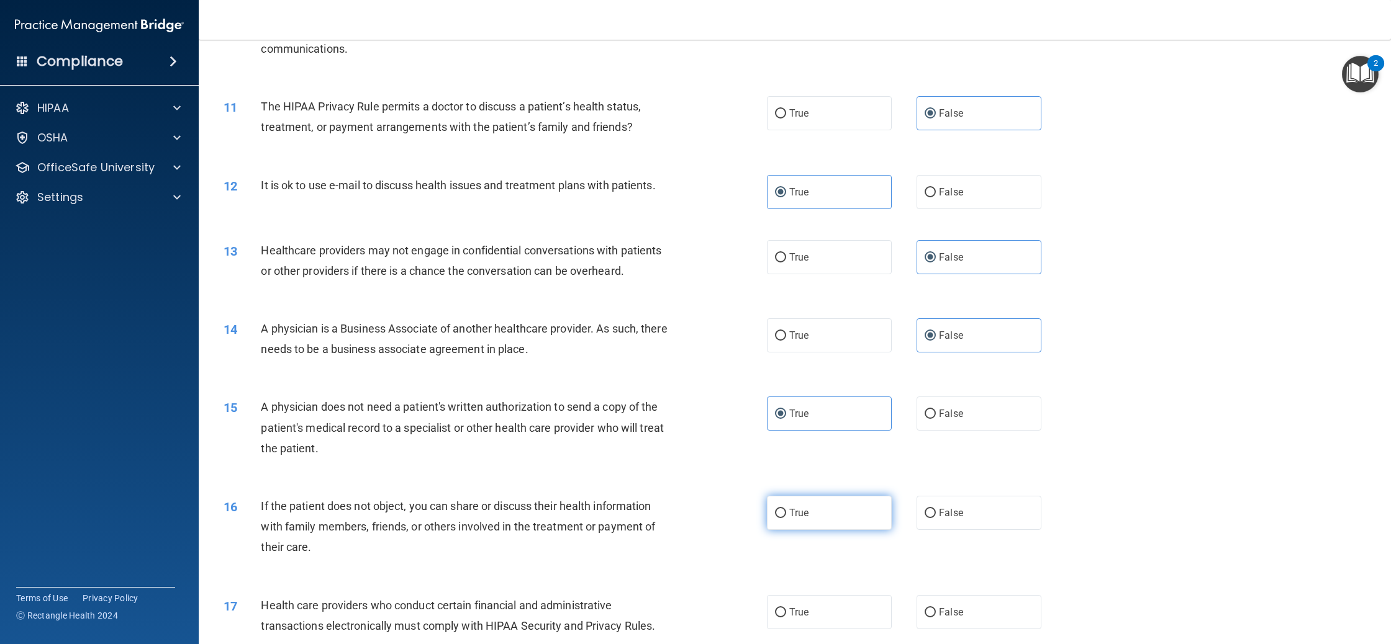
radio input "true"
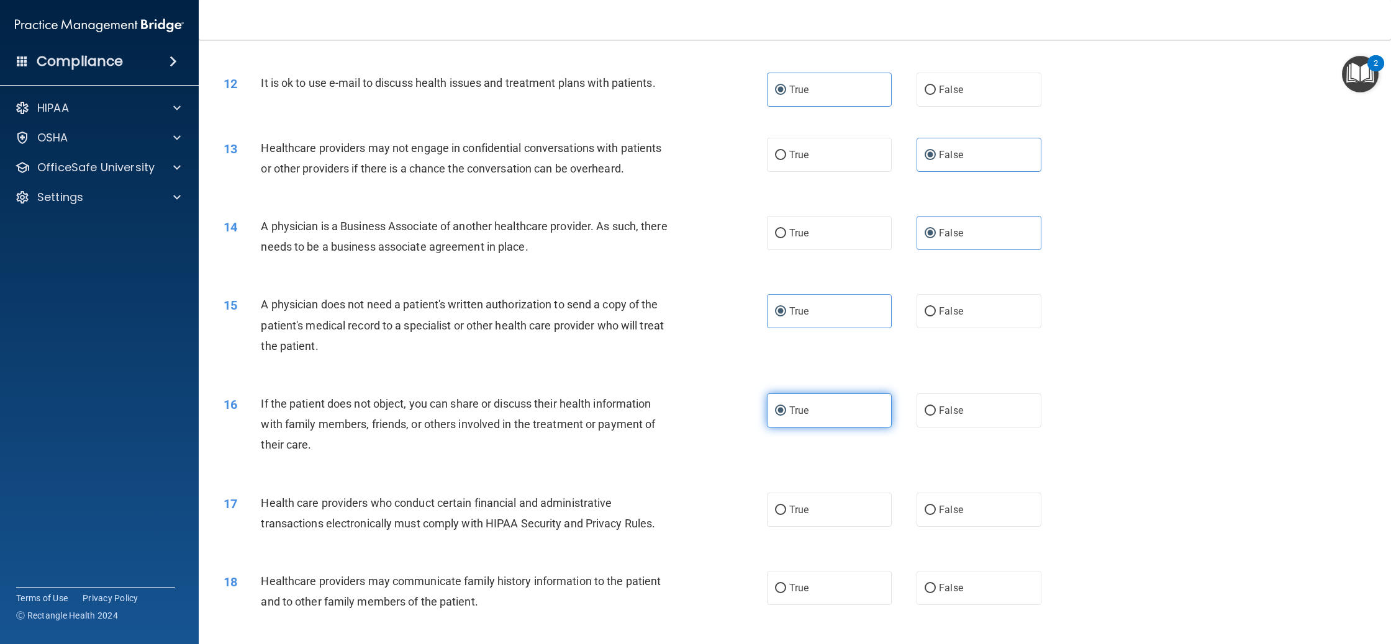
scroll to position [1013, 0]
click at [823, 511] on label "True" at bounding box center [829, 510] width 125 height 34
click at [786, 511] on input "True" at bounding box center [780, 510] width 11 height 9
radio input "true"
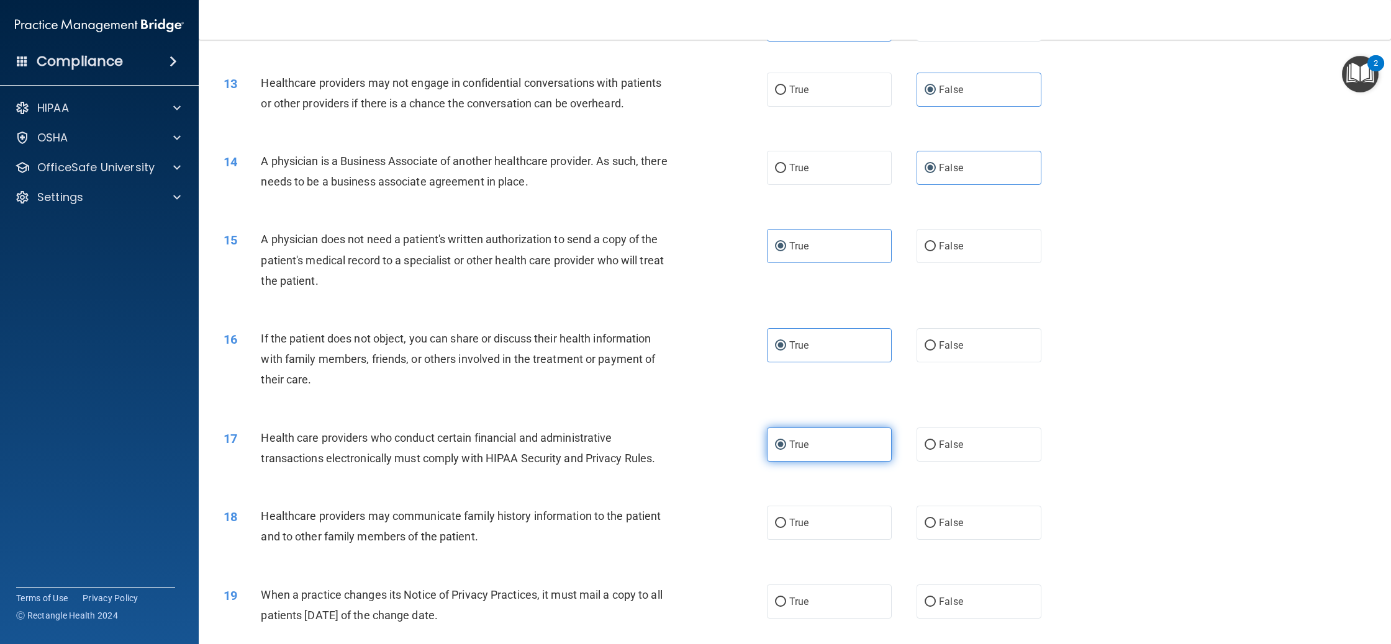
scroll to position [1080, 0]
click at [937, 518] on label "False" at bounding box center [978, 521] width 125 height 34
click at [936, 518] on input "False" at bounding box center [929, 521] width 11 height 9
radio input "true"
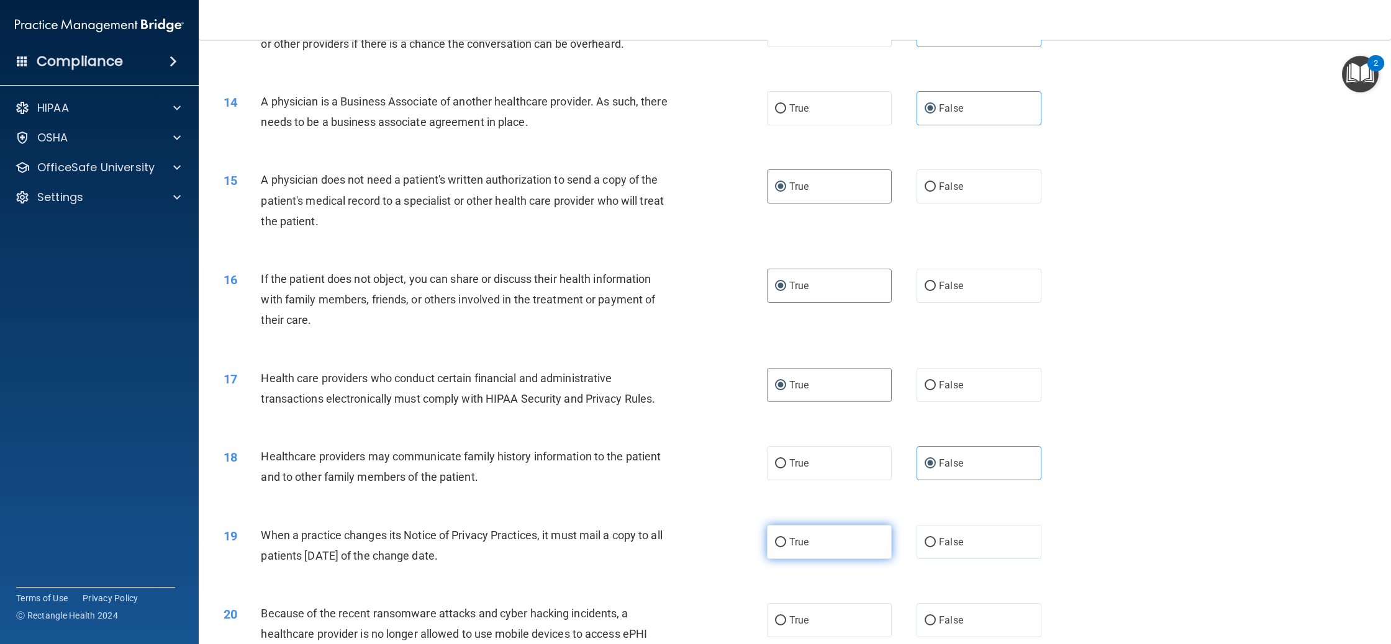
scroll to position [1188, 0]
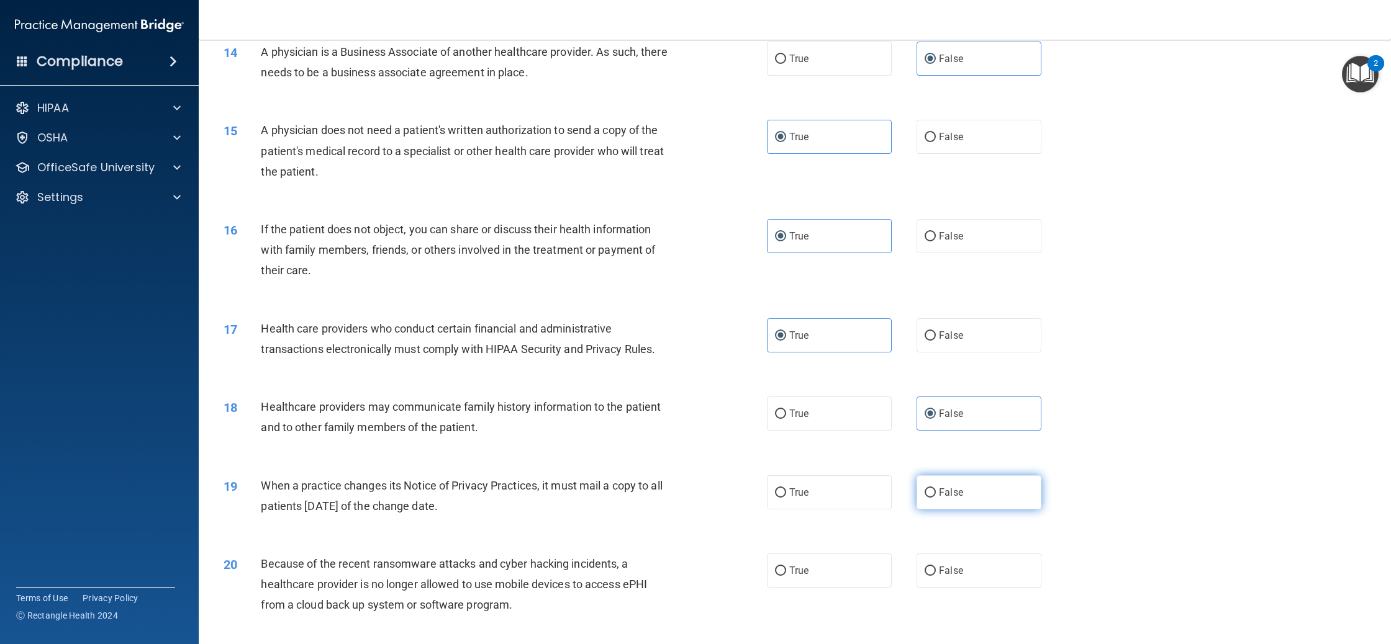
click at [978, 499] on label "False" at bounding box center [978, 493] width 125 height 34
click at [936, 498] on input "False" at bounding box center [929, 493] width 11 height 9
radio input "true"
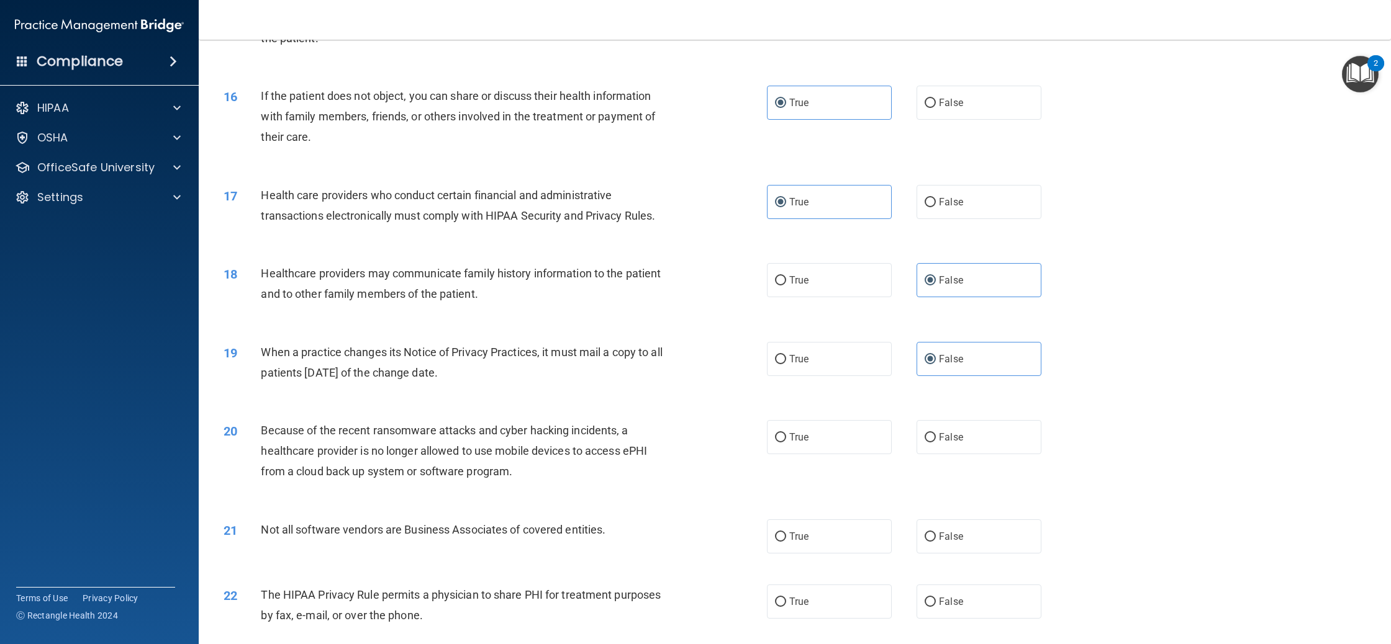
scroll to position [1328, 0]
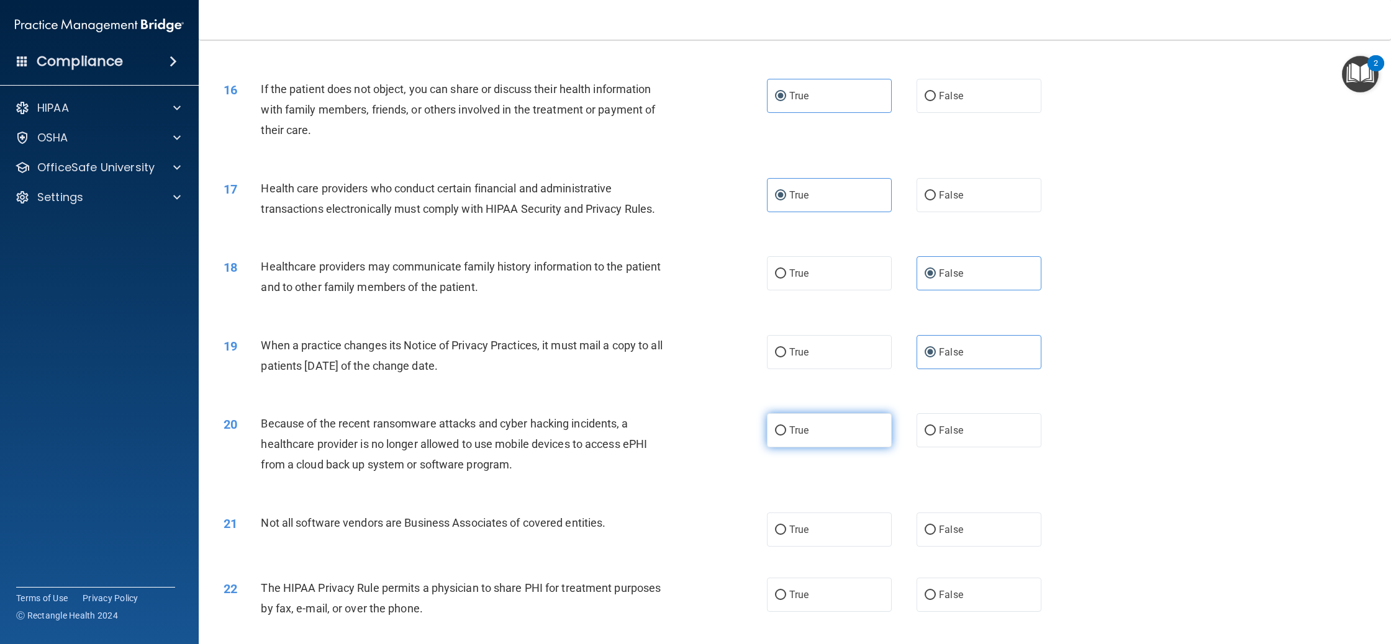
click at [819, 440] on label "True" at bounding box center [829, 430] width 125 height 34
click at [786, 436] on input "True" at bounding box center [780, 430] width 11 height 9
radio input "true"
click at [944, 443] on label "False" at bounding box center [978, 430] width 125 height 34
click at [936, 436] on input "False" at bounding box center [929, 430] width 11 height 9
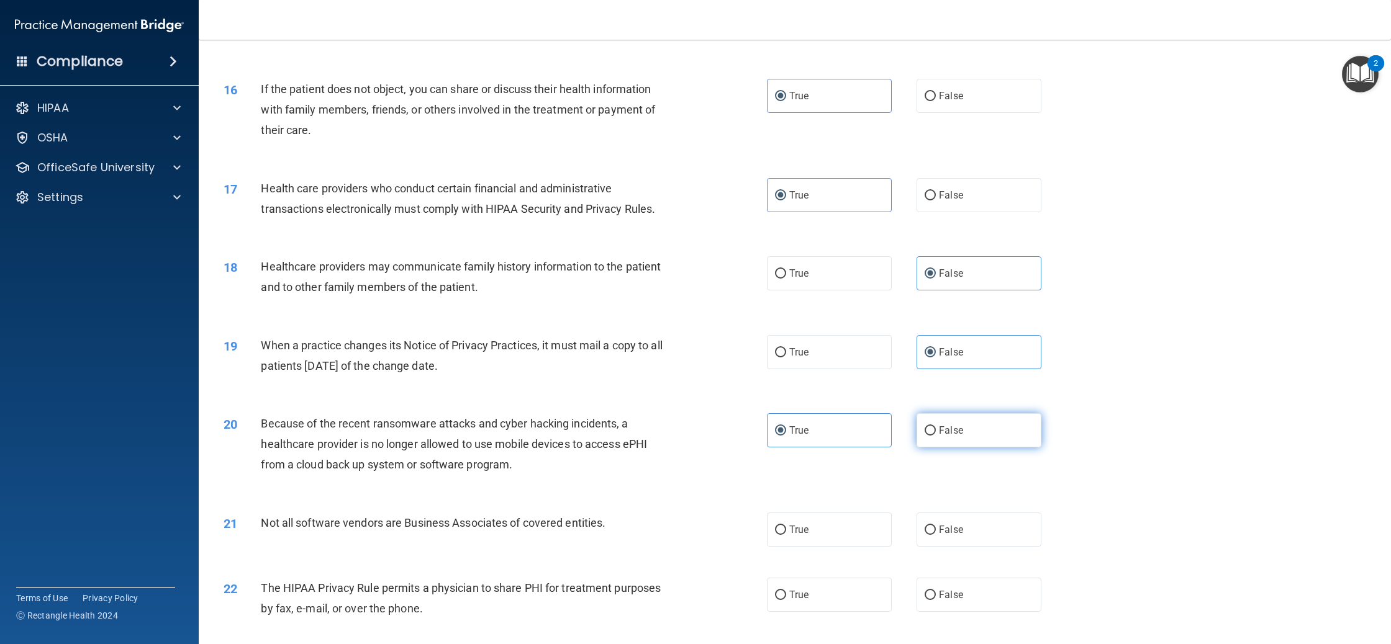
radio input "true"
radio input "false"
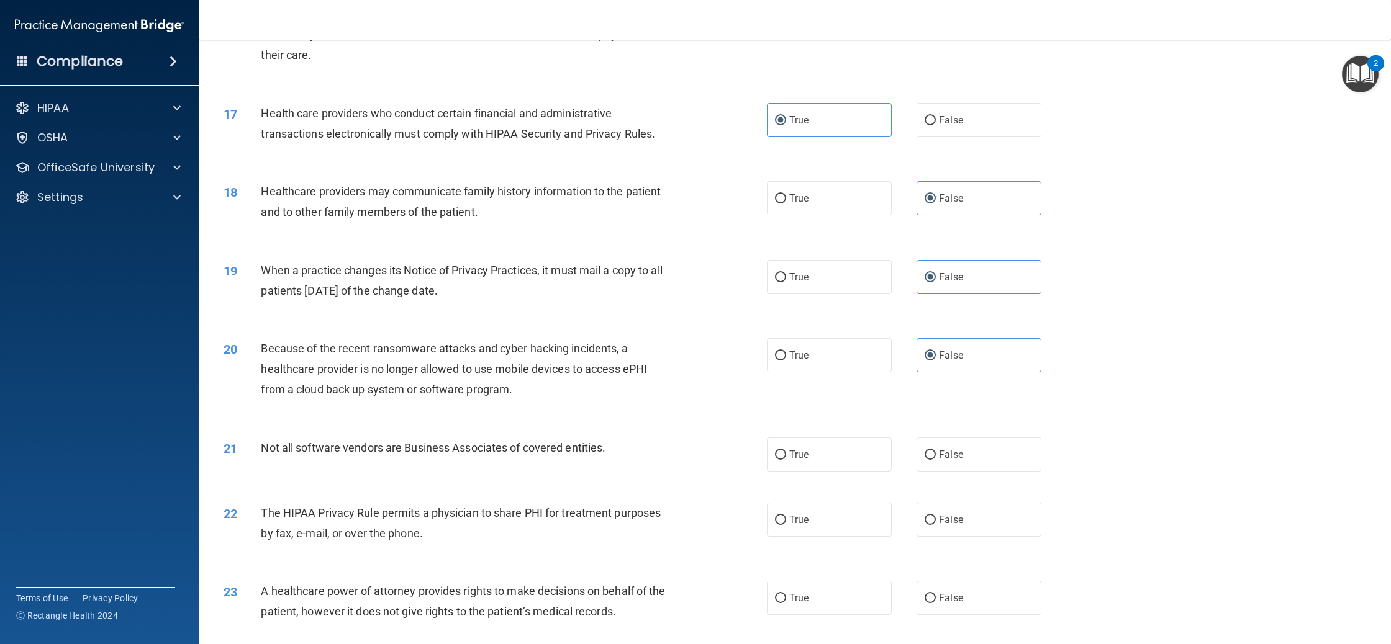
scroll to position [1402, 0]
click at [816, 440] on label "True" at bounding box center [829, 455] width 125 height 34
click at [786, 451] on input "True" at bounding box center [780, 455] width 11 height 9
radio input "true"
click at [813, 512] on label "True" at bounding box center [829, 520] width 125 height 34
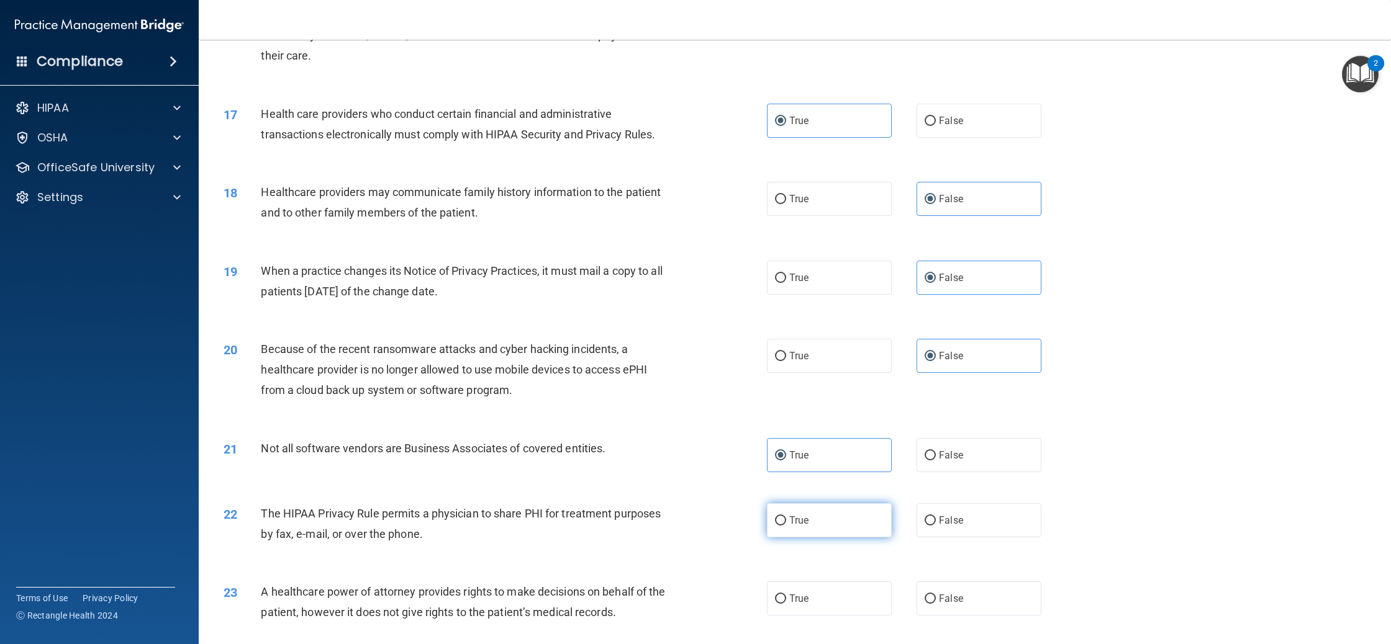
click at [786, 516] on input "True" at bounding box center [780, 520] width 11 height 9
radio input "true"
click at [955, 599] on span "False" at bounding box center [951, 599] width 24 height 12
click at [936, 599] on input "False" at bounding box center [929, 599] width 11 height 9
radio input "true"
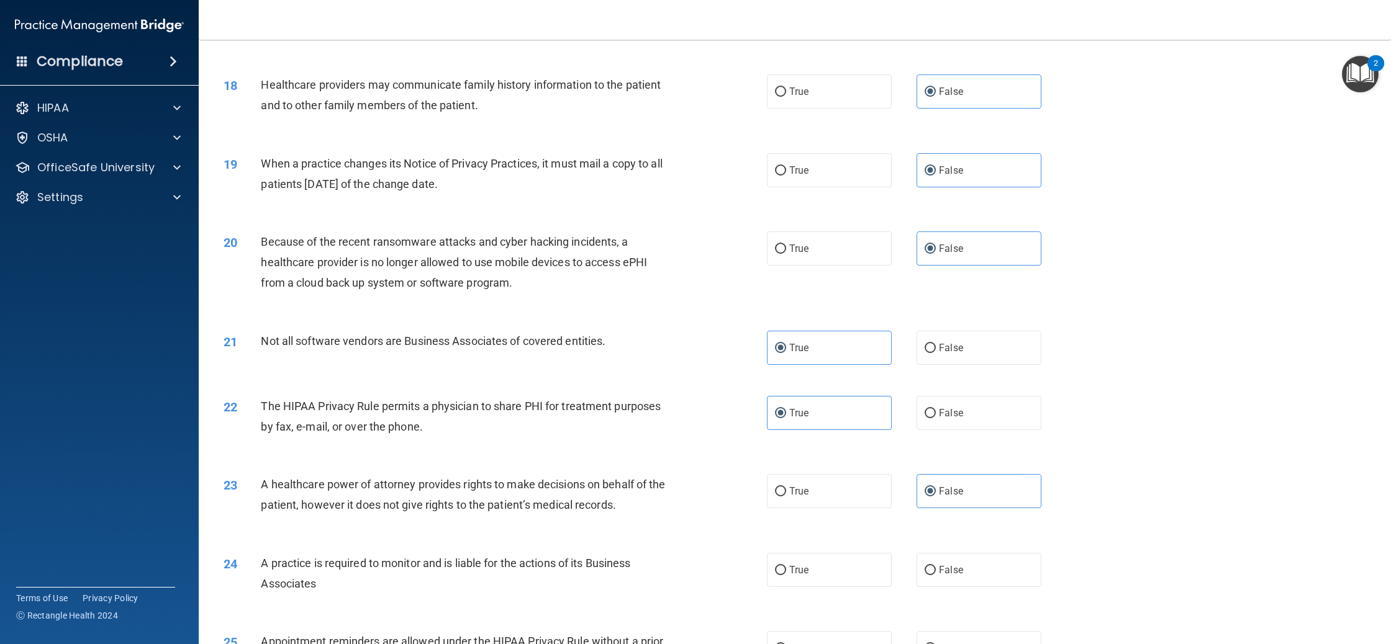
scroll to position [1521, 0]
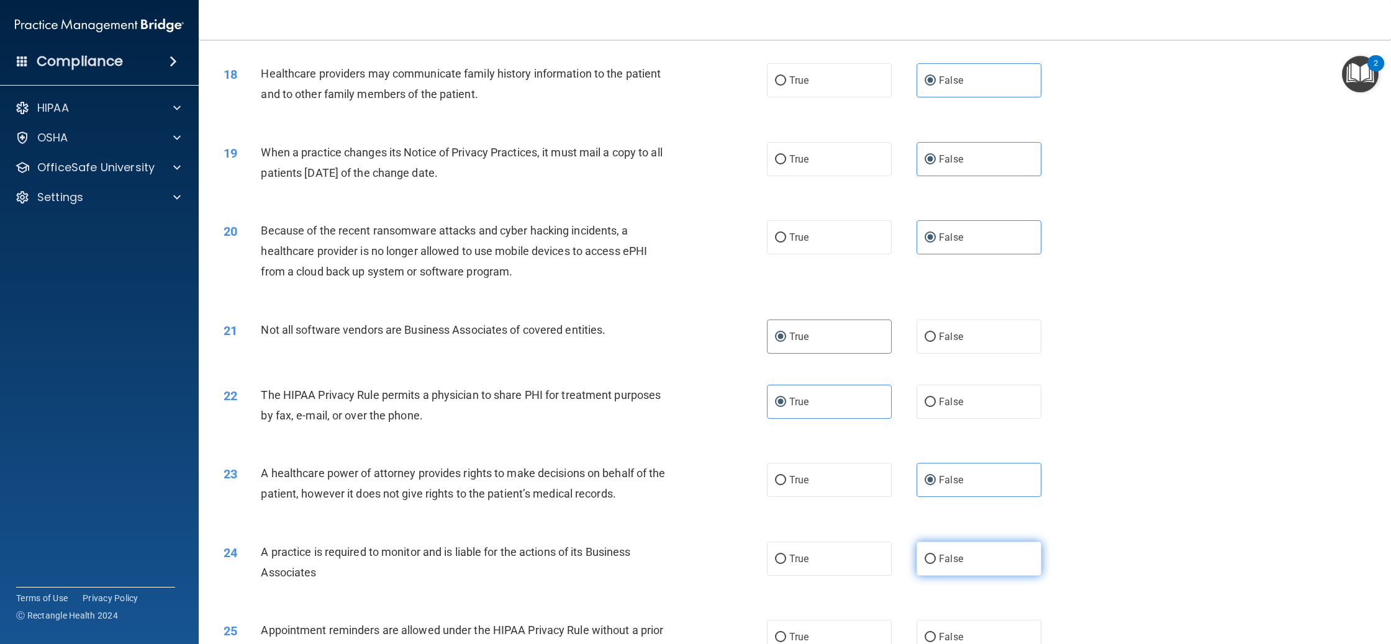
click at [973, 552] on label "False" at bounding box center [978, 559] width 125 height 34
click at [936, 555] on input "False" at bounding box center [929, 559] width 11 height 9
radio input "true"
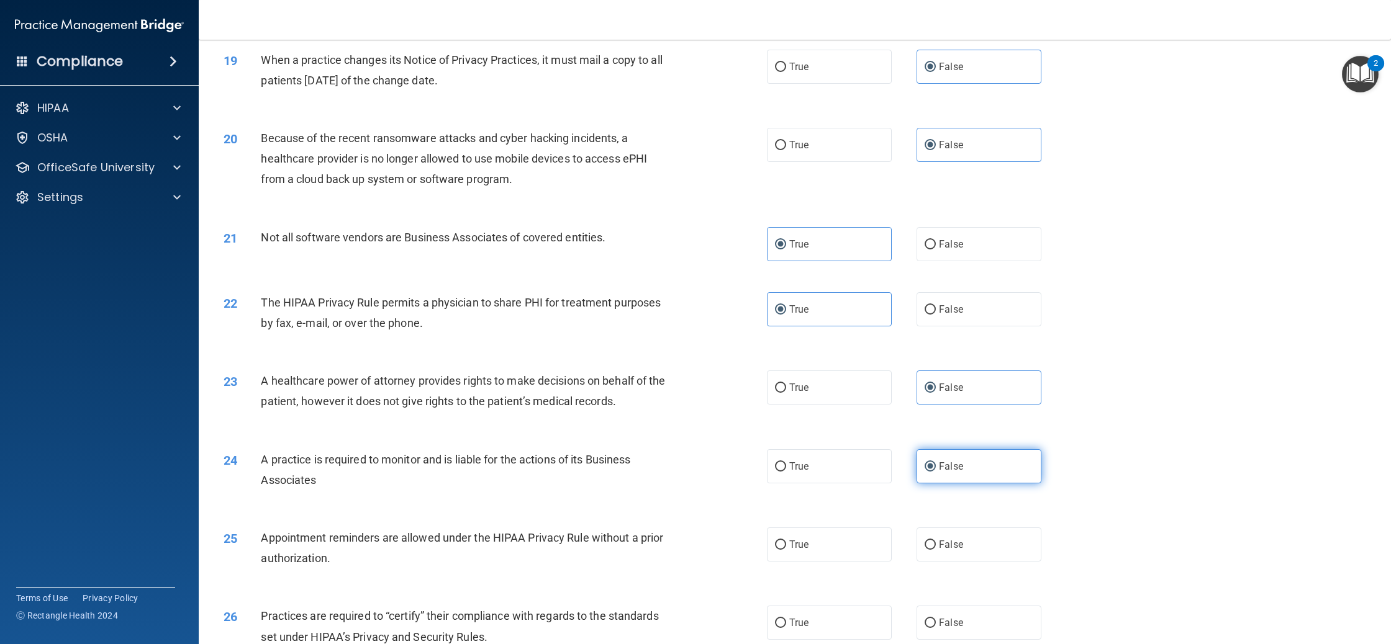
scroll to position [1638, 0]
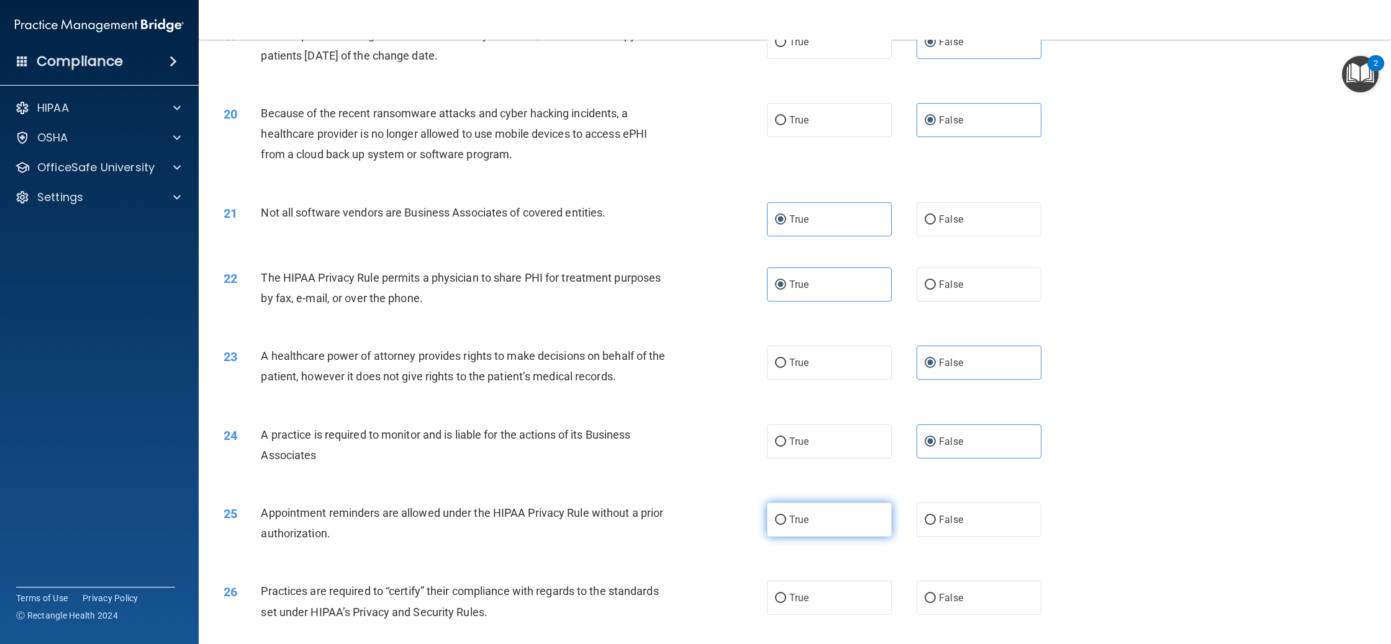
click at [825, 522] on label "True" at bounding box center [829, 520] width 125 height 34
click at [786, 522] on input "True" at bounding box center [780, 520] width 11 height 9
radio input "true"
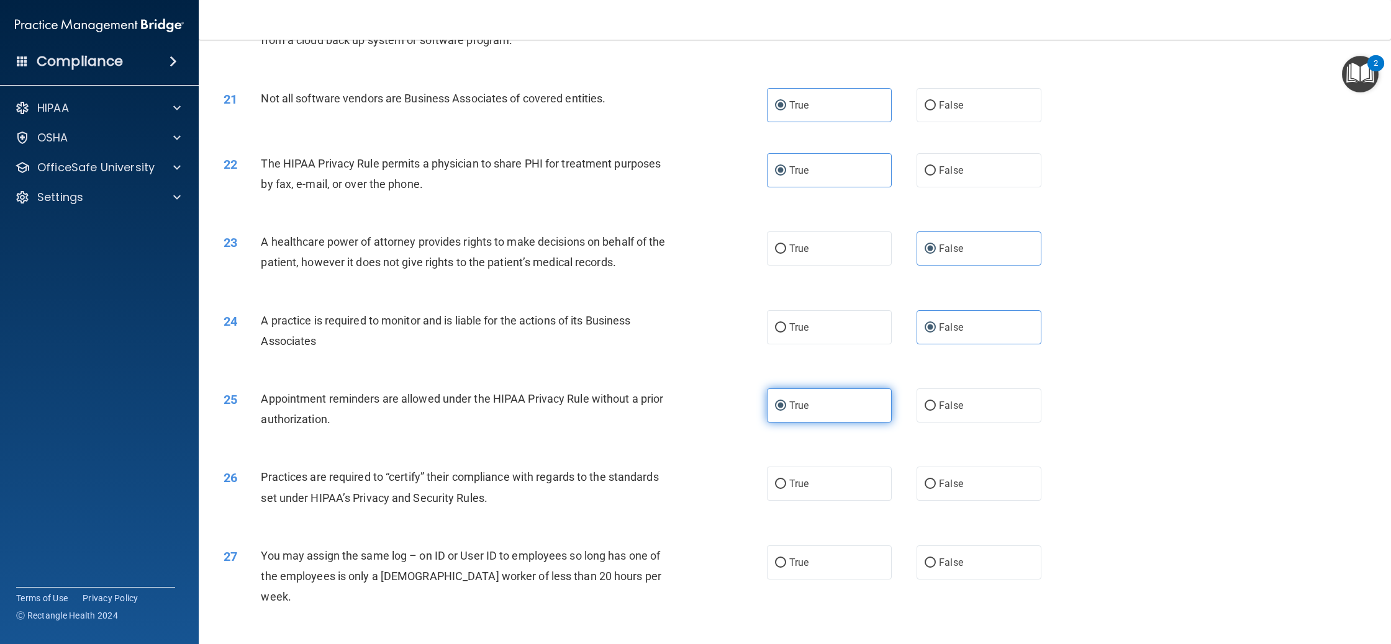
scroll to position [1757, 0]
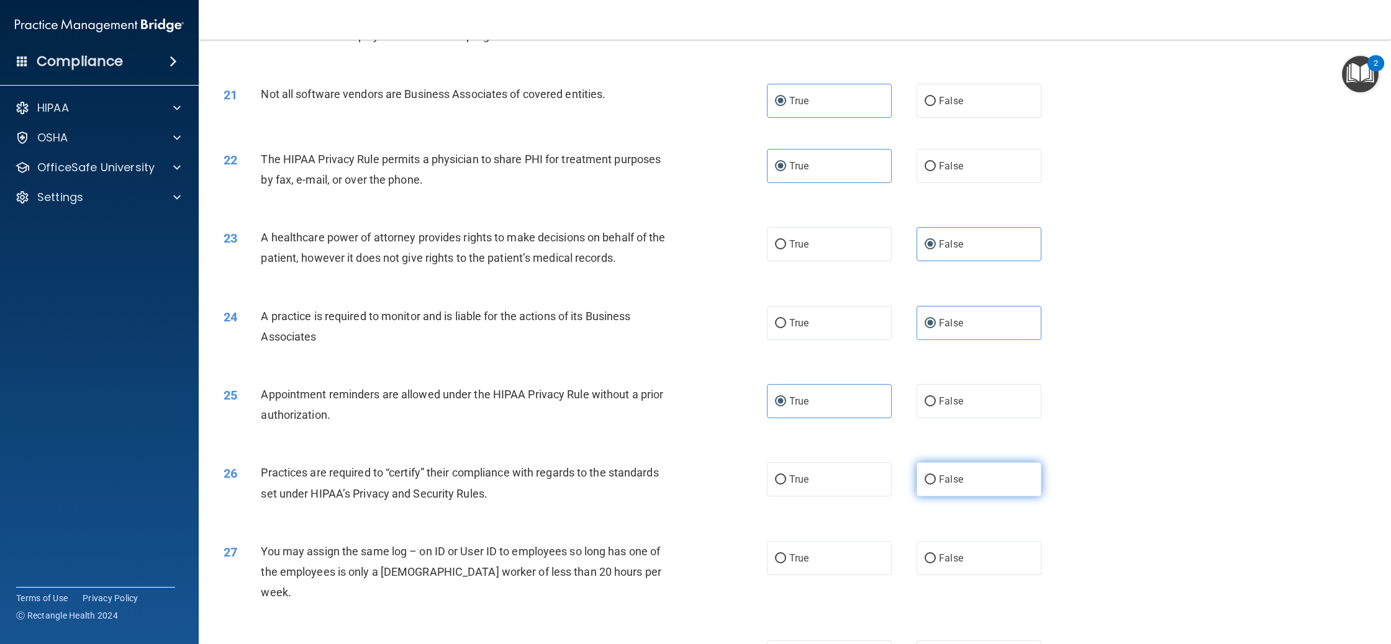
click at [960, 479] on span "False" at bounding box center [951, 480] width 24 height 12
click at [936, 479] on input "False" at bounding box center [929, 480] width 11 height 9
radio input "true"
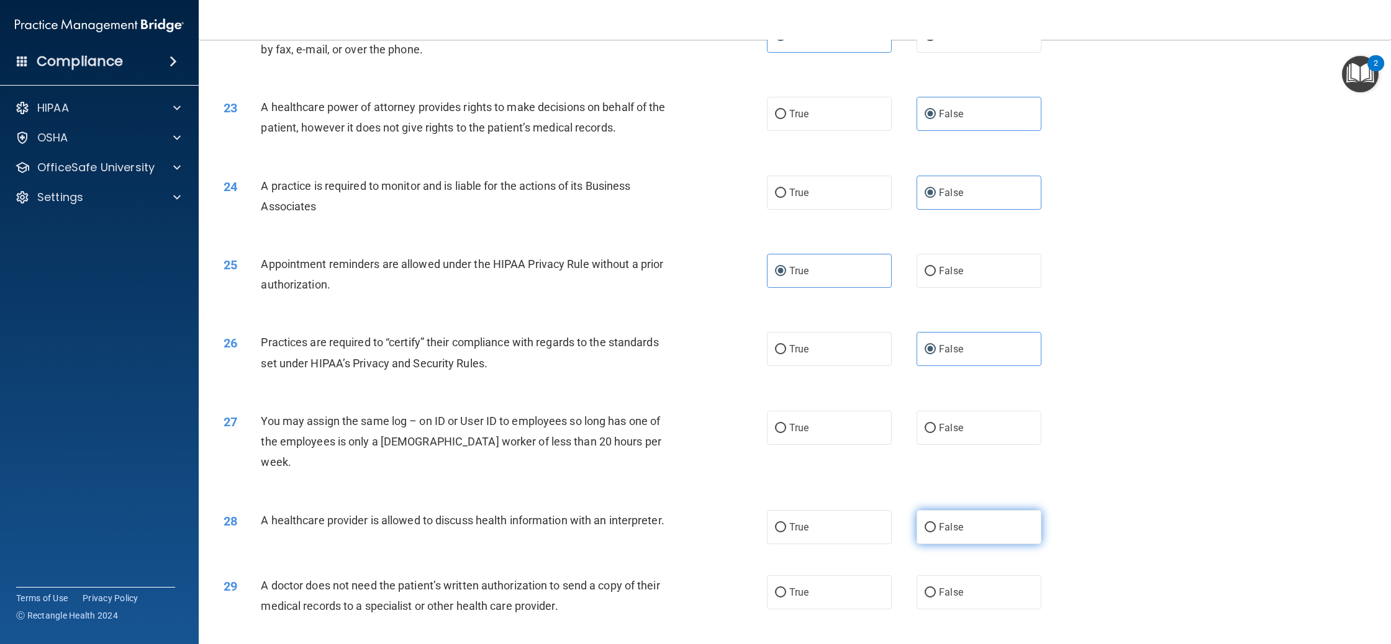
scroll to position [1893, 0]
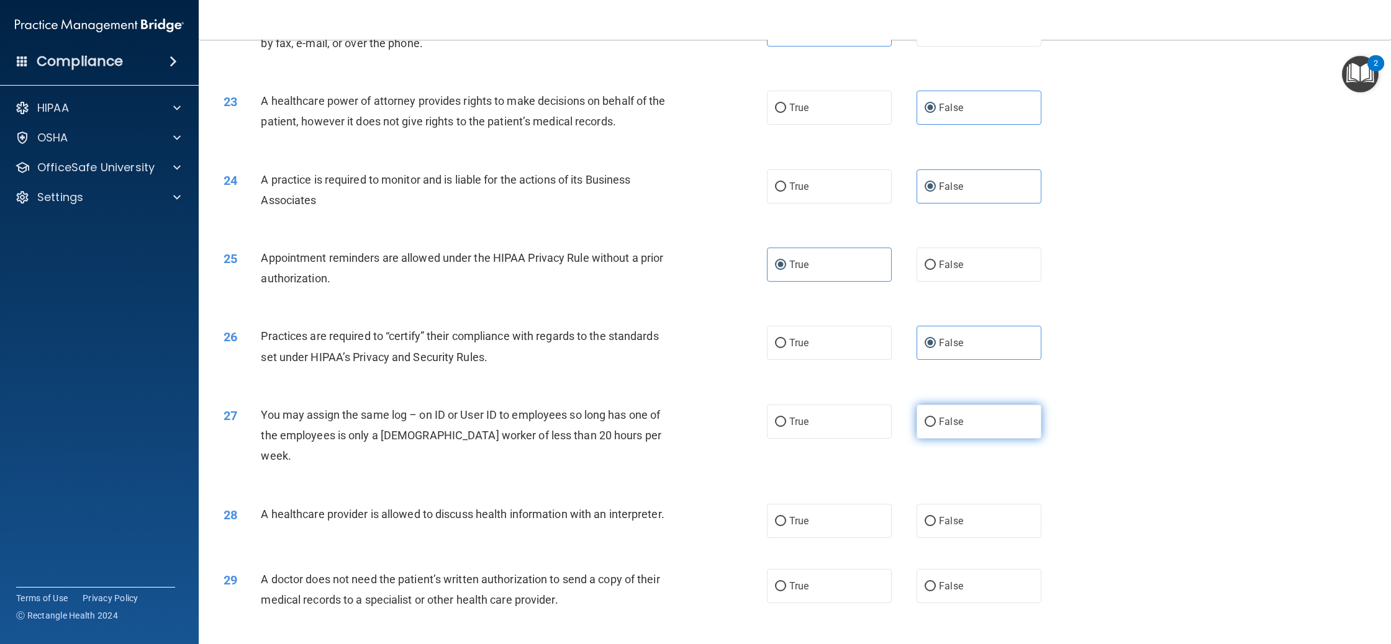
click at [939, 415] on label "False" at bounding box center [978, 422] width 125 height 34
click at [936, 418] on input "False" at bounding box center [929, 422] width 11 height 9
radio input "true"
drag, startPoint x: 811, startPoint y: 504, endPoint x: 827, endPoint y: 542, distance: 40.9
click at [812, 504] on label "True" at bounding box center [829, 521] width 125 height 34
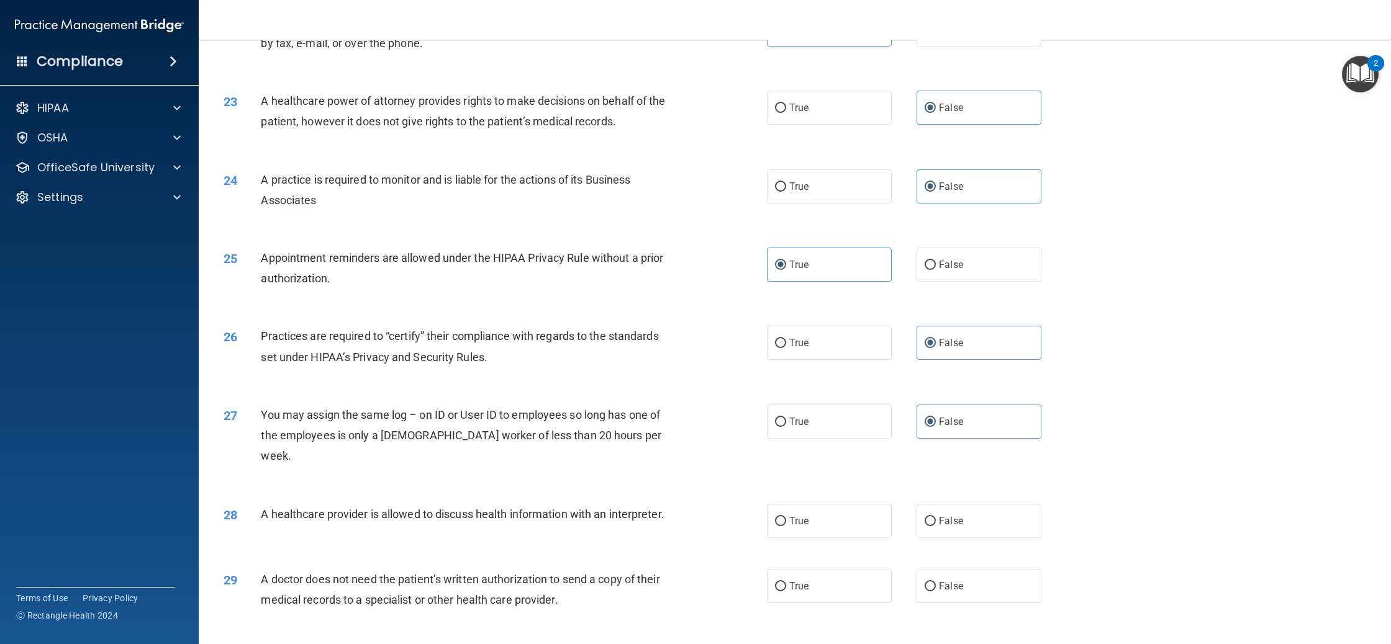
click at [786, 517] on input "True" at bounding box center [780, 521] width 11 height 9
radio input "true"
click at [832, 569] on label "True" at bounding box center [829, 586] width 125 height 34
click at [786, 582] on input "True" at bounding box center [780, 586] width 11 height 9
radio input "true"
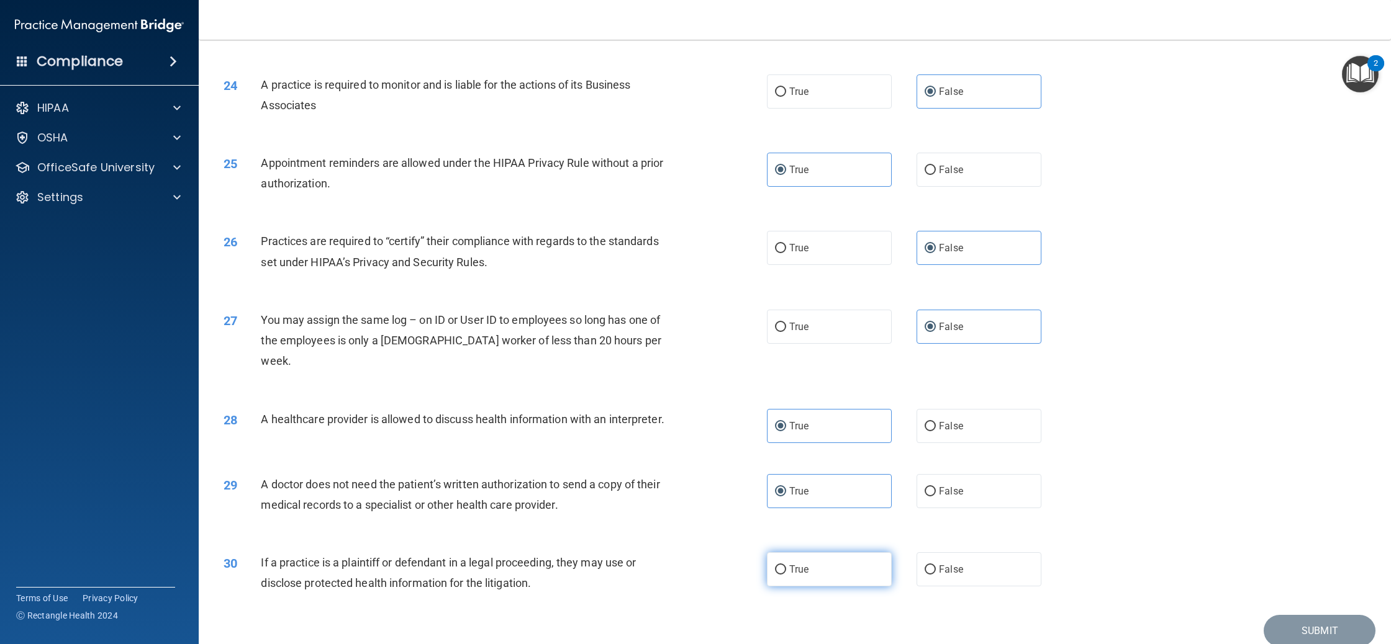
click at [834, 552] on label "True" at bounding box center [829, 569] width 125 height 34
click at [786, 566] on input "True" at bounding box center [780, 570] width 11 height 9
radio input "true"
click at [1340, 615] on button "Submit" at bounding box center [1319, 631] width 112 height 32
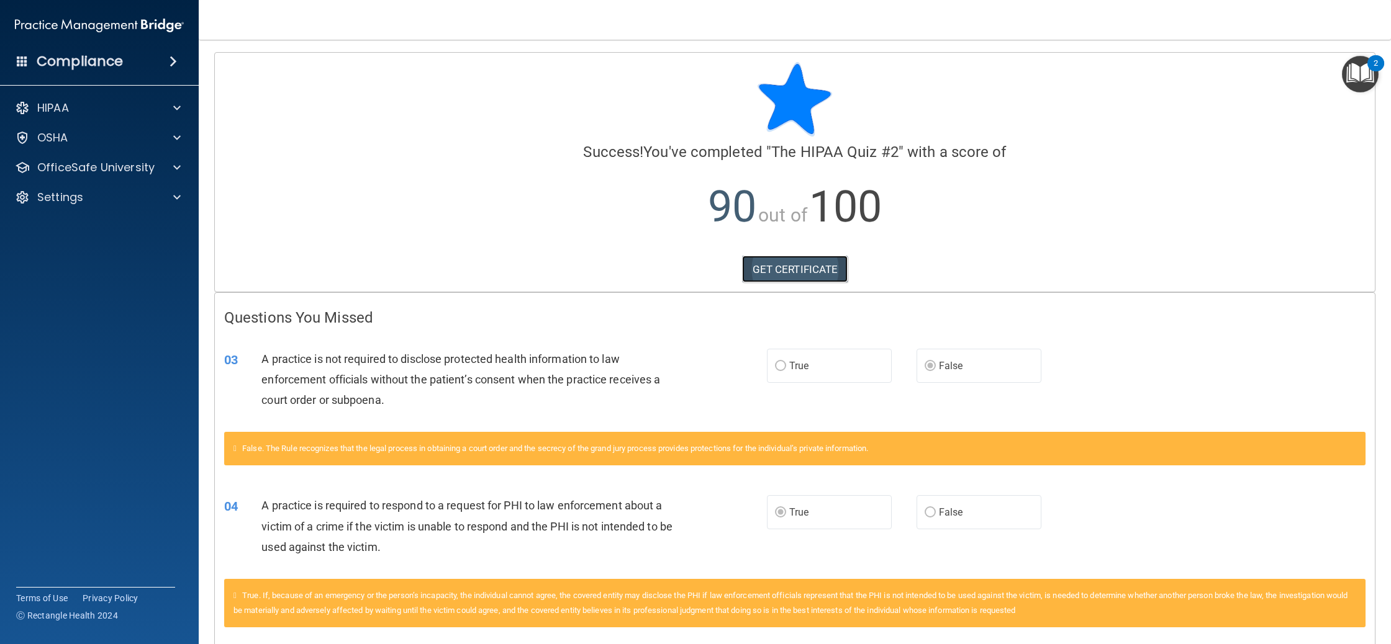
click at [808, 266] on link "GET CERTIFICATE" at bounding box center [795, 269] width 106 height 27
click at [74, 176] on div "OfficeSafe University" at bounding box center [99, 167] width 199 height 25
click at [184, 161] on div at bounding box center [175, 167] width 31 height 15
click at [138, 201] on div "HIPAA Training" at bounding box center [92, 197] width 169 height 12
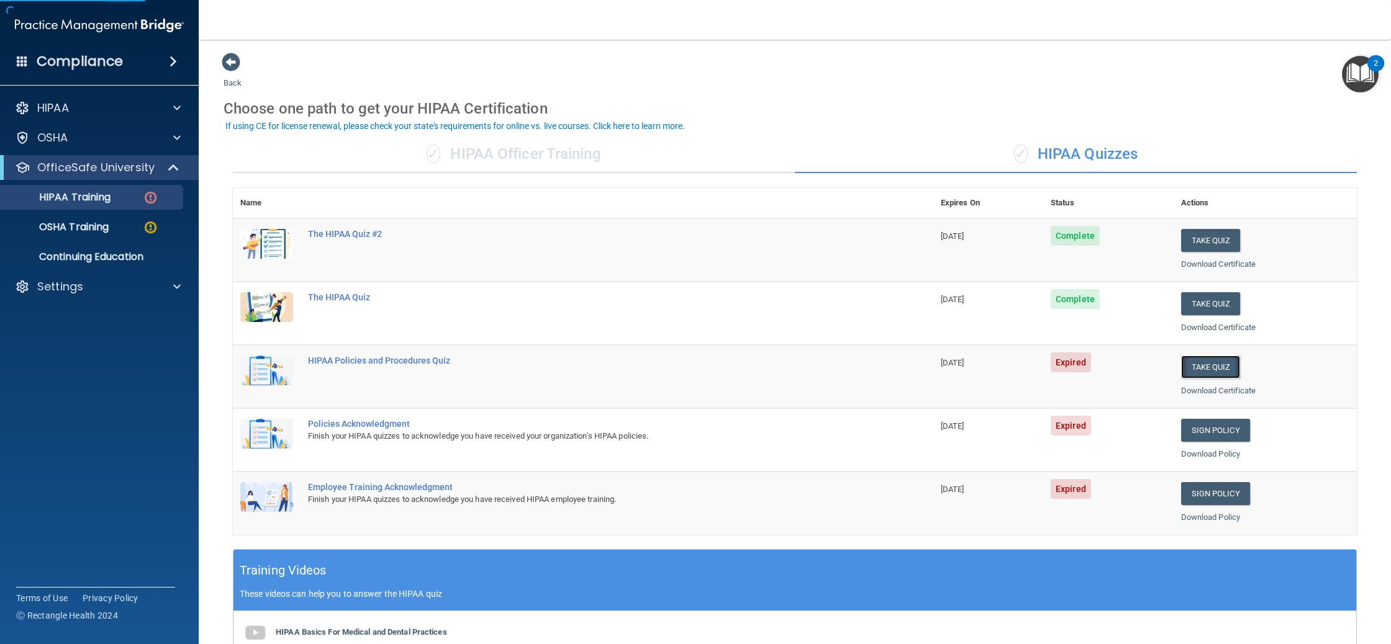
click at [1215, 369] on button "Take Quiz" at bounding box center [1211, 367] width 60 height 23
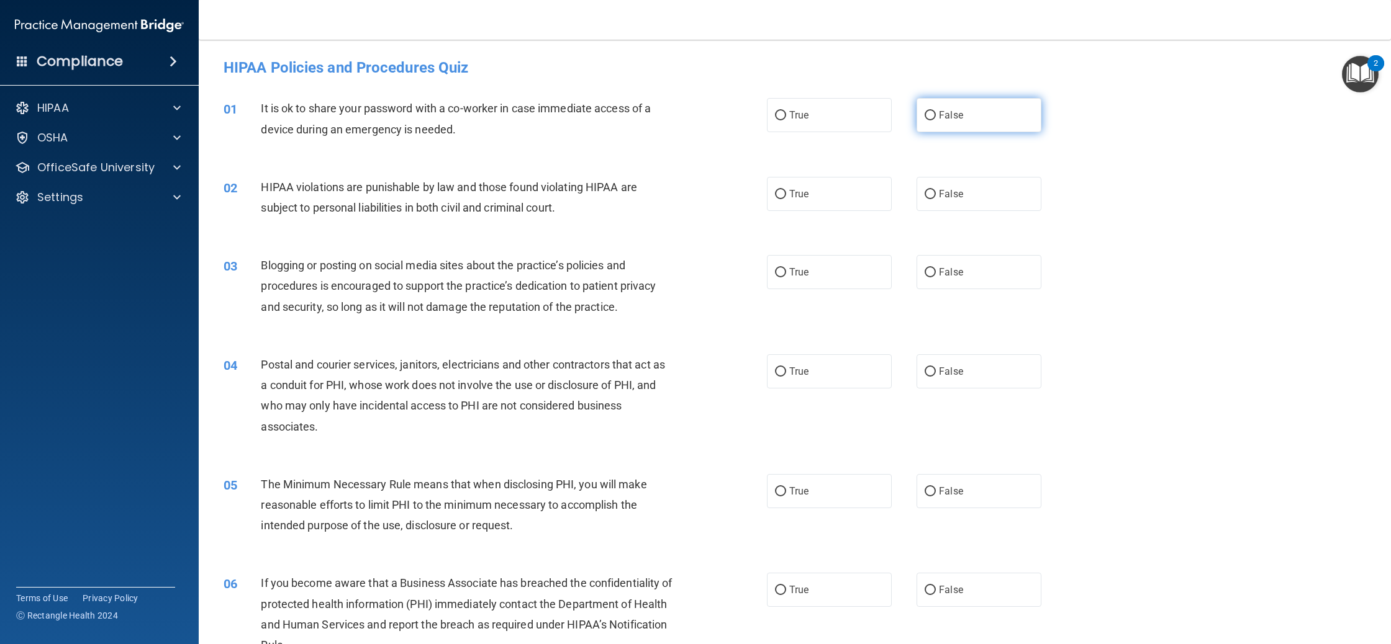
click at [928, 131] on label "False" at bounding box center [978, 115] width 125 height 34
click at [928, 120] on input "False" at bounding box center [929, 115] width 11 height 9
radio input "true"
click at [798, 194] on span "True" at bounding box center [798, 194] width 19 height 12
click at [786, 194] on input "True" at bounding box center [780, 194] width 11 height 9
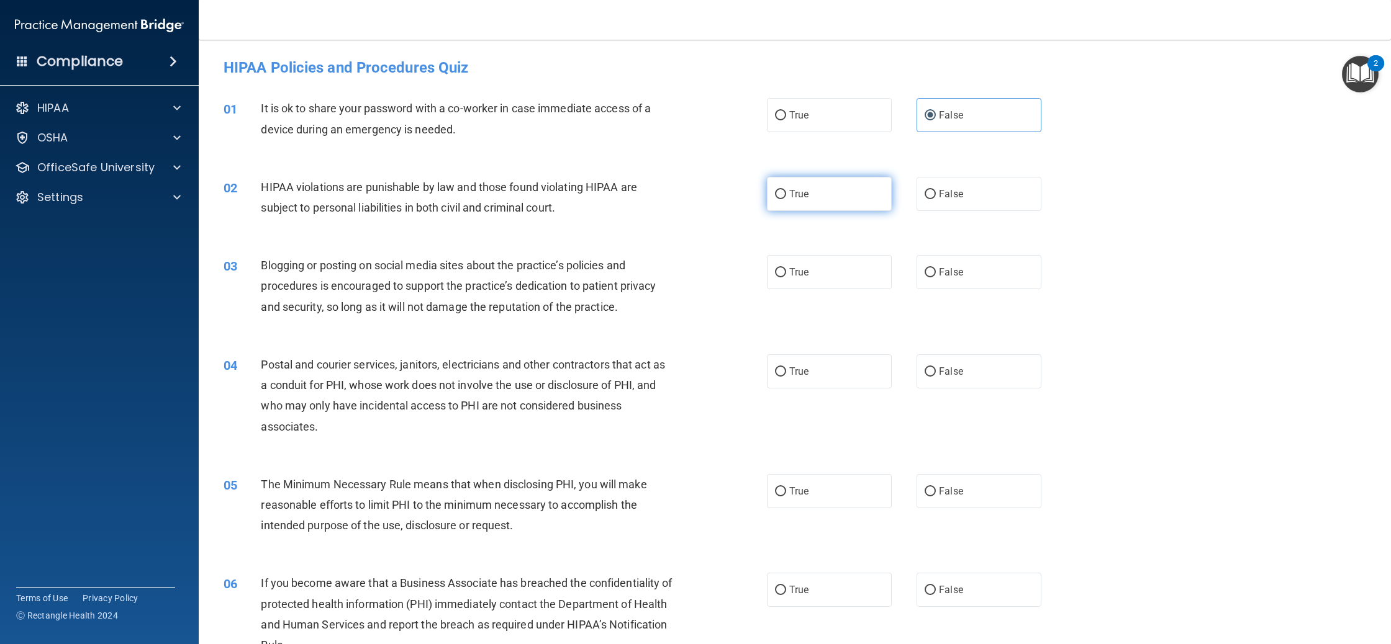
radio input "true"
click at [967, 280] on label "False" at bounding box center [978, 272] width 125 height 34
click at [936, 277] on input "False" at bounding box center [929, 272] width 11 height 9
radio input "true"
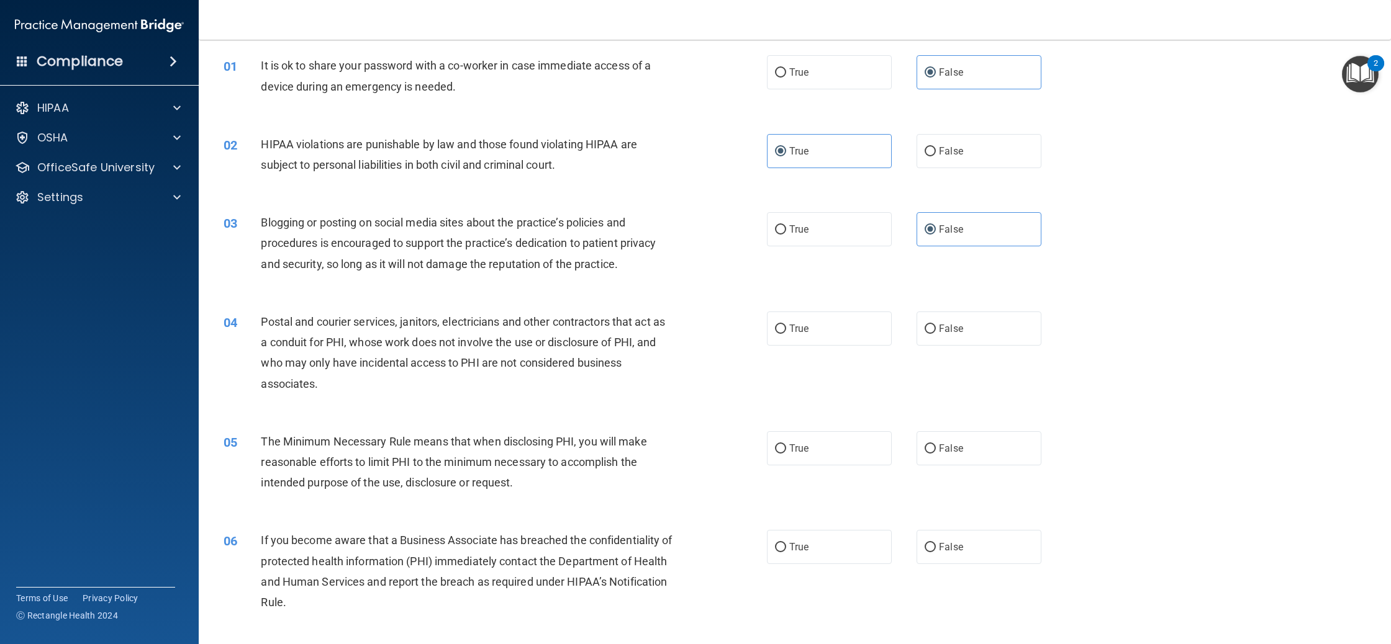
scroll to position [55, 0]
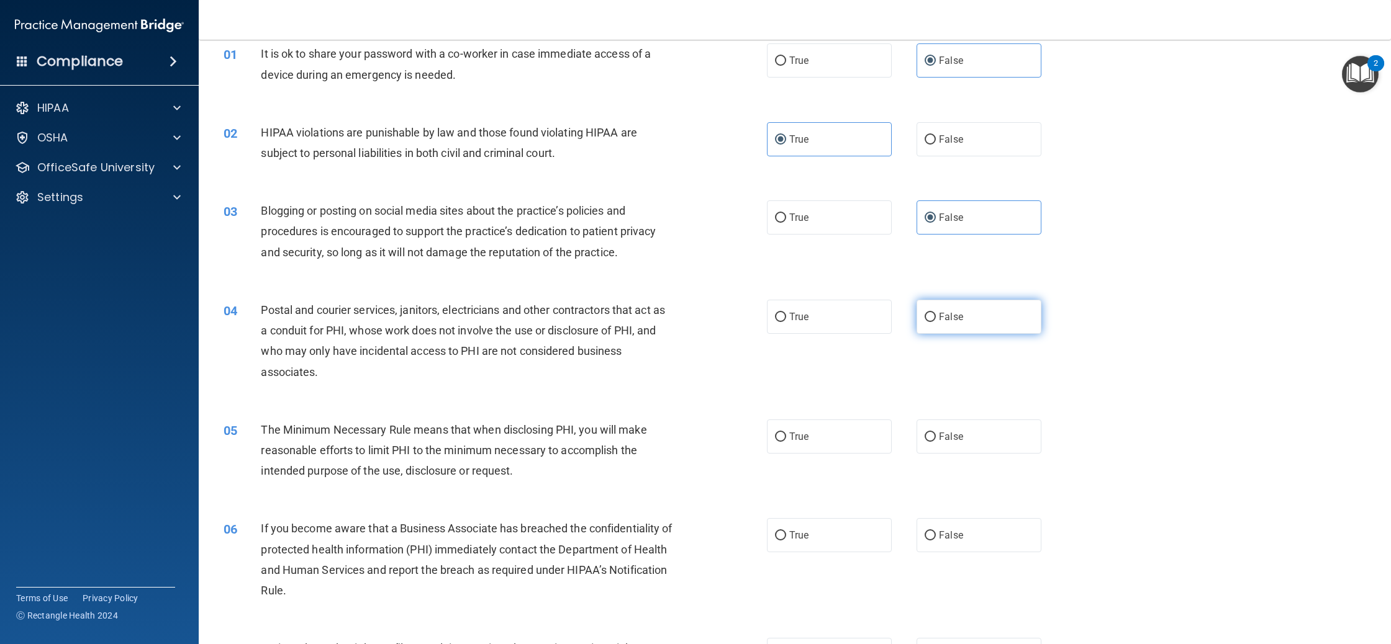
click at [960, 309] on label "False" at bounding box center [978, 317] width 125 height 34
click at [936, 313] on input "False" at bounding box center [929, 317] width 11 height 9
radio input "true"
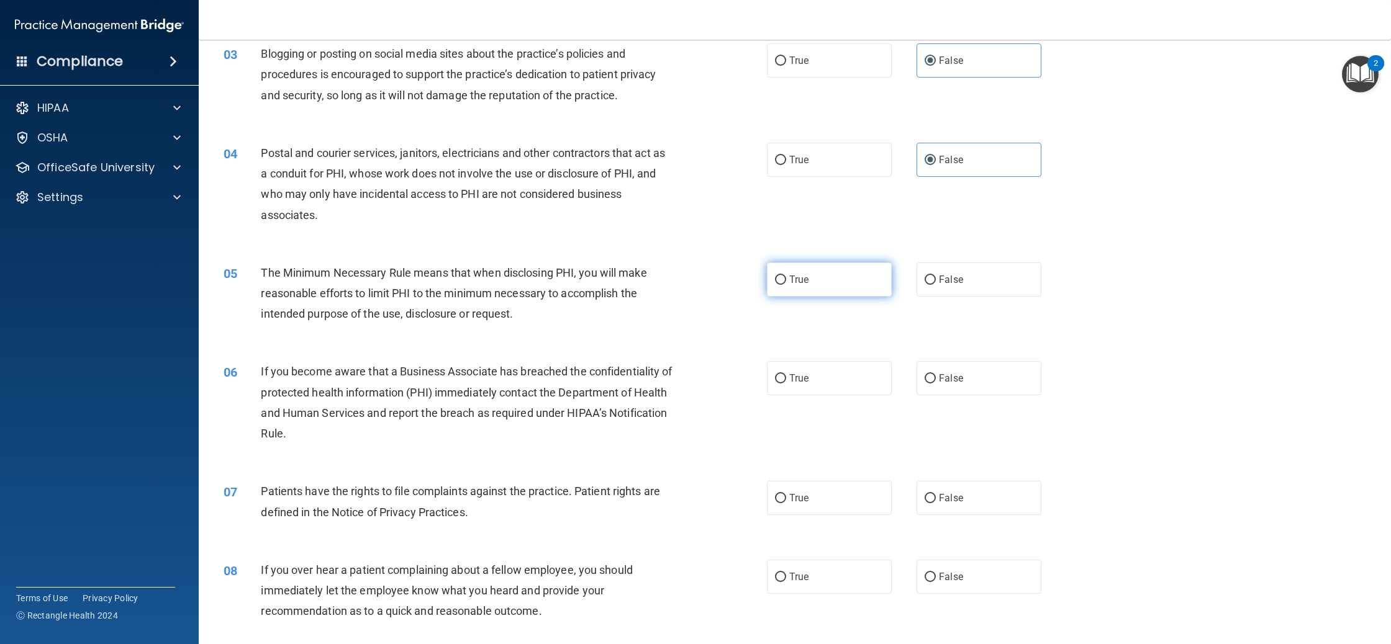
scroll to position [214, 0]
click at [845, 281] on label "True" at bounding box center [829, 277] width 125 height 34
click at [786, 281] on input "True" at bounding box center [780, 277] width 11 height 9
radio input "true"
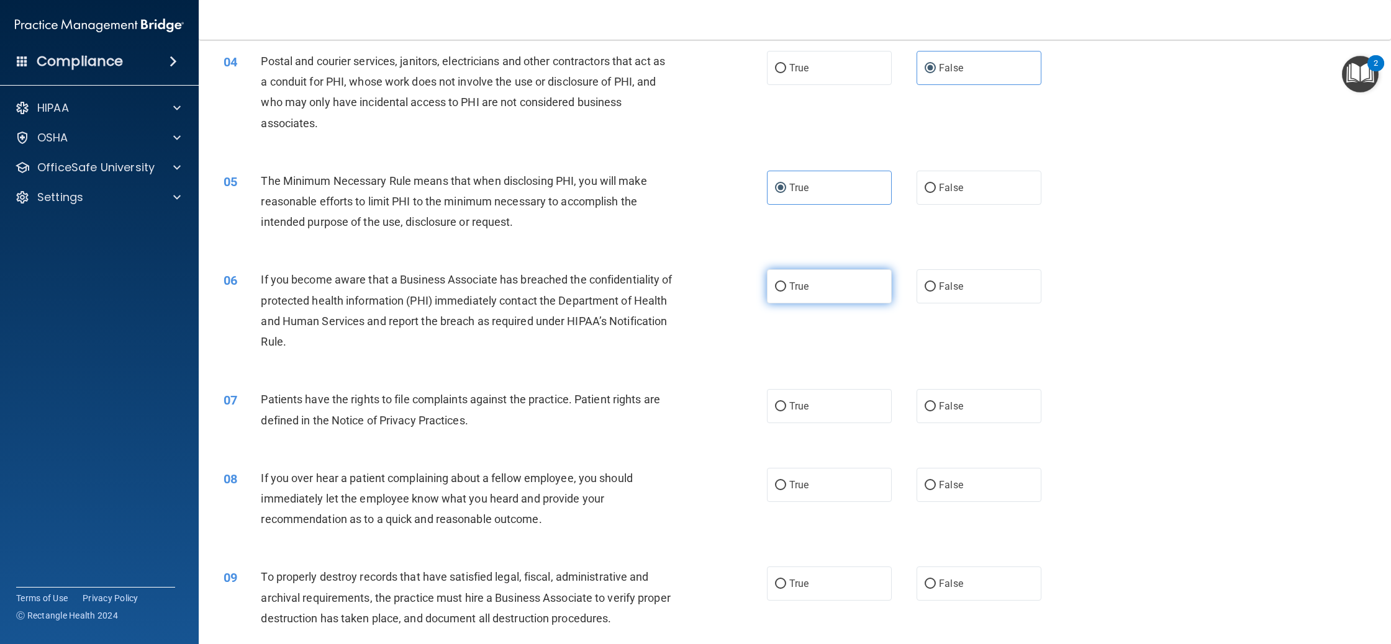
click at [831, 294] on label "True" at bounding box center [829, 286] width 125 height 34
click at [786, 292] on input "True" at bounding box center [780, 286] width 11 height 9
radio input "true"
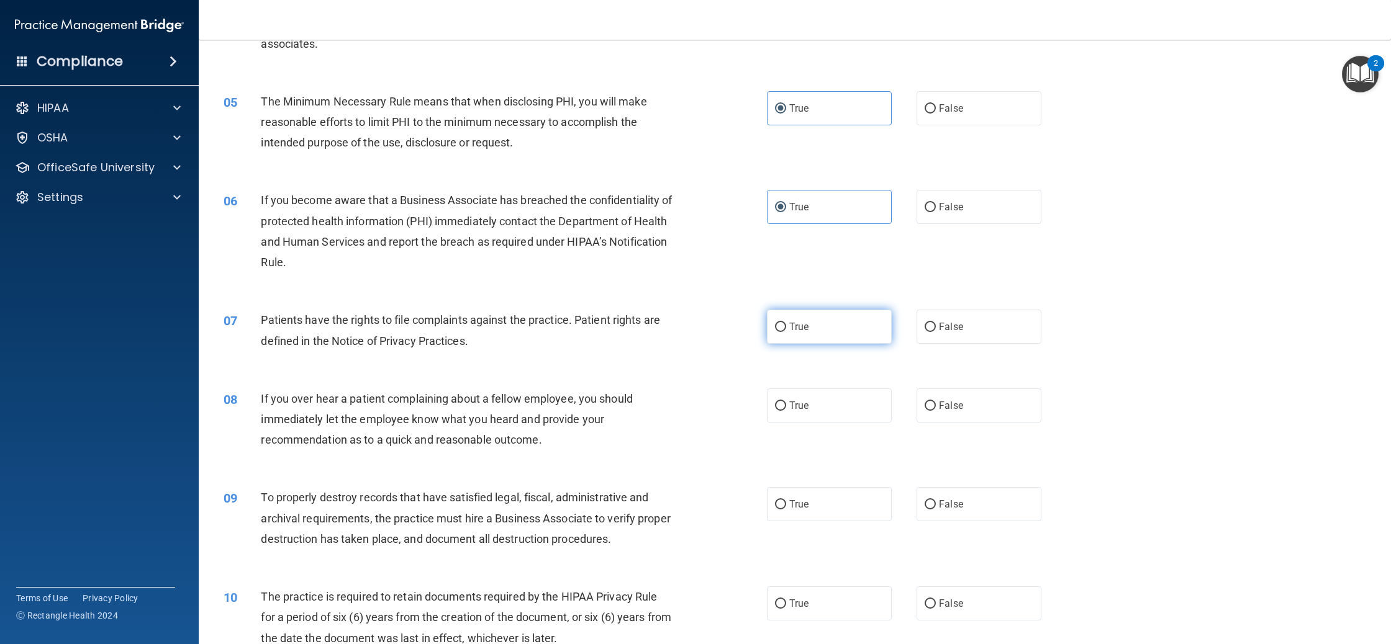
scroll to position [394, 0]
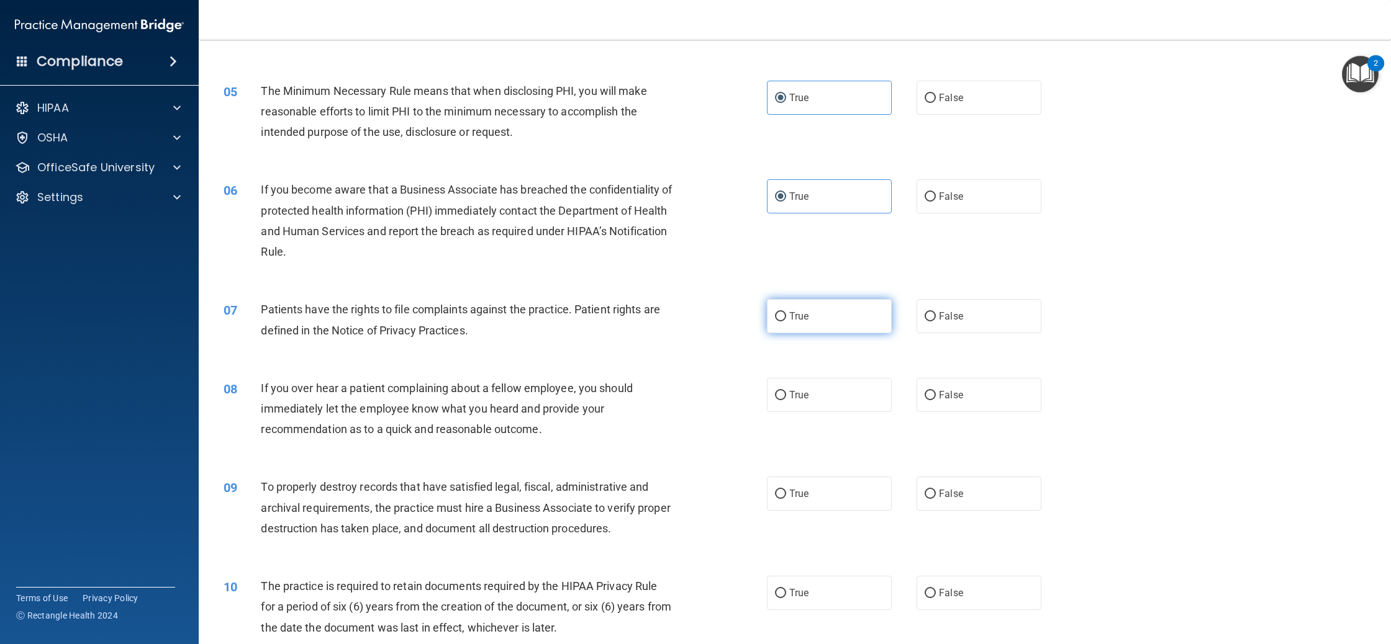
click at [821, 318] on label "True" at bounding box center [829, 316] width 125 height 34
click at [786, 318] on input "True" at bounding box center [780, 316] width 11 height 9
radio input "true"
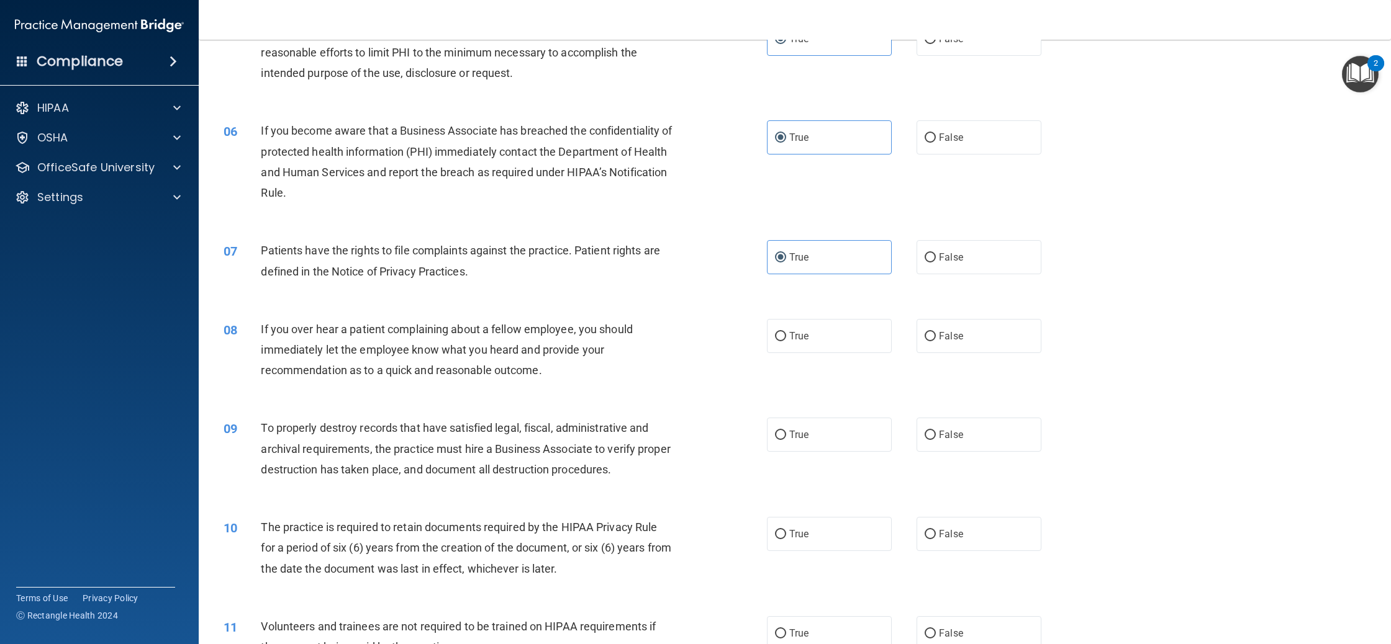
scroll to position [451, 0]
click at [948, 330] on label "False" at bounding box center [978, 337] width 125 height 34
click at [936, 333] on input "False" at bounding box center [929, 337] width 11 height 9
radio input "true"
click at [949, 428] on label "False" at bounding box center [978, 436] width 125 height 34
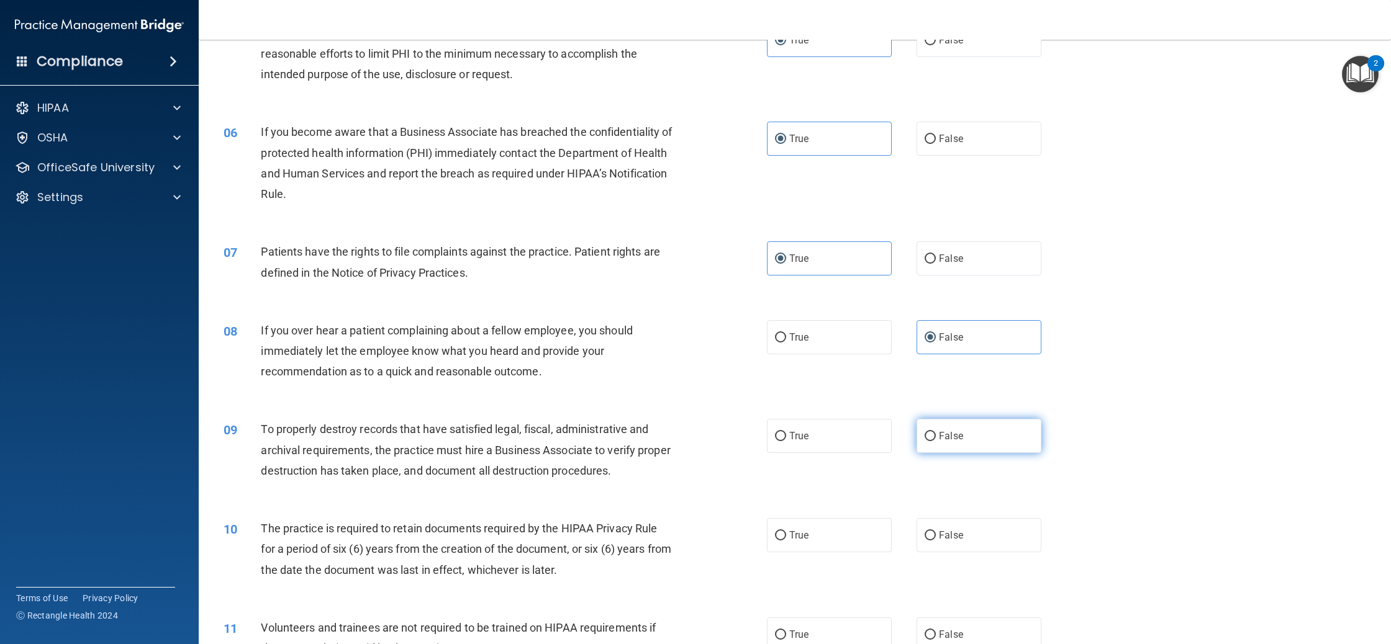
click at [936, 432] on input "False" at bounding box center [929, 436] width 11 height 9
radio input "true"
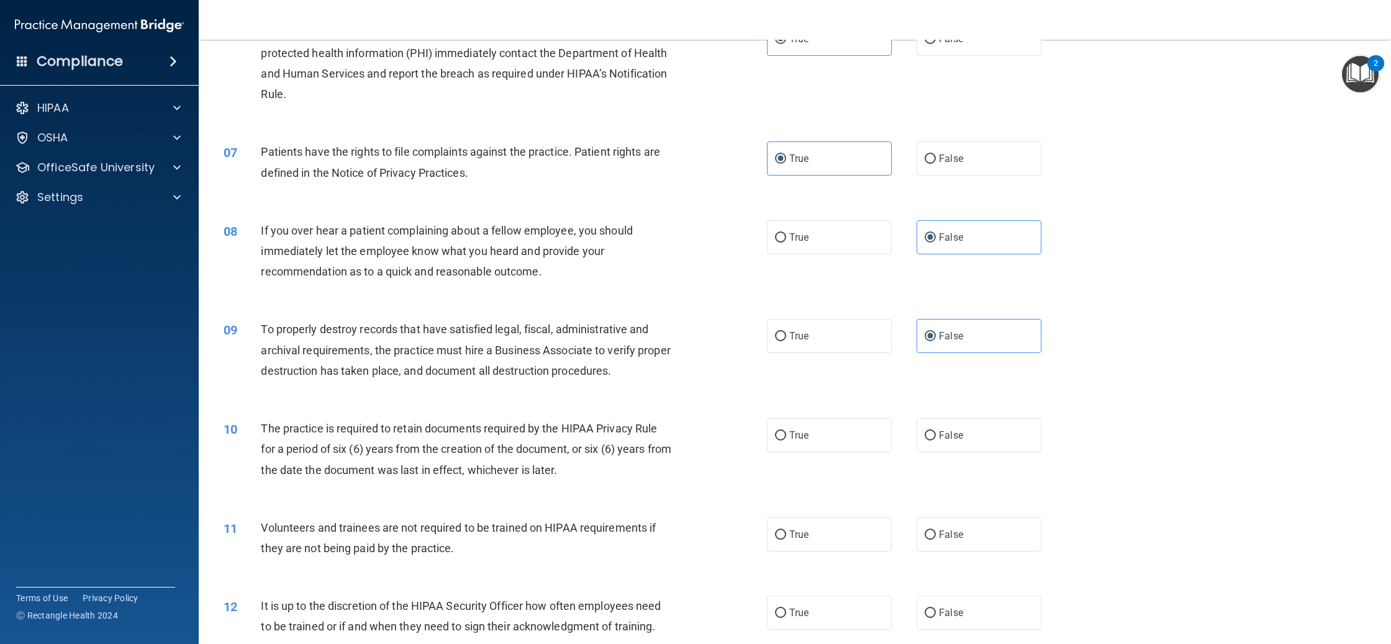
scroll to position [571, 0]
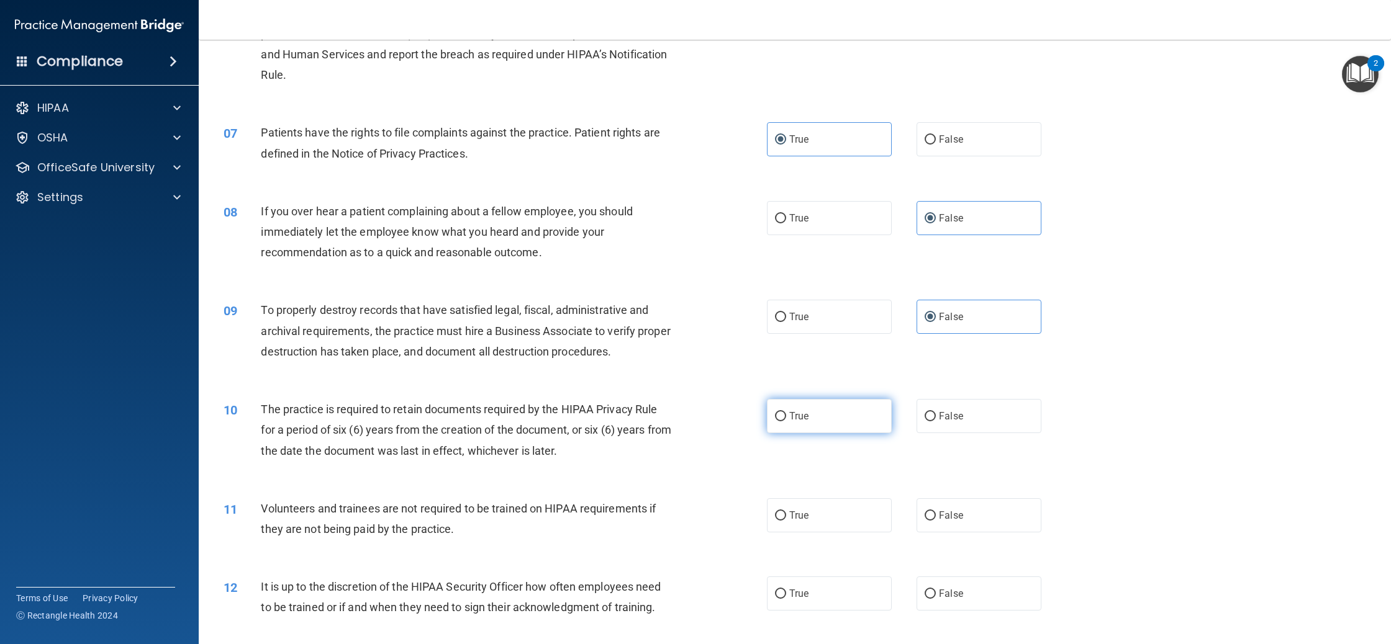
click at [829, 412] on label "True" at bounding box center [829, 416] width 125 height 34
click at [786, 412] on input "True" at bounding box center [780, 416] width 11 height 9
radio input "true"
click at [952, 519] on span "False" at bounding box center [951, 516] width 24 height 12
click at [936, 519] on input "False" at bounding box center [929, 516] width 11 height 9
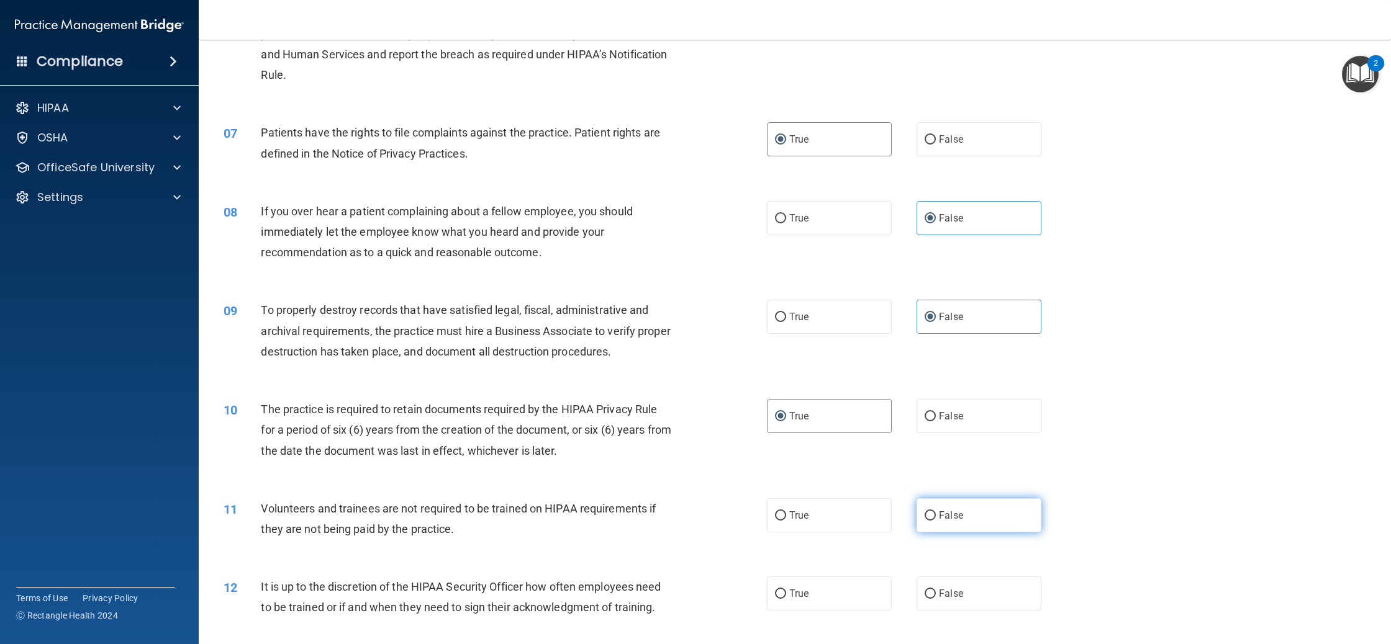
radio input "true"
drag, startPoint x: 945, startPoint y: 606, endPoint x: 924, endPoint y: 575, distance: 36.7
click at [945, 606] on label "False" at bounding box center [978, 594] width 125 height 34
click at [936, 599] on input "False" at bounding box center [929, 594] width 11 height 9
radio input "true"
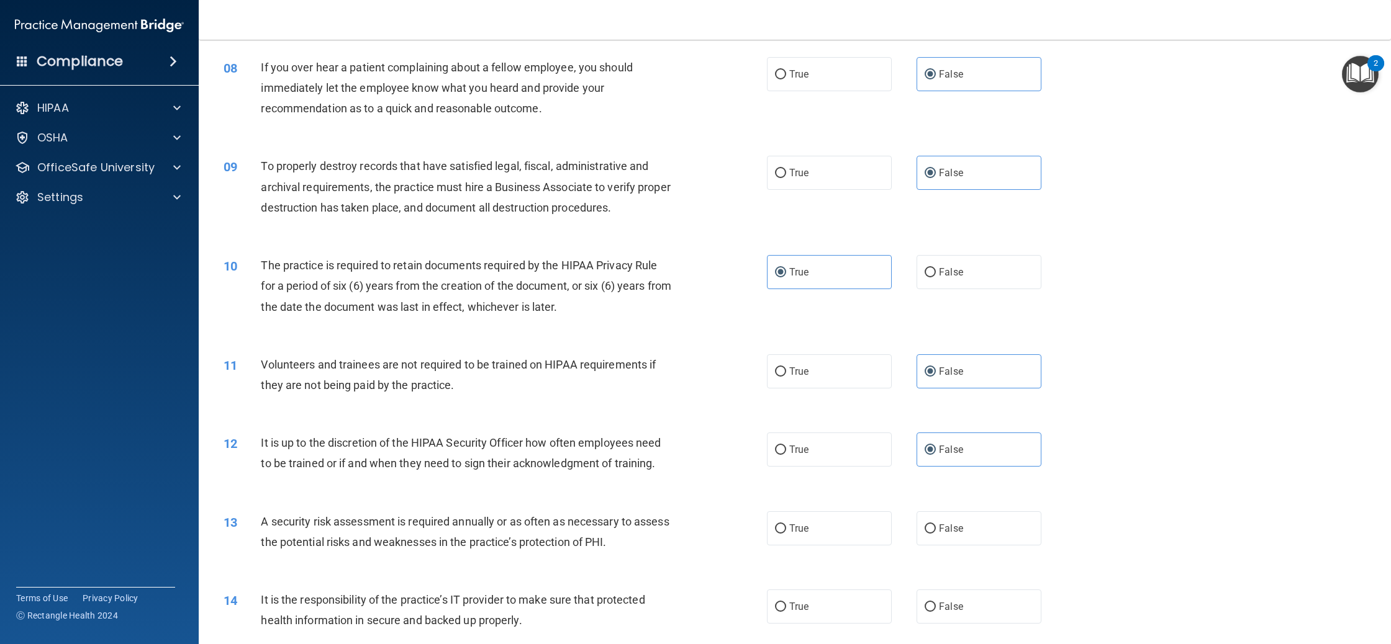
scroll to position [716, 0]
click at [832, 524] on label "True" at bounding box center [829, 527] width 125 height 34
click at [786, 524] on input "True" at bounding box center [780, 527] width 11 height 9
radio input "true"
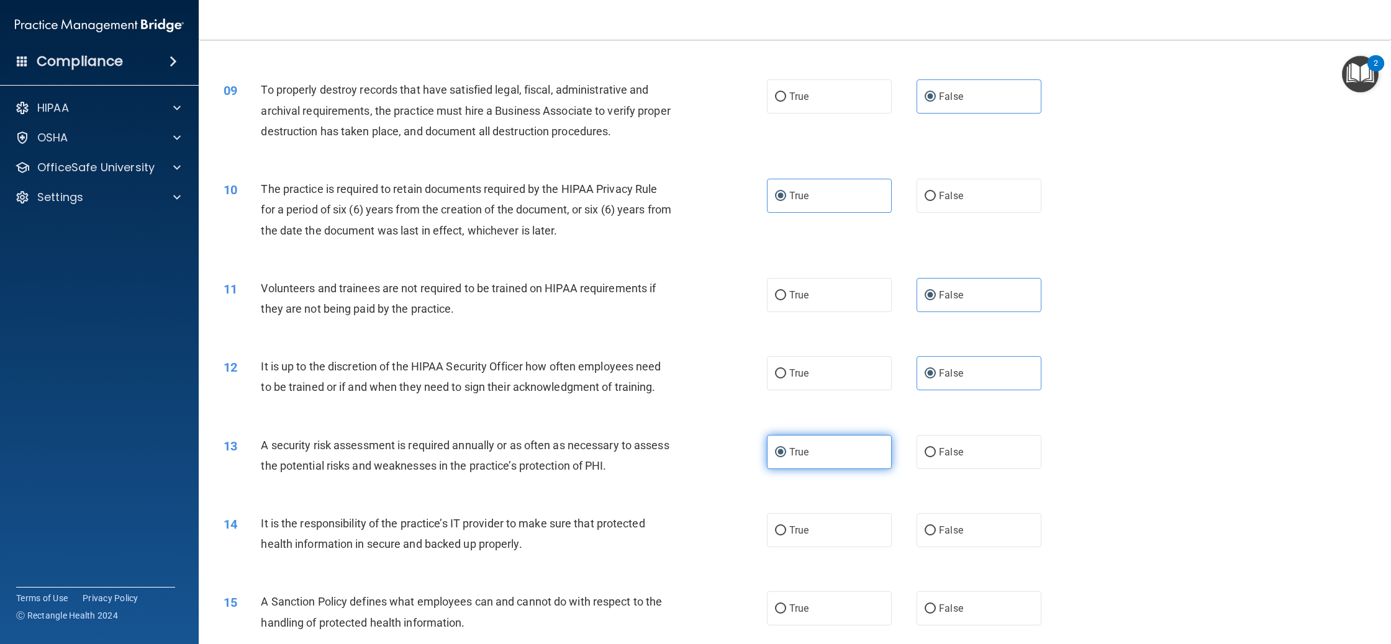
scroll to position [794, 0]
click at [967, 534] on label "False" at bounding box center [978, 527] width 125 height 34
click at [936, 533] on input "False" at bounding box center [929, 527] width 11 height 9
radio input "true"
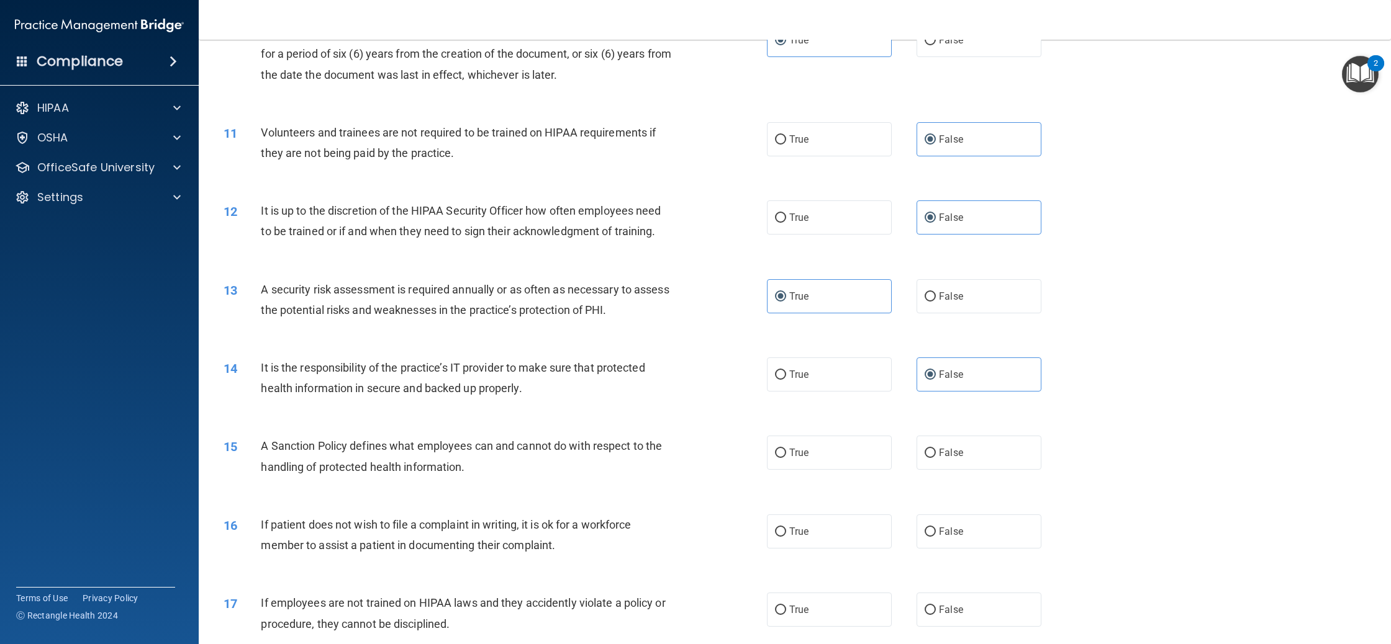
scroll to position [949, 0]
click at [975, 458] on label "False" at bounding box center [978, 451] width 125 height 34
click at [936, 456] on input "False" at bounding box center [929, 451] width 11 height 9
radio input "true"
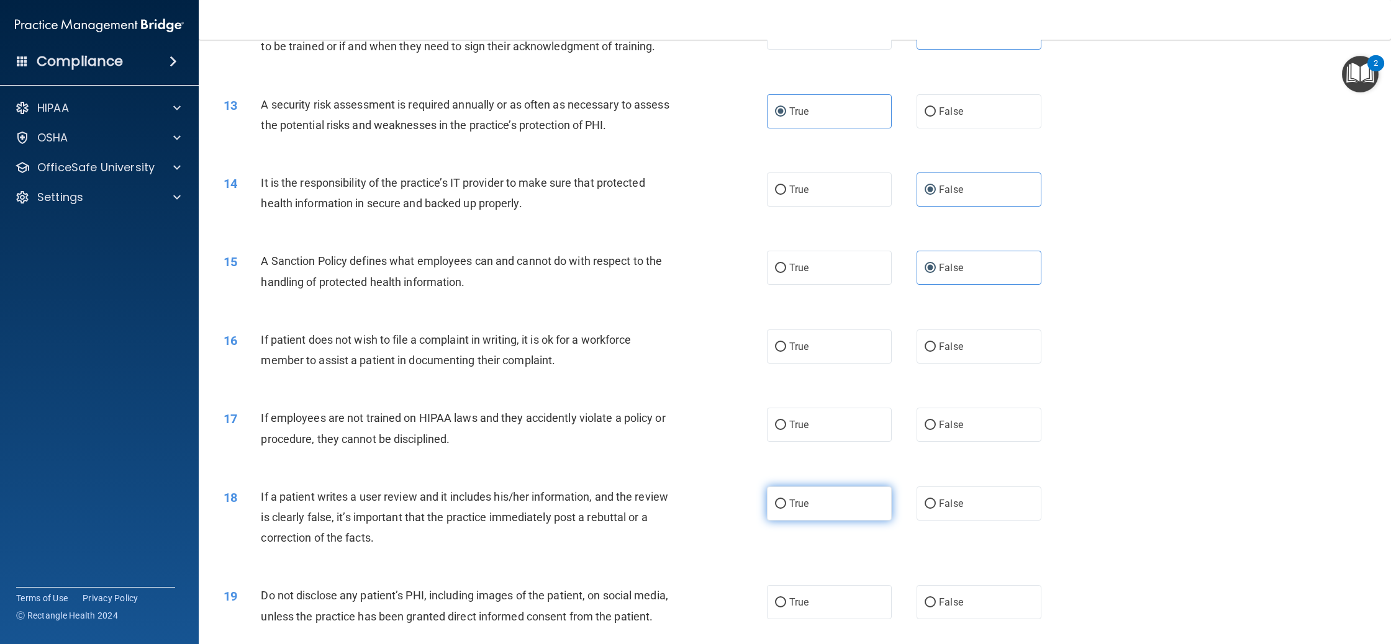
scroll to position [1143, 0]
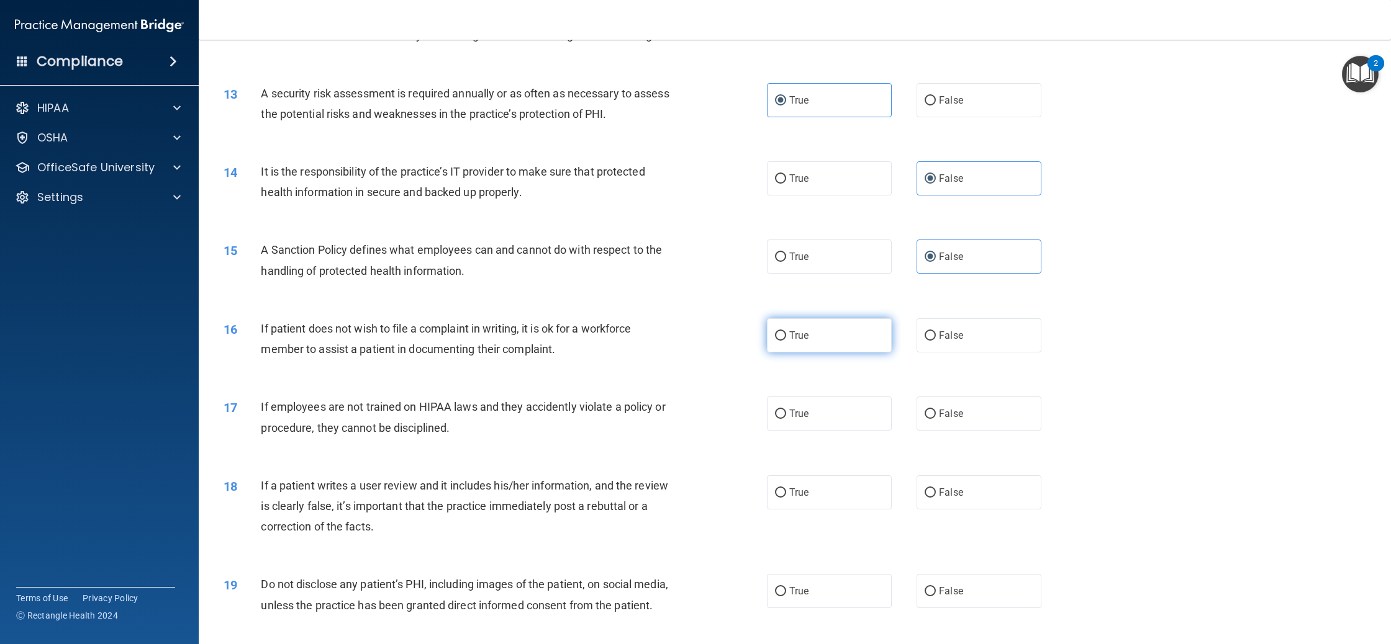
click at [830, 341] on label "True" at bounding box center [829, 335] width 125 height 34
click at [786, 341] on input "True" at bounding box center [780, 335] width 11 height 9
radio input "true"
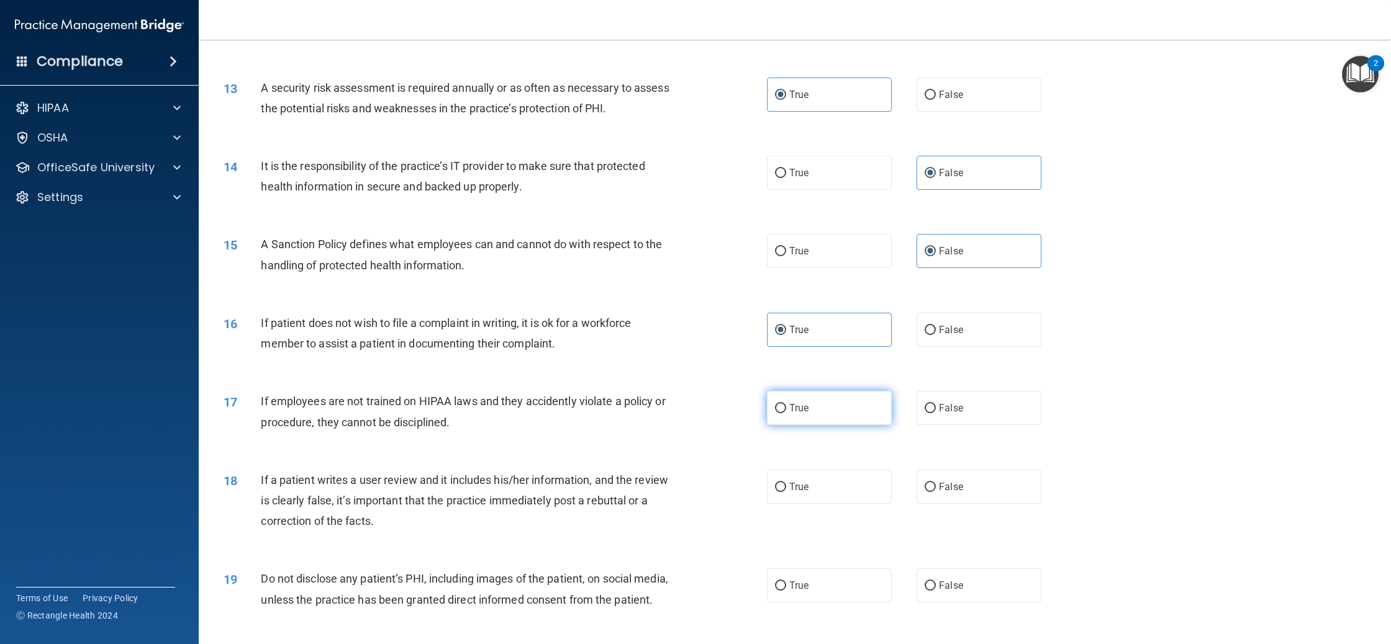
scroll to position [1201, 0]
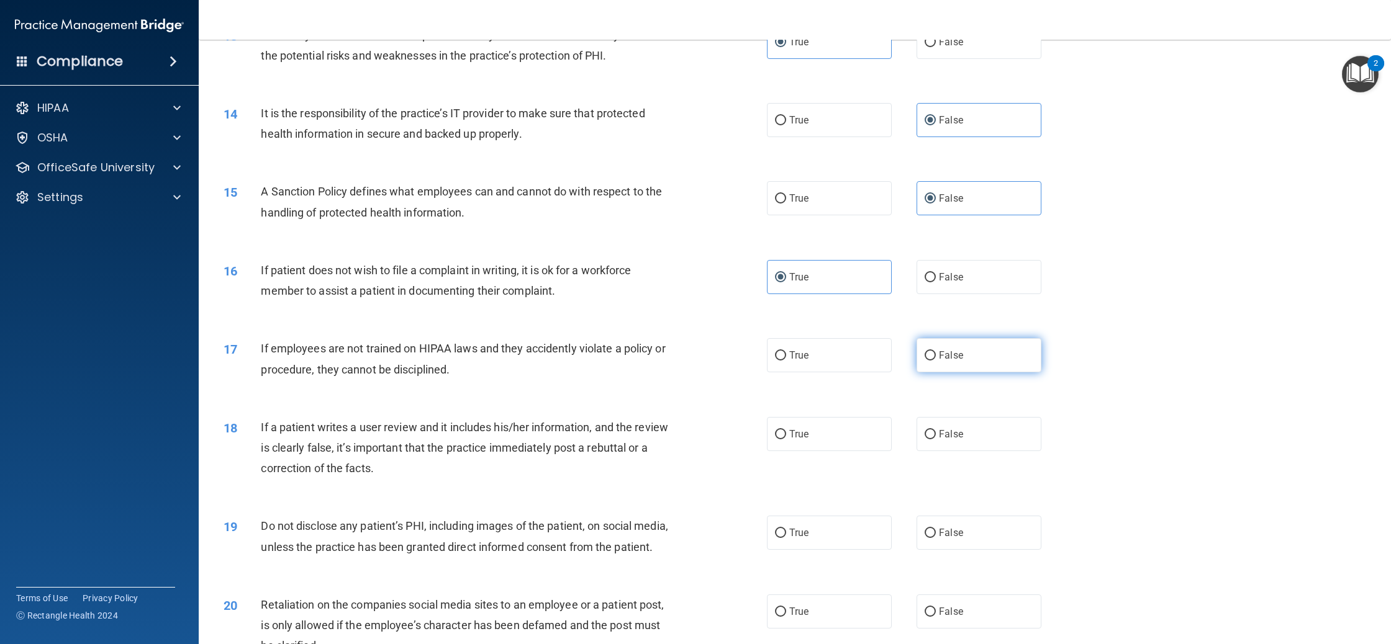
click at [983, 361] on label "False" at bounding box center [978, 355] width 125 height 34
click at [936, 361] on input "False" at bounding box center [929, 355] width 11 height 9
radio input "true"
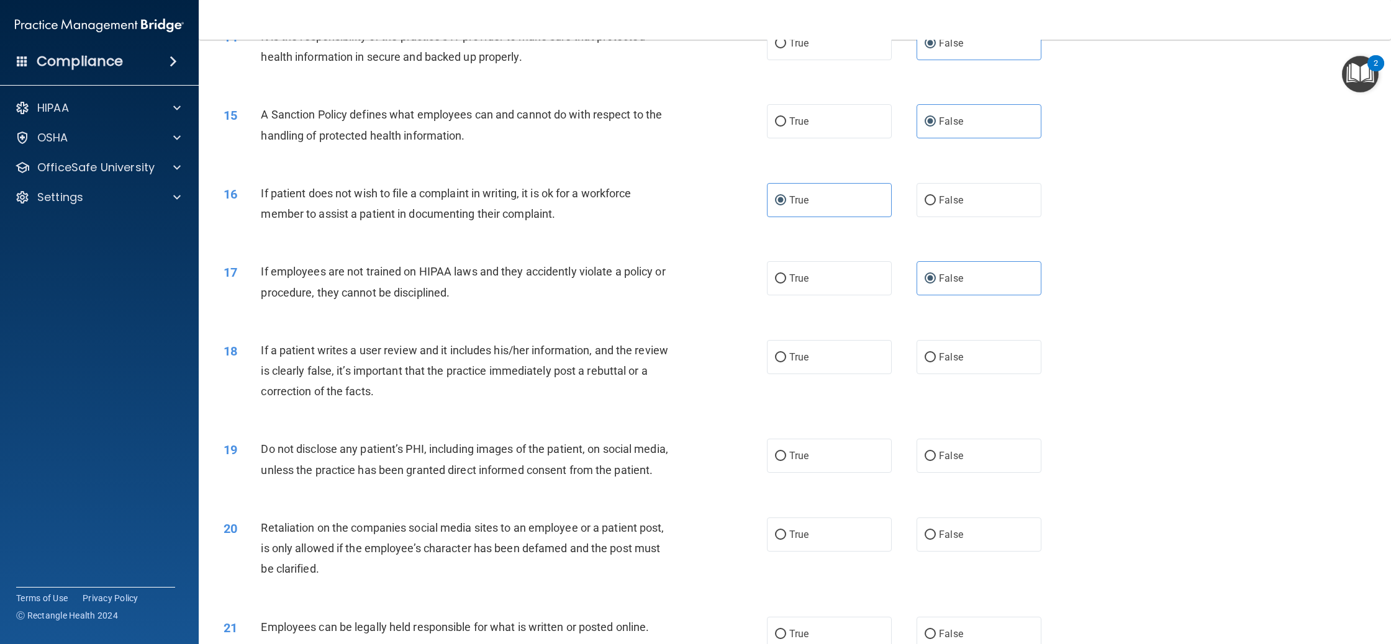
scroll to position [1294, 0]
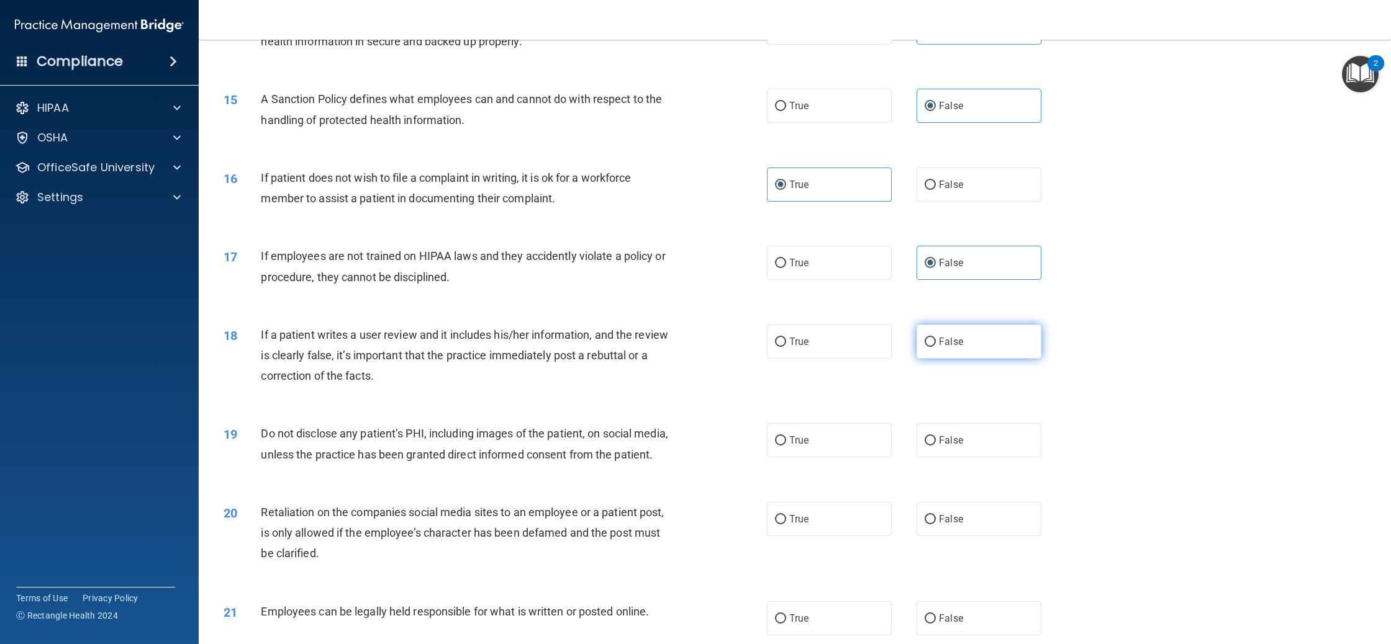
click at [962, 353] on label "False" at bounding box center [978, 342] width 125 height 34
click at [936, 347] on input "False" at bounding box center [929, 342] width 11 height 9
radio input "true"
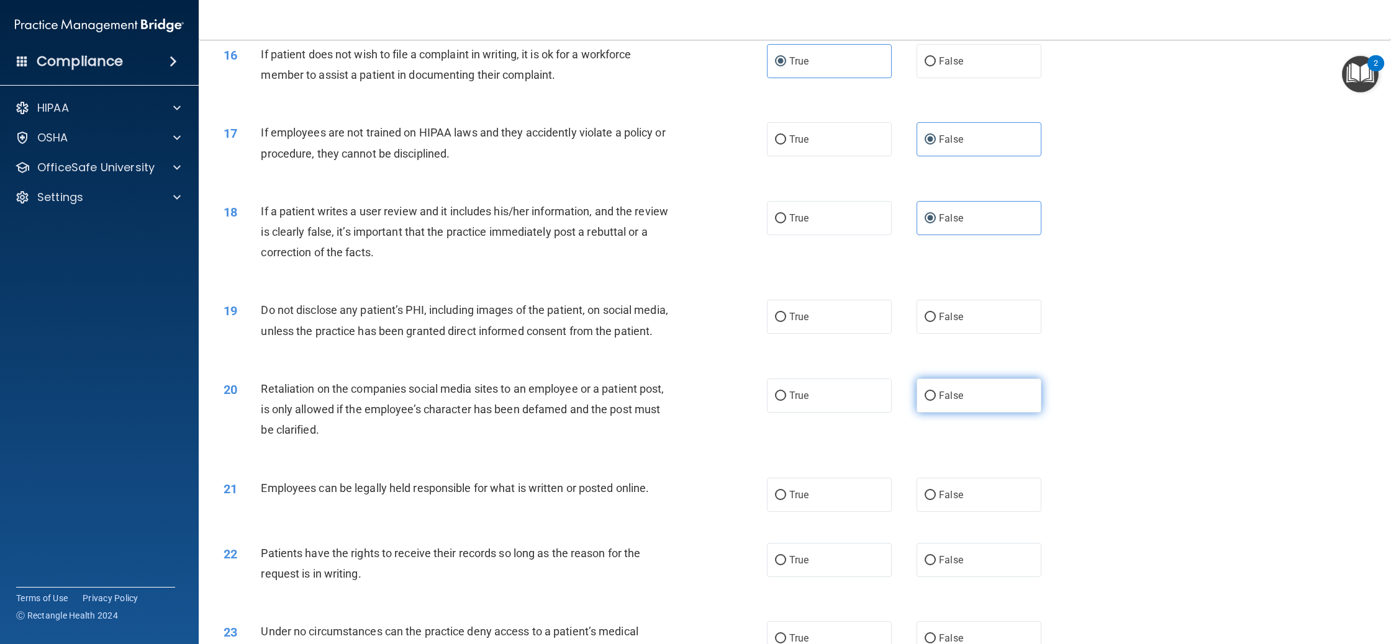
scroll to position [1418, 0]
click at [861, 328] on label "True" at bounding box center [829, 316] width 125 height 34
click at [786, 321] on input "True" at bounding box center [780, 316] width 11 height 9
radio input "true"
click at [995, 408] on label "False" at bounding box center [978, 394] width 125 height 34
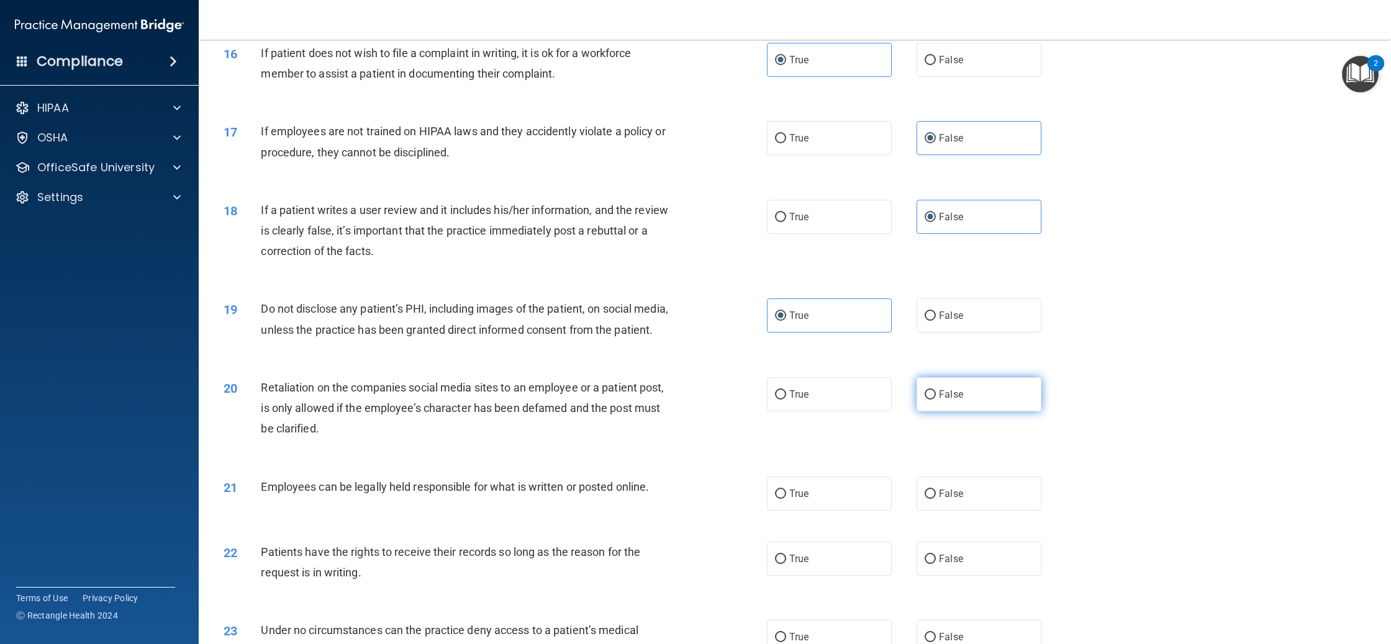
click at [936, 400] on input "False" at bounding box center [929, 394] width 11 height 9
radio input "true"
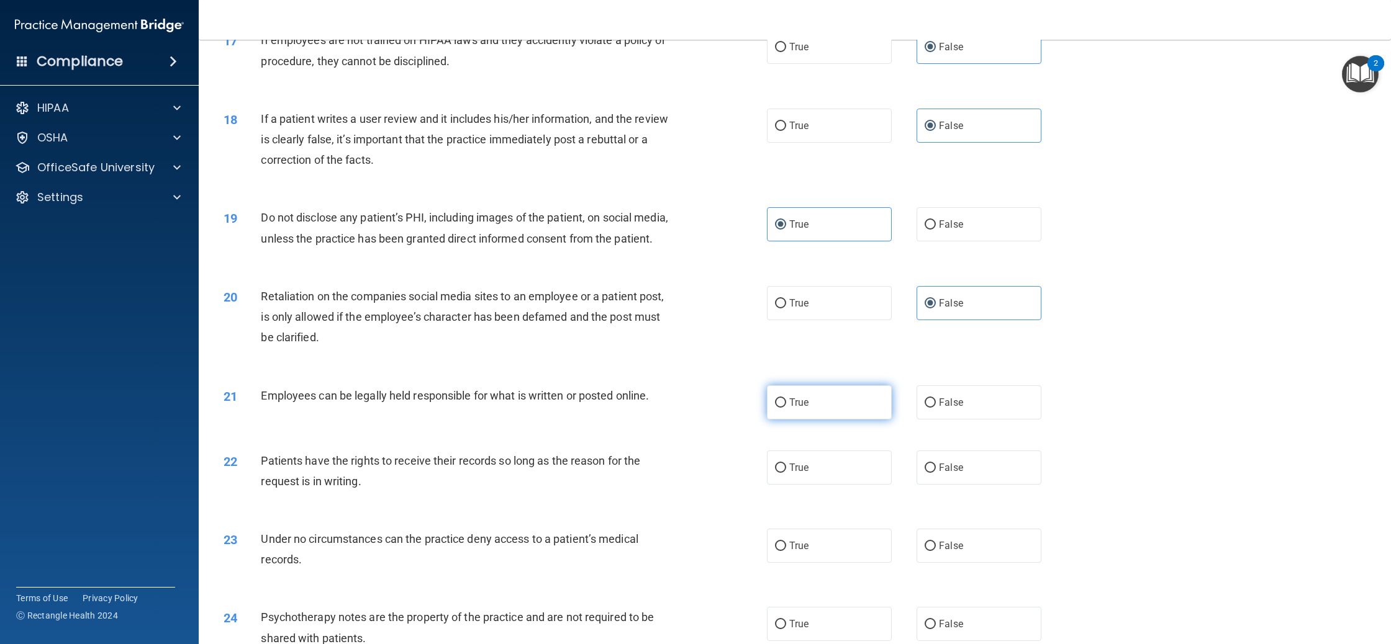
scroll to position [1508, 0]
click at [843, 412] on label "True" at bounding box center [829, 404] width 125 height 34
click at [786, 410] on input "True" at bounding box center [780, 404] width 11 height 9
radio input "true"
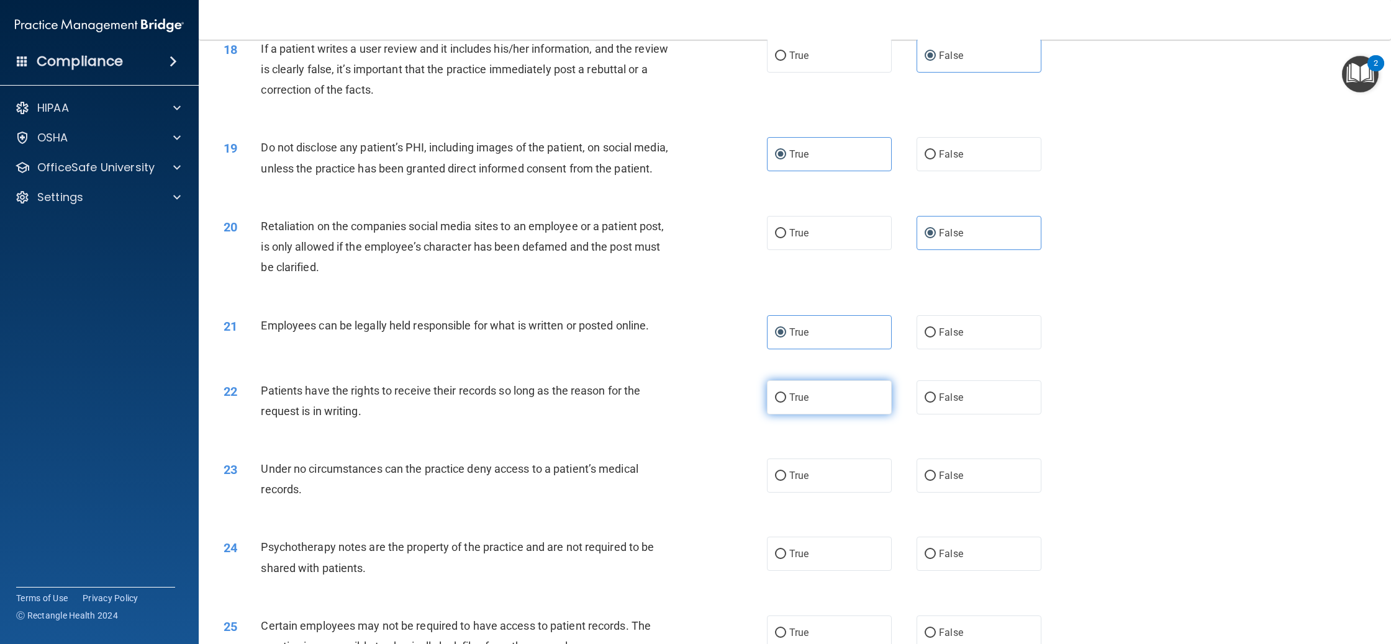
scroll to position [1582, 0]
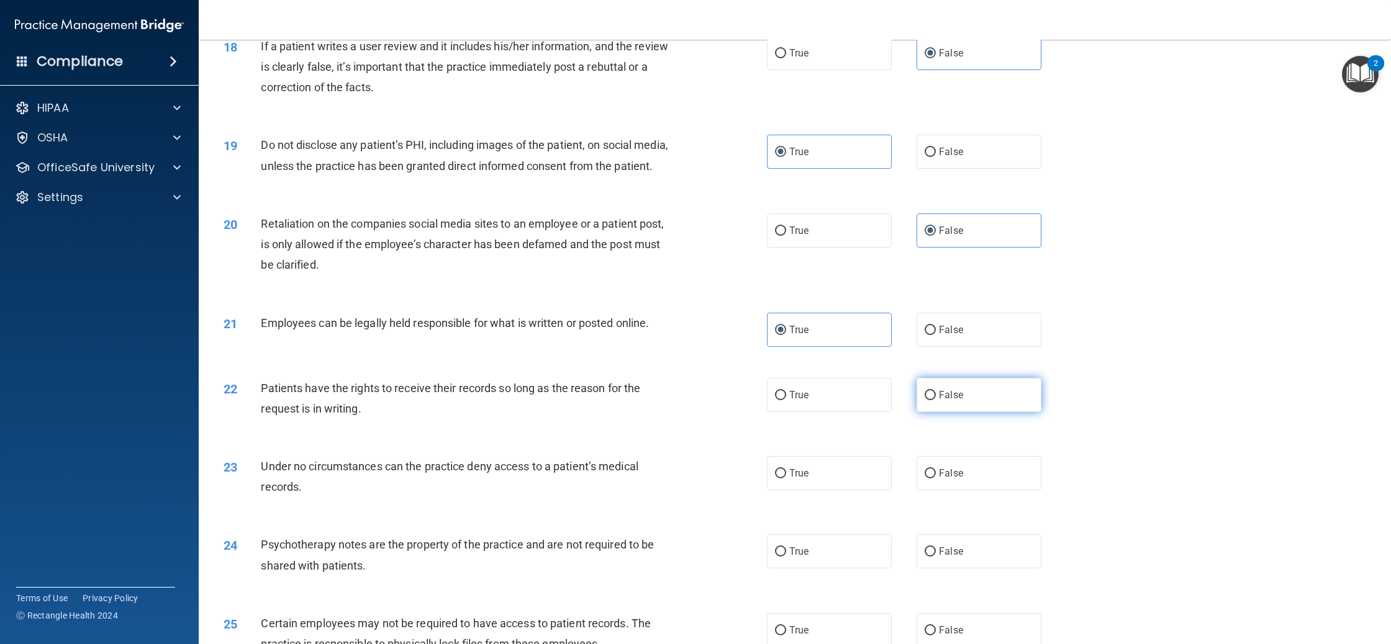
click at [954, 404] on label "False" at bounding box center [978, 395] width 125 height 34
click at [936, 400] on input "False" at bounding box center [929, 395] width 11 height 9
radio input "true"
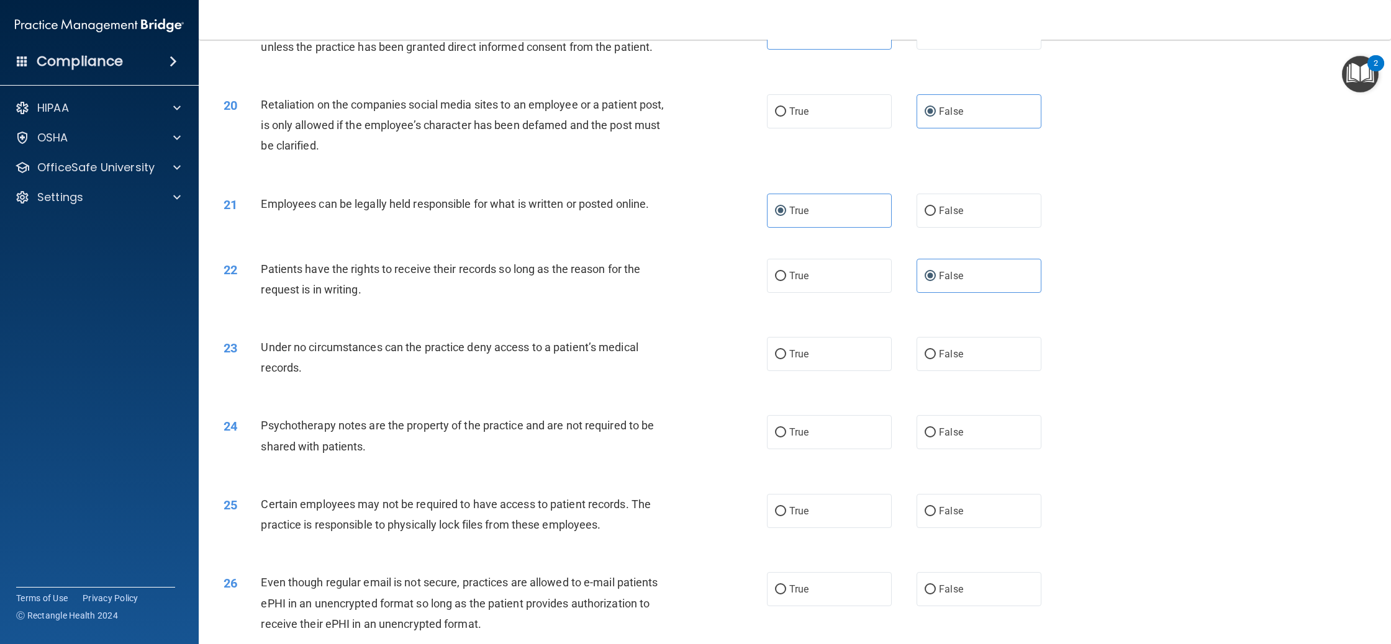
scroll to position [1705, 0]
click at [824, 359] on label "True" at bounding box center [829, 351] width 125 height 34
click at [786, 356] on input "True" at bounding box center [780, 351] width 11 height 9
radio input "true"
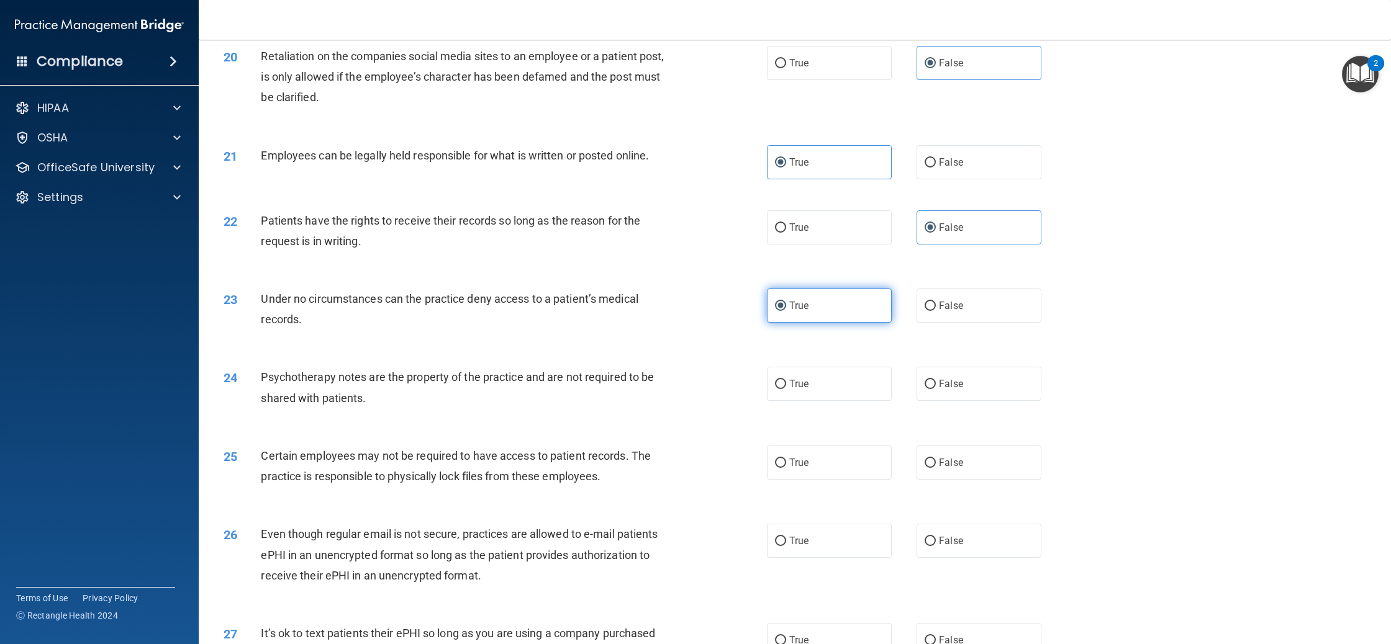
scroll to position [1752, 0]
click at [917, 302] on label "False" at bounding box center [978, 303] width 125 height 34
click at [924, 302] on input "False" at bounding box center [929, 303] width 11 height 9
radio input "true"
radio input "false"
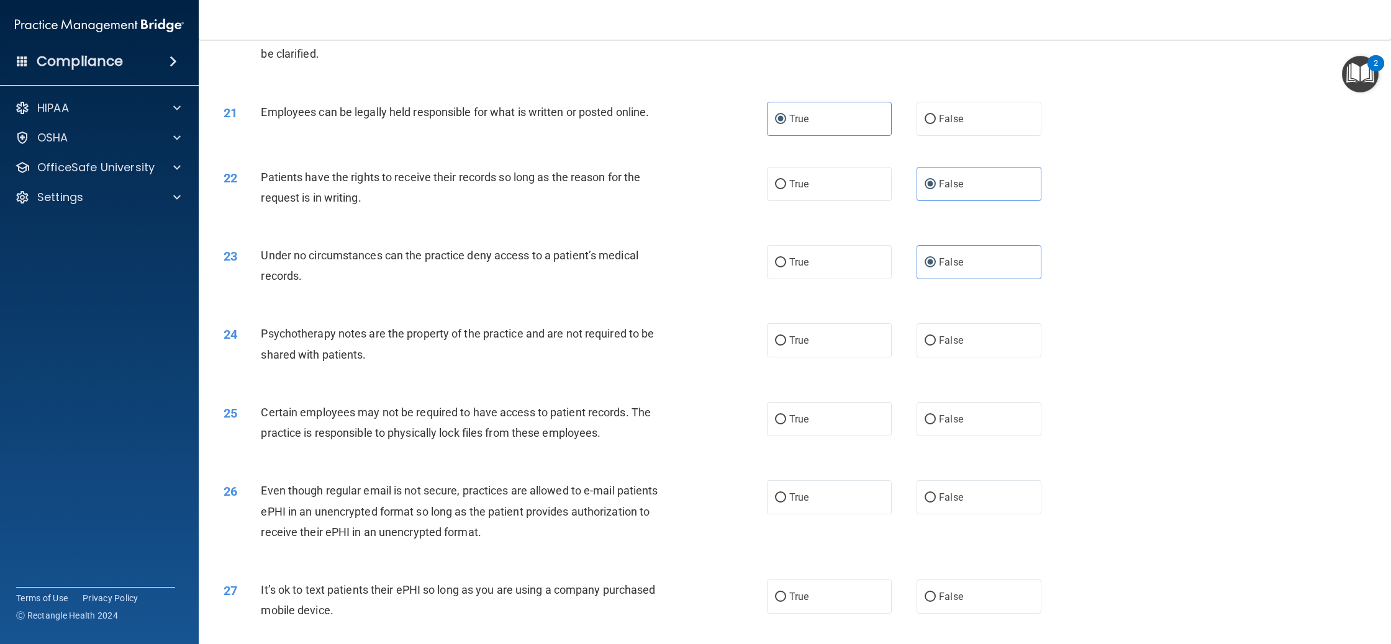
scroll to position [1808, 0]
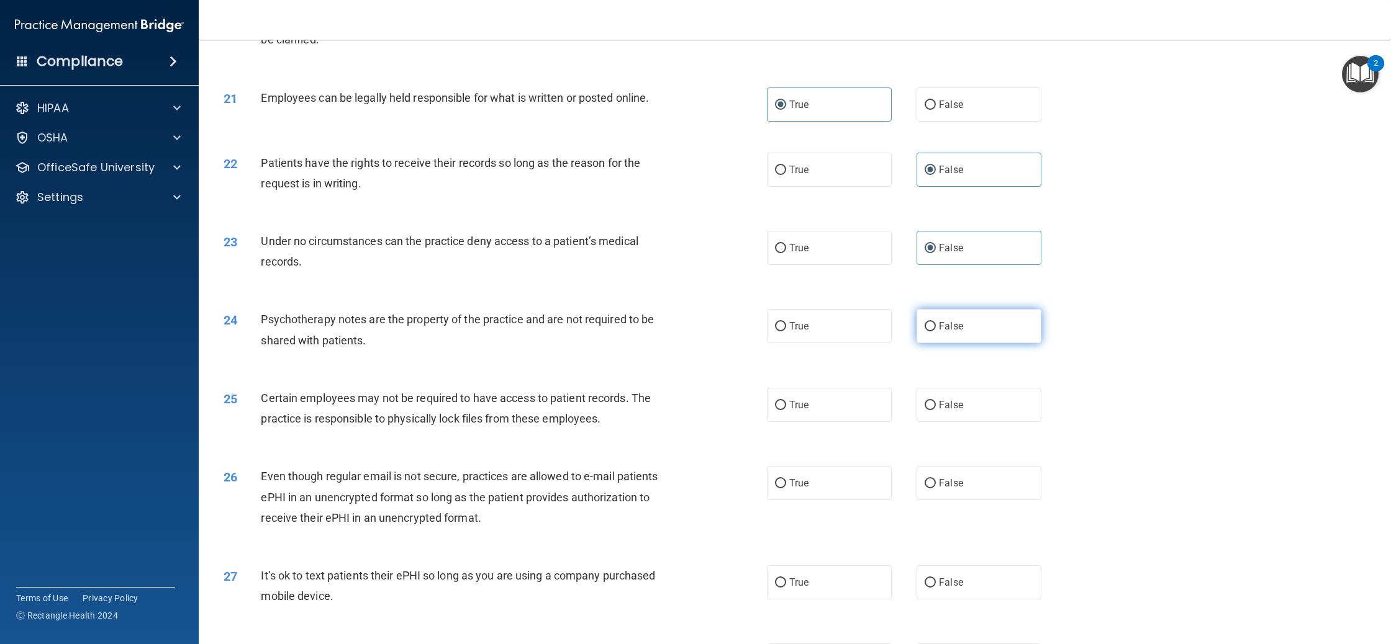
click at [941, 331] on span "False" at bounding box center [951, 326] width 24 height 12
click at [936, 331] on input "False" at bounding box center [929, 326] width 11 height 9
radio input "true"
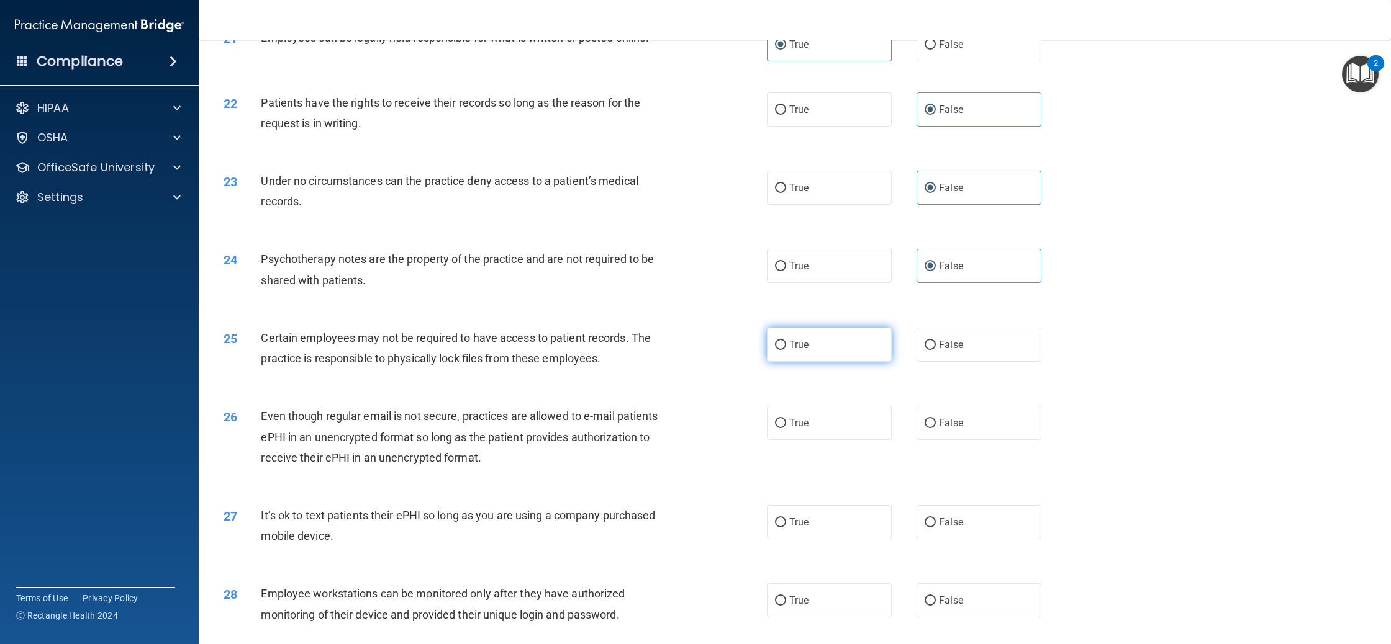
scroll to position [1890, 0]
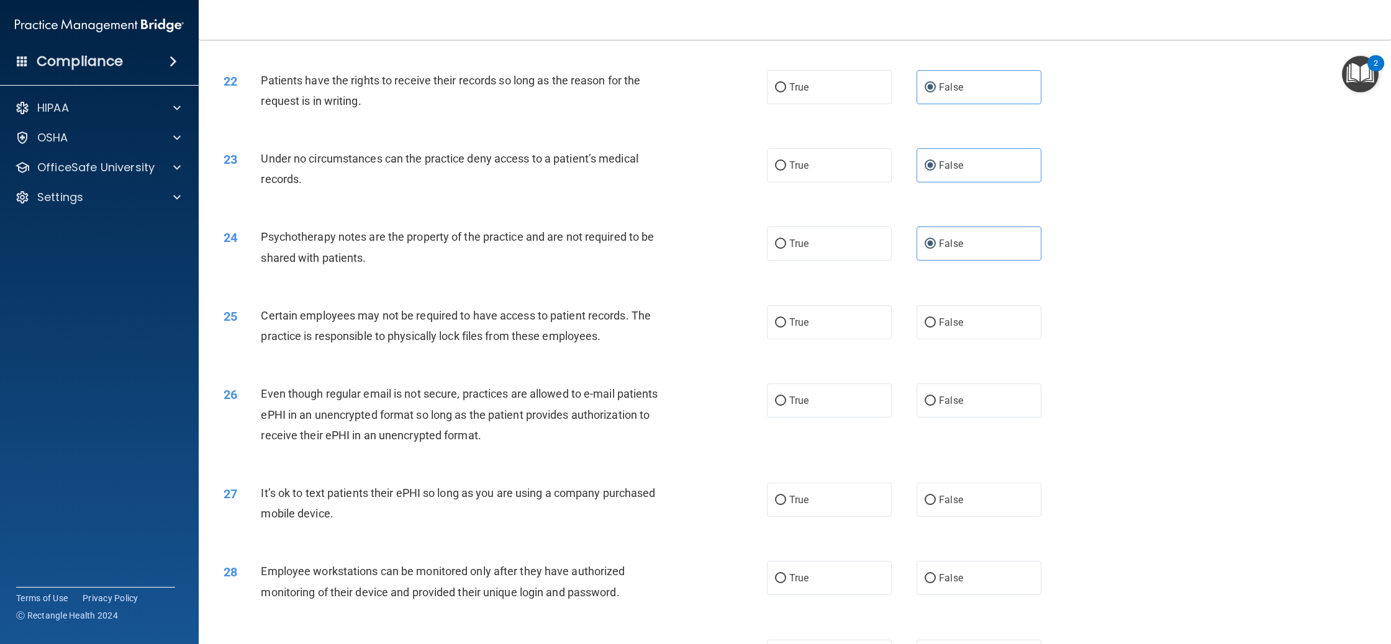
click at [869, 340] on div "25 Certain employees may not be required to have access to patient records. The…" at bounding box center [794, 329] width 1161 height 78
click at [831, 333] on label "True" at bounding box center [829, 322] width 125 height 34
click at [786, 328] on input "True" at bounding box center [780, 322] width 11 height 9
radio input "true"
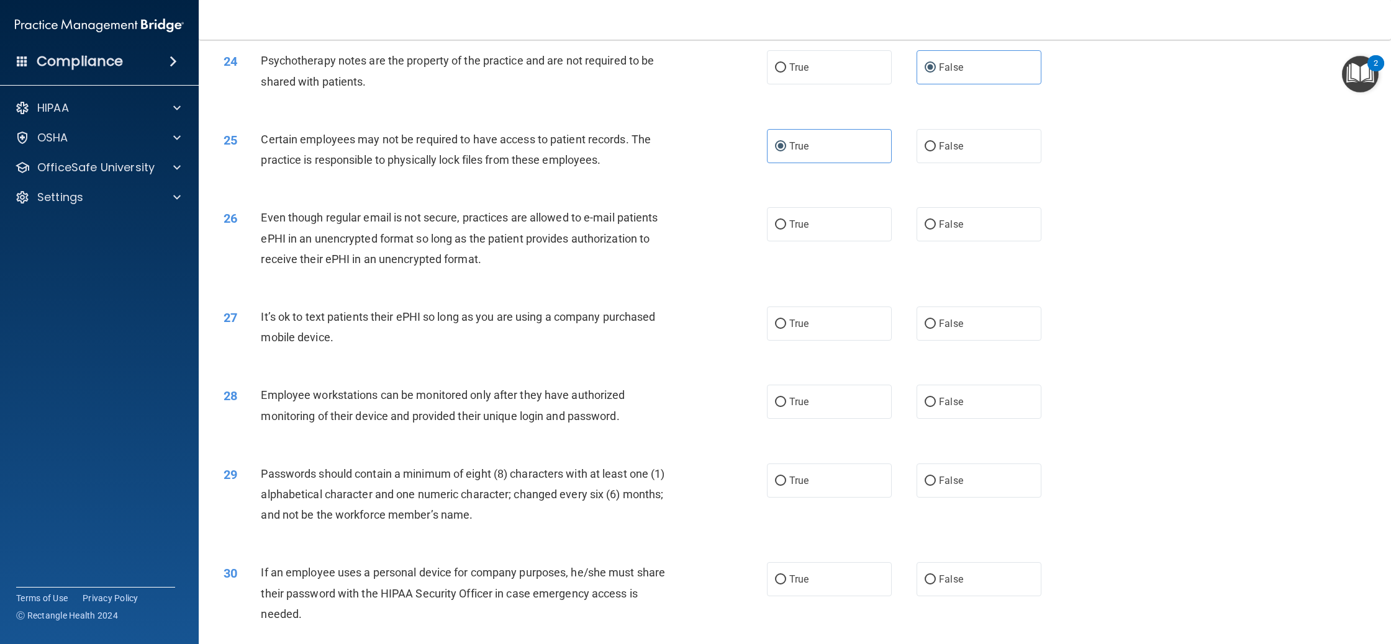
scroll to position [2067, 0]
click at [826, 235] on label "True" at bounding box center [829, 224] width 125 height 34
click at [786, 229] on input "True" at bounding box center [780, 224] width 11 height 9
radio input "true"
click at [945, 335] on label "False" at bounding box center [978, 323] width 125 height 34
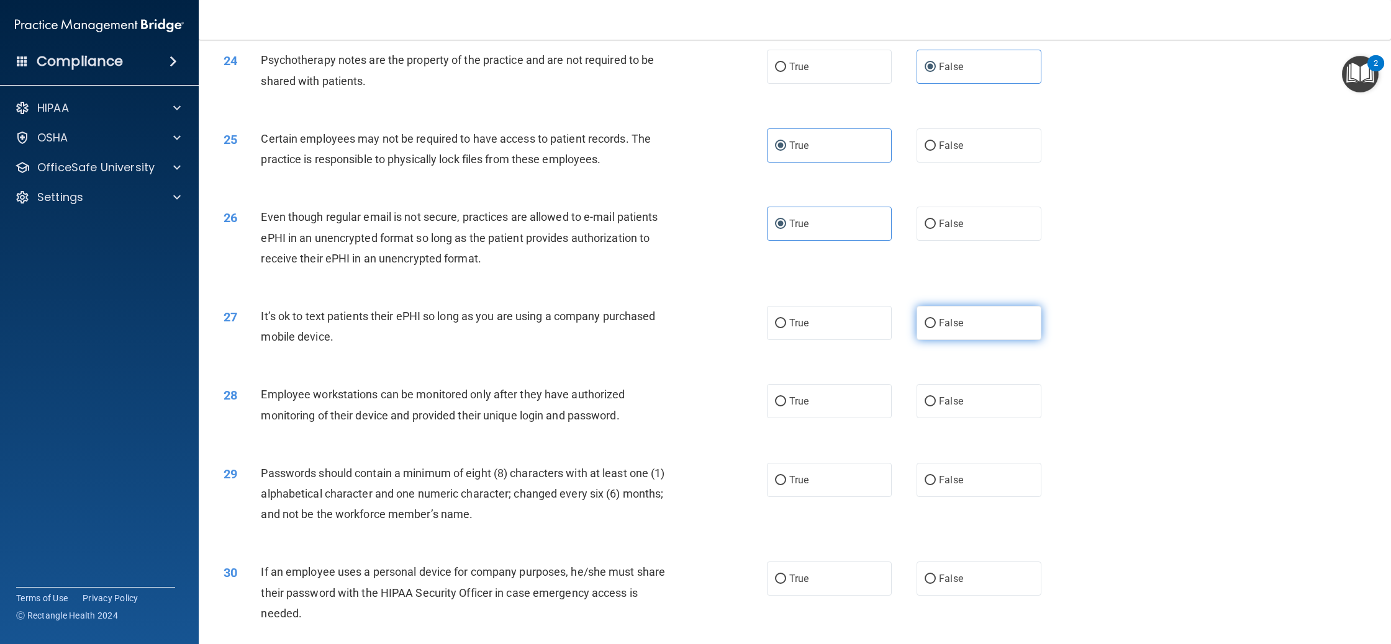
click at [936, 328] on input "False" at bounding box center [929, 323] width 11 height 9
radio input "true"
click at [797, 403] on span "True" at bounding box center [798, 401] width 19 height 12
click at [786, 403] on input "True" at bounding box center [780, 401] width 11 height 9
radio input "true"
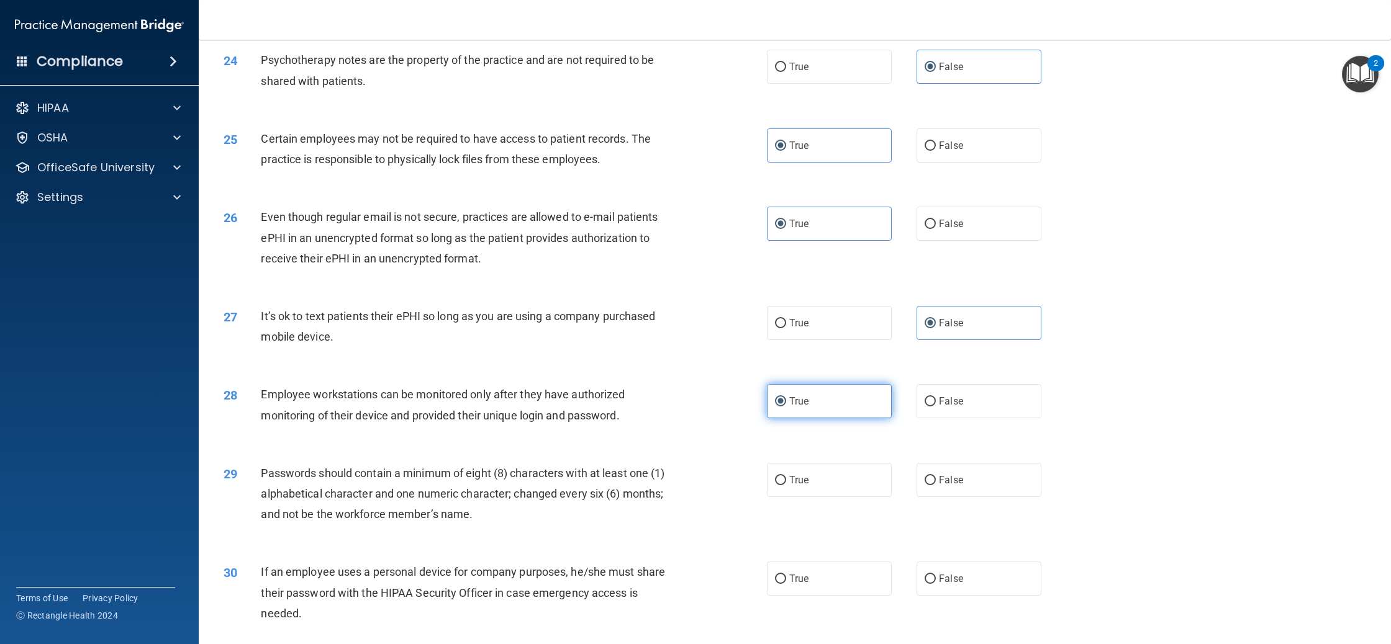
scroll to position [2150, 0]
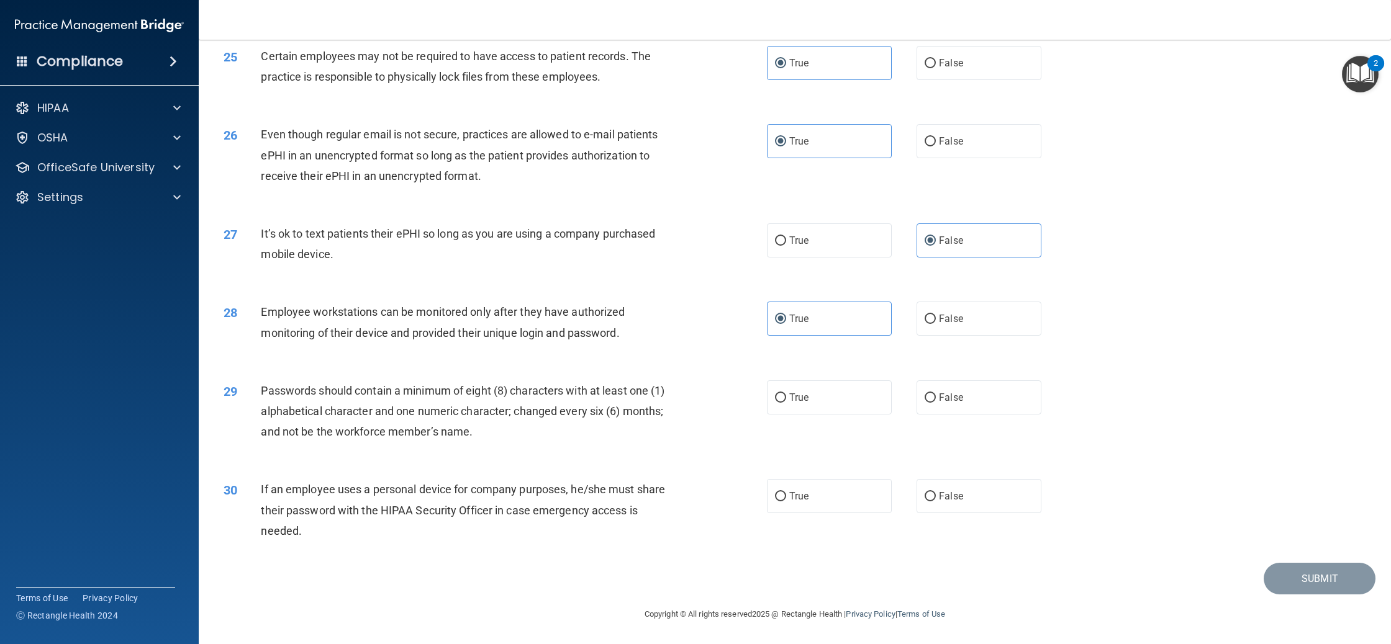
click at [969, 341] on div "28 Employee workstations can be monitored only after they have authorized monit…" at bounding box center [794, 325] width 1161 height 78
click at [970, 332] on label "False" at bounding box center [978, 319] width 125 height 34
click at [936, 324] on input "False" at bounding box center [929, 319] width 11 height 9
radio input "true"
radio input "false"
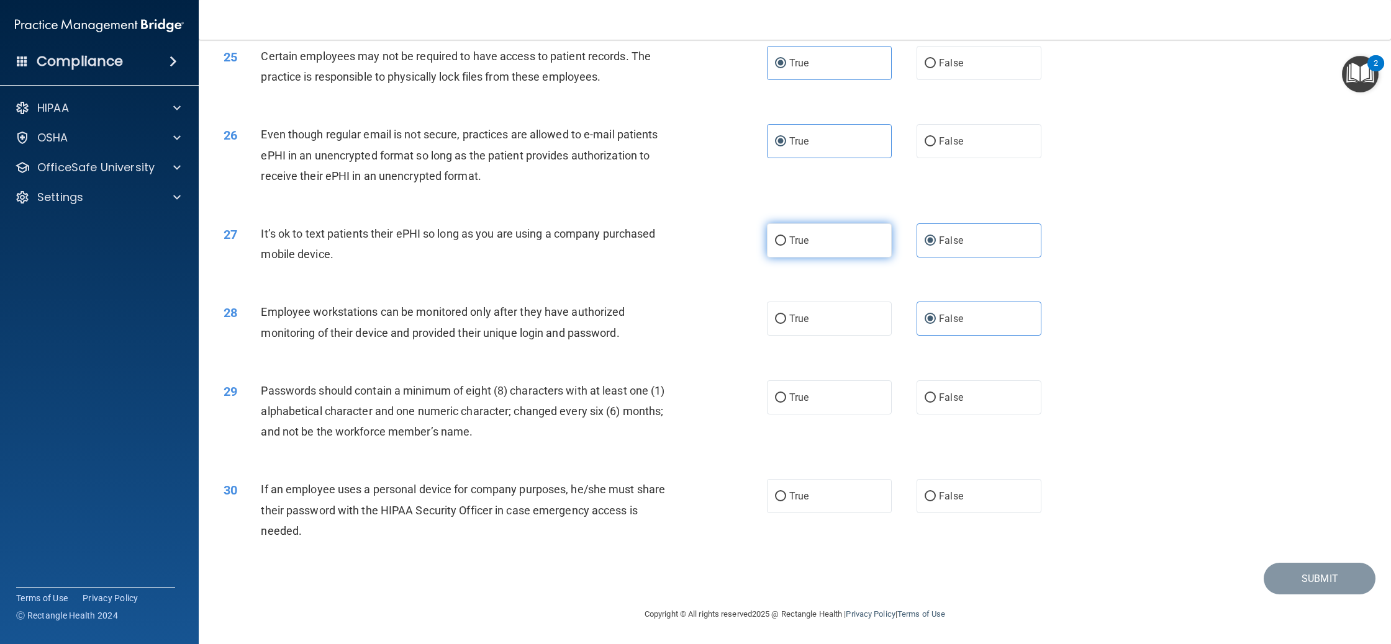
click at [803, 242] on span "True" at bounding box center [798, 241] width 19 height 12
click at [786, 242] on input "True" at bounding box center [780, 241] width 11 height 9
radio input "true"
radio input "false"
click at [864, 402] on label "True" at bounding box center [829, 398] width 125 height 34
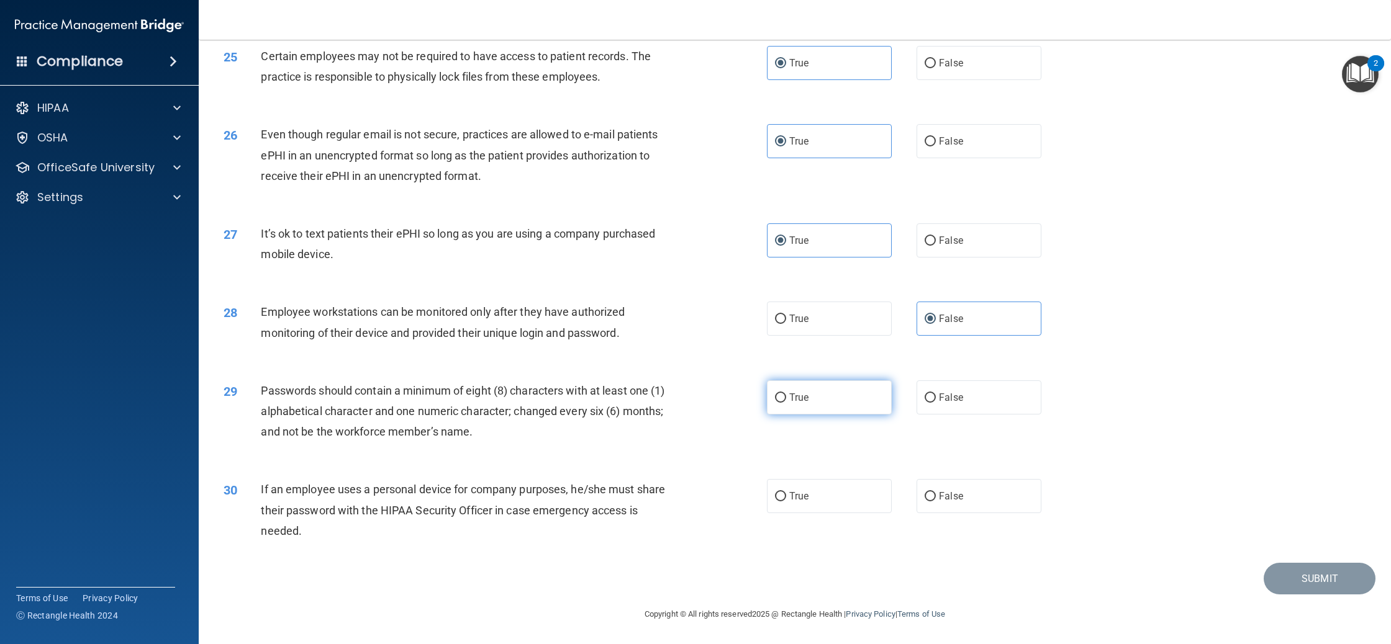
click at [786, 402] on input "True" at bounding box center [780, 398] width 11 height 9
radio input "true"
click at [970, 504] on label "False" at bounding box center [978, 496] width 125 height 34
click at [936, 502] on input "False" at bounding box center [929, 496] width 11 height 9
radio input "true"
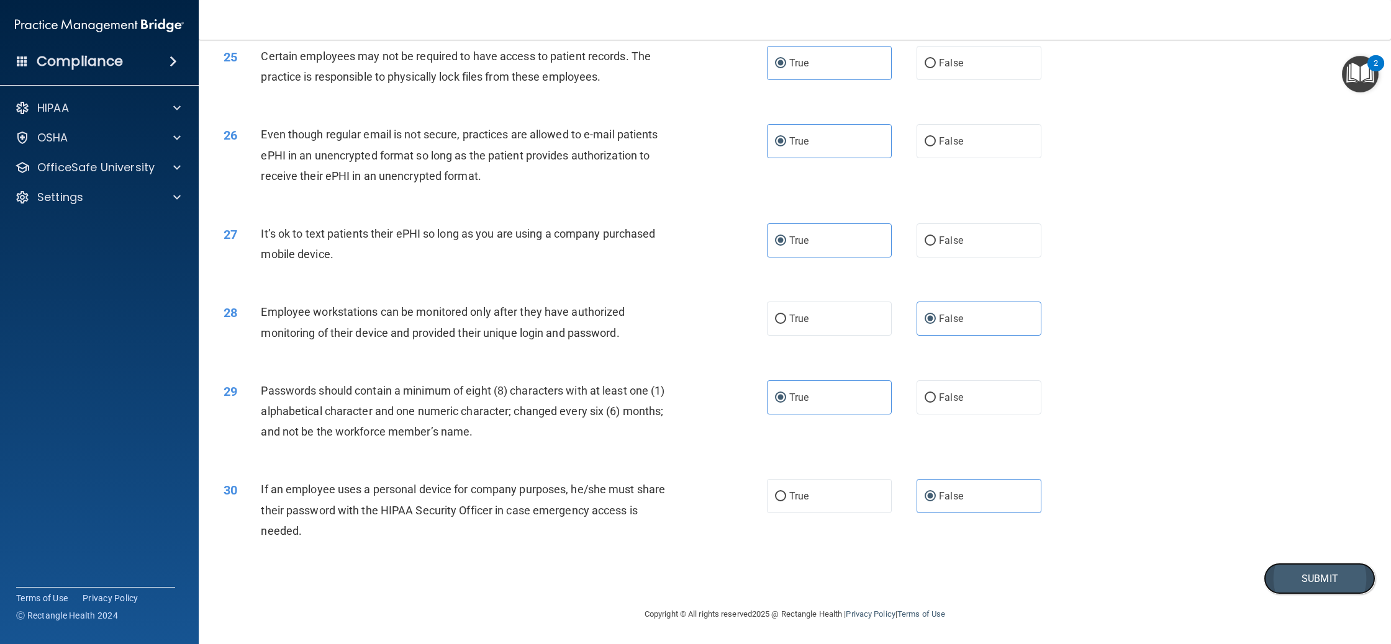
click at [1321, 583] on button "Submit" at bounding box center [1319, 579] width 112 height 32
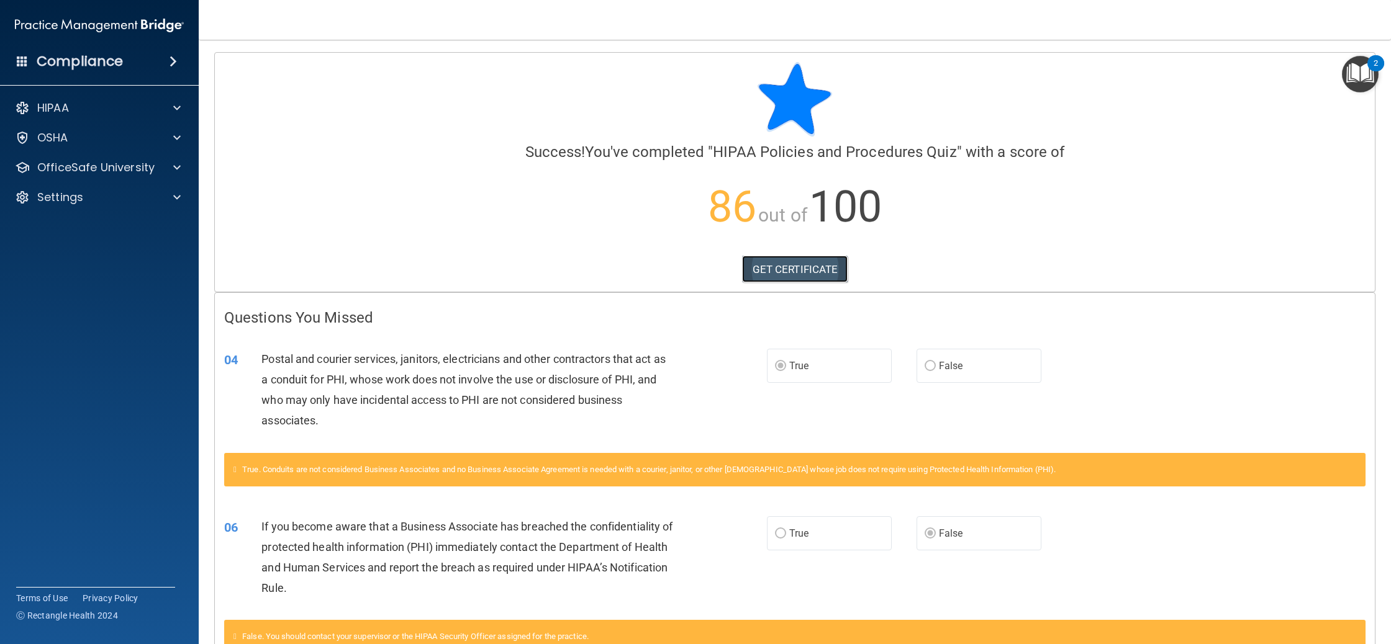
click at [799, 267] on link "GET CERTIFICATE" at bounding box center [795, 269] width 106 height 27
click at [99, 165] on p "OfficeSafe University" at bounding box center [95, 167] width 117 height 15
click at [103, 215] on link "OSHA Training" at bounding box center [86, 227] width 196 height 25
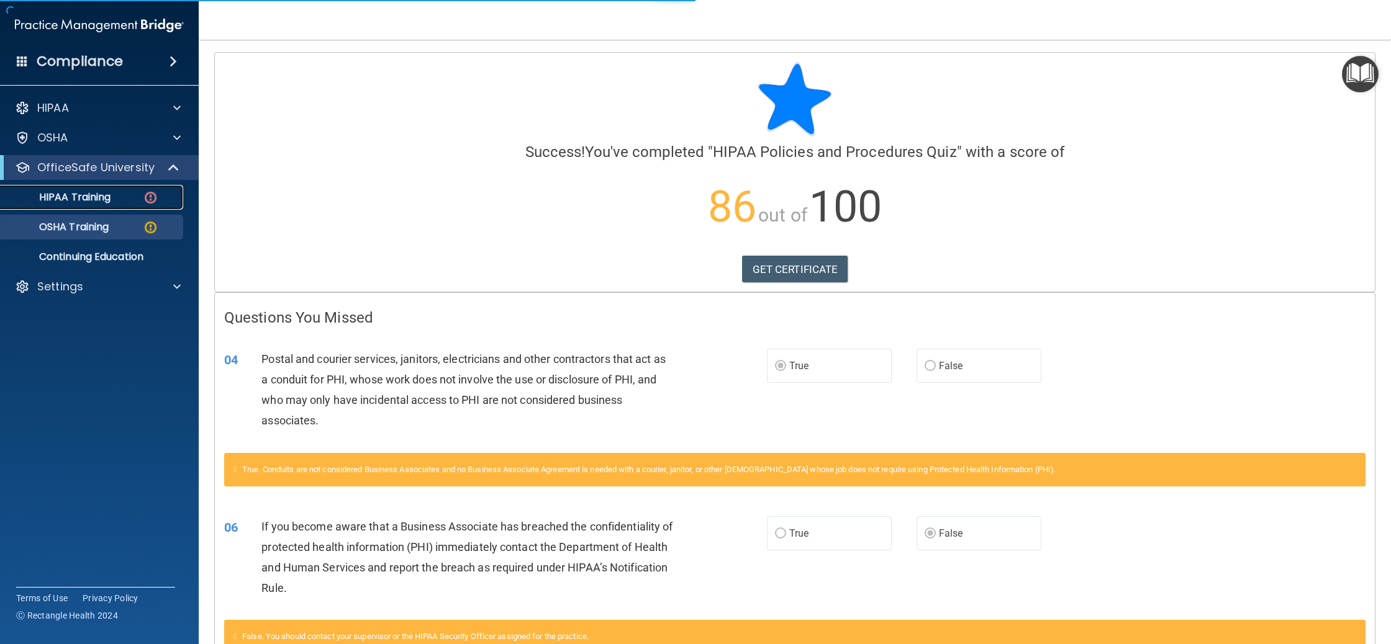
click at [95, 200] on p "HIPAA Training" at bounding box center [59, 197] width 102 height 12
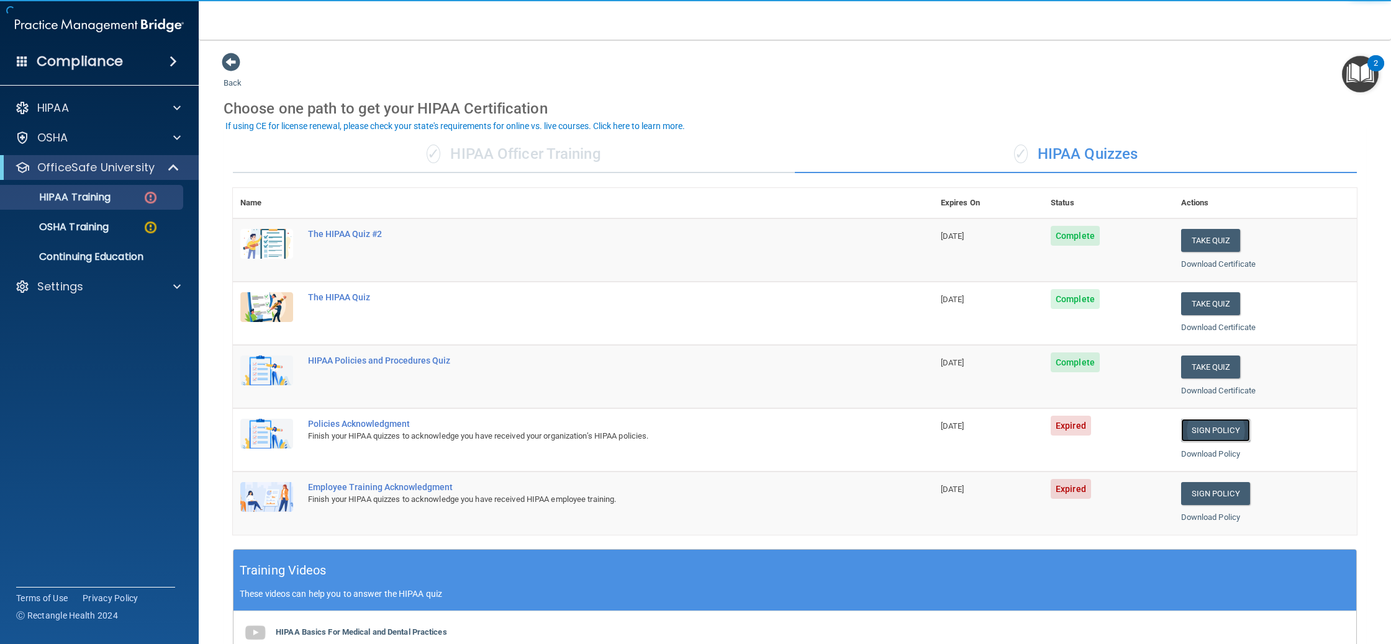
click at [1224, 423] on link "Sign Policy" at bounding box center [1215, 430] width 69 height 23
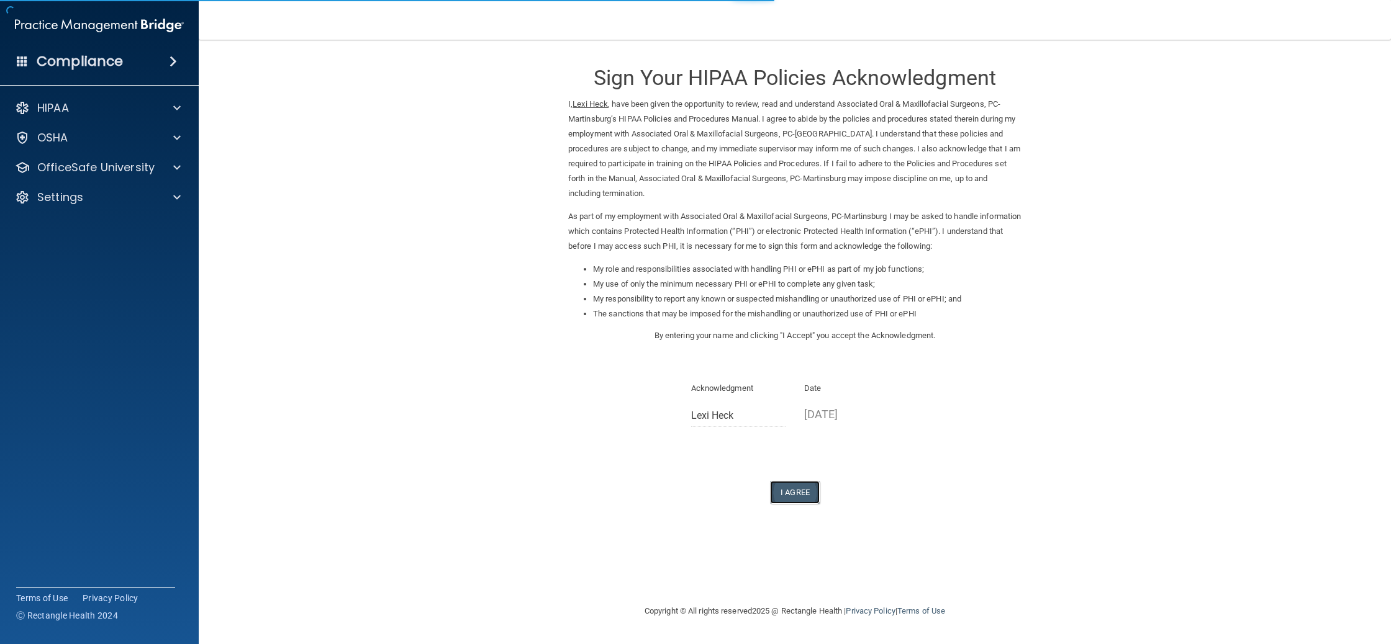
click at [795, 486] on button "I Agree" at bounding box center [795, 492] width 50 height 23
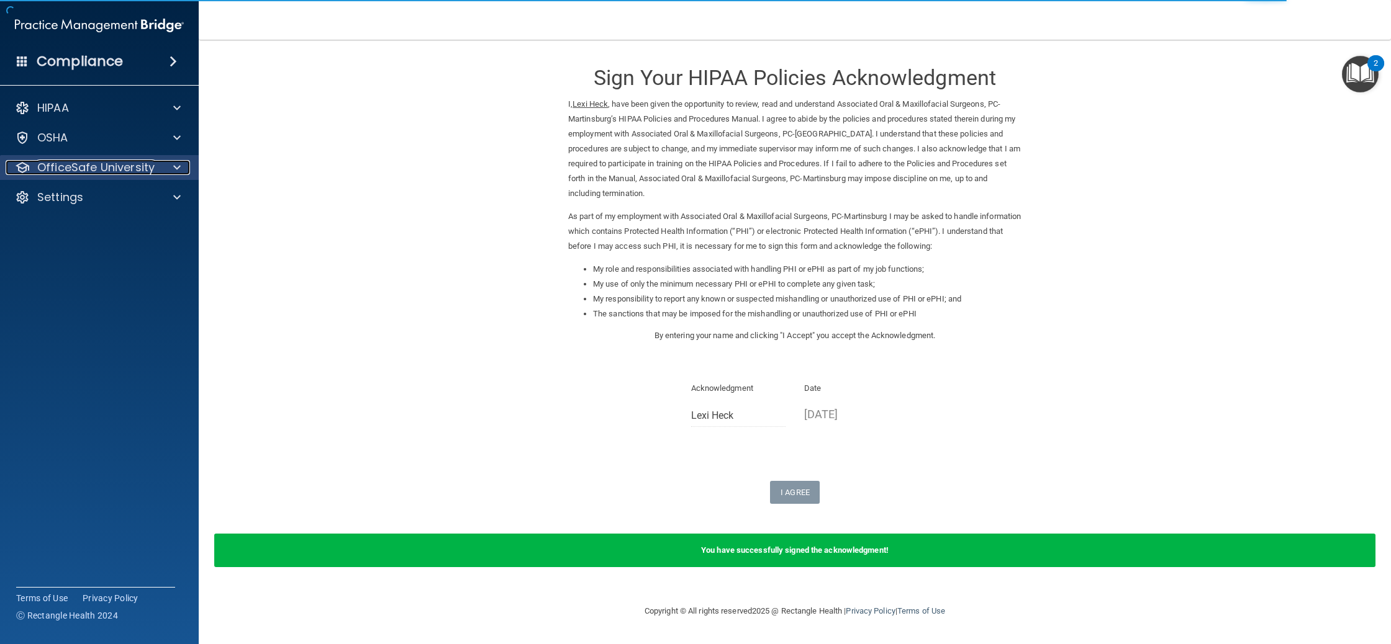
click at [65, 171] on p "OfficeSafe University" at bounding box center [95, 167] width 117 height 15
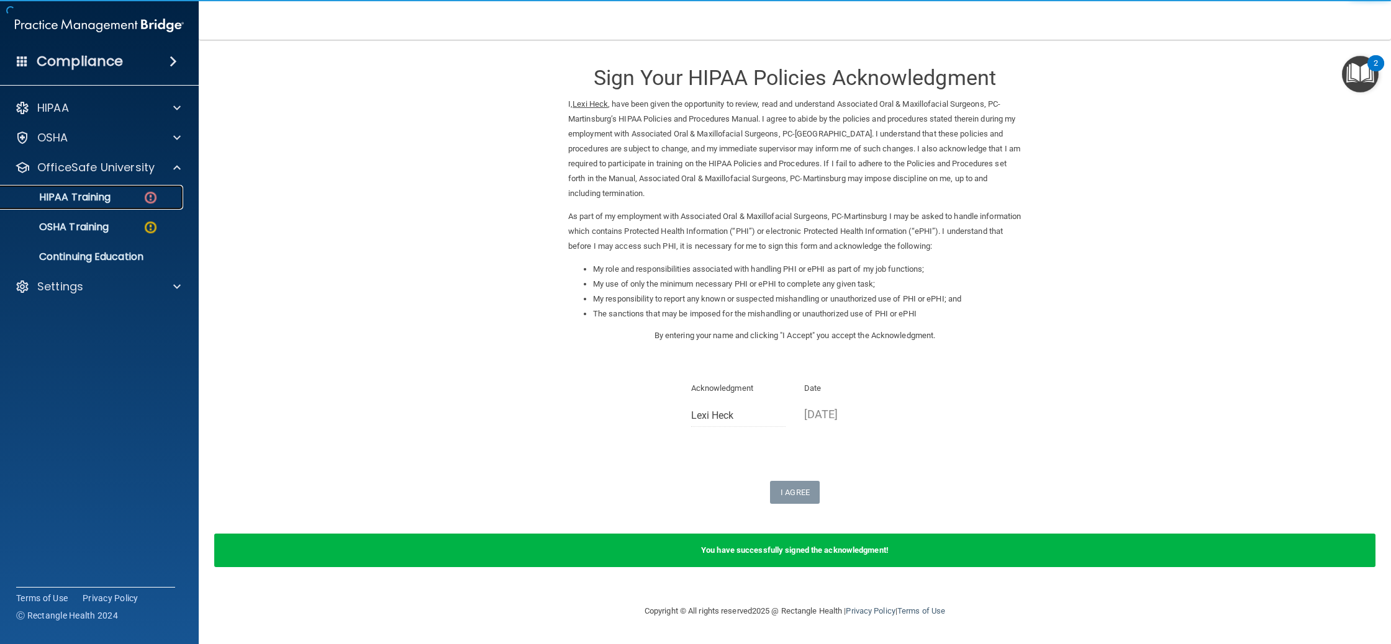
click at [93, 200] on p "HIPAA Training" at bounding box center [59, 197] width 102 height 12
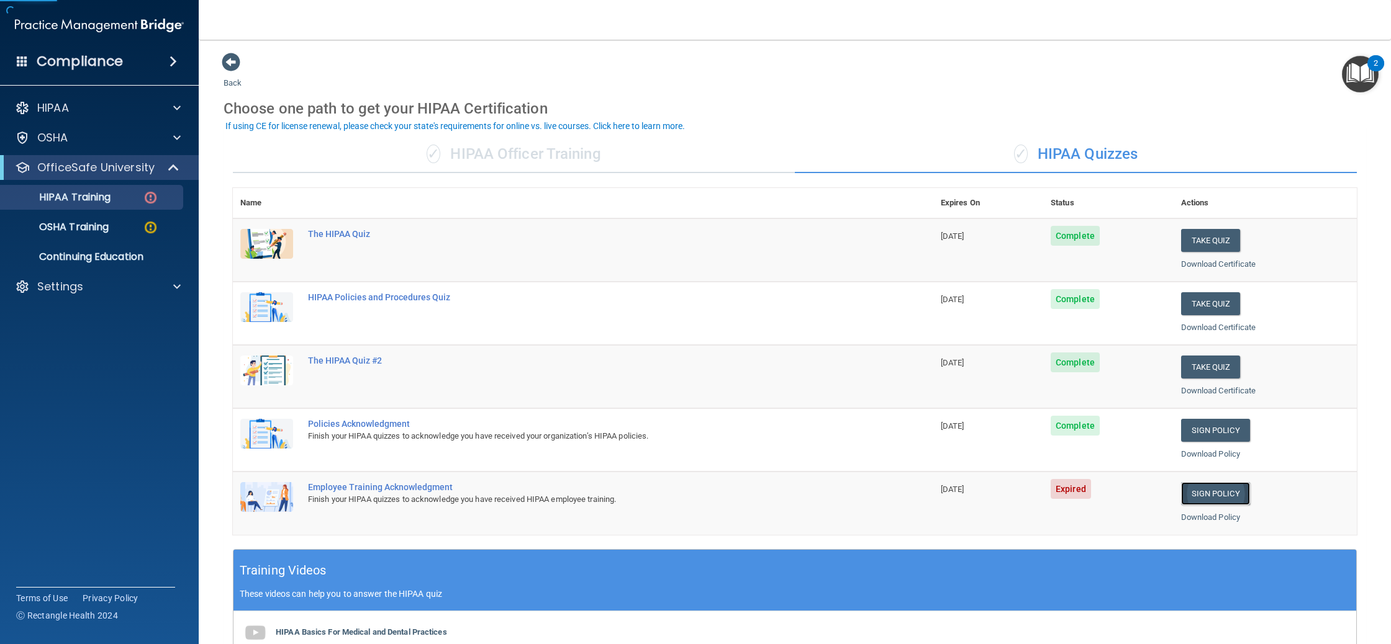
click at [1206, 500] on link "Sign Policy" at bounding box center [1215, 493] width 69 height 23
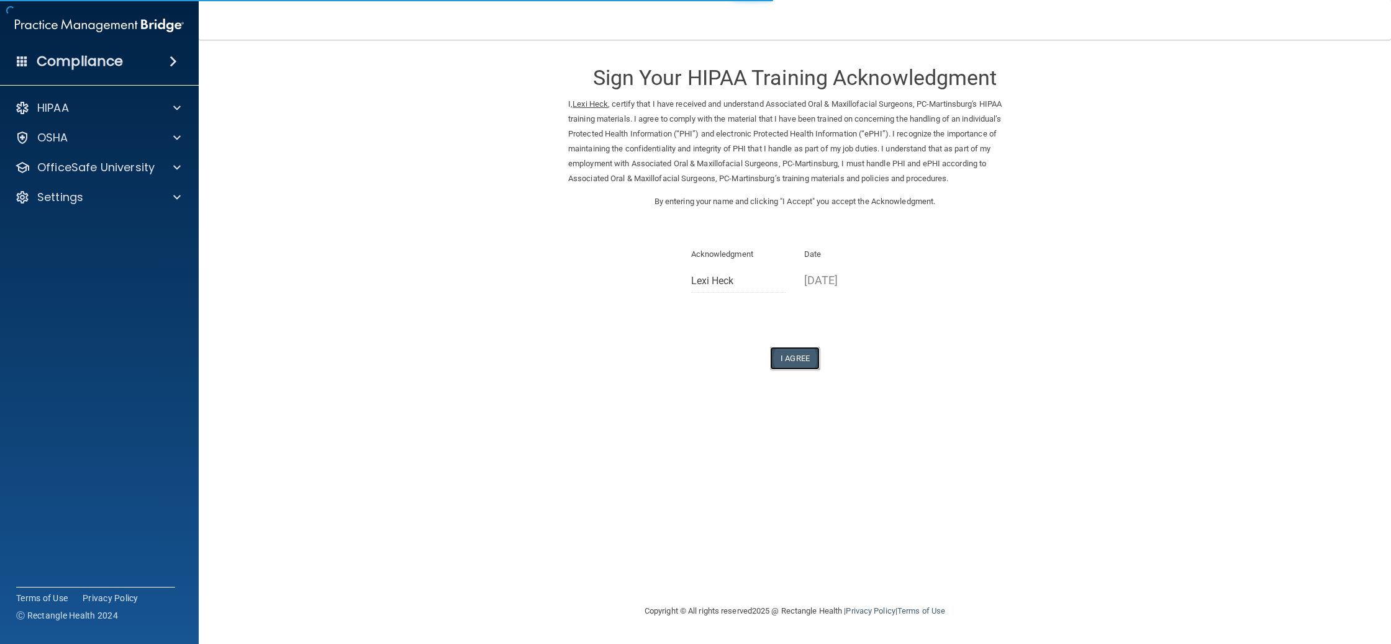
click at [790, 354] on button "I Agree" at bounding box center [795, 358] width 50 height 23
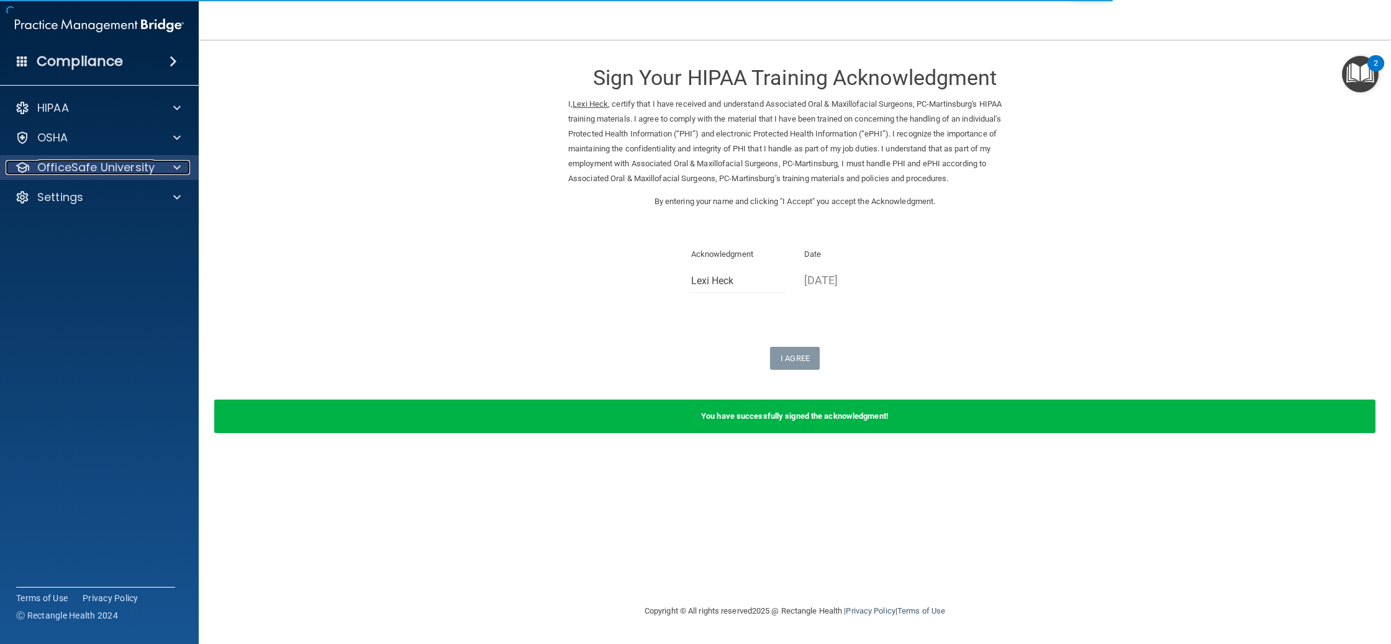
click at [133, 168] on p "OfficeSafe University" at bounding box center [95, 167] width 117 height 15
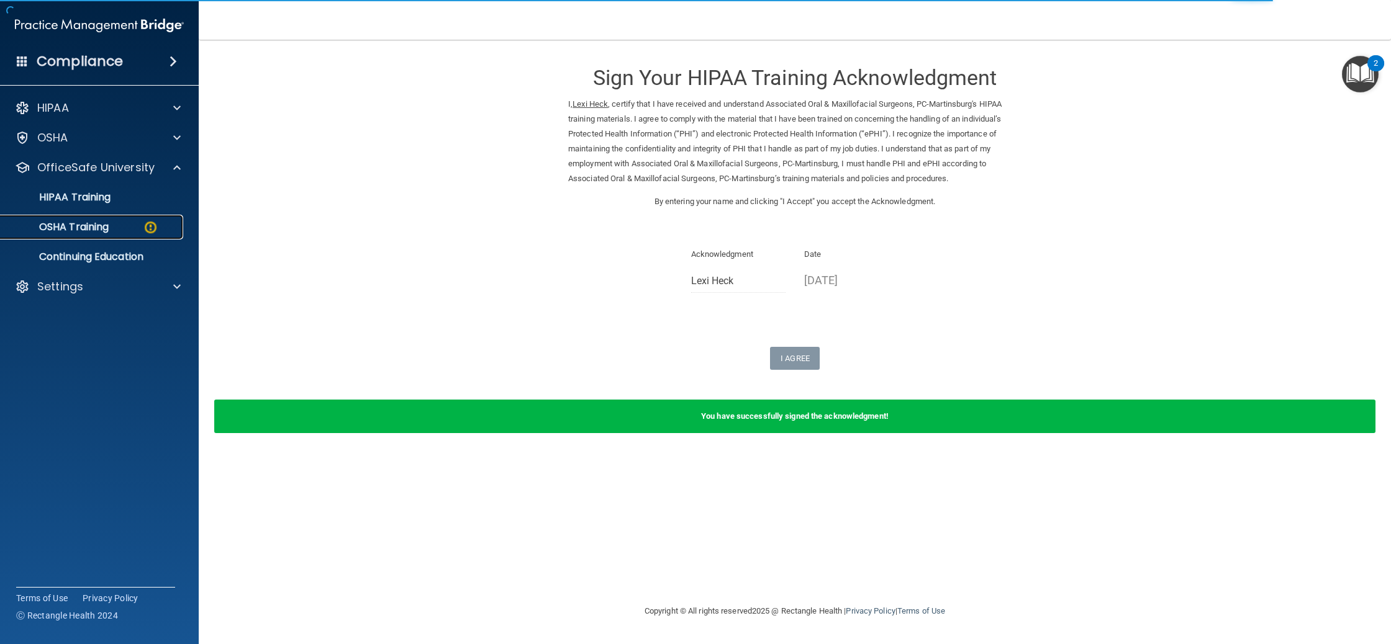
click at [127, 232] on div "OSHA Training" at bounding box center [92, 227] width 169 height 12
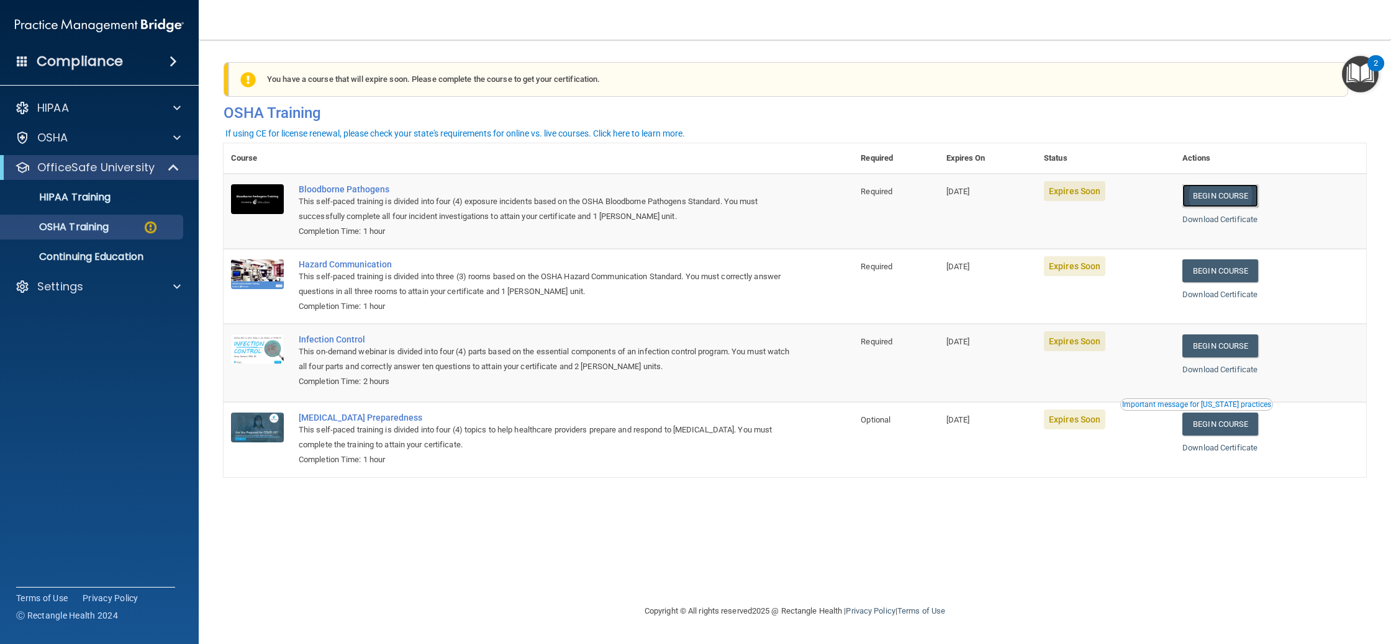
click at [1256, 194] on link "Begin Course" at bounding box center [1220, 195] width 76 height 23
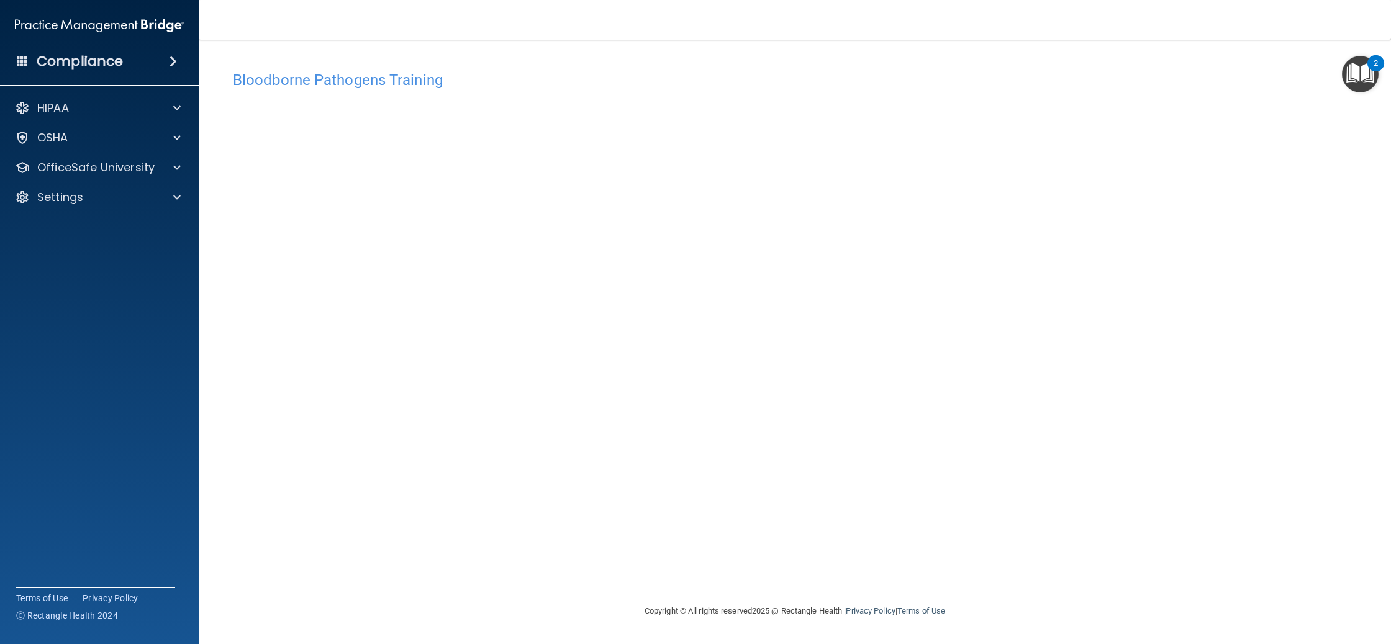
click at [1073, 512] on div "Bloodborne Pathogens Training This course doesn’t expire until 10/08/2025. Are …" at bounding box center [794, 334] width 1142 height 539
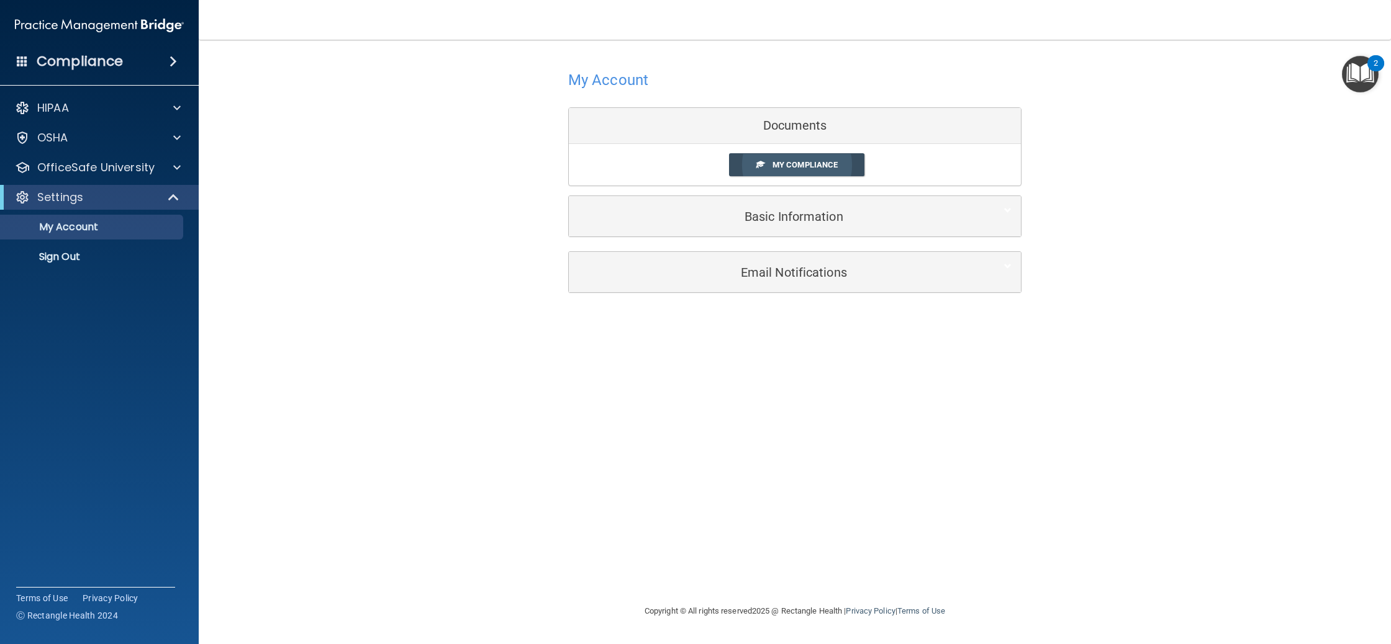
click at [805, 169] on span "My Compliance" at bounding box center [804, 164] width 65 height 9
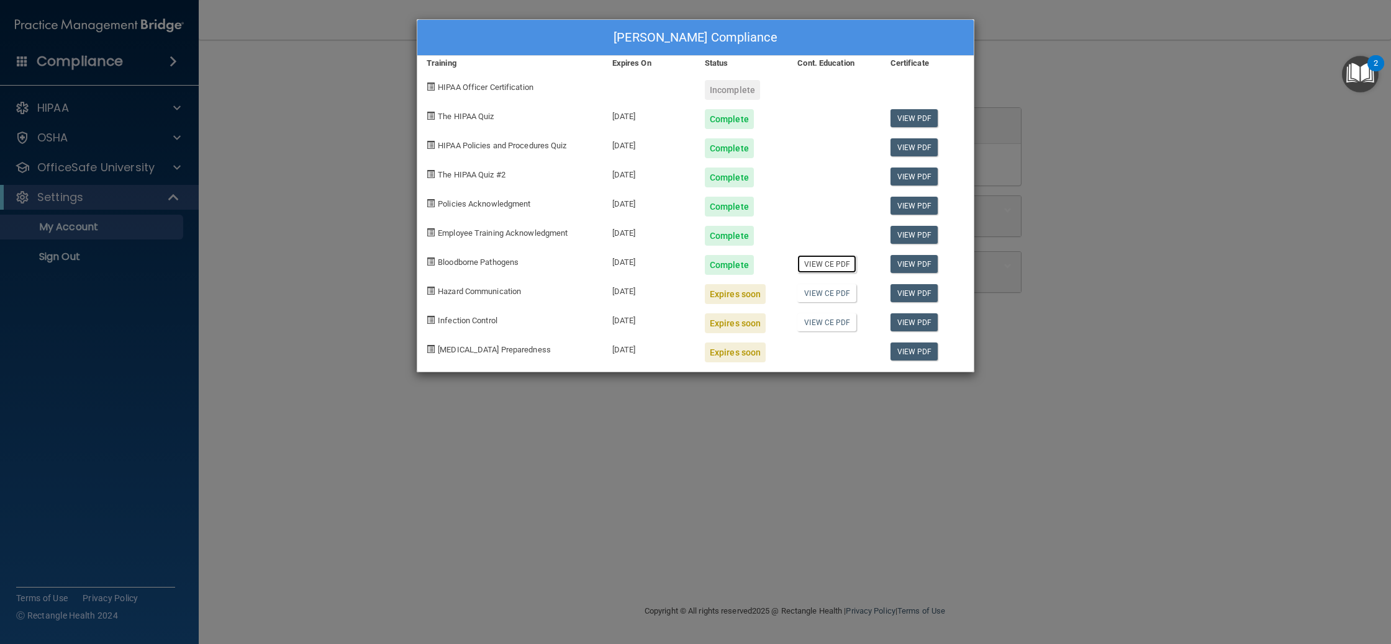
click at [829, 261] on link "View CE PDF" at bounding box center [826, 264] width 59 height 18
click at [1119, 175] on div "Lexi Heck's Compliance Training Expires On Status Cont. Education Certificate H…" at bounding box center [695, 322] width 1391 height 644
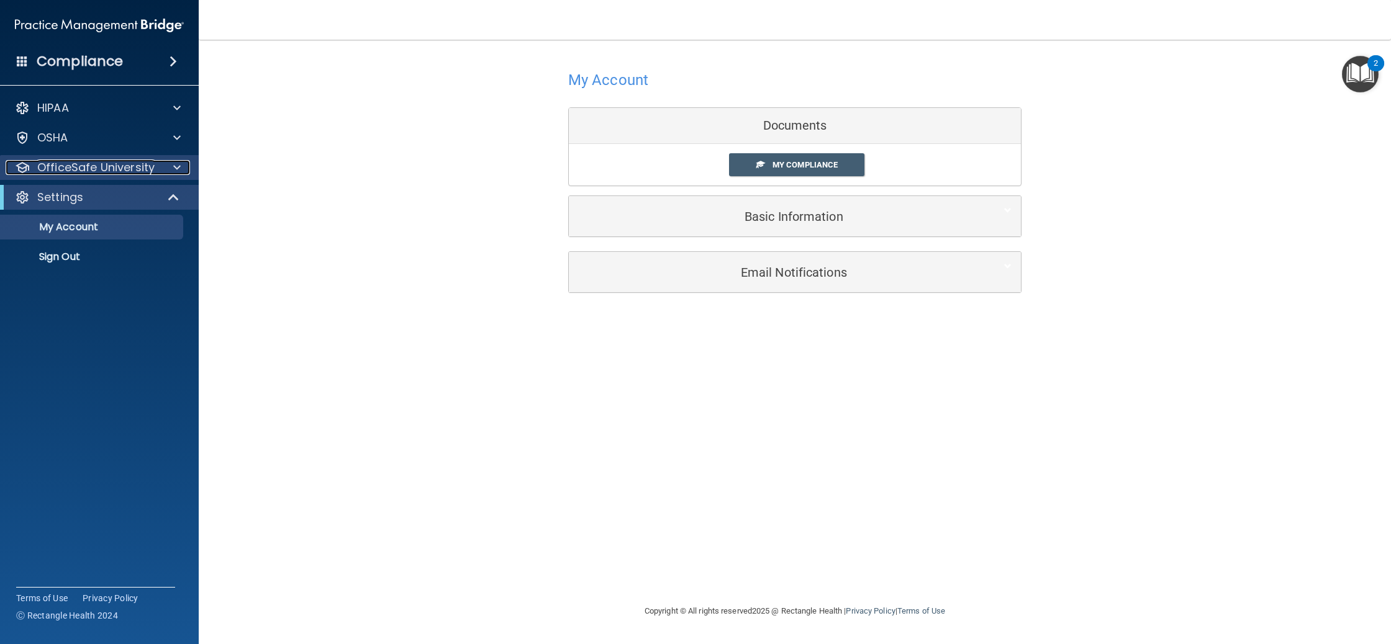
click at [97, 167] on p "OfficeSafe University" at bounding box center [95, 167] width 117 height 15
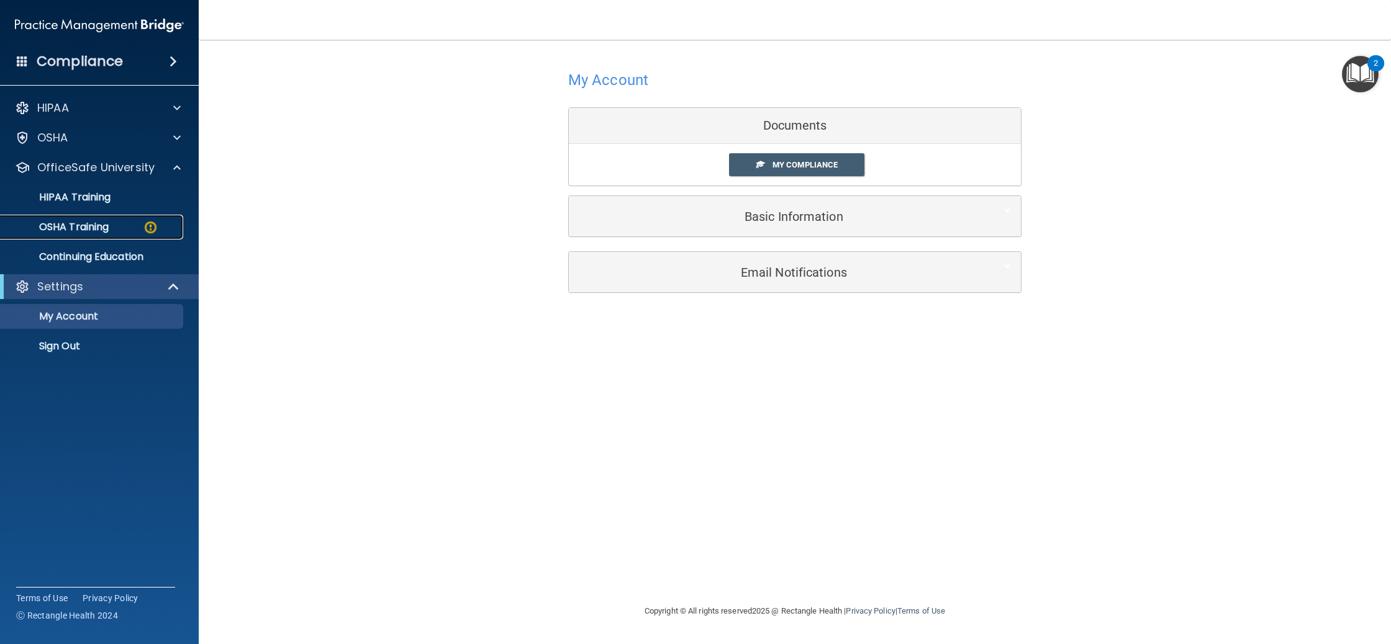
click at [99, 233] on p "OSHA Training" at bounding box center [58, 227] width 101 height 12
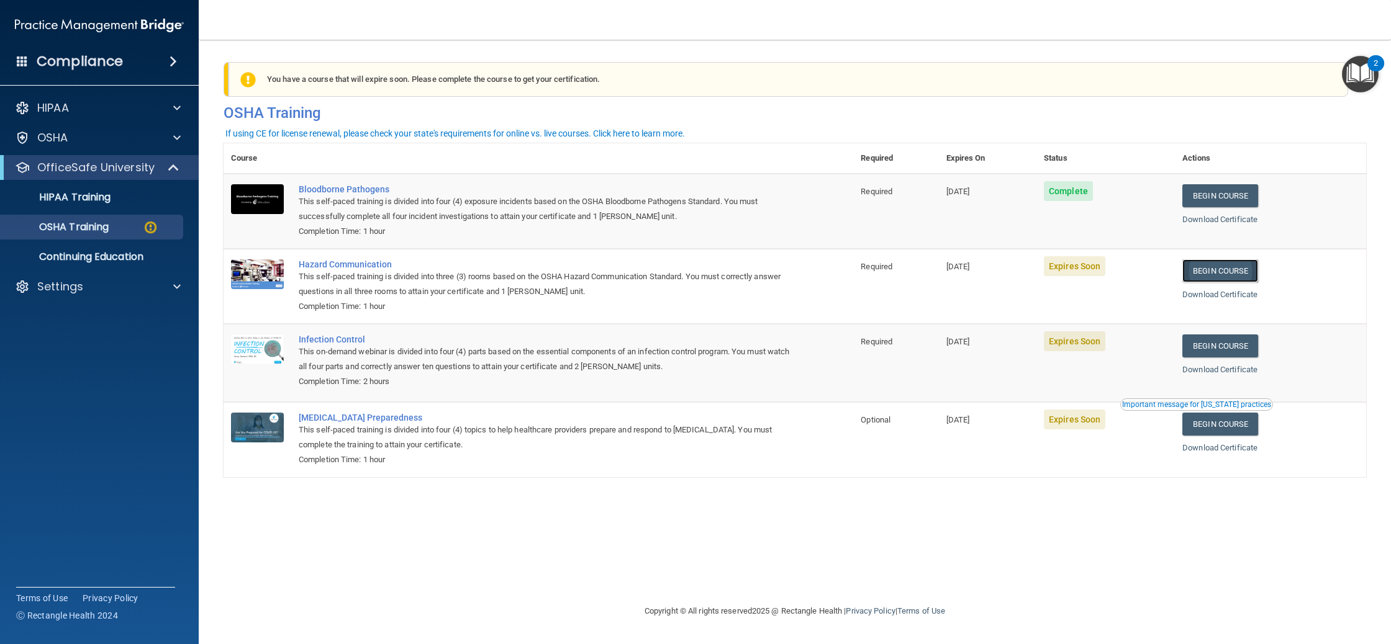
click at [1248, 275] on link "Begin Course" at bounding box center [1220, 270] width 76 height 23
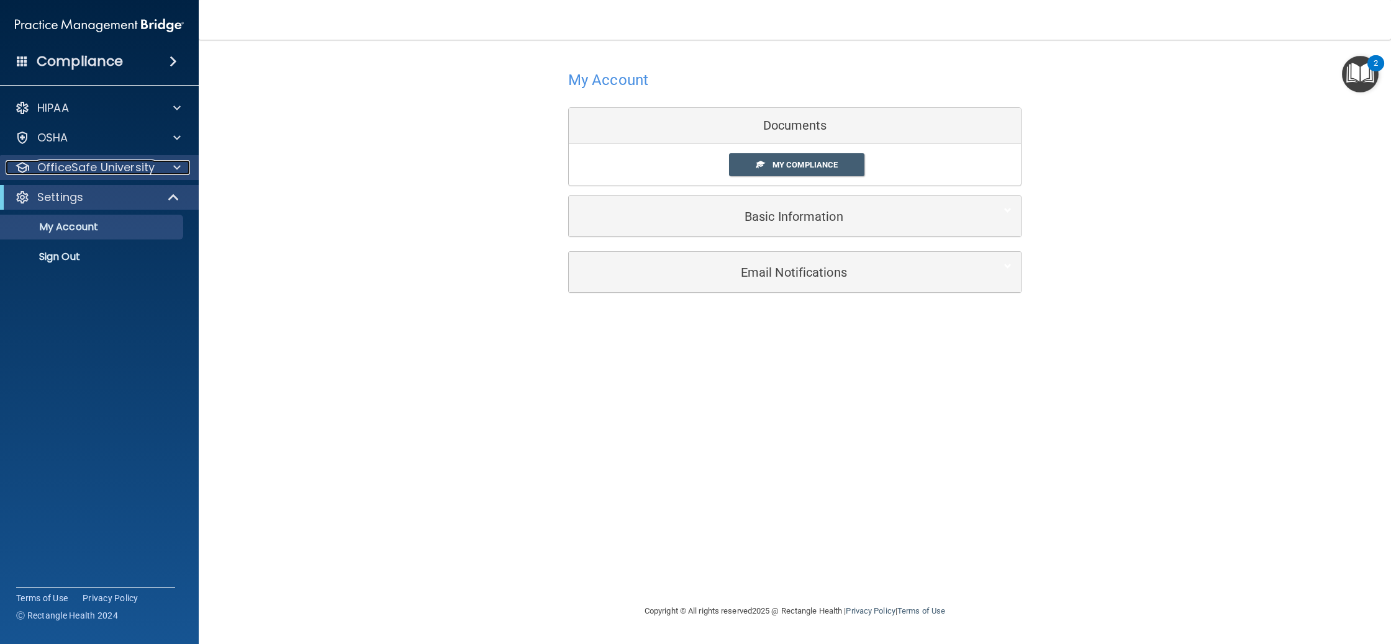
click at [76, 168] on p "OfficeSafe University" at bounding box center [95, 167] width 117 height 15
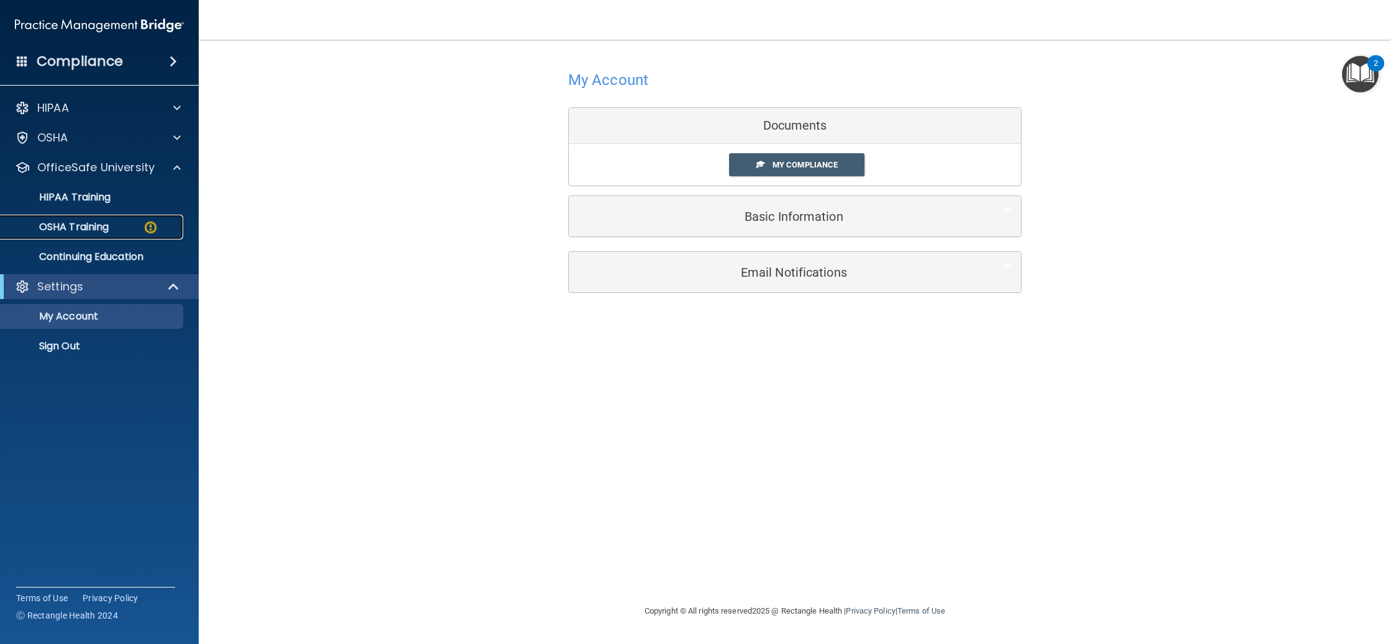
click at [94, 229] on p "OSHA Training" at bounding box center [58, 227] width 101 height 12
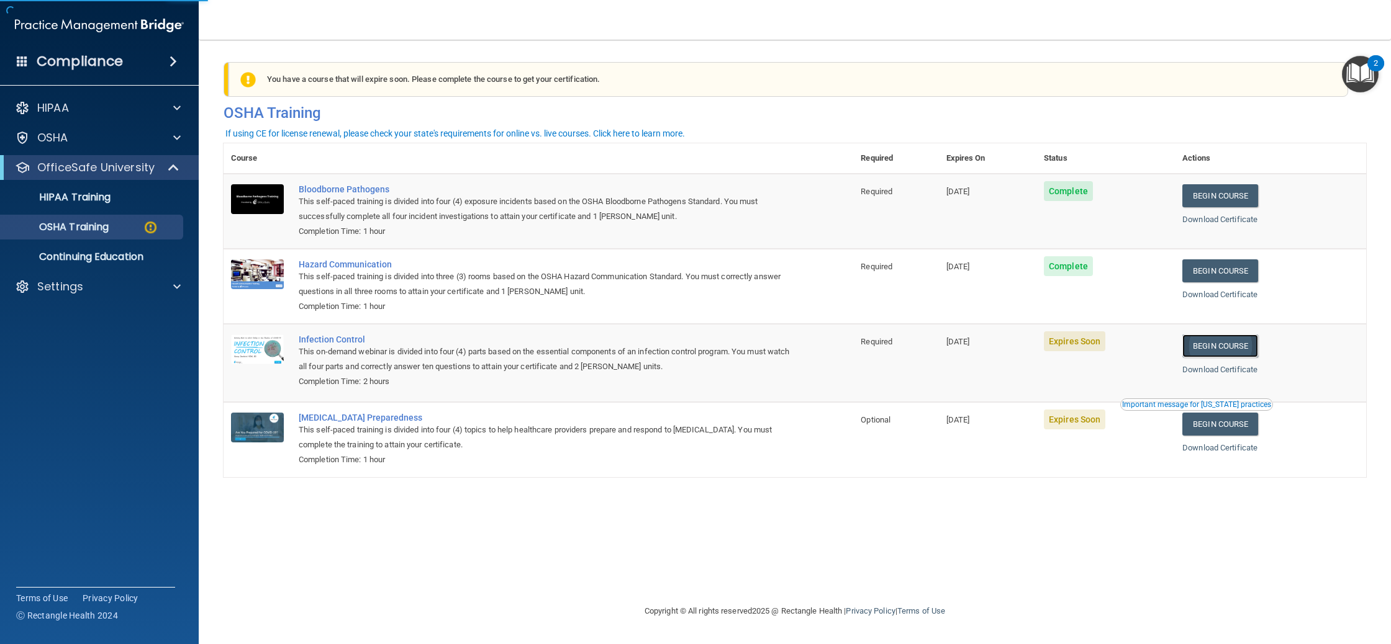
click at [1233, 346] on link "Begin Course" at bounding box center [1220, 346] width 76 height 23
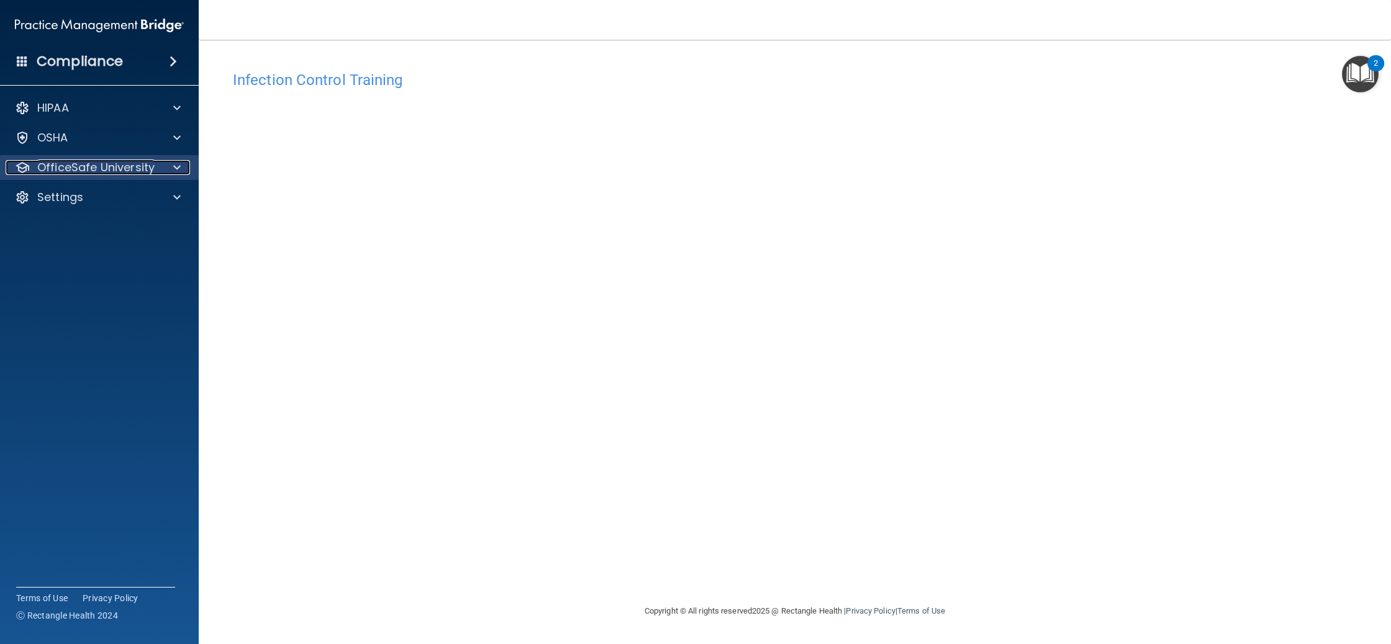
click at [118, 173] on p "OfficeSafe University" at bounding box center [95, 167] width 117 height 15
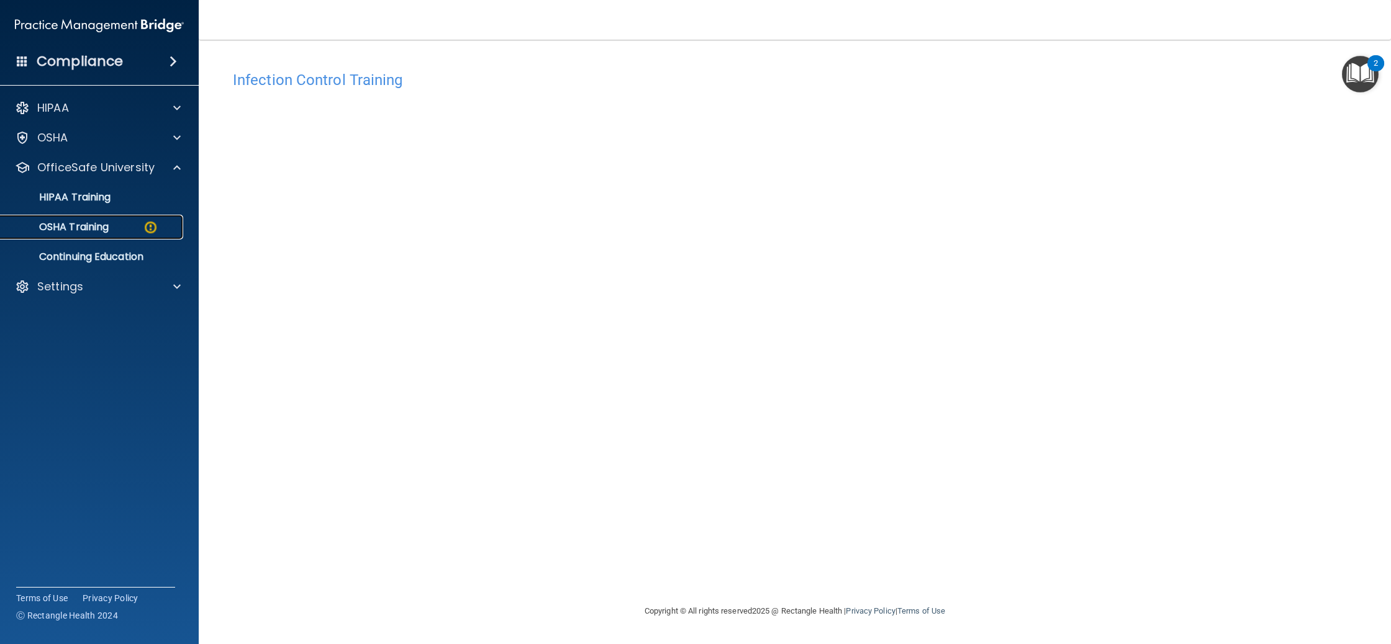
click at [112, 237] on link "OSHA Training" at bounding box center [86, 227] width 196 height 25
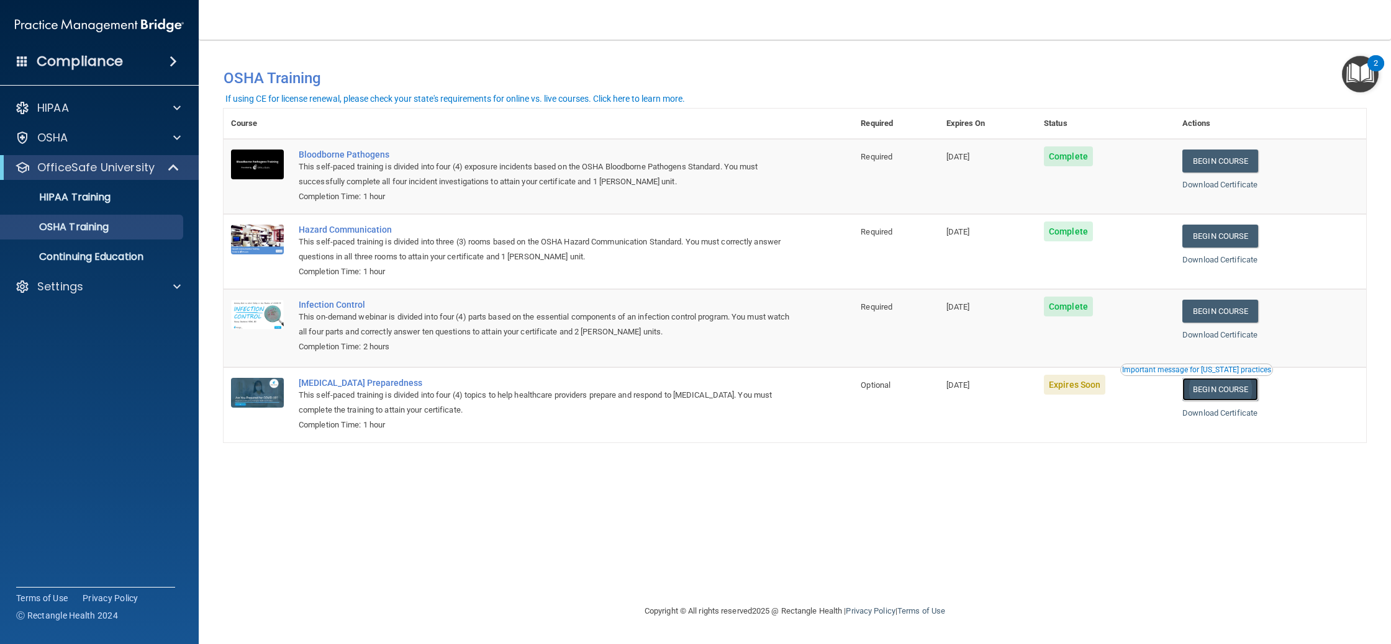
click at [1240, 395] on link "Begin Course" at bounding box center [1220, 389] width 76 height 23
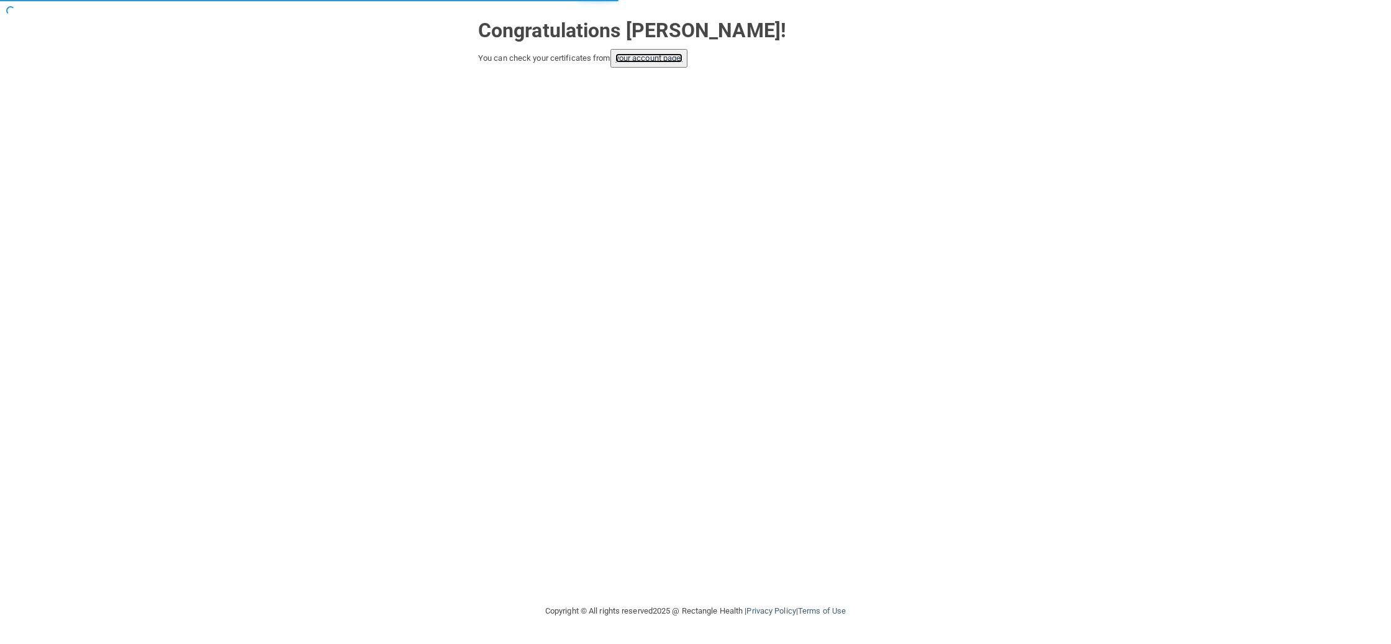
click at [672, 59] on link "your account page!" at bounding box center [649, 57] width 68 height 9
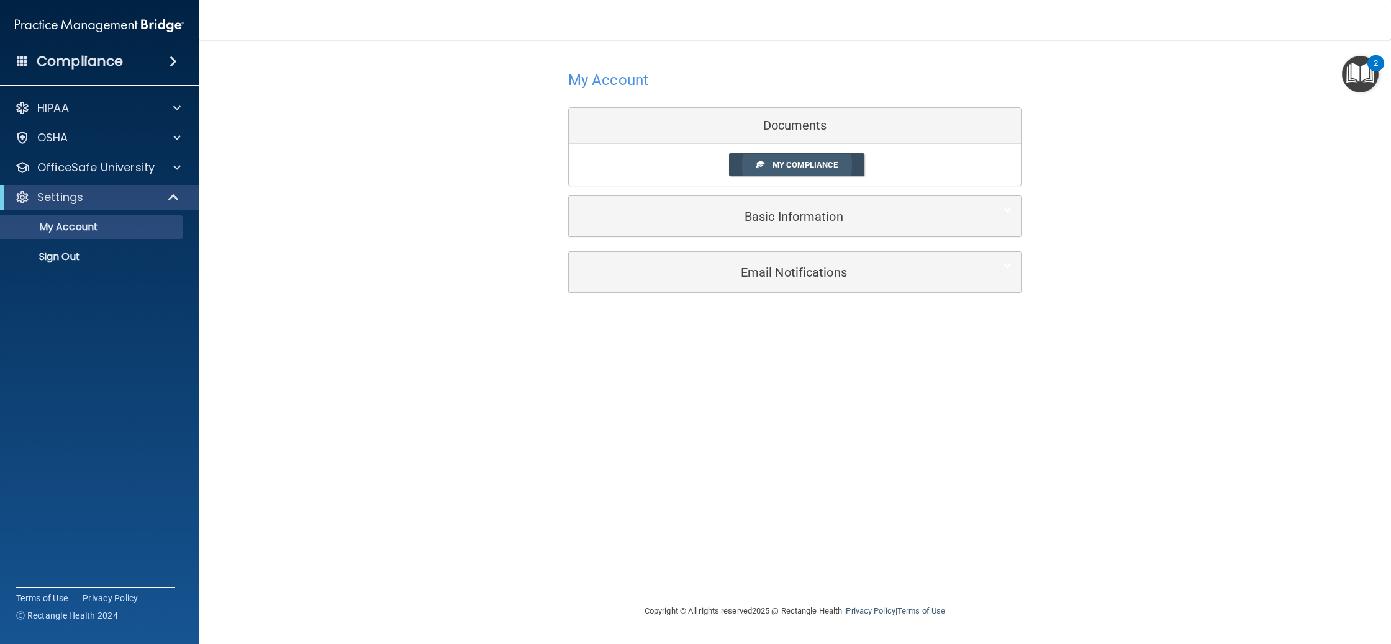
click at [801, 169] on span "My Compliance" at bounding box center [804, 164] width 65 height 9
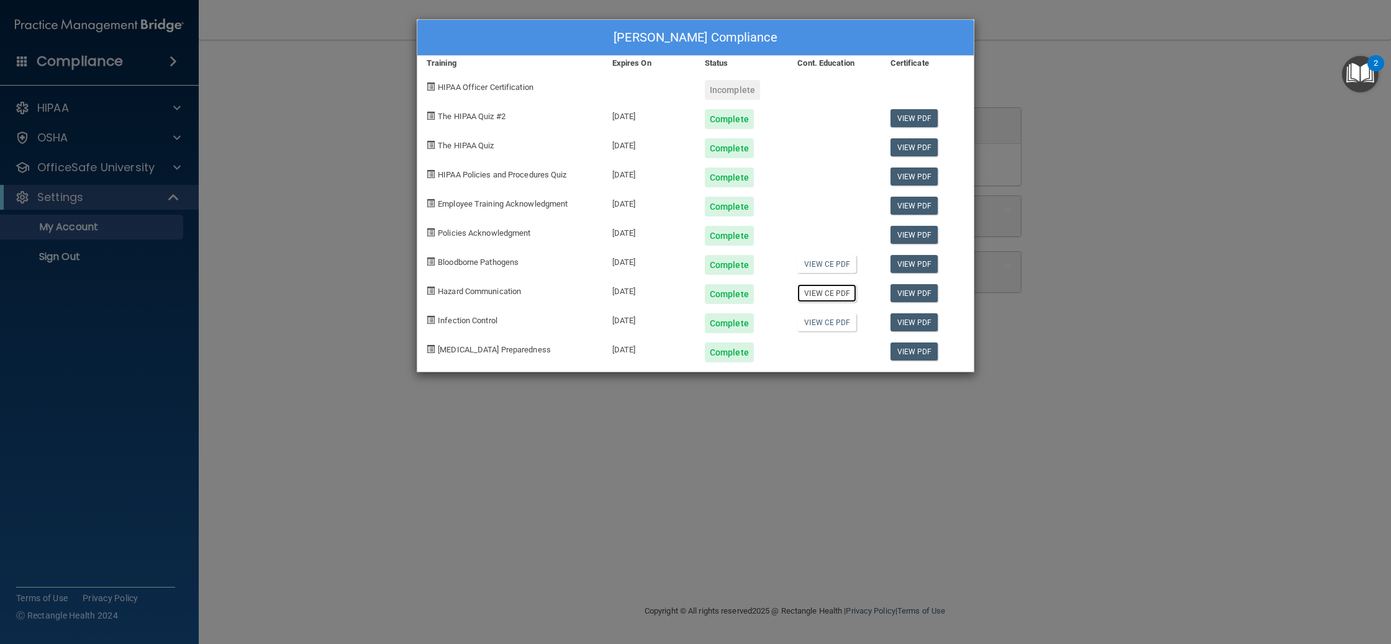
click at [836, 297] on link "View CE PDF" at bounding box center [826, 293] width 59 height 18
click at [834, 323] on link "View CE PDF" at bounding box center [826, 322] width 59 height 18
click at [920, 260] on link "View PDF" at bounding box center [914, 264] width 48 height 18
click at [923, 357] on link "View PDF" at bounding box center [914, 352] width 48 height 18
click at [933, 327] on link "View PDF" at bounding box center [914, 322] width 48 height 18
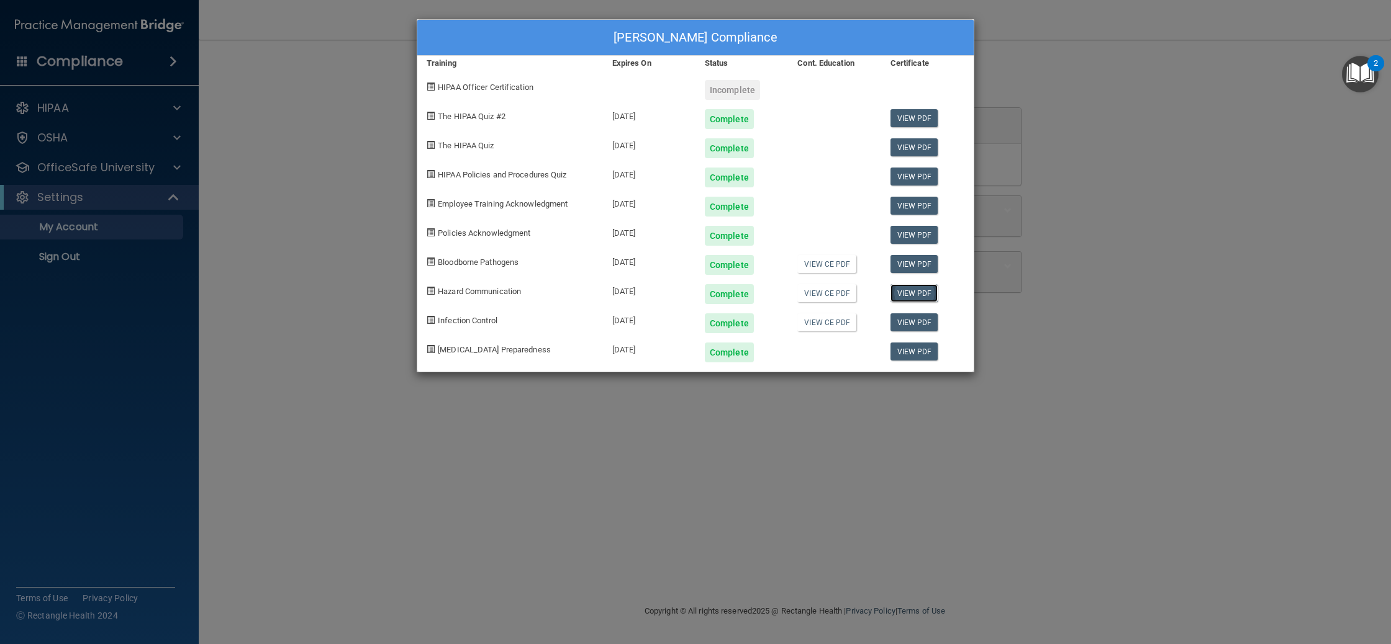
click at [911, 297] on link "View PDF" at bounding box center [914, 293] width 48 height 18
click at [918, 268] on link "View PDF" at bounding box center [914, 264] width 48 height 18
click at [917, 242] on link "View PDF" at bounding box center [914, 235] width 48 height 18
click at [916, 206] on link "View PDF" at bounding box center [914, 206] width 48 height 18
click at [338, 59] on div "Lexi Heck's Compliance Training Expires On Status Cont. Education Certificate H…" at bounding box center [695, 322] width 1391 height 644
